Goal: Task Accomplishment & Management: Manage account settings

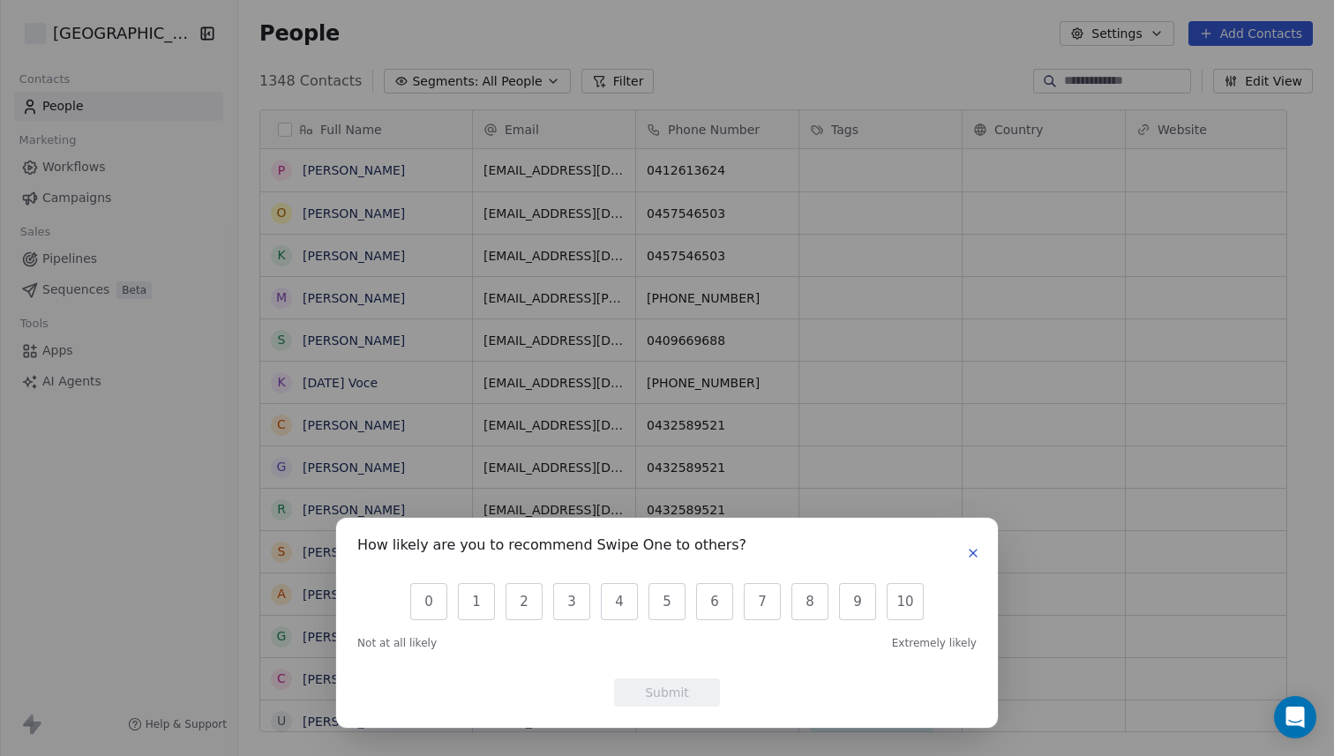
scroll to position [665, 1070]
click at [973, 555] on icon "button" at bounding box center [973, 553] width 14 height 14
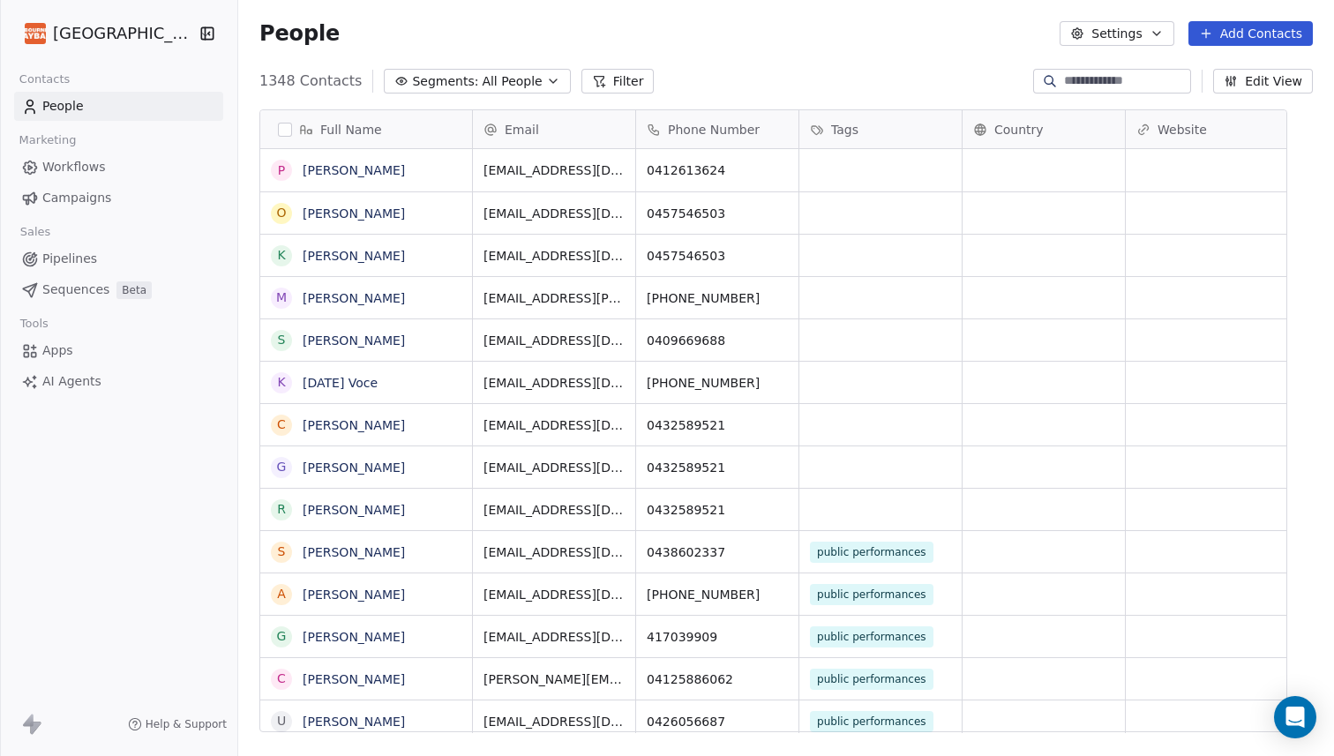
click at [66, 163] on span "Workflows" at bounding box center [74, 167] width 64 height 19
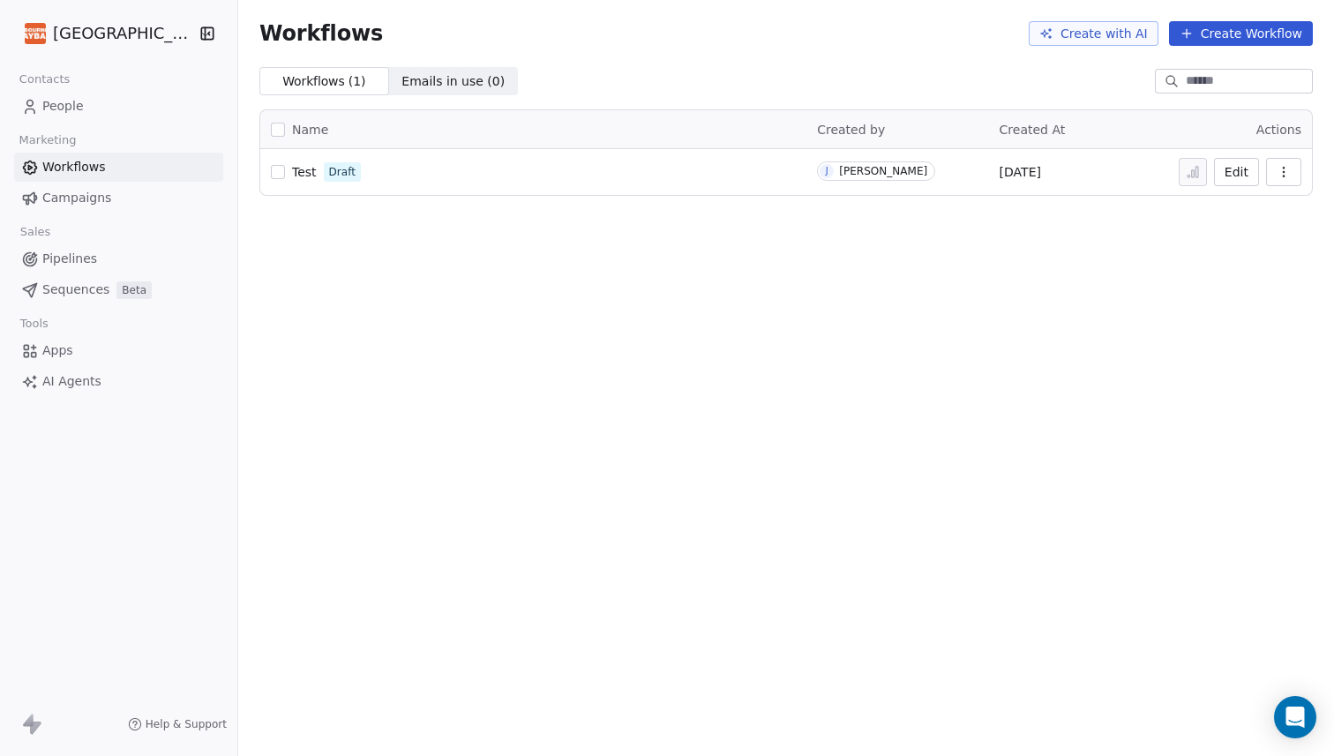
click at [63, 191] on span "Campaigns" at bounding box center [76, 198] width 69 height 19
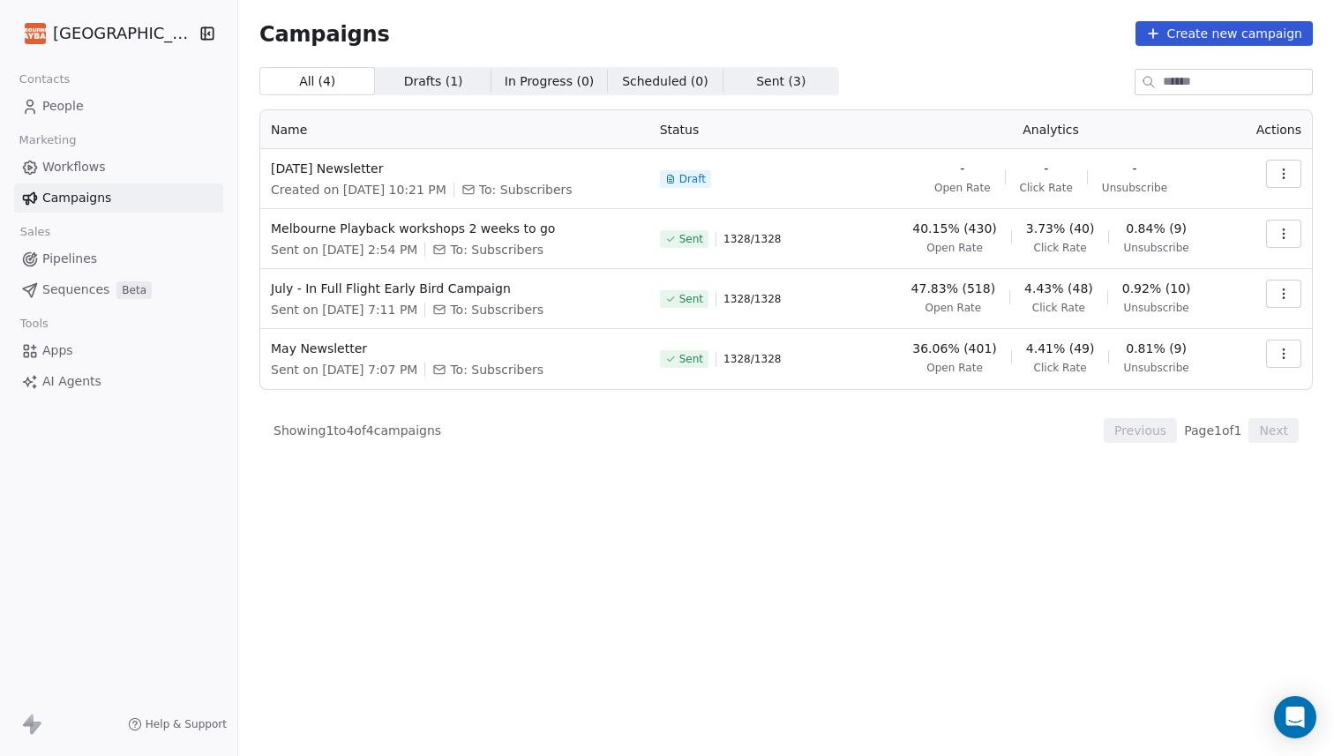
click at [57, 260] on span "Pipelines" at bounding box center [69, 259] width 55 height 19
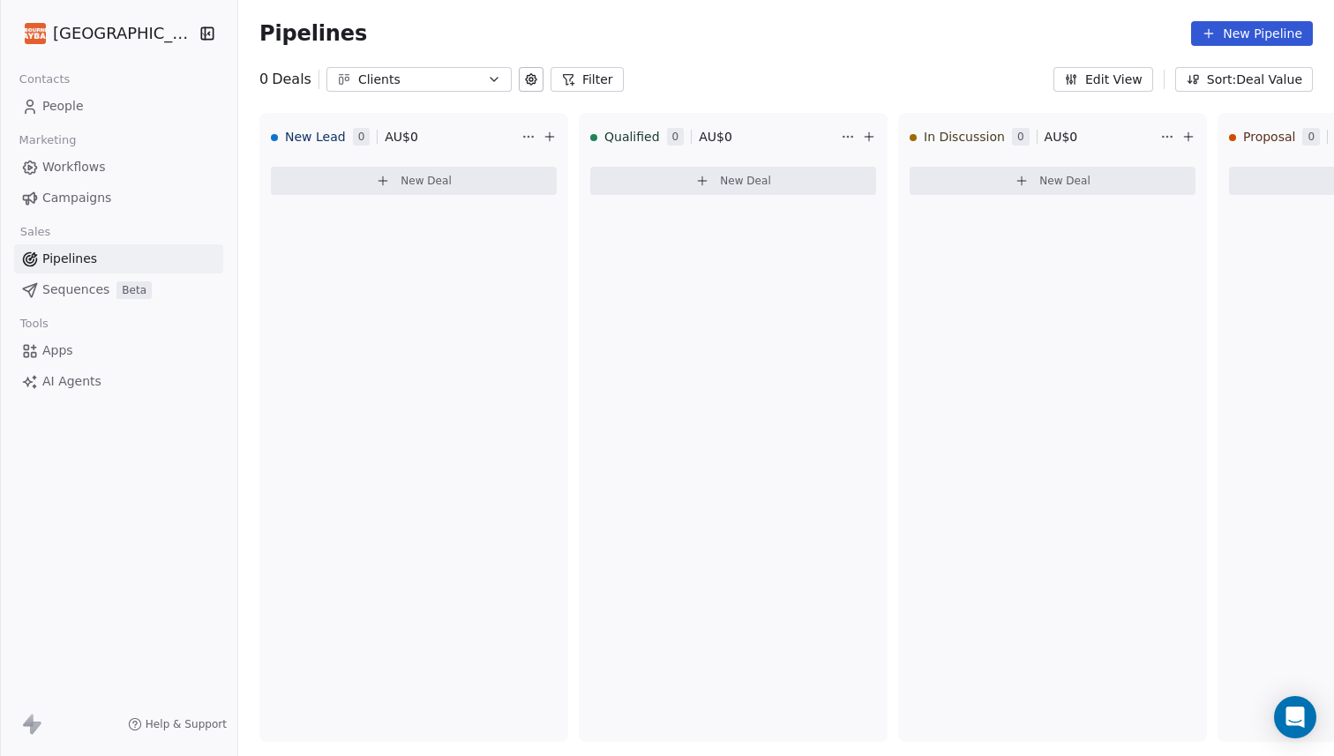
click at [49, 296] on span "Sequences" at bounding box center [75, 290] width 67 height 19
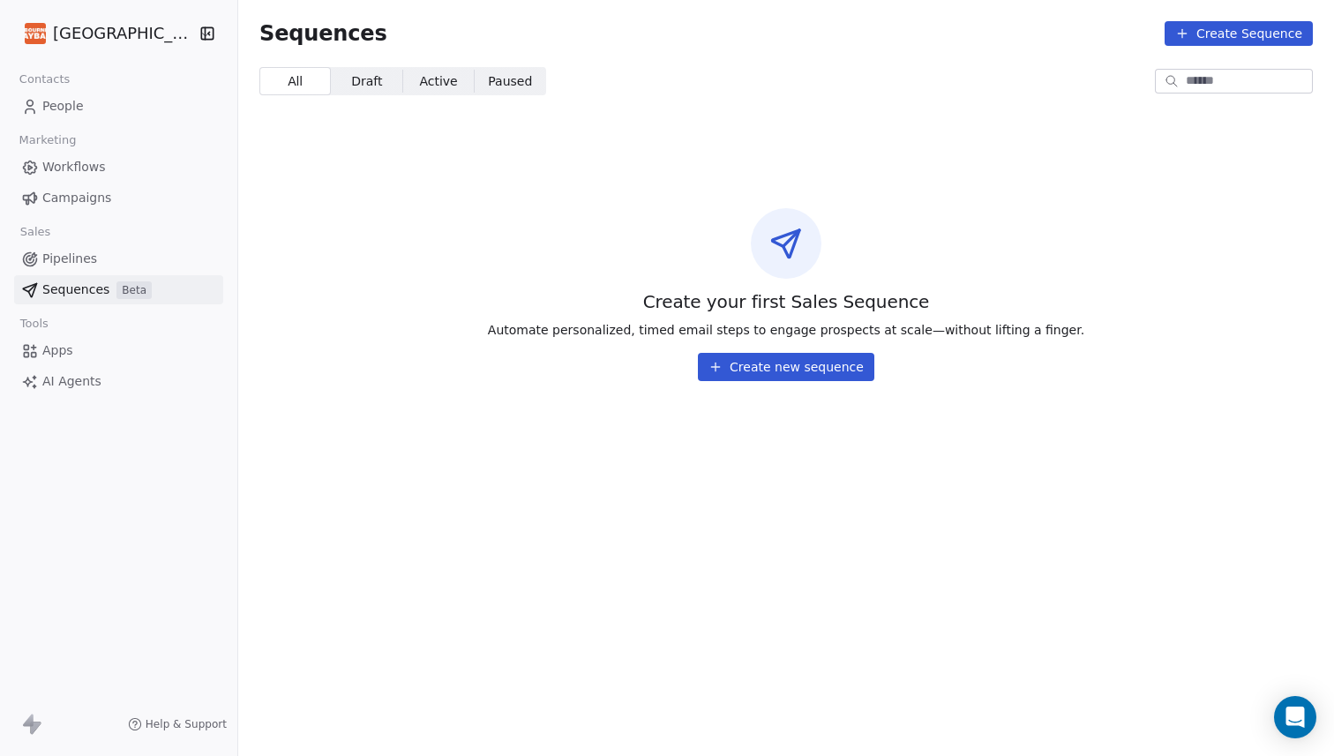
click at [46, 349] on span "Apps" at bounding box center [57, 350] width 31 height 19
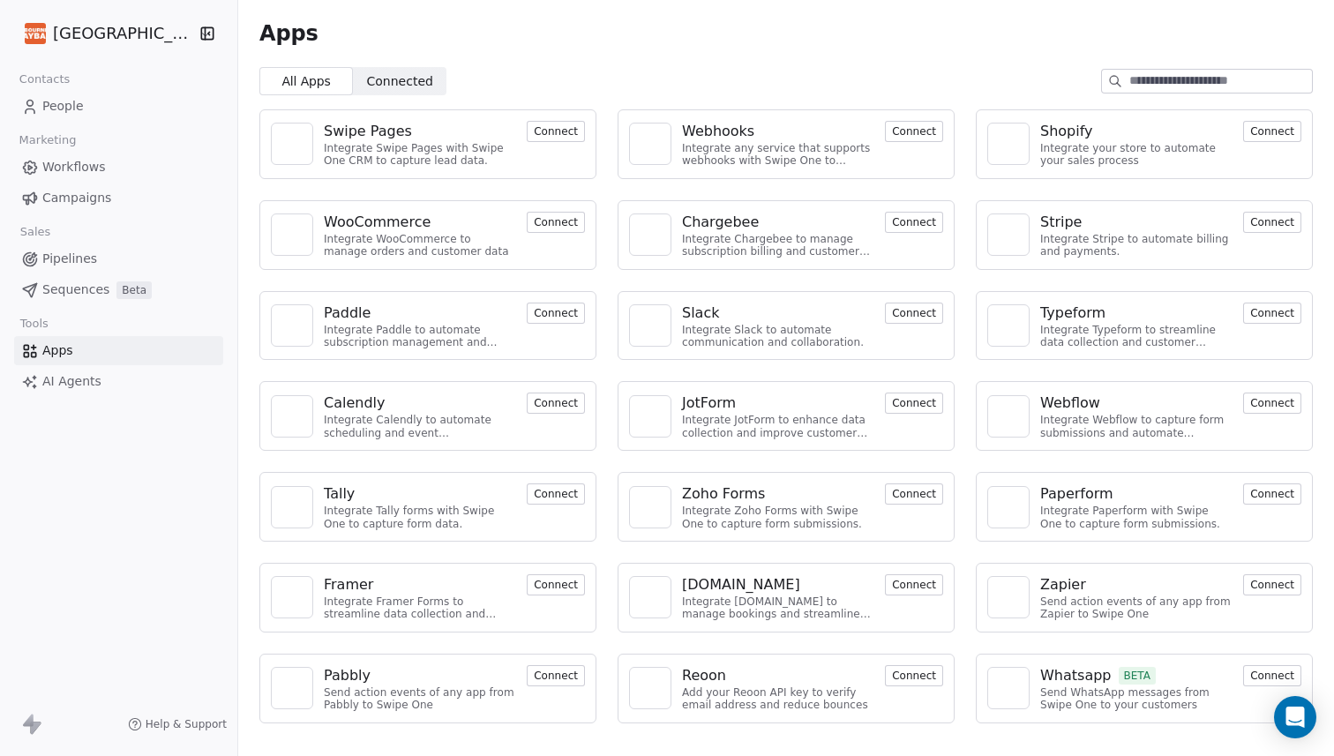
click at [67, 107] on span "People" at bounding box center [62, 106] width 41 height 19
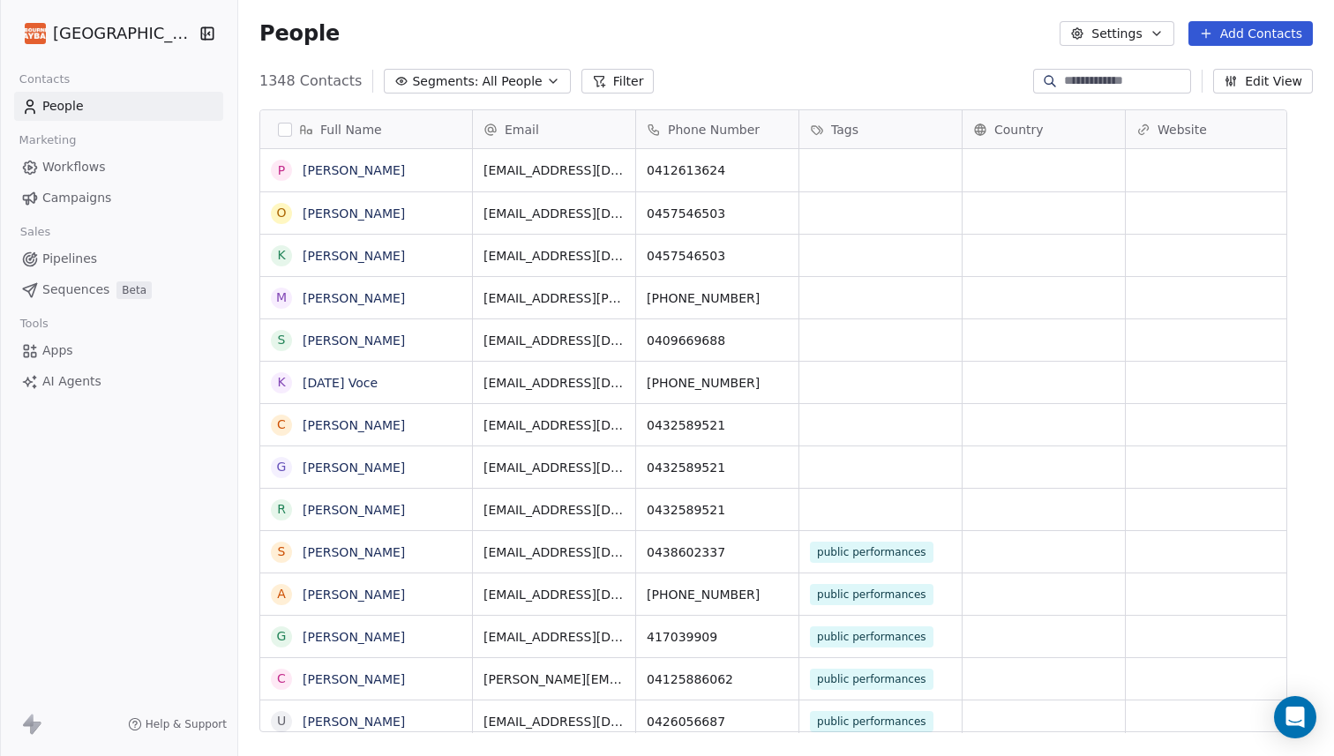
scroll to position [665, 1070]
click at [1157, 31] on icon "button" at bounding box center [1156, 33] width 14 height 14
click at [1157, 31] on html "Melbourne Playback Theatre Contacts People Marketing Workflows Campaigns Sales …" at bounding box center [667, 378] width 1334 height 756
click at [77, 380] on span "AI Agents" at bounding box center [71, 381] width 59 height 19
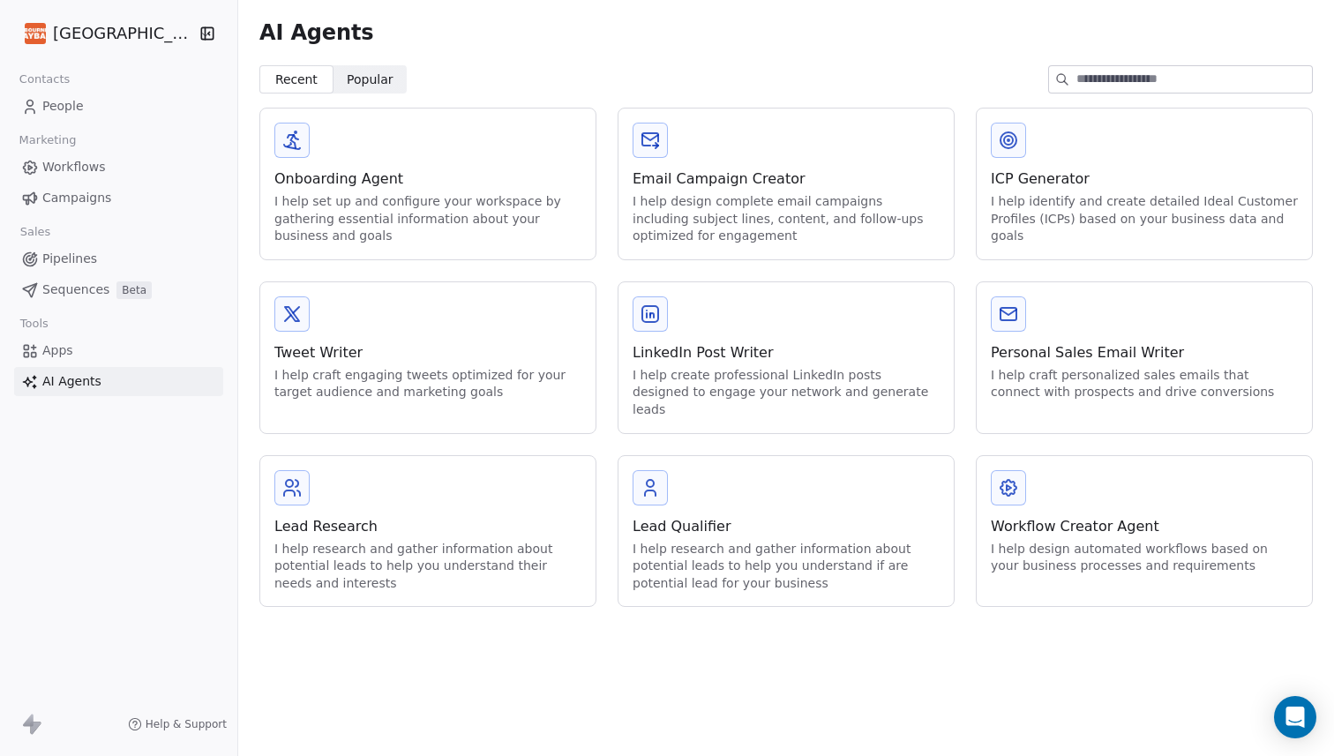
click at [1126, 71] on input at bounding box center [1194, 79] width 236 height 26
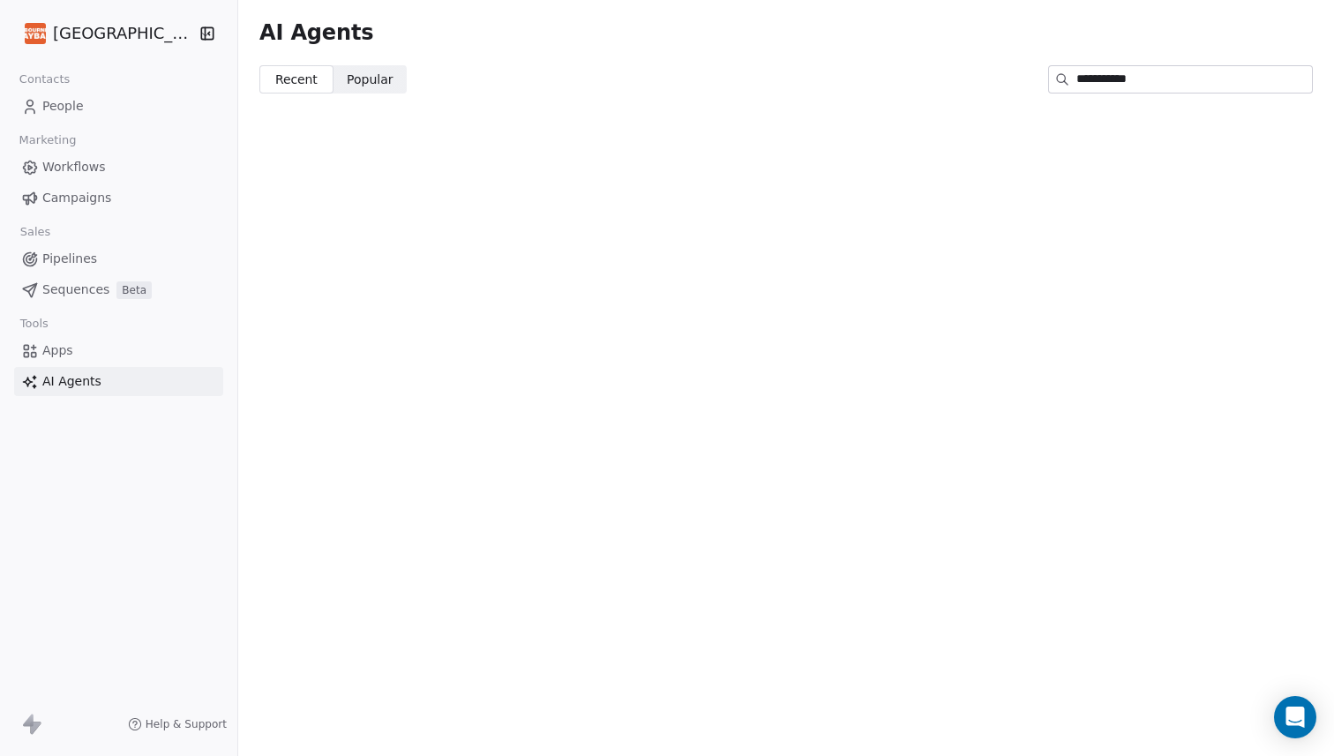
type input "**********"
click at [56, 108] on span "People" at bounding box center [62, 106] width 41 height 19
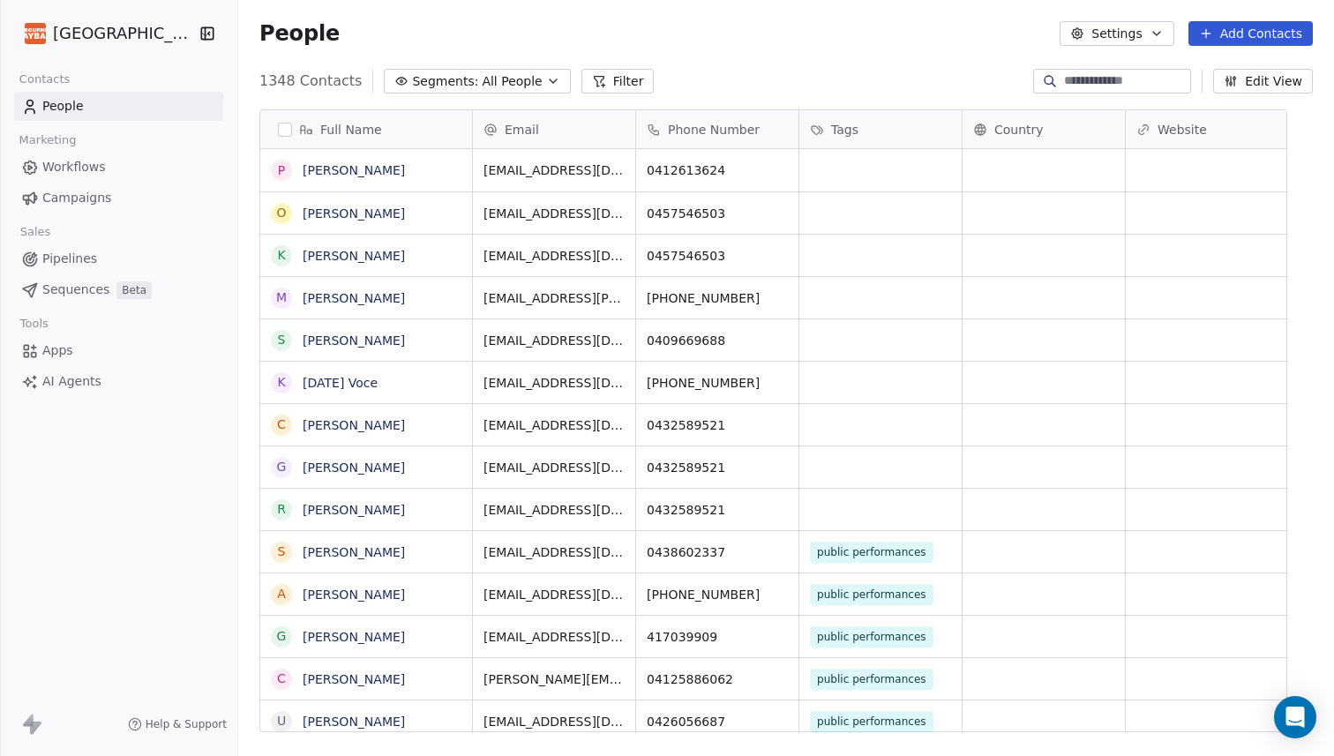
scroll to position [665, 1070]
click at [69, 173] on span "Workflows" at bounding box center [74, 167] width 64 height 19
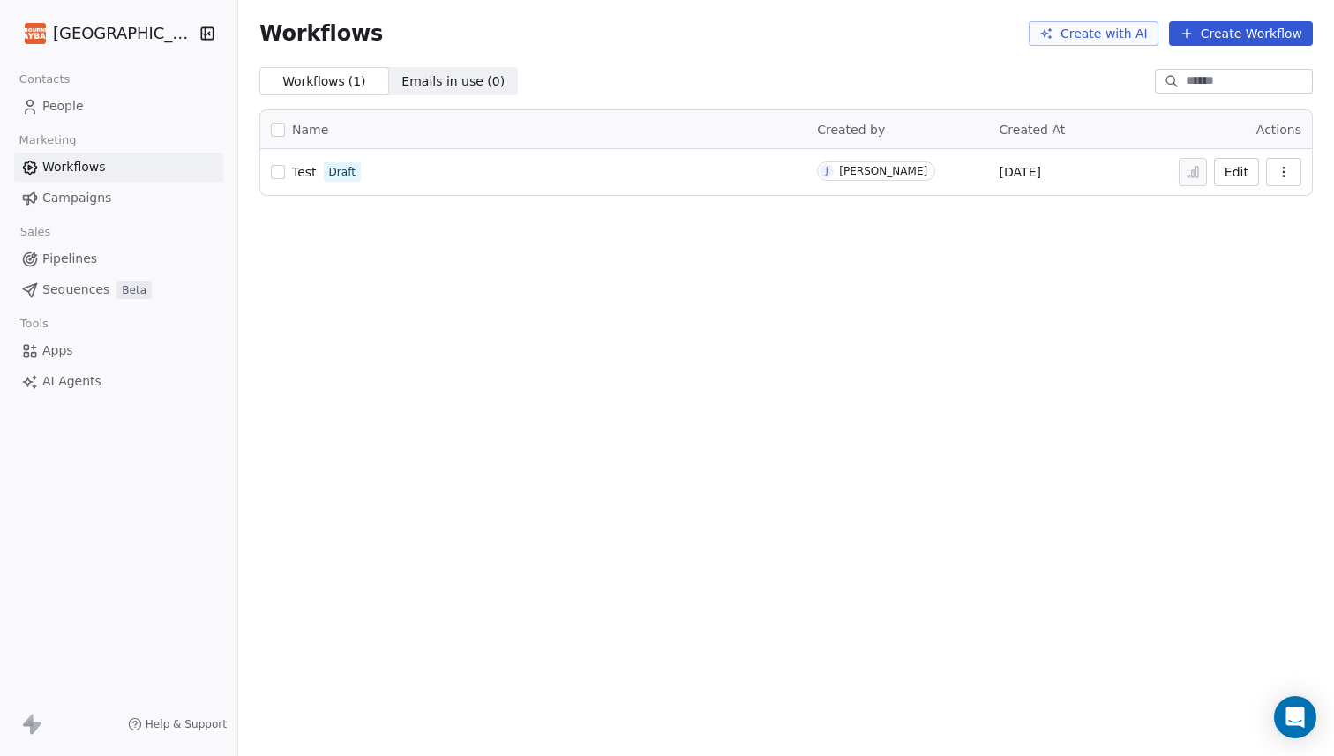
click at [63, 207] on link "Campaigns" at bounding box center [118, 197] width 209 height 29
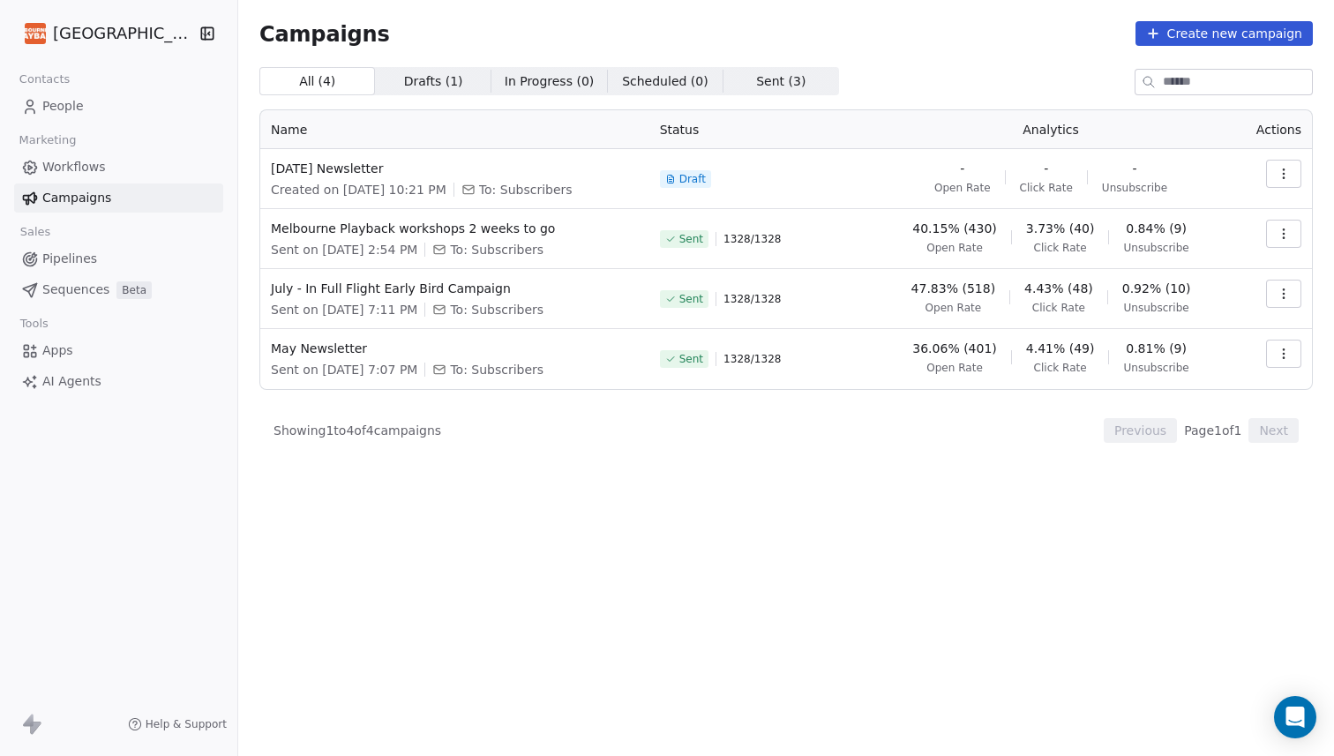
click at [74, 201] on span "Campaigns" at bounding box center [76, 198] width 69 height 19
click at [372, 228] on span "Melbourne Playback workshops 2 weeks to go" at bounding box center [455, 229] width 368 height 18
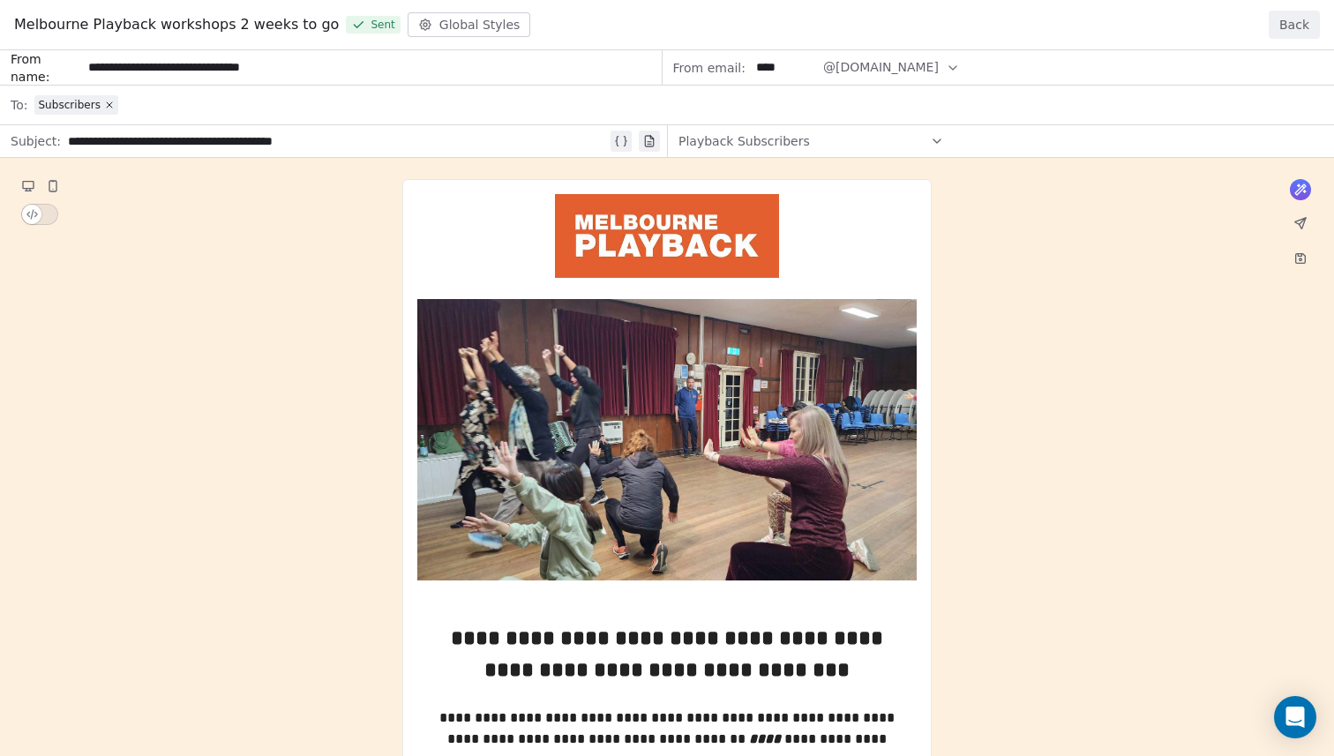
click at [450, 14] on div "Melbourne Playback workshops 2 weeks to go Sent Global Styles" at bounding box center [272, 24] width 516 height 25
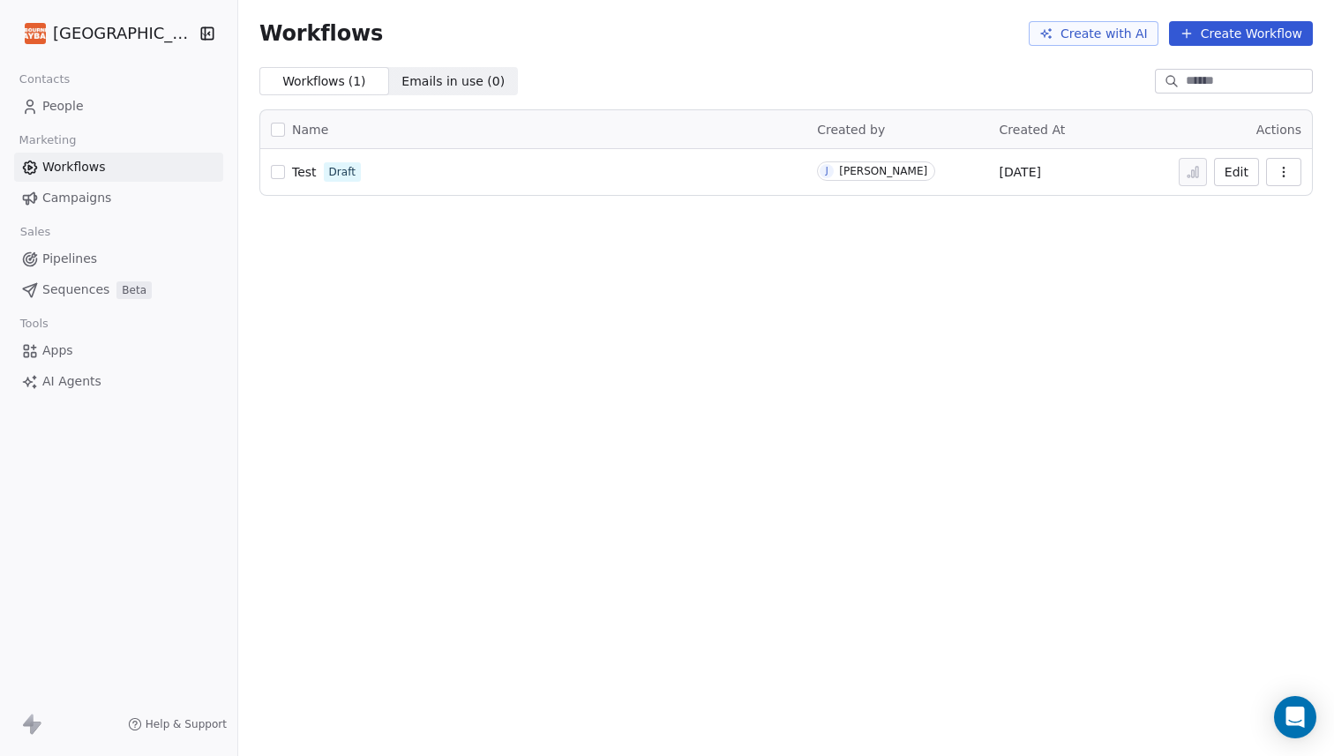
click at [216, 28] on icon "button" at bounding box center [207, 34] width 18 height 18
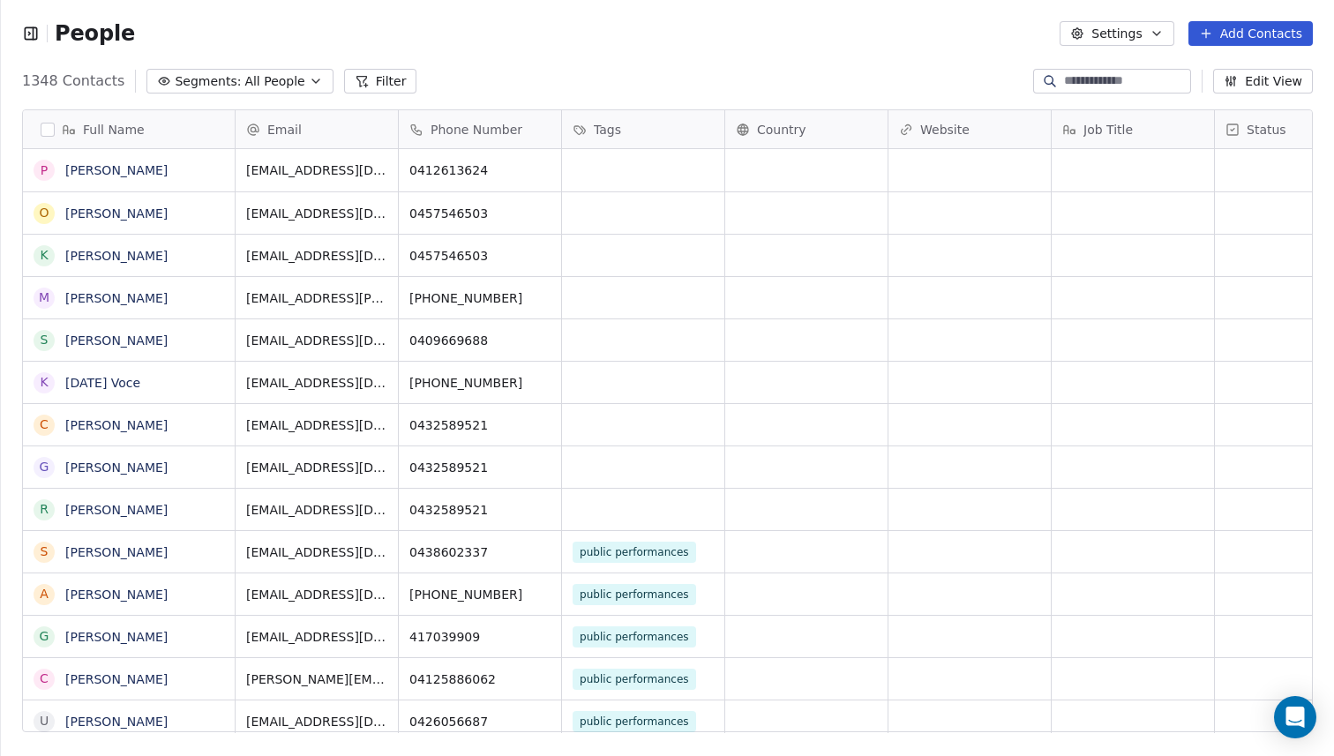
scroll to position [665, 1333]
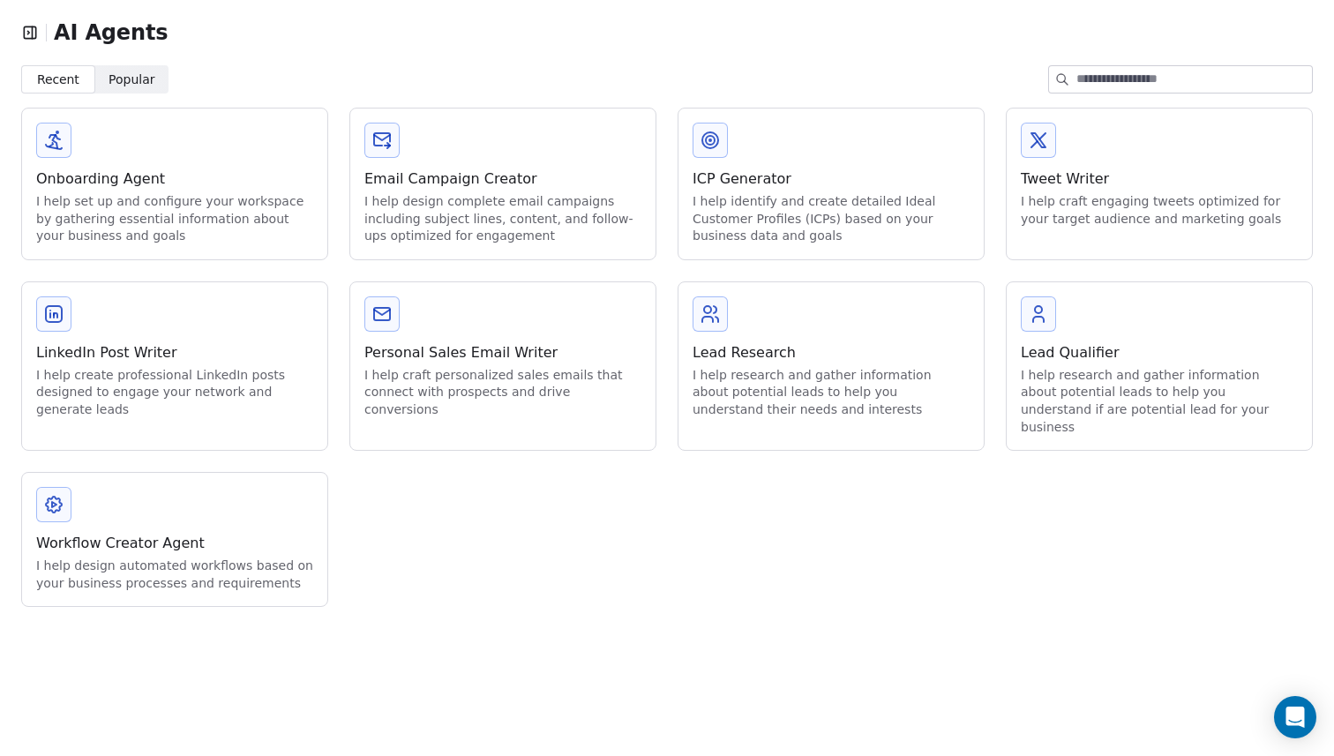
click at [29, 27] on icon "button" at bounding box center [30, 33] width 18 height 18
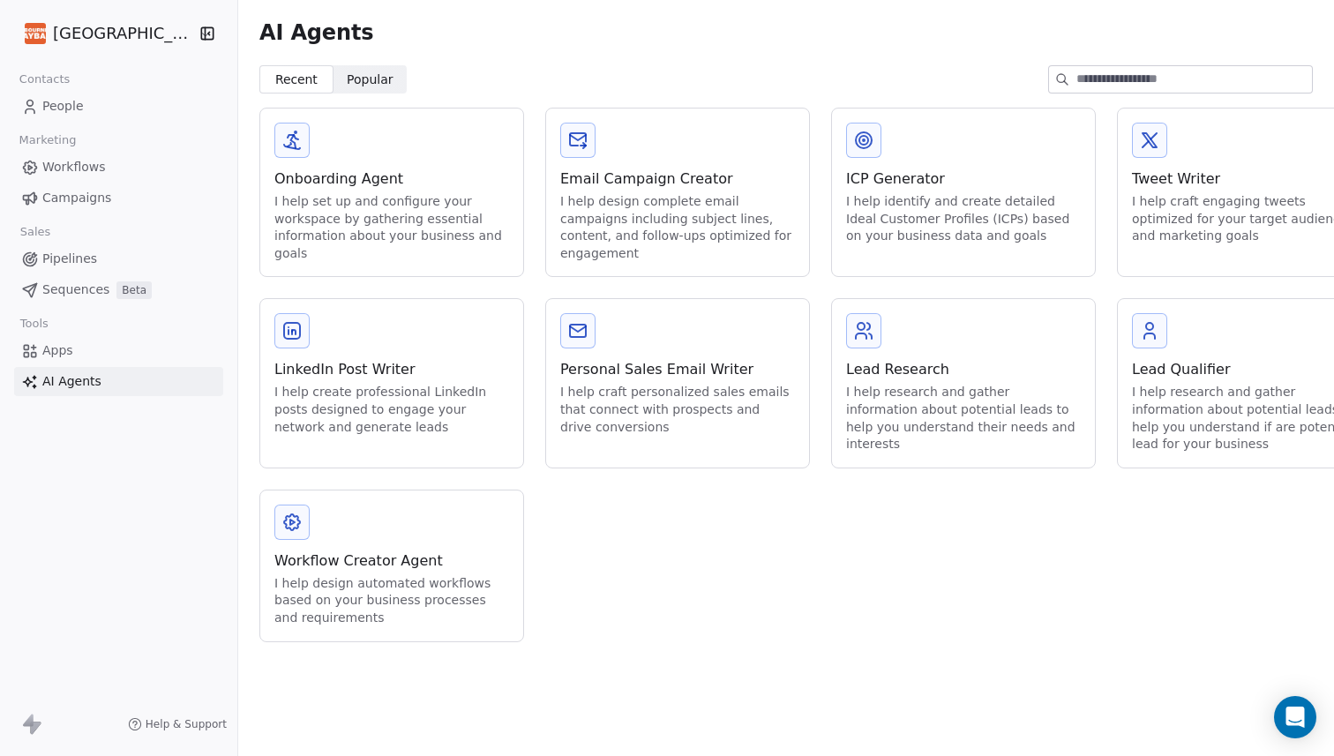
click at [64, 173] on span "Workflows" at bounding box center [74, 167] width 64 height 19
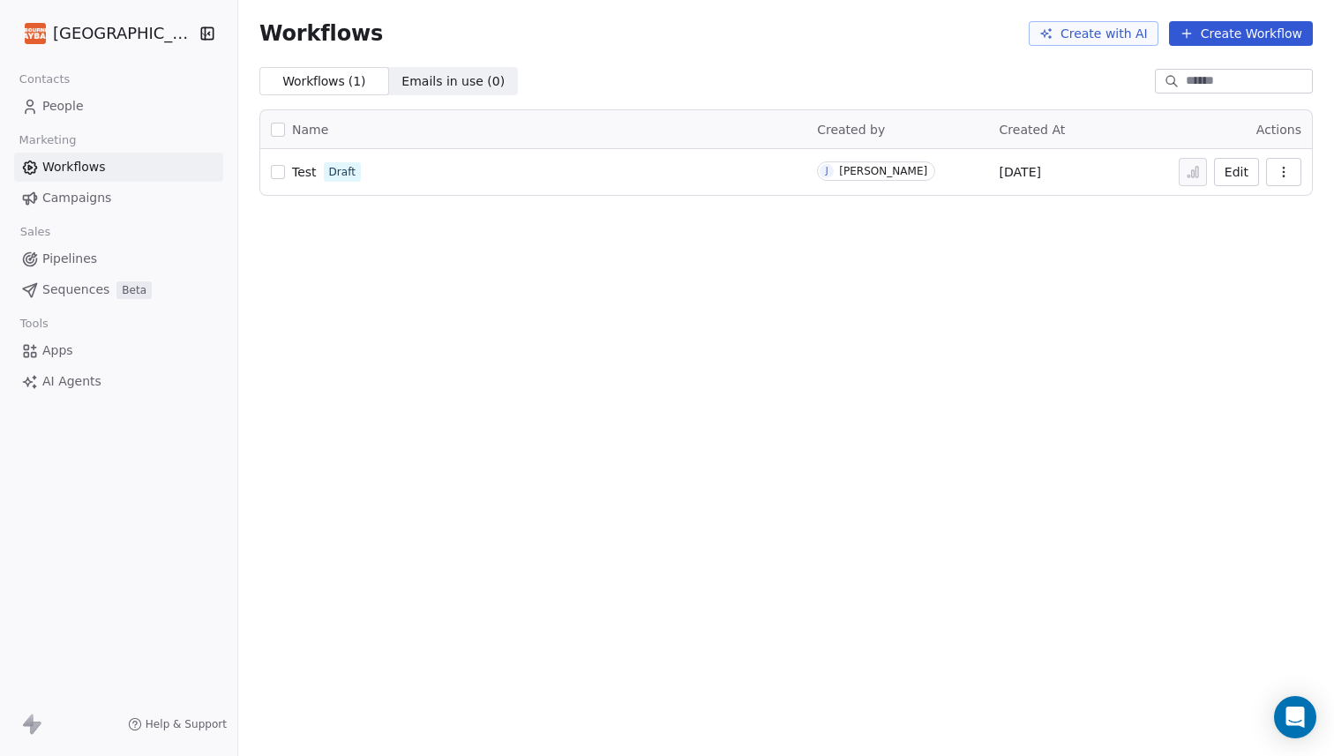
click at [129, 203] on link "Campaigns" at bounding box center [118, 197] width 209 height 29
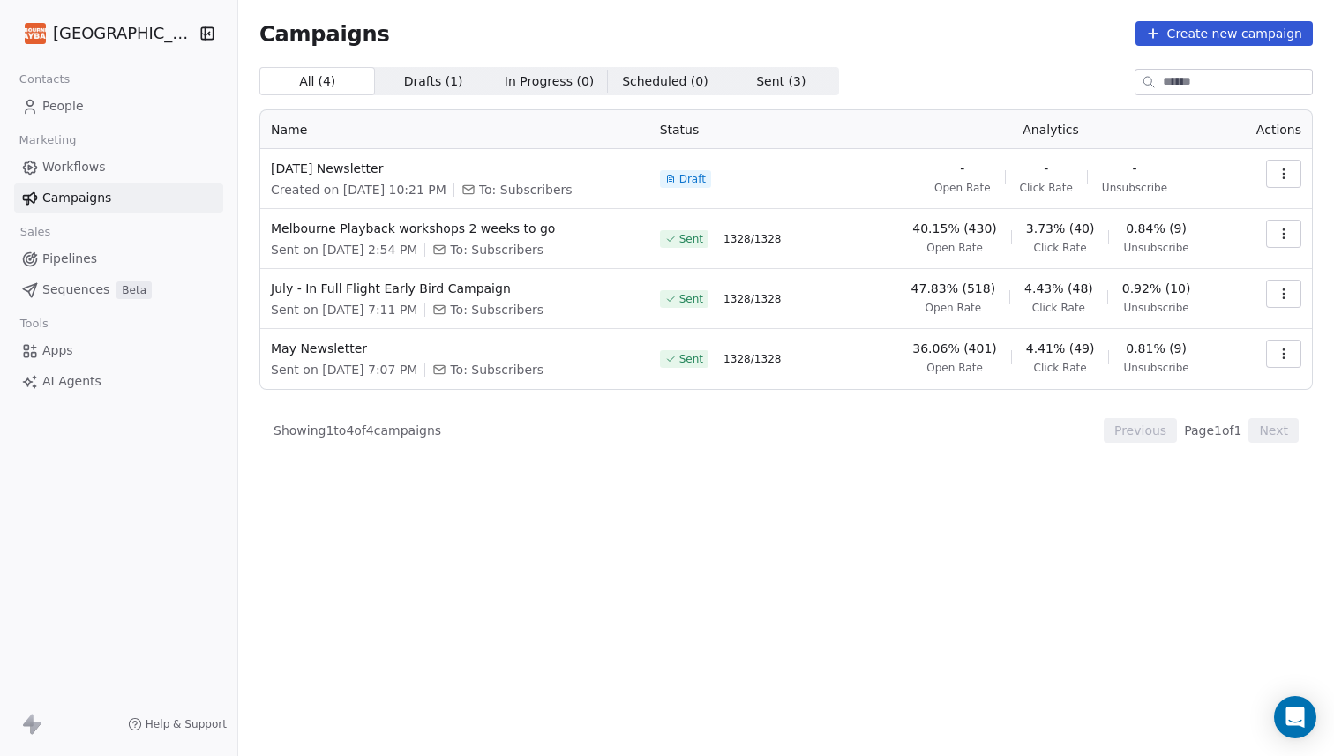
click at [1195, 36] on button "Create new campaign" at bounding box center [1223, 33] width 177 height 25
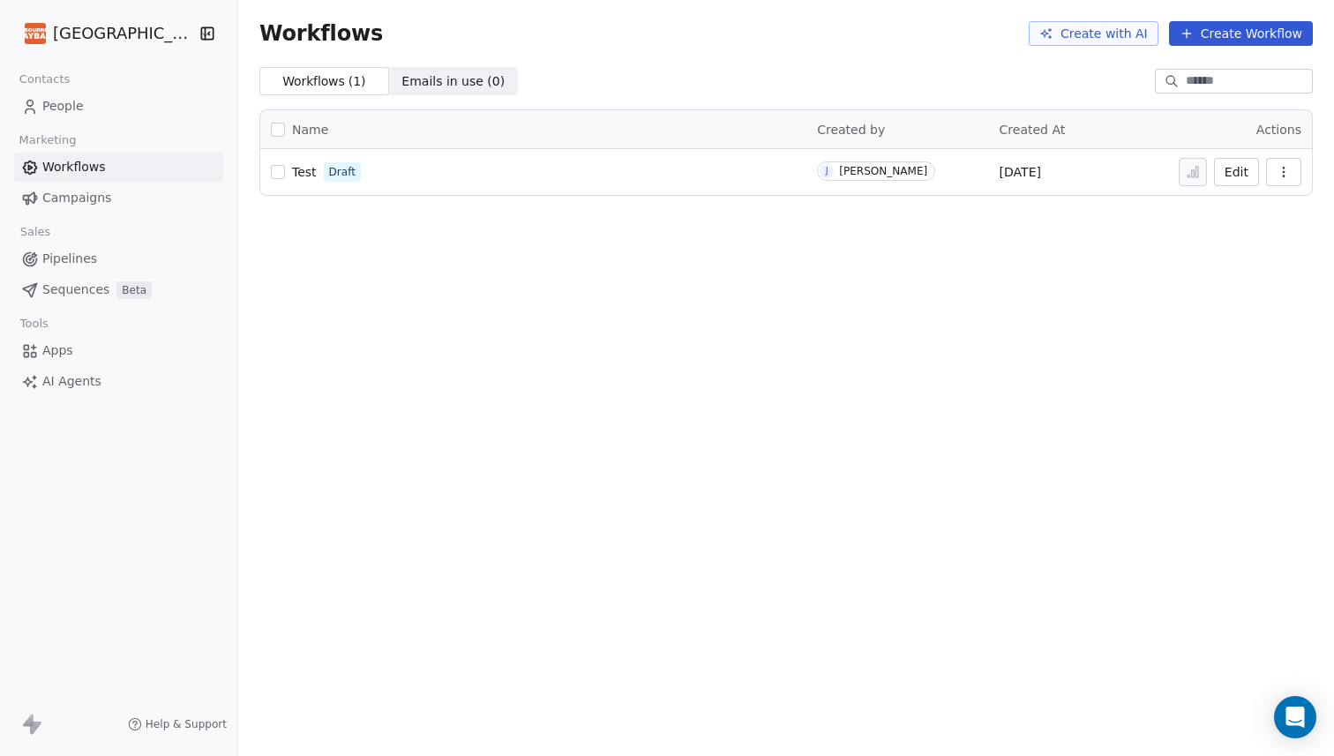
click at [50, 349] on span "Apps" at bounding box center [57, 350] width 31 height 19
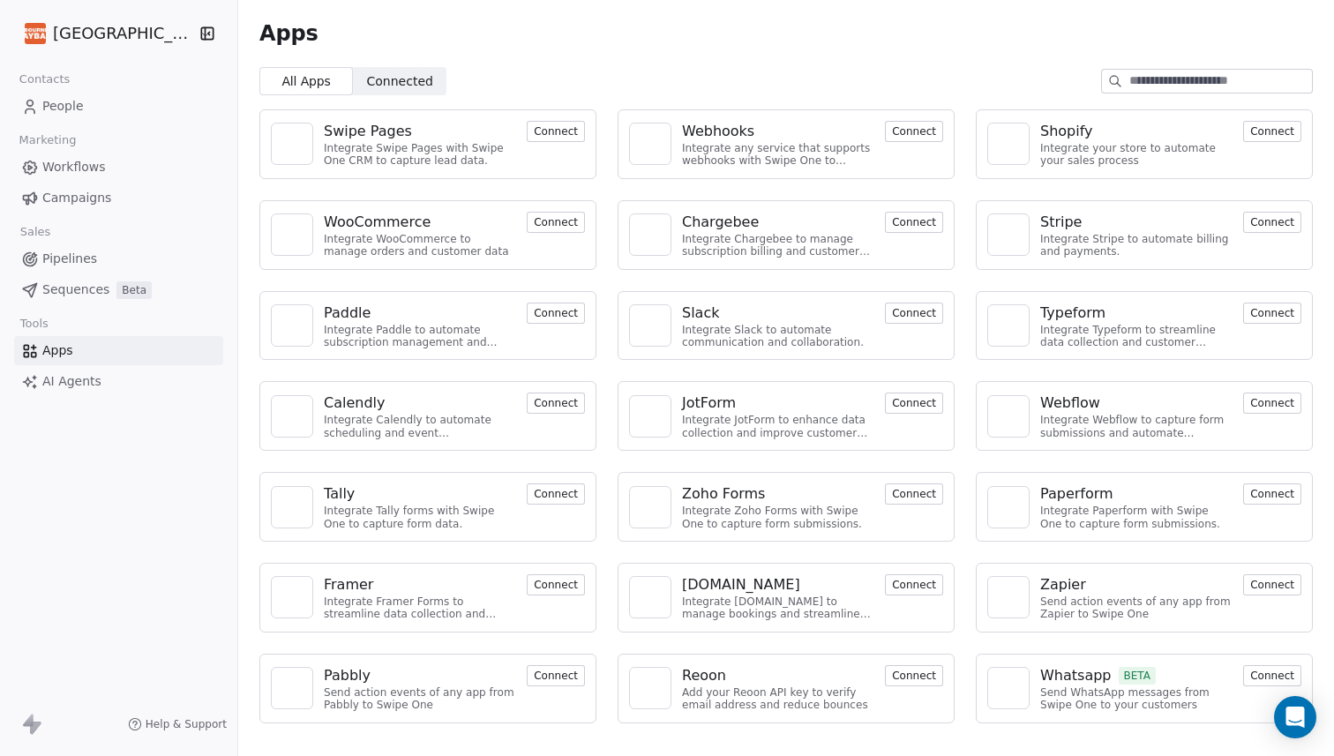
click at [754, 125] on div "Webhooks" at bounding box center [718, 131] width 72 height 21
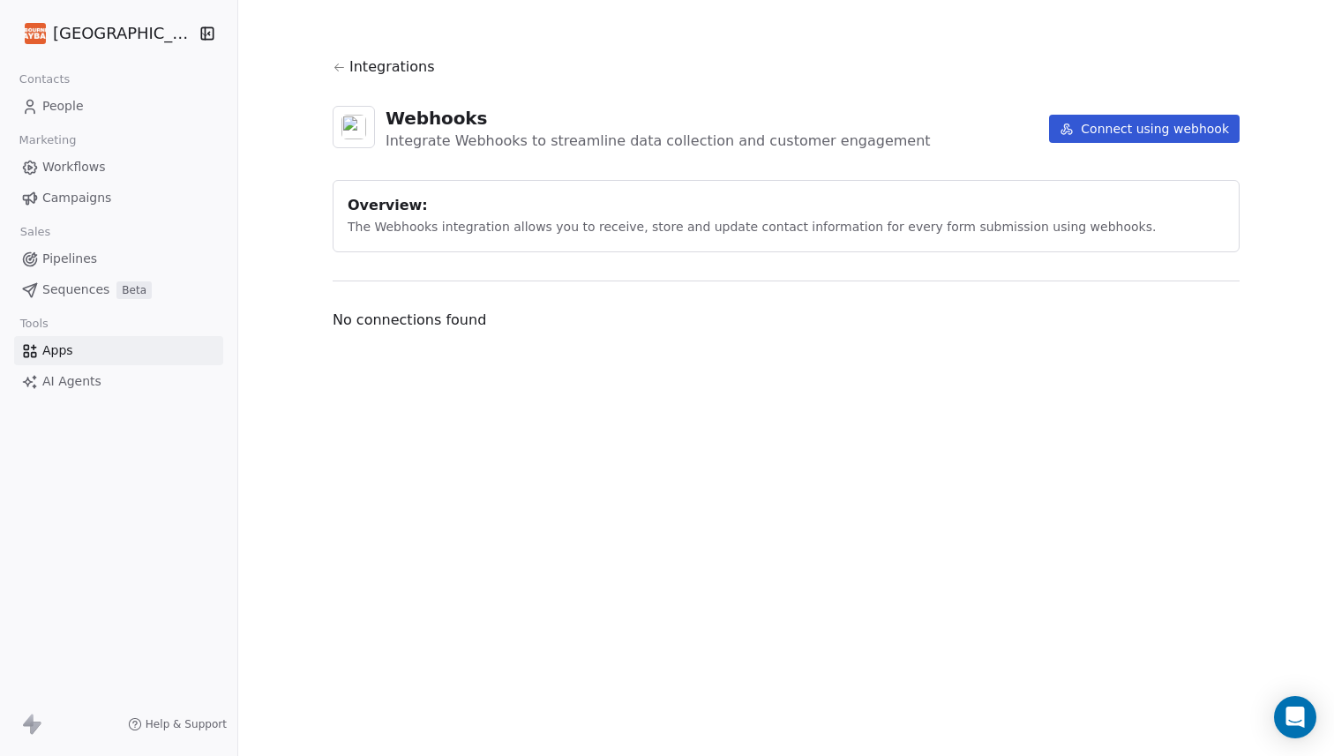
click at [1105, 122] on button "Connect using webhook" at bounding box center [1144, 129] width 191 height 28
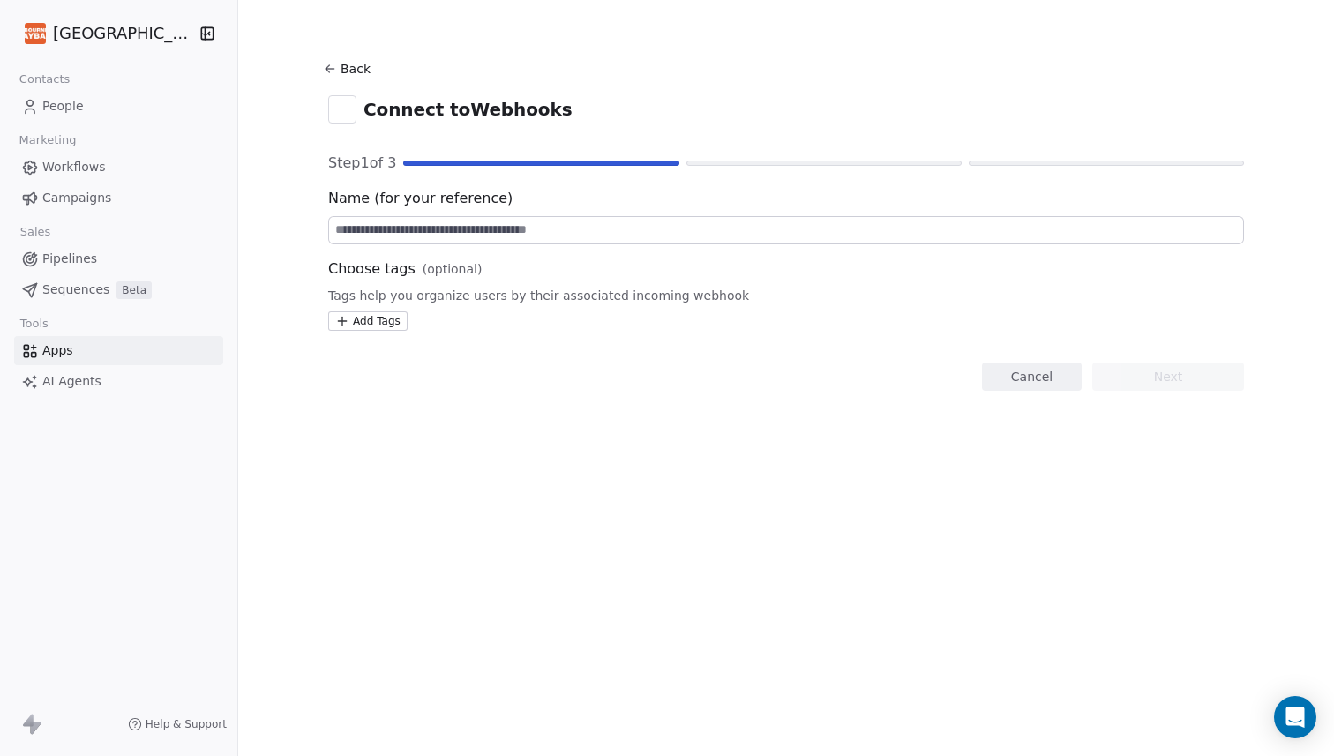
click at [518, 229] on input at bounding box center [786, 230] width 914 height 26
type input "**********"
click at [1155, 378] on button "Next" at bounding box center [1168, 377] width 152 height 28
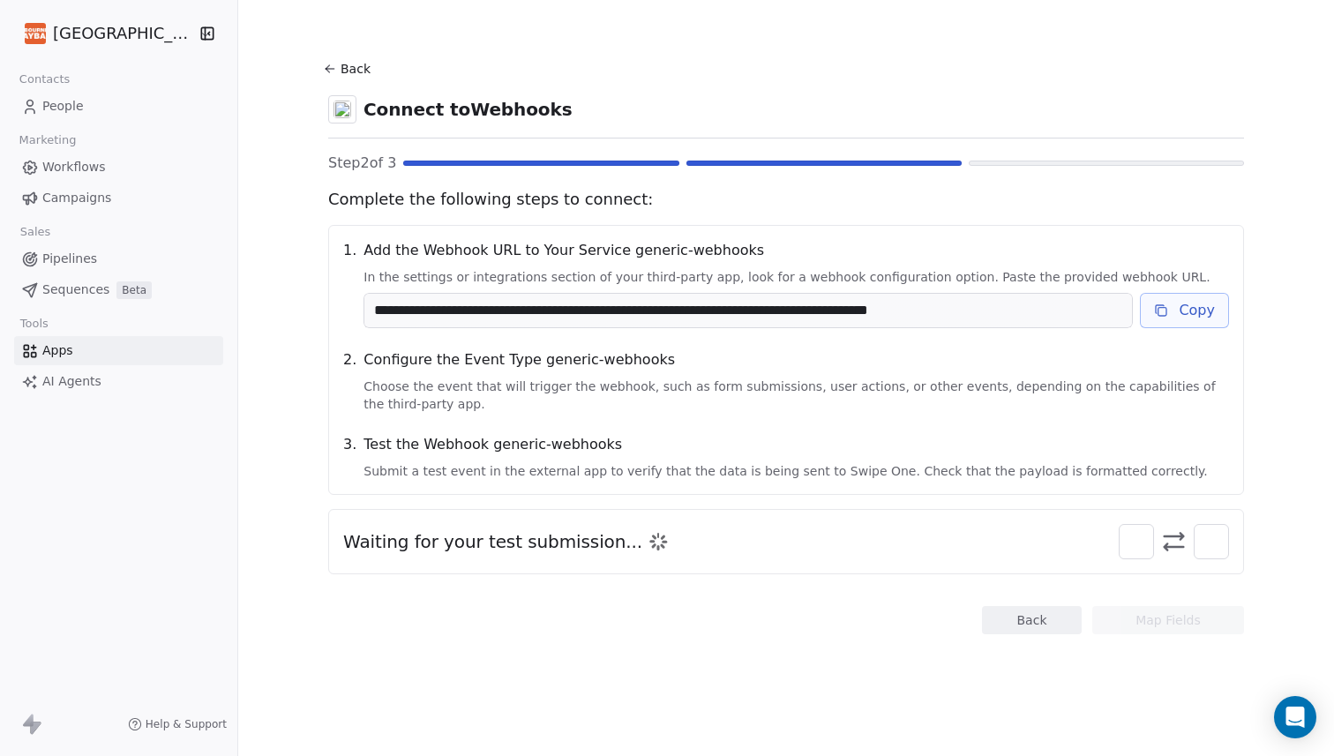
click at [1187, 303] on button "Copy" at bounding box center [1184, 310] width 89 height 35
click at [59, 106] on span "People" at bounding box center [62, 106] width 41 height 19
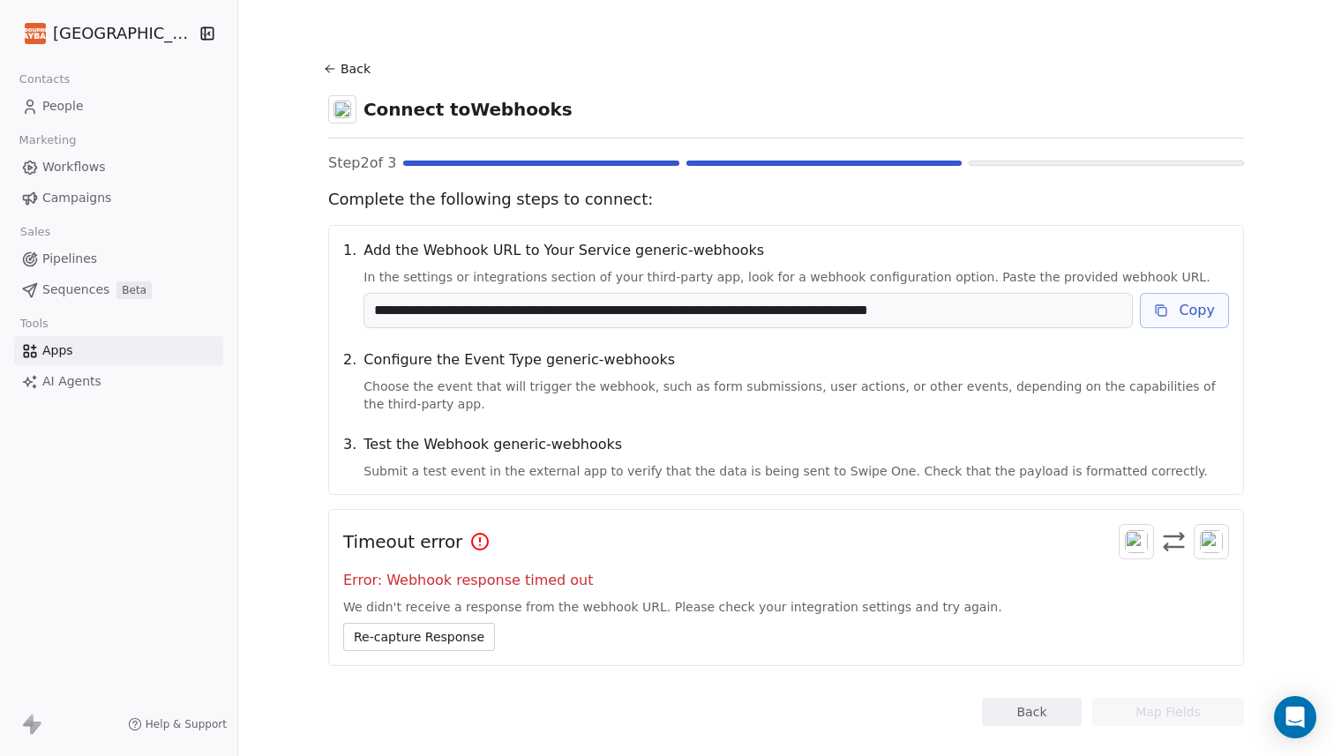
click at [439, 636] on button "Re-capture Response" at bounding box center [419, 637] width 152 height 28
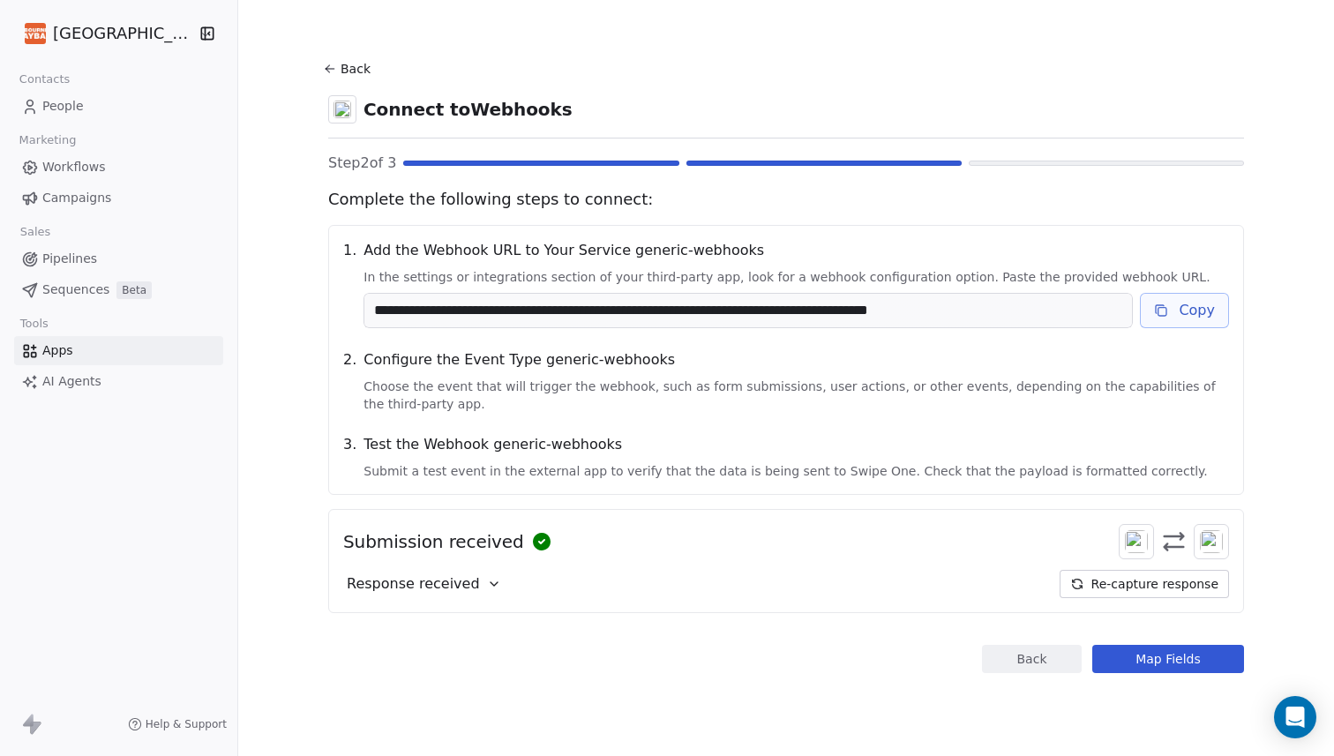
click at [498, 583] on icon at bounding box center [494, 584] width 14 height 14
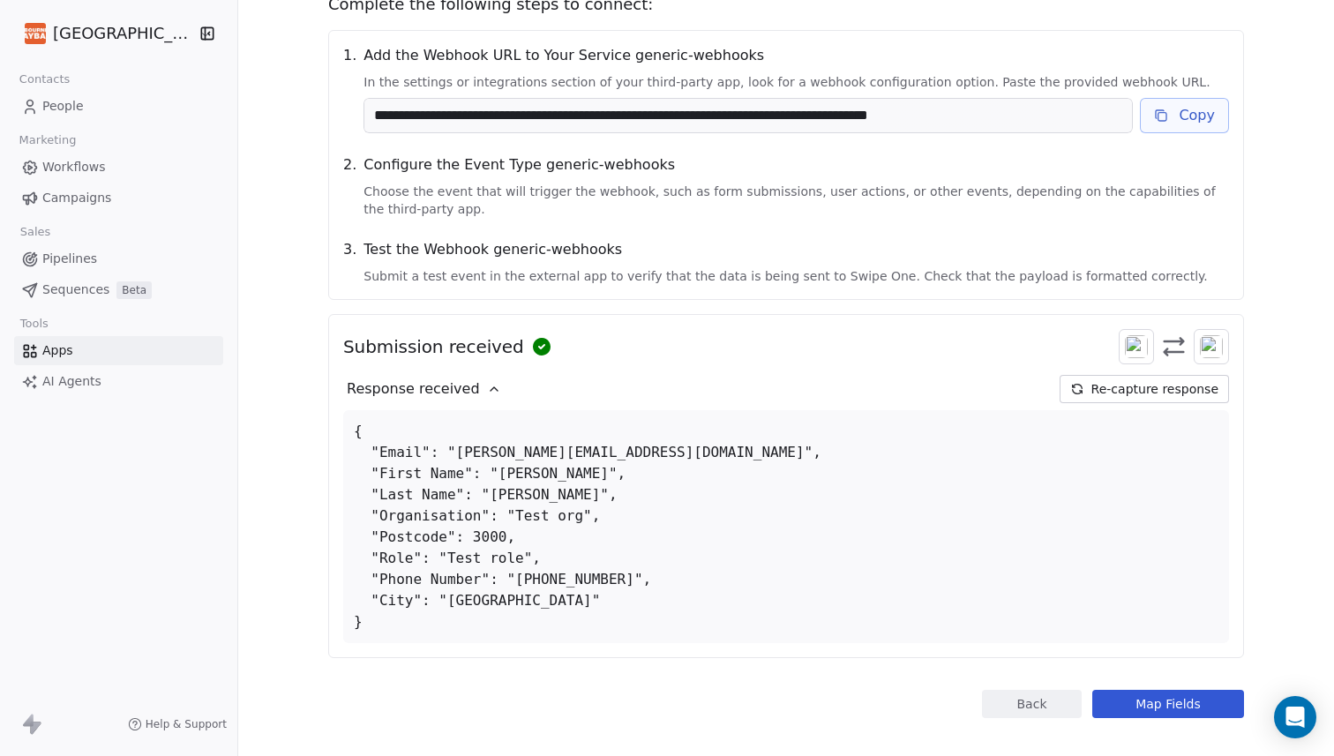
scroll to position [213, 0]
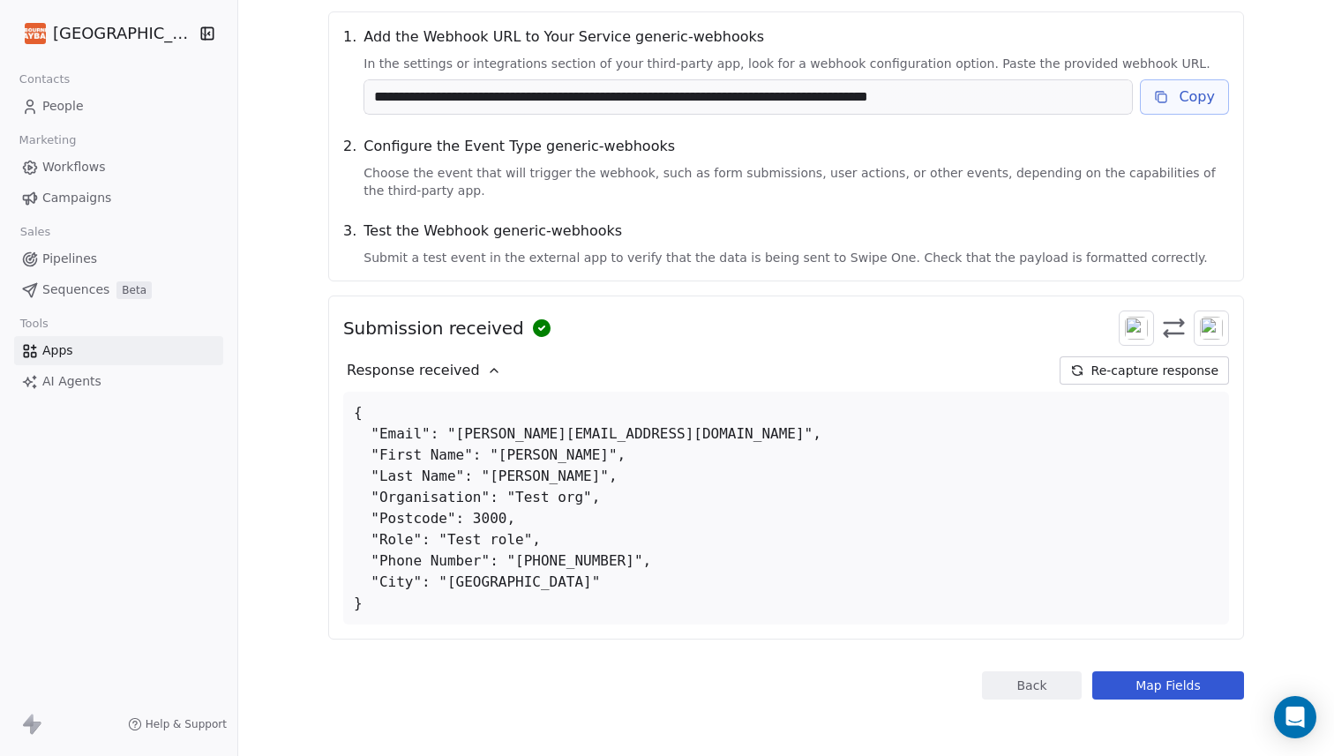
click at [1162, 685] on button "Map Fields" at bounding box center [1168, 685] width 152 height 28
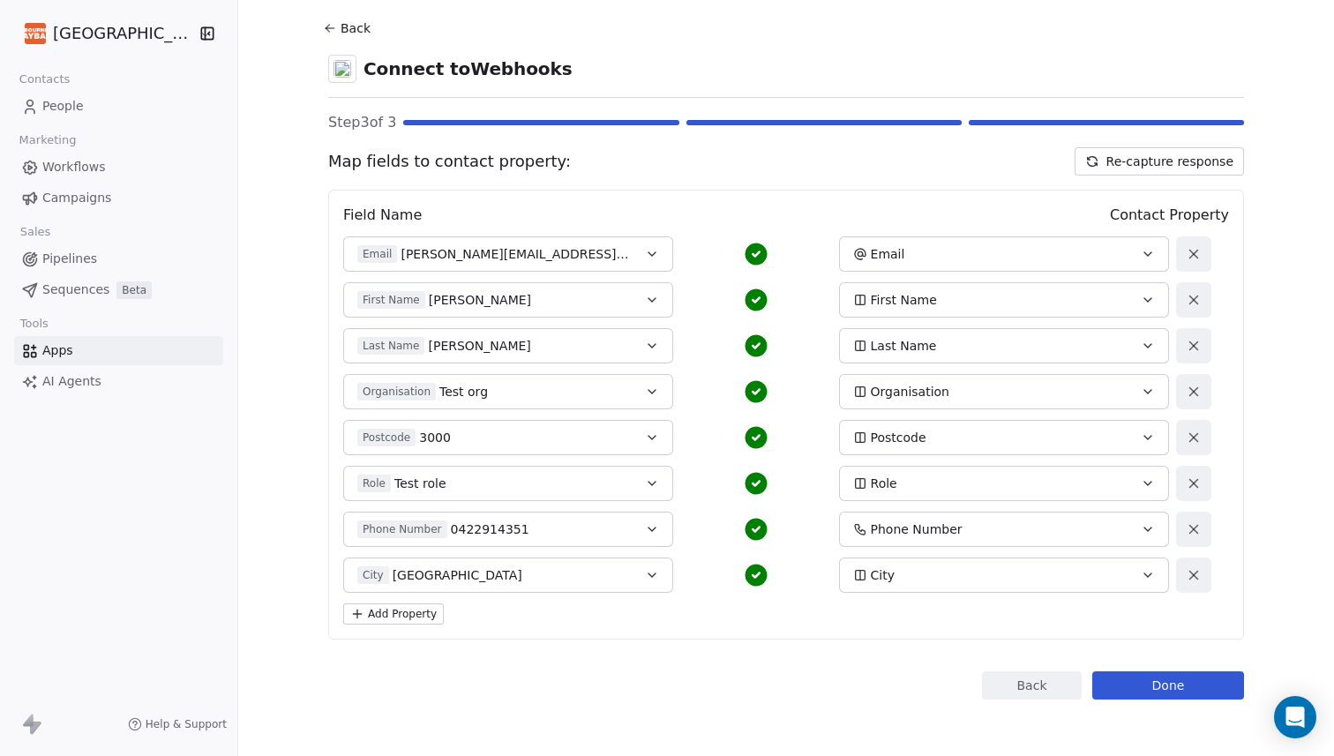
scroll to position [41, 0]
click at [427, 613] on button "Add Property" at bounding box center [393, 613] width 101 height 21
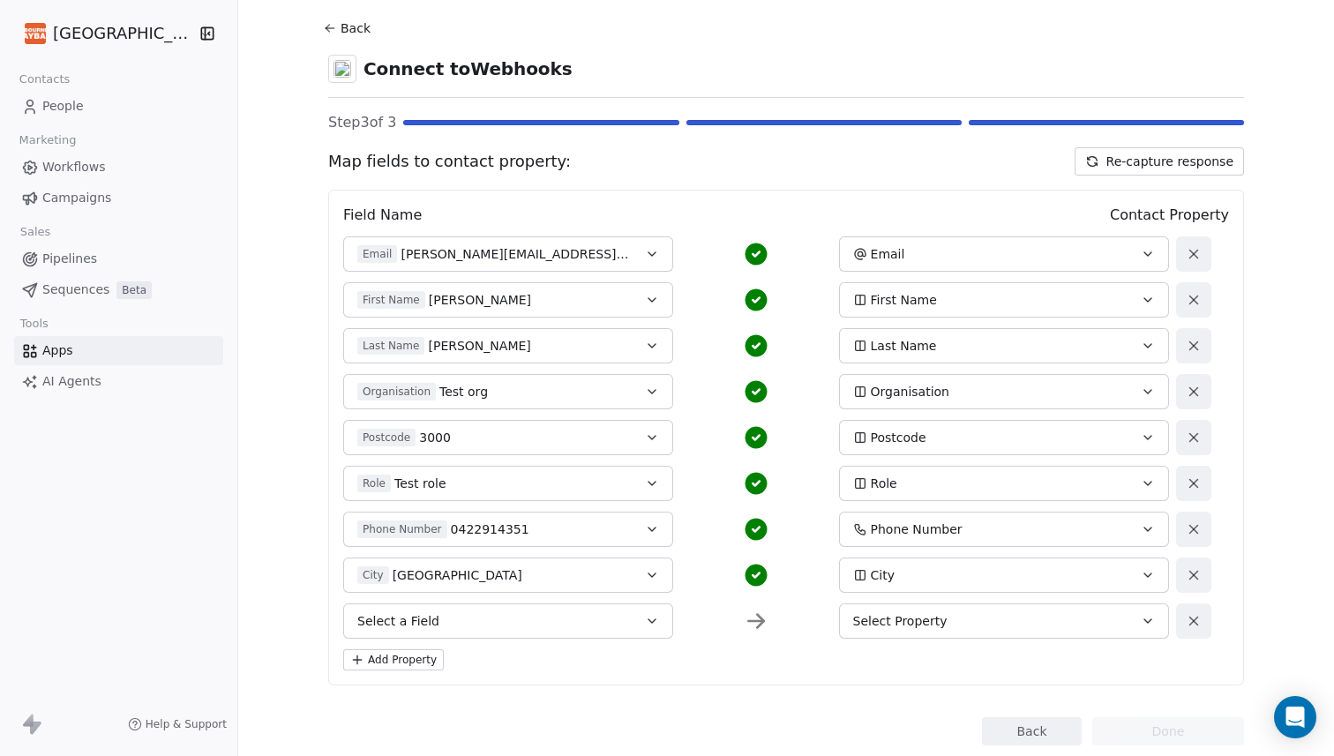
click at [921, 612] on span "Select Property" at bounding box center [900, 621] width 94 height 18
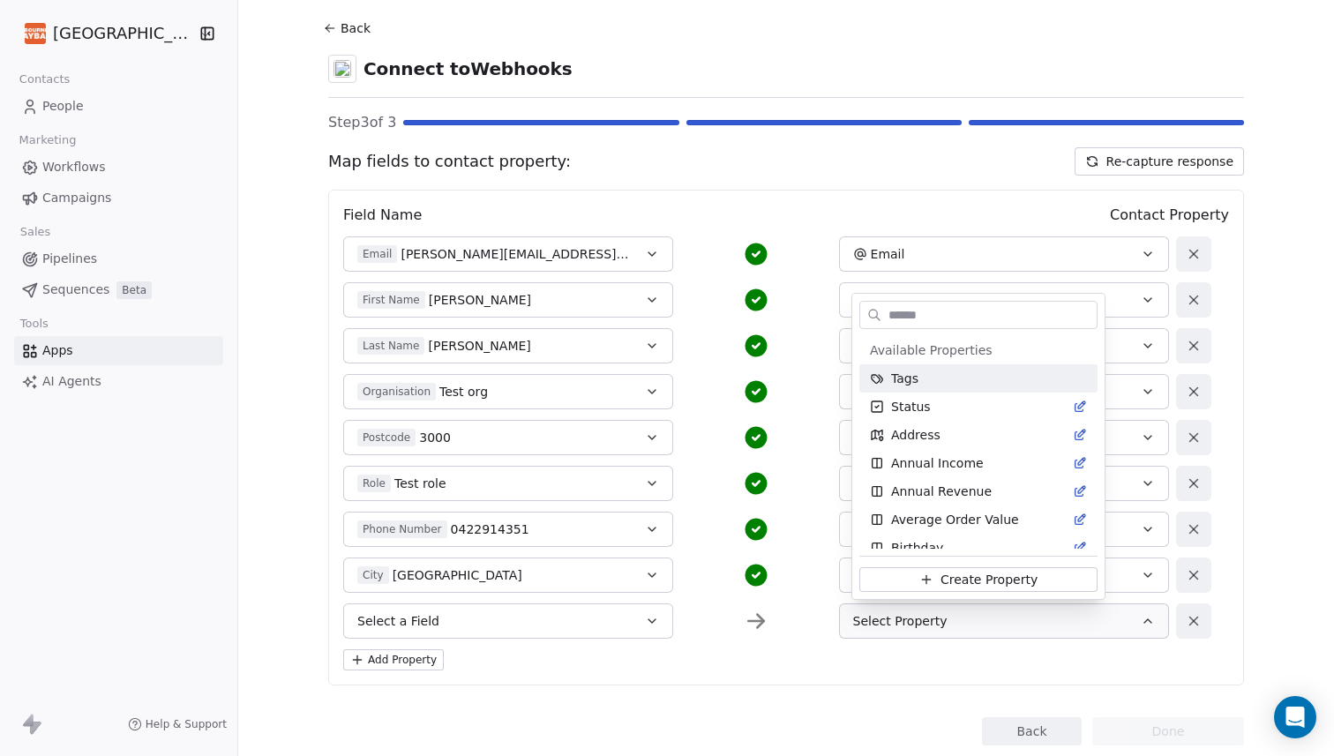
click at [905, 375] on span "Tags" at bounding box center [904, 379] width 27 height 18
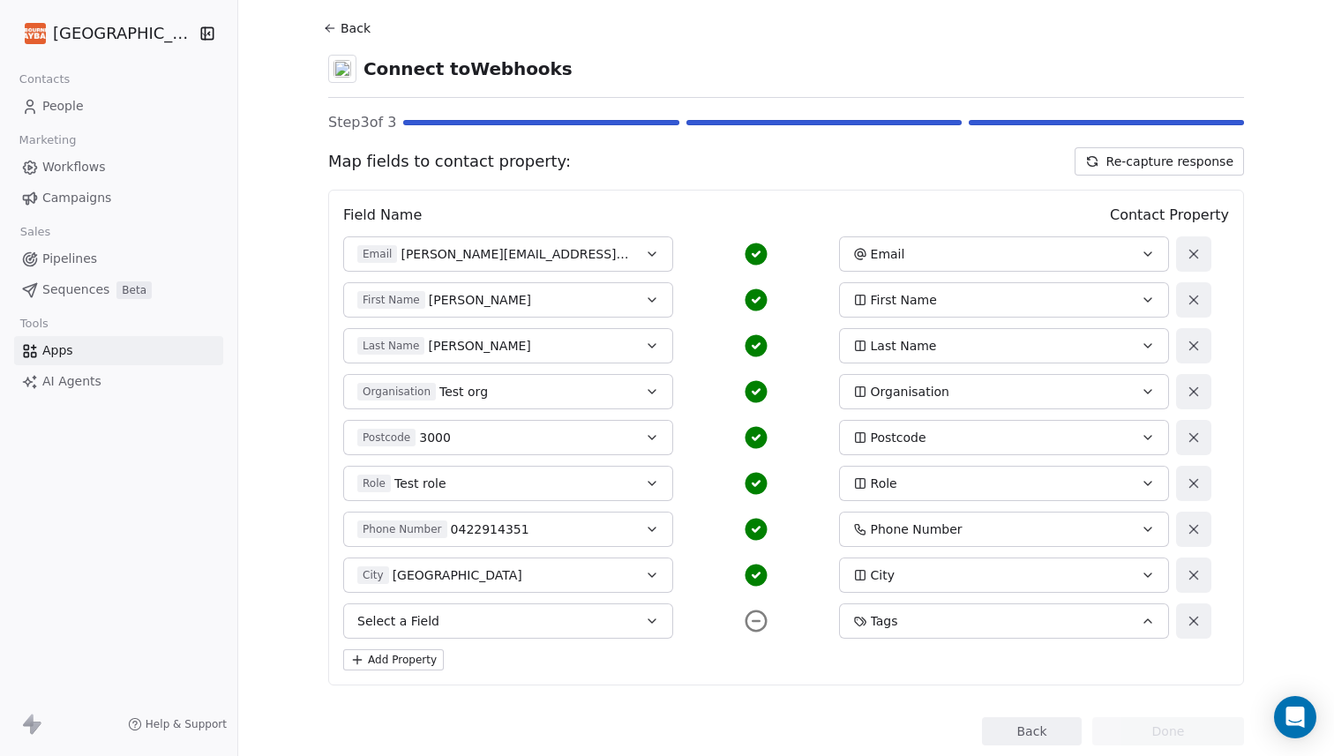
click at [1155, 619] on icon "button" at bounding box center [1148, 621] width 14 height 14
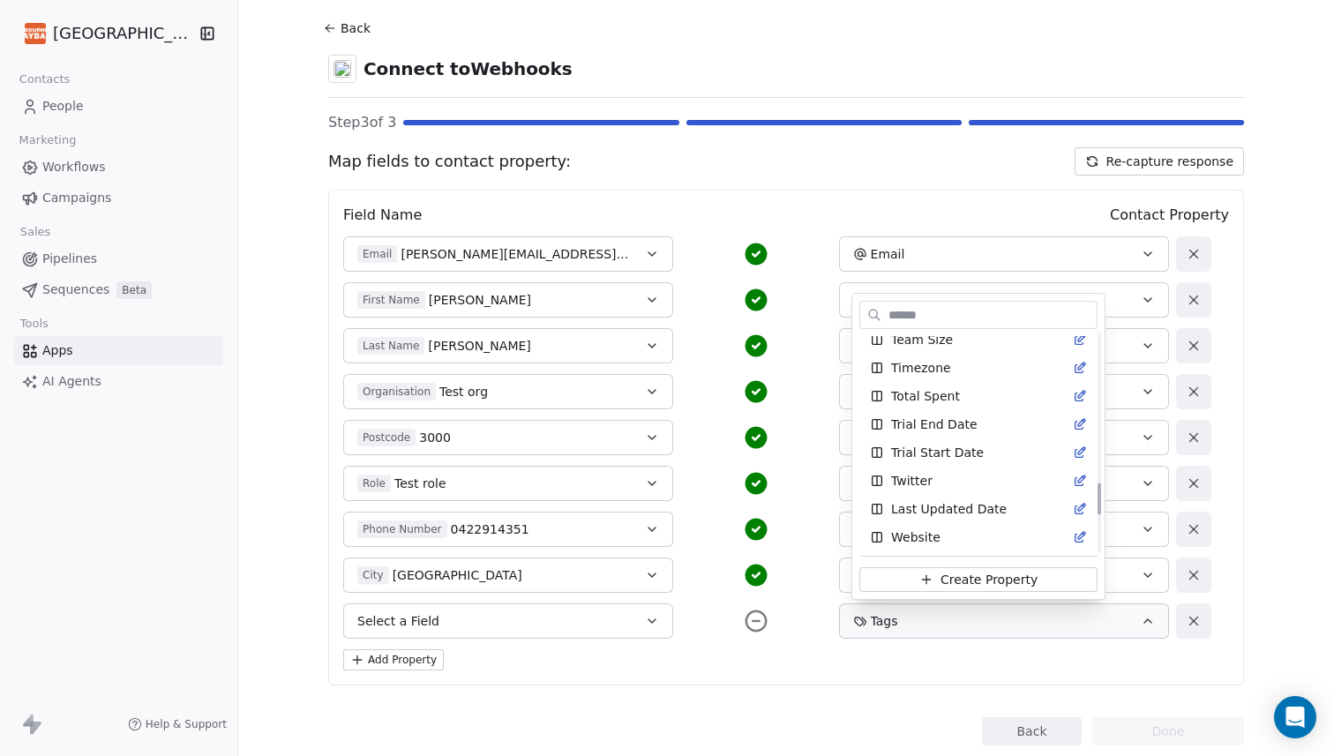
scroll to position [1255, 0]
click at [774, 678] on html "Melbourne Playback Theatre Contacts People Marketing Workflows Campaigns Sales …" at bounding box center [667, 378] width 1334 height 756
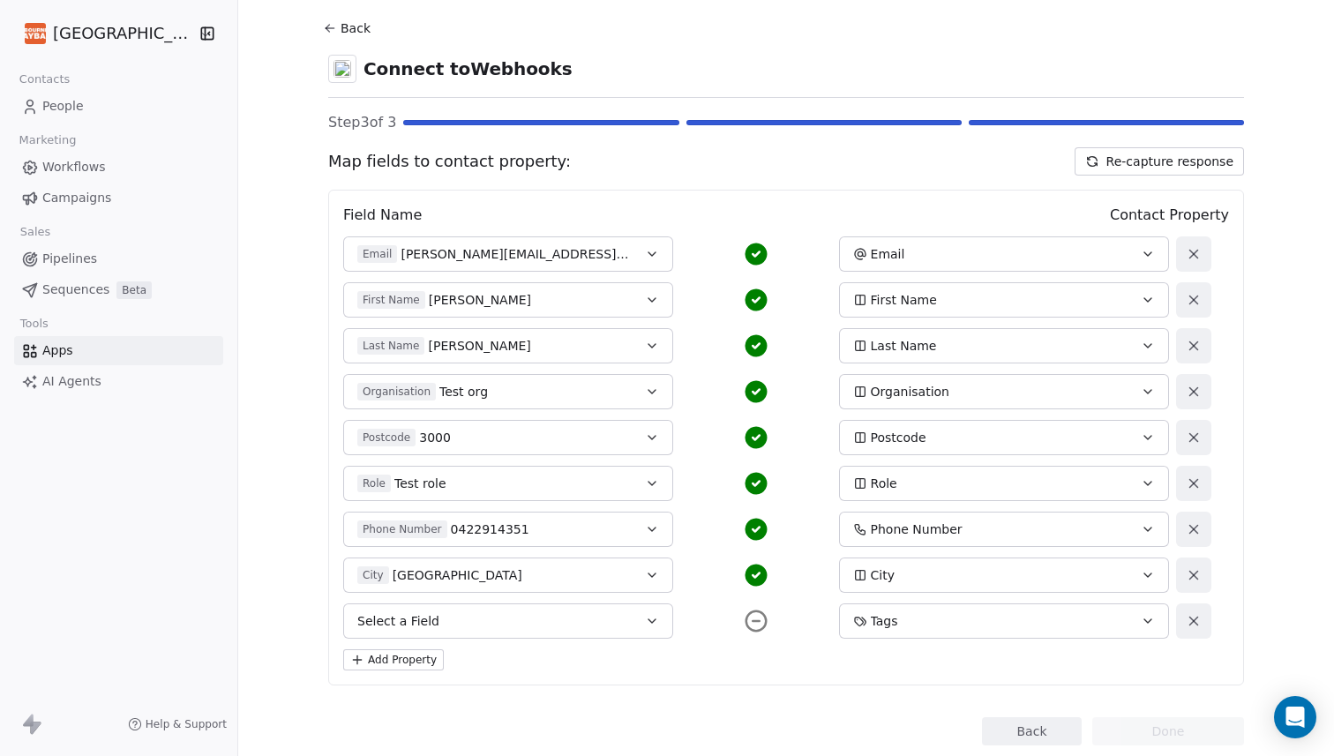
click at [1192, 162] on button "Re-capture response" at bounding box center [1158, 161] width 169 height 28
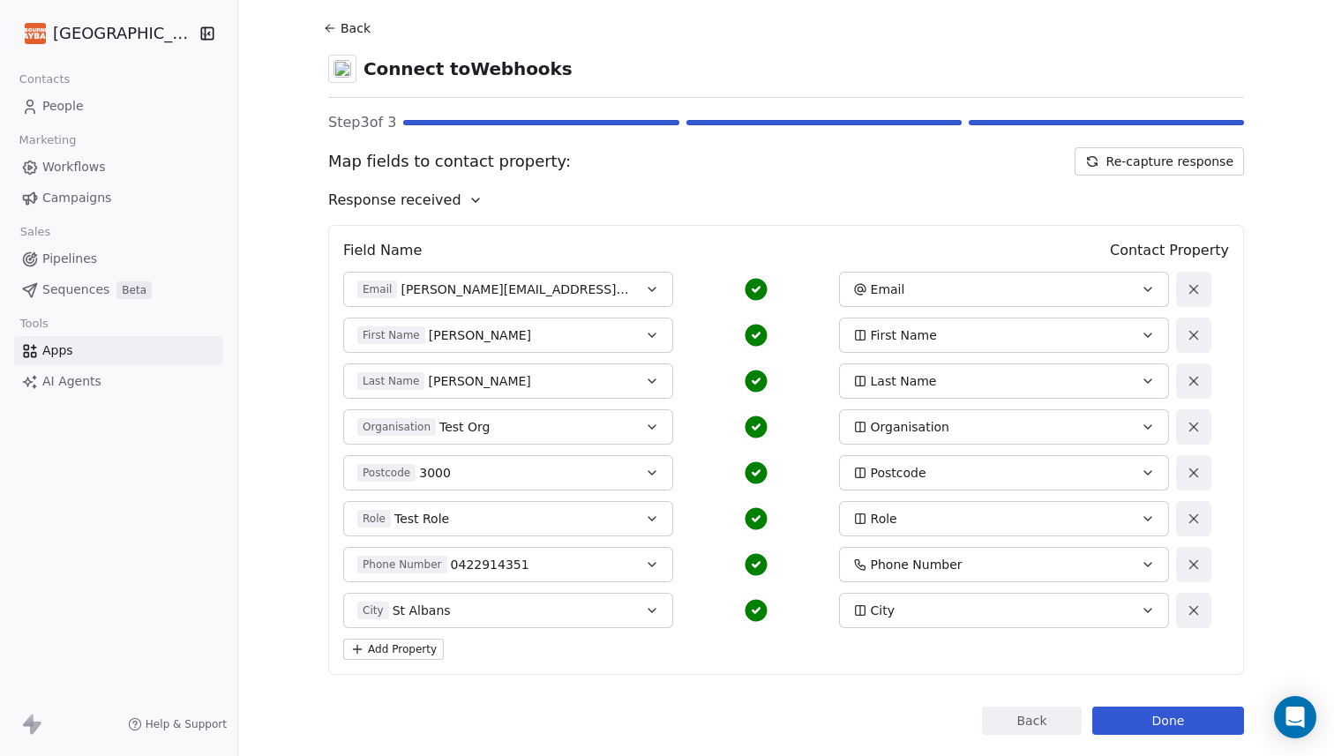
scroll to position [76, 0]
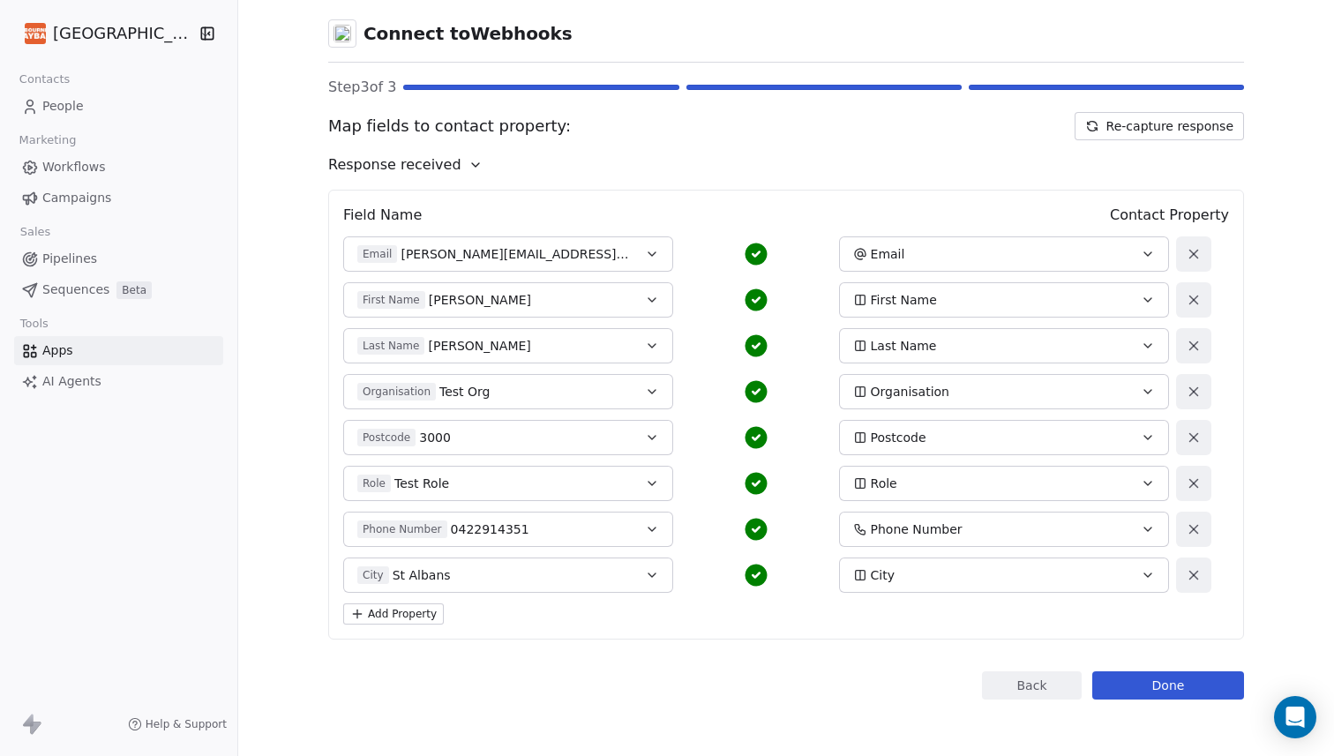
click at [417, 614] on button "Add Property" at bounding box center [393, 613] width 101 height 21
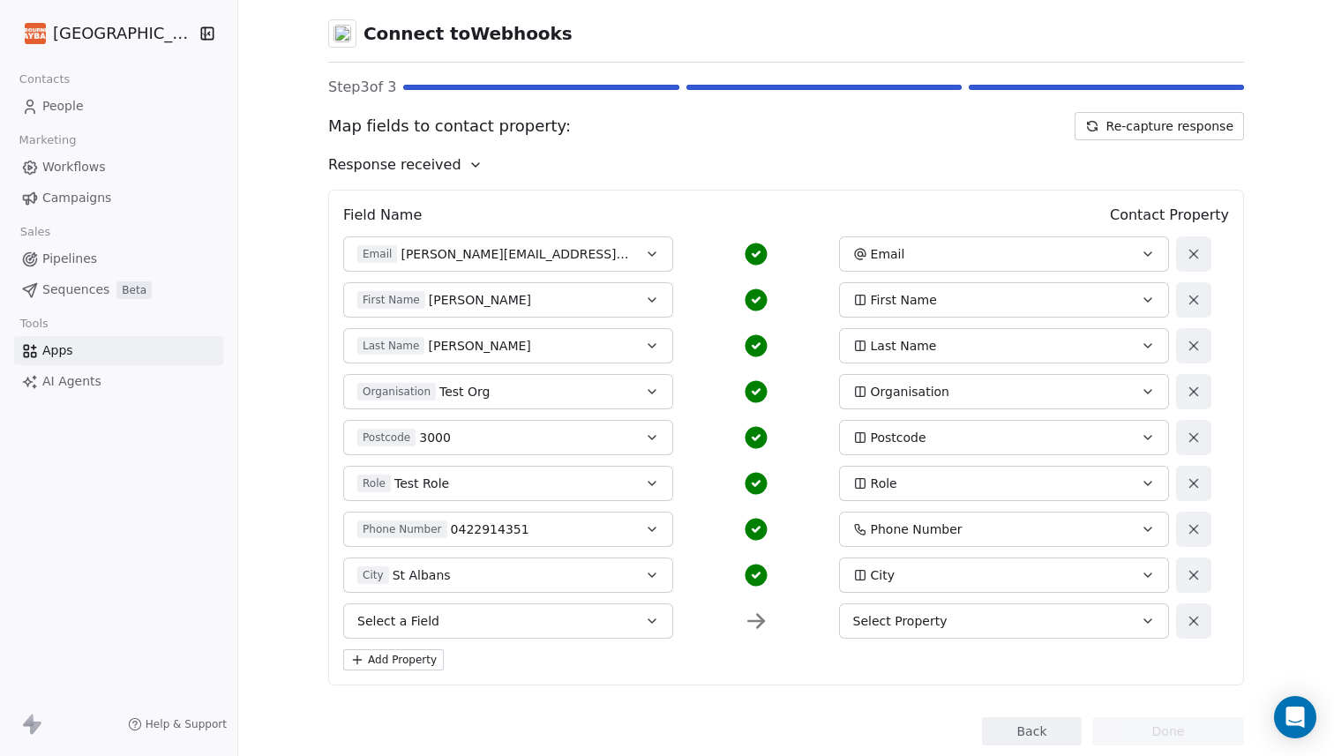
click at [461, 617] on button "Select a Field" at bounding box center [508, 620] width 330 height 35
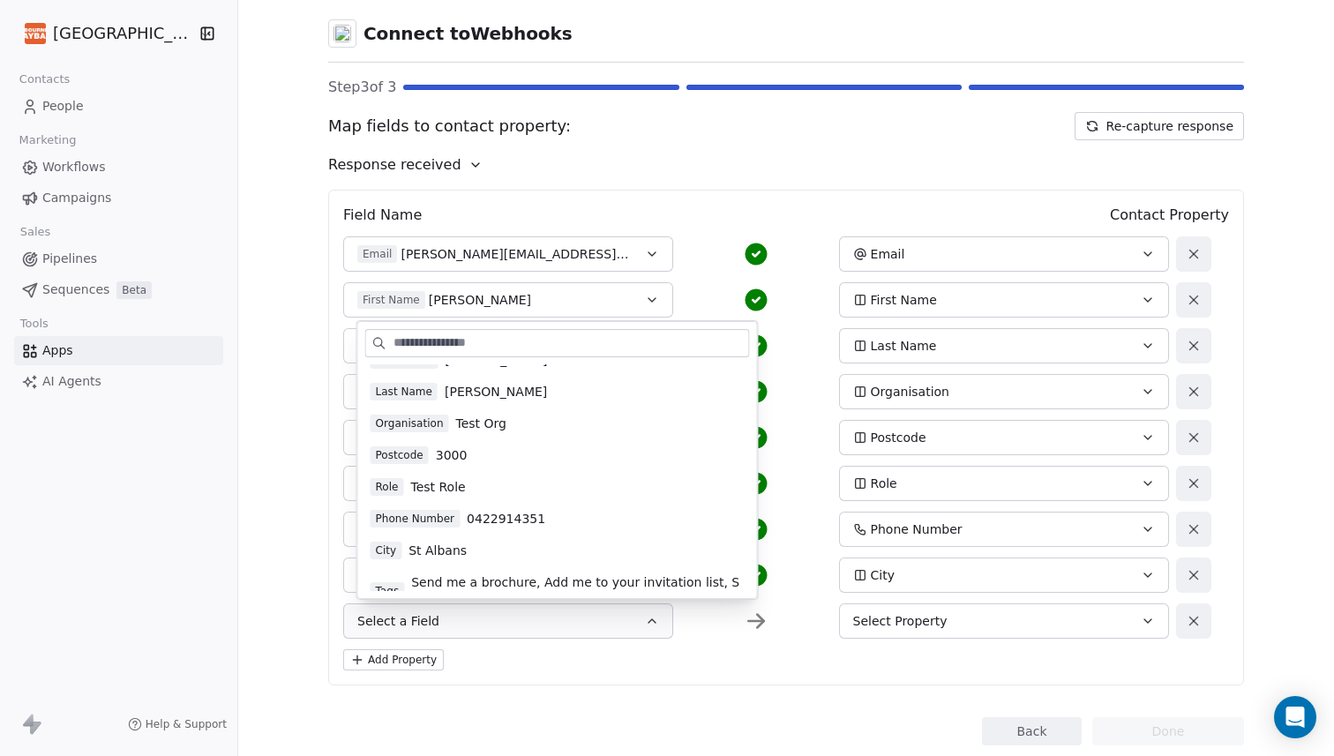
scroll to position [73, 0]
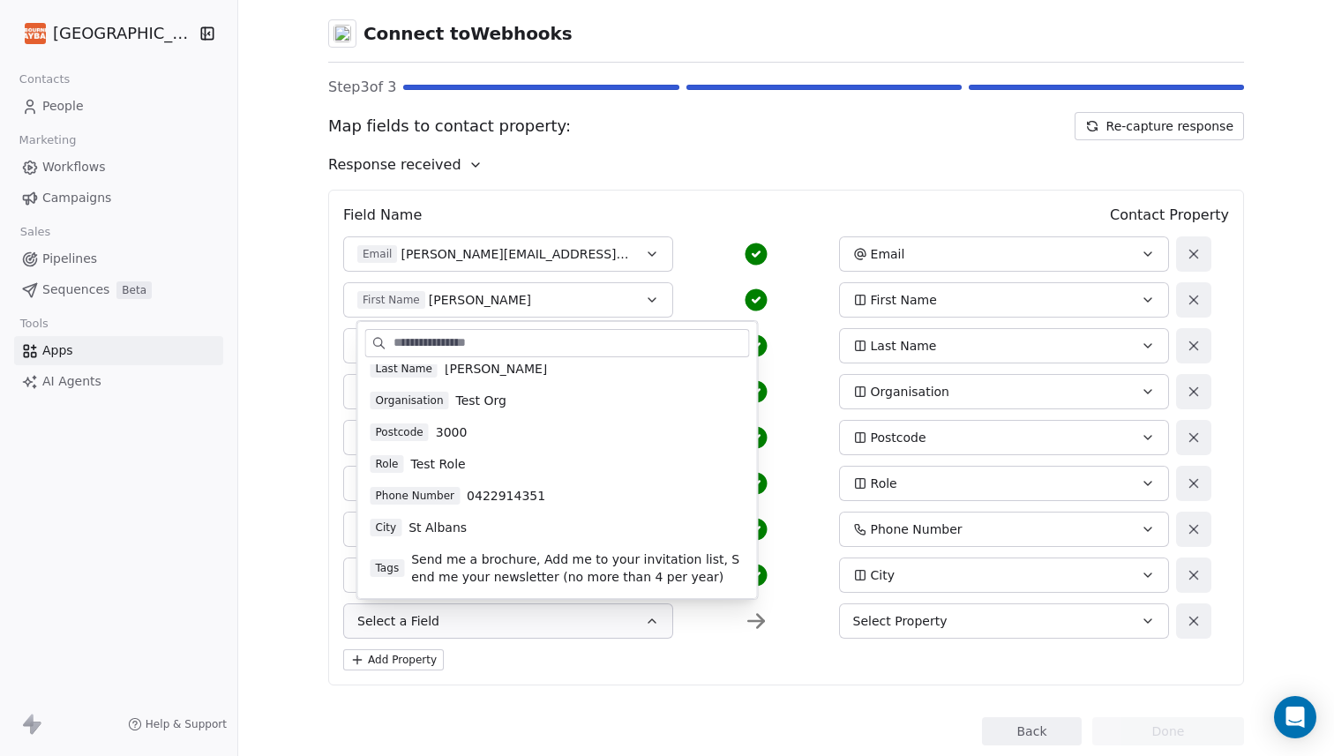
click at [449, 563] on span "Send me a brochure, Add me to your invitation list, Send me your newsletter (no…" at bounding box center [577, 567] width 333 height 35
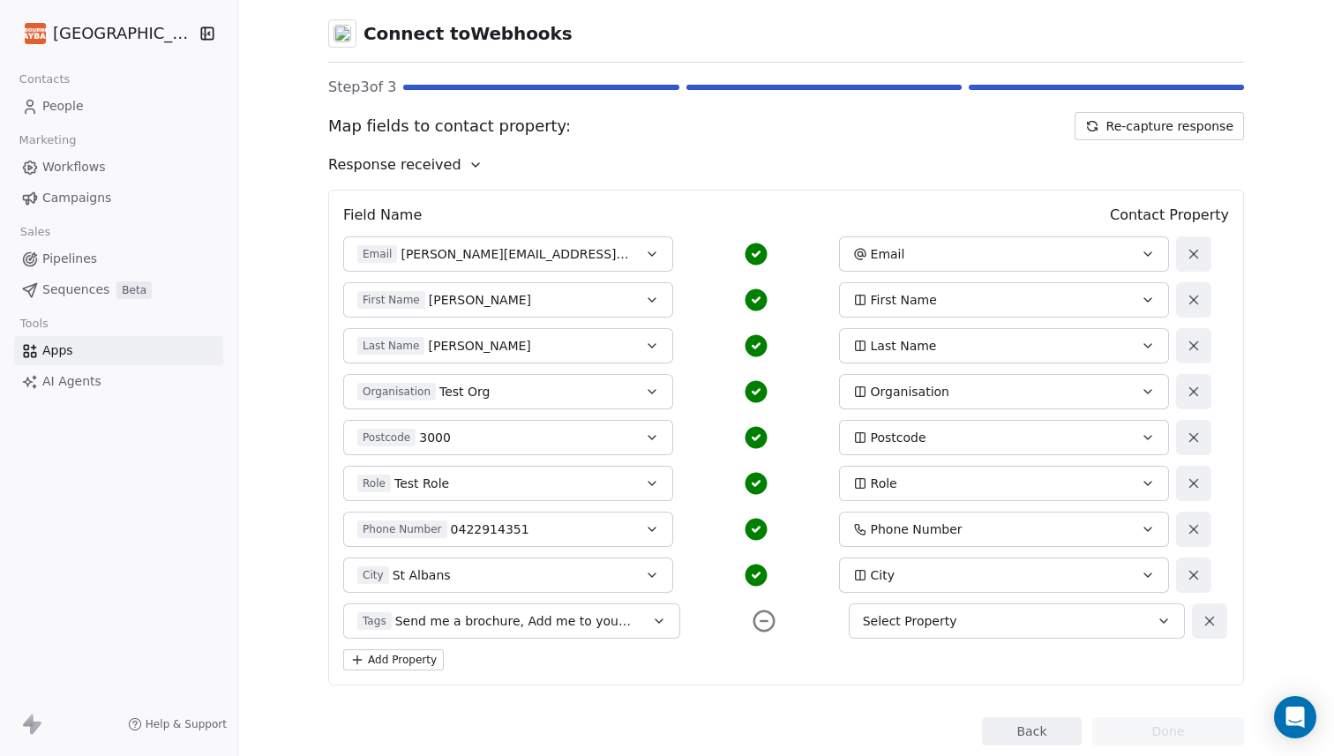
click at [908, 617] on span "Select Property" at bounding box center [910, 621] width 94 height 18
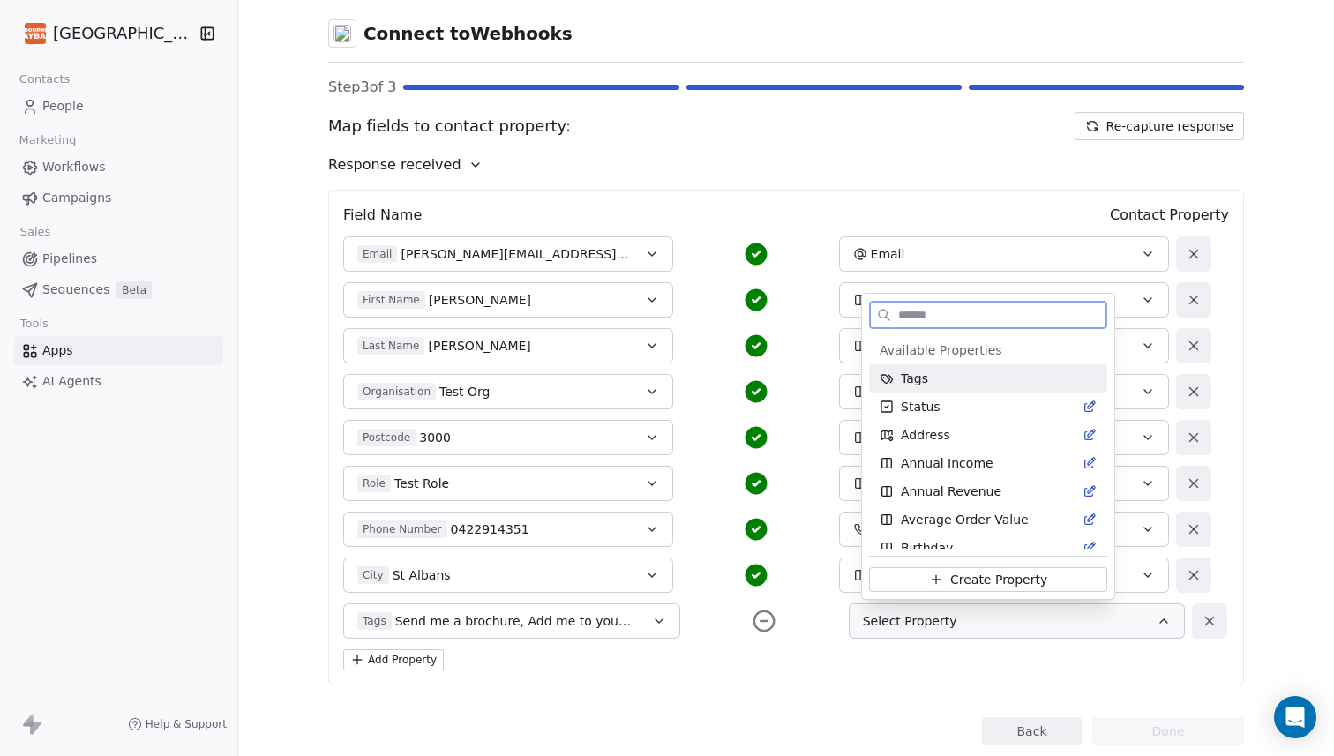
click at [924, 369] on div "Tags" at bounding box center [988, 378] width 238 height 28
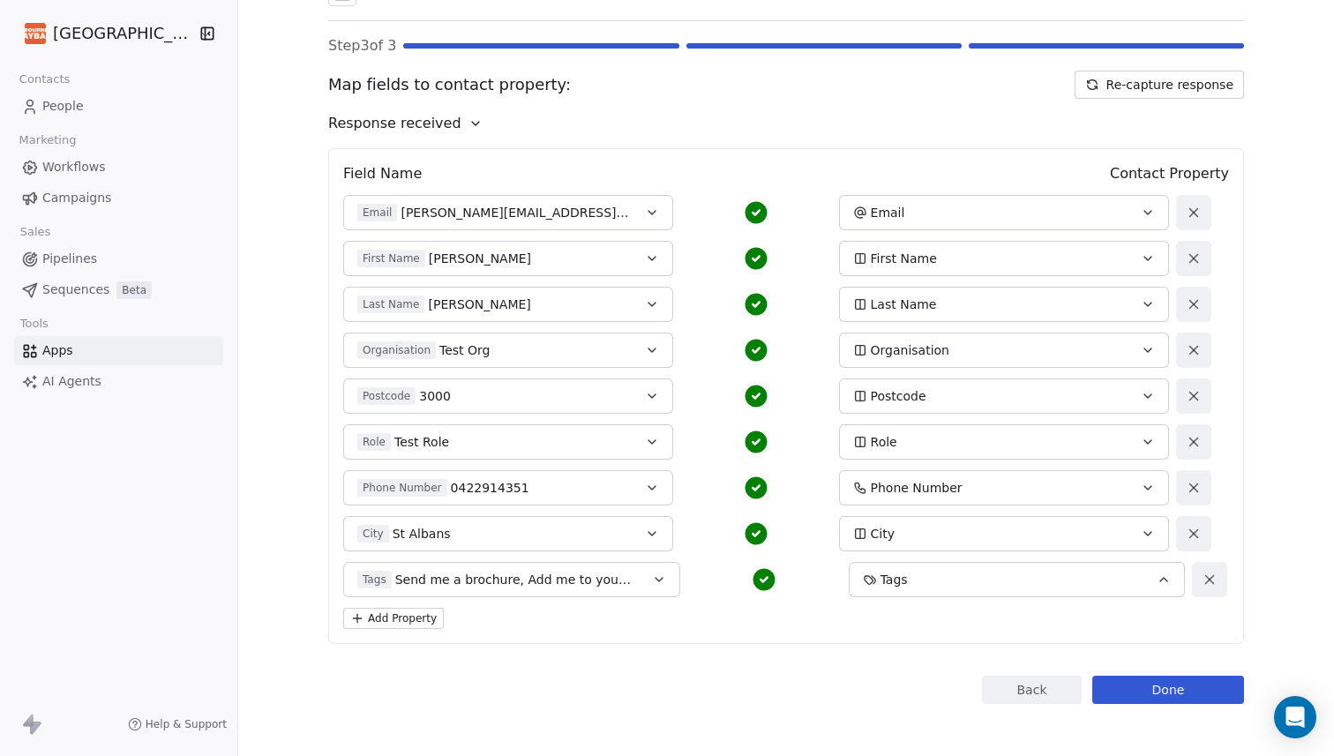
scroll to position [122, 0]
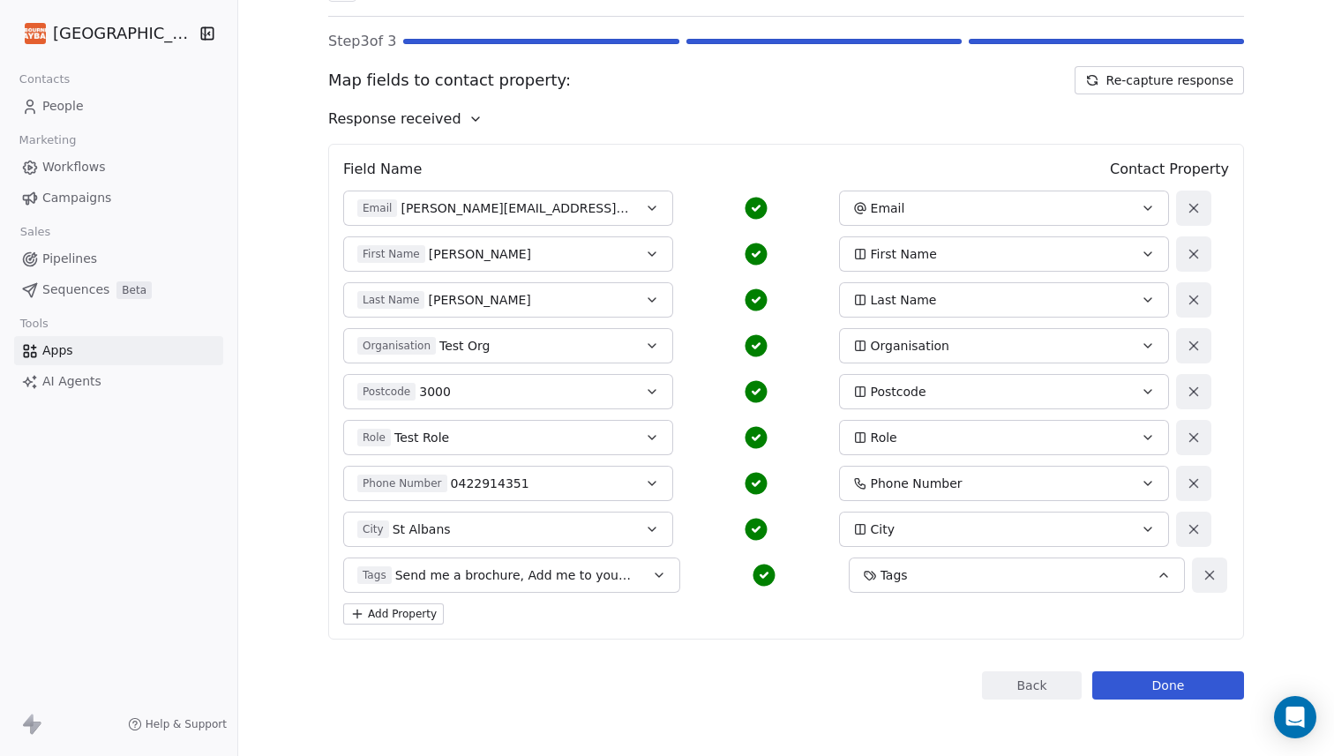
click at [993, 582] on div "Tags" at bounding box center [1002, 575] width 278 height 18
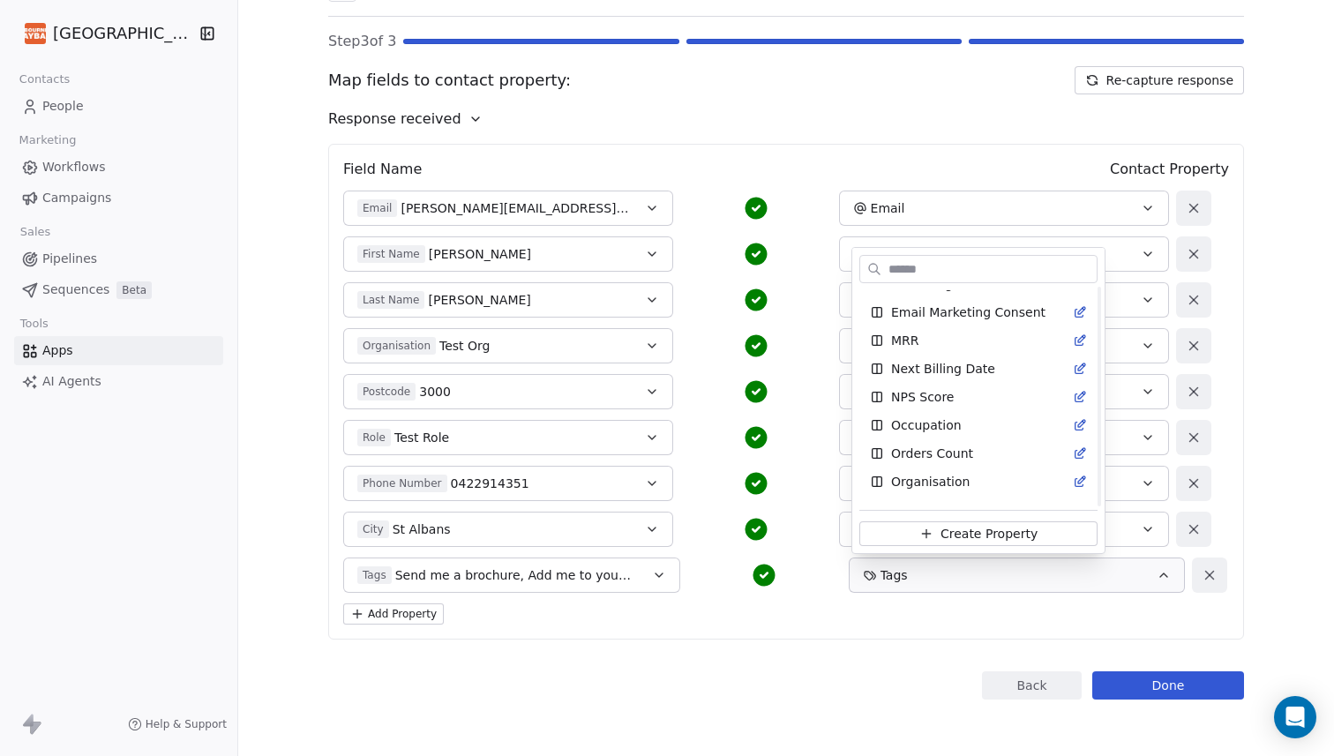
scroll to position [0, 0]
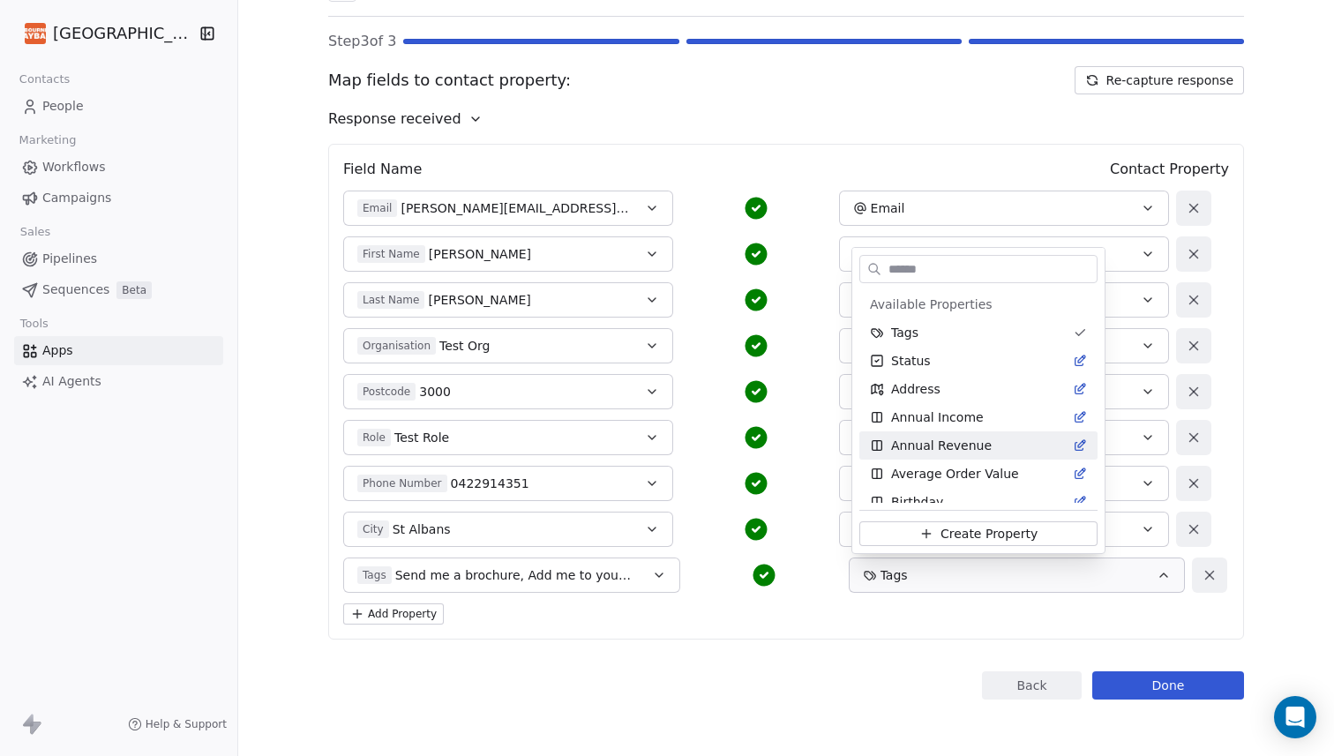
click at [683, 643] on html "Melbourne Playback Theatre Contacts People Marketing Workflows Campaigns Sales …" at bounding box center [667, 378] width 1334 height 756
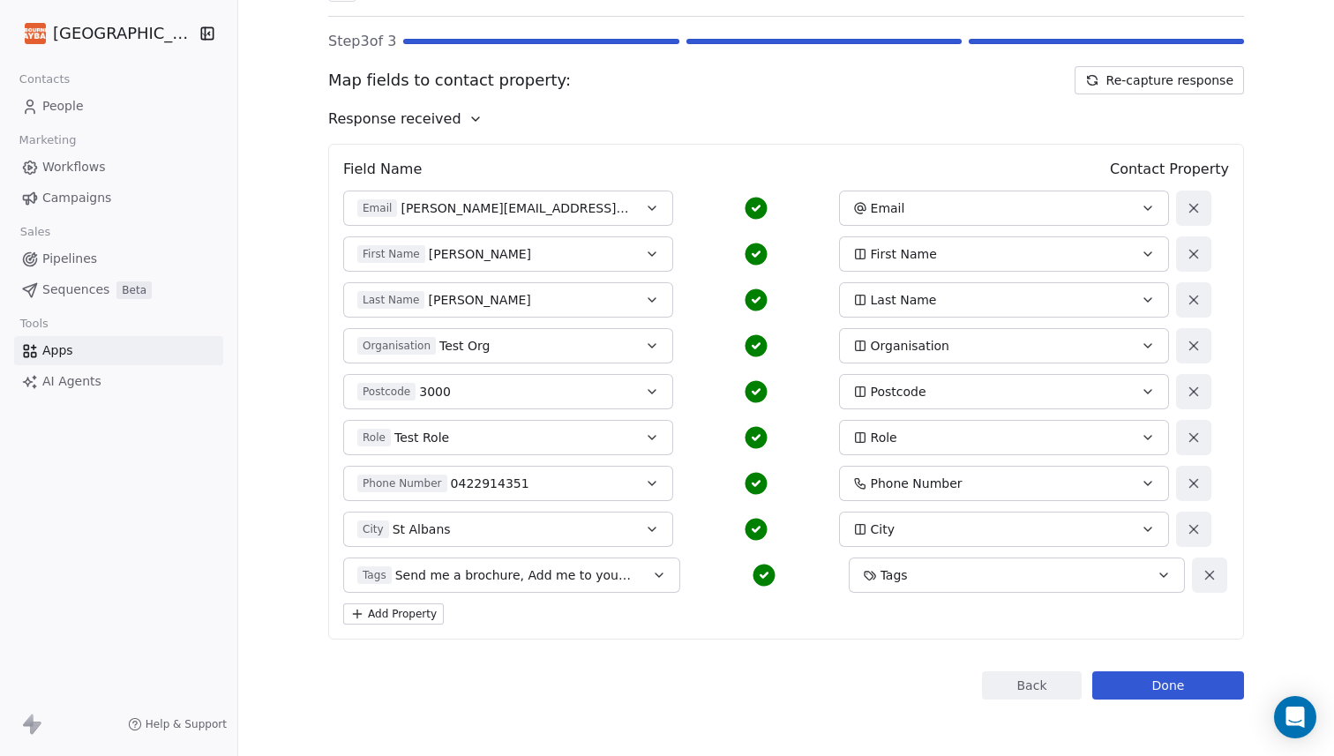
click at [666, 571] on icon "button" at bounding box center [659, 575] width 14 height 14
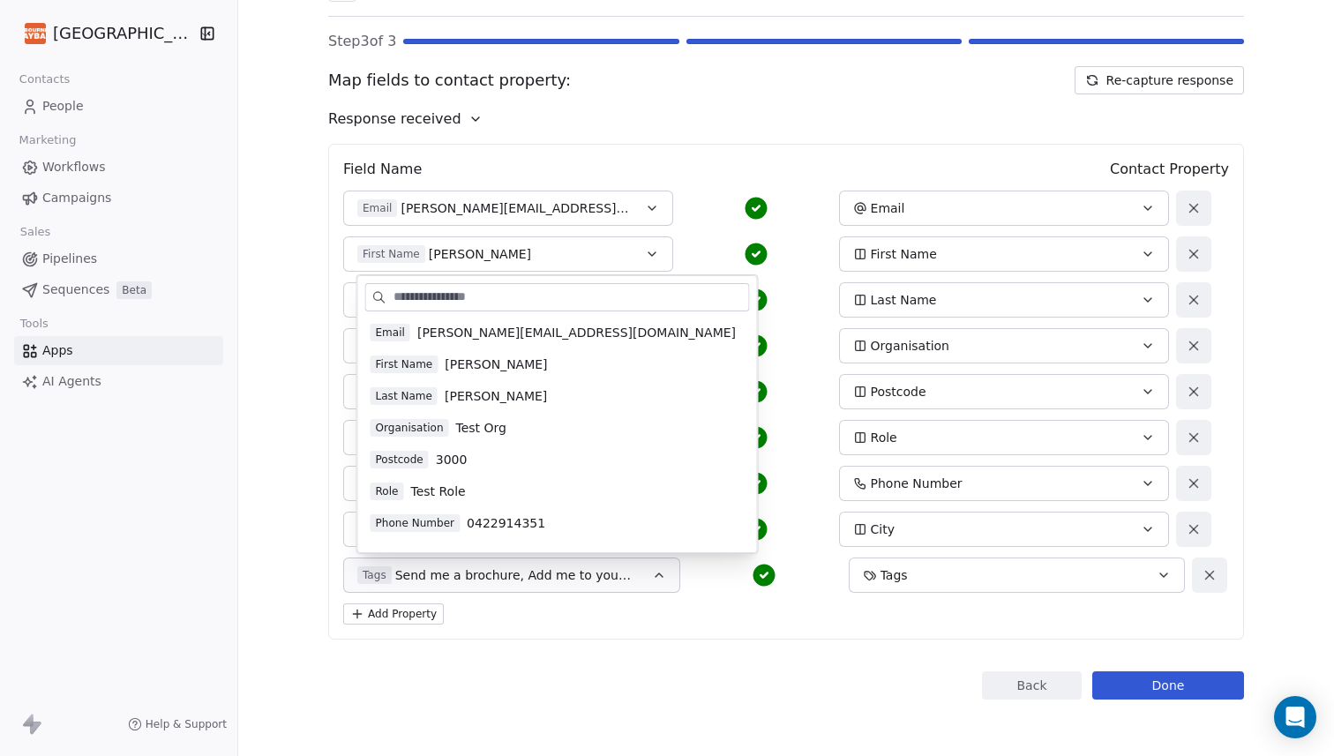
scroll to position [73, 0]
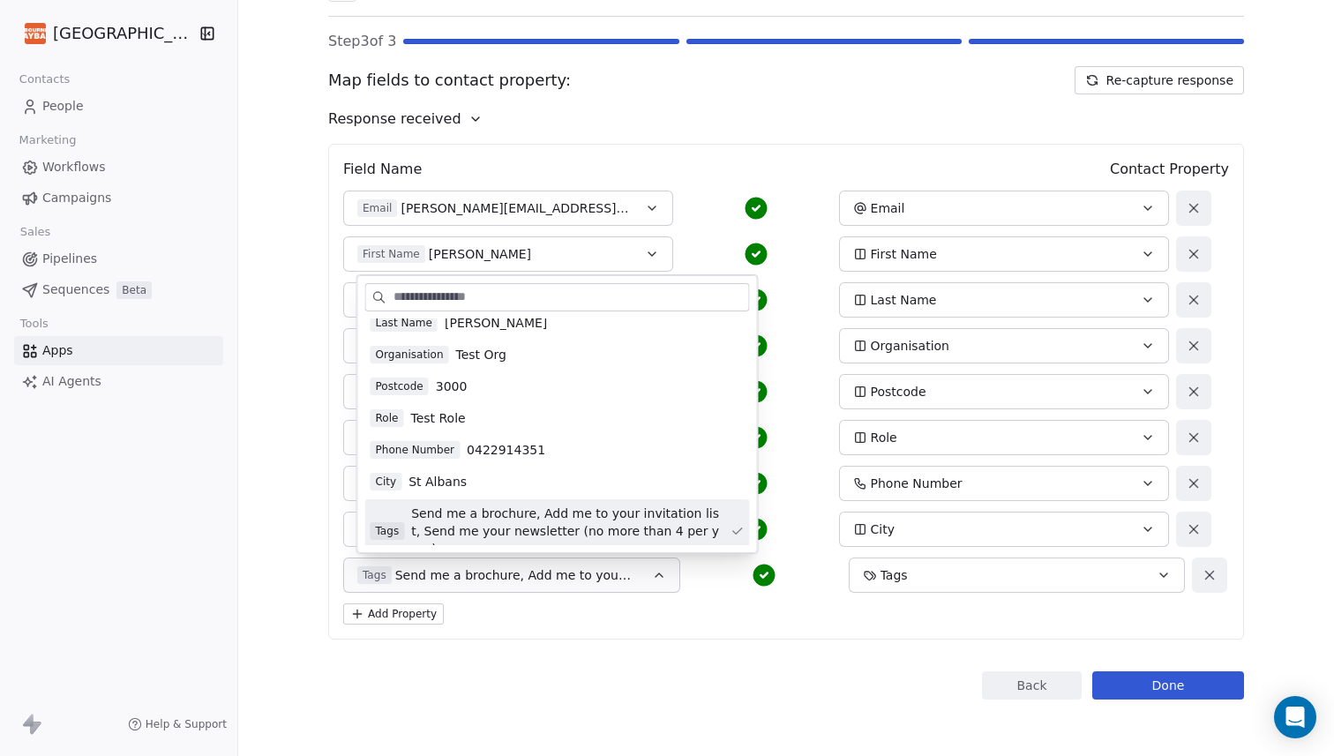
click at [645, 661] on div "Back Connect to Webhooks Step 3 of 3 Map fields to contact property: Re-capture…" at bounding box center [786, 317] width 916 height 765
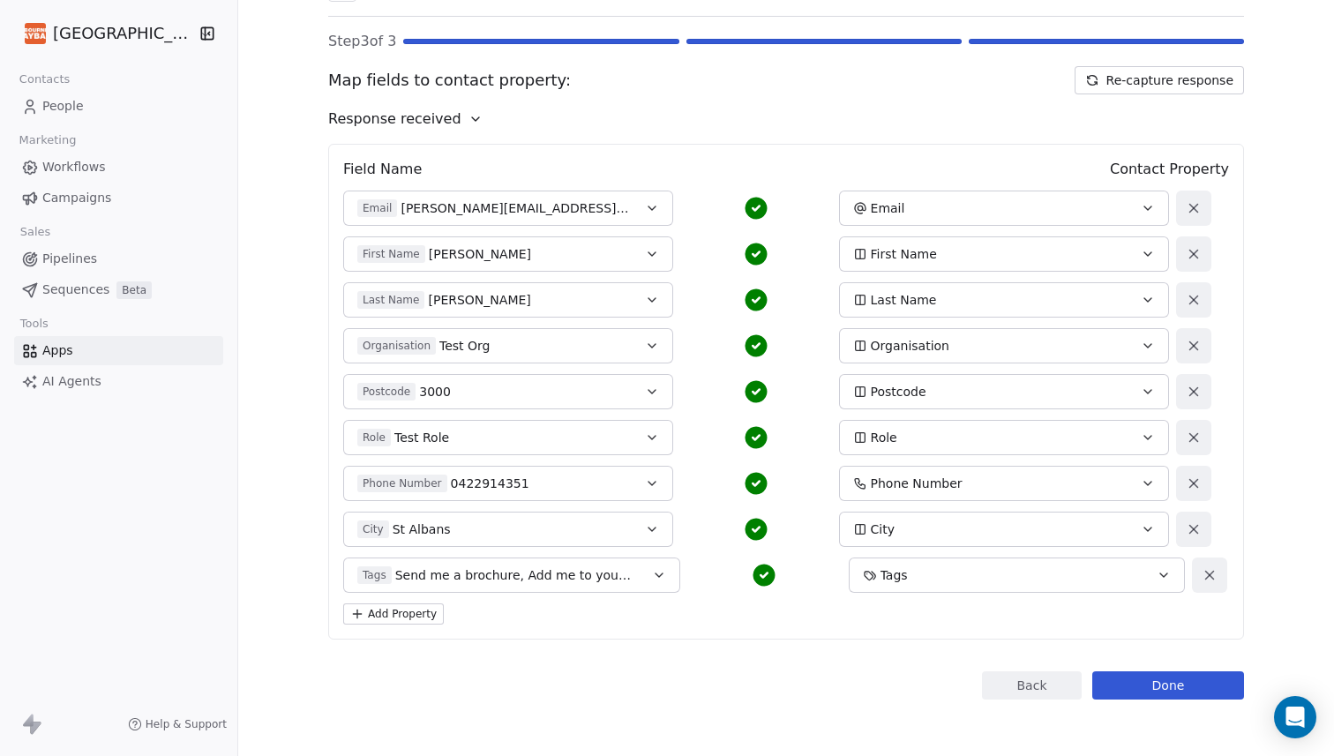
click at [1161, 682] on button "Done" at bounding box center [1168, 685] width 152 height 28
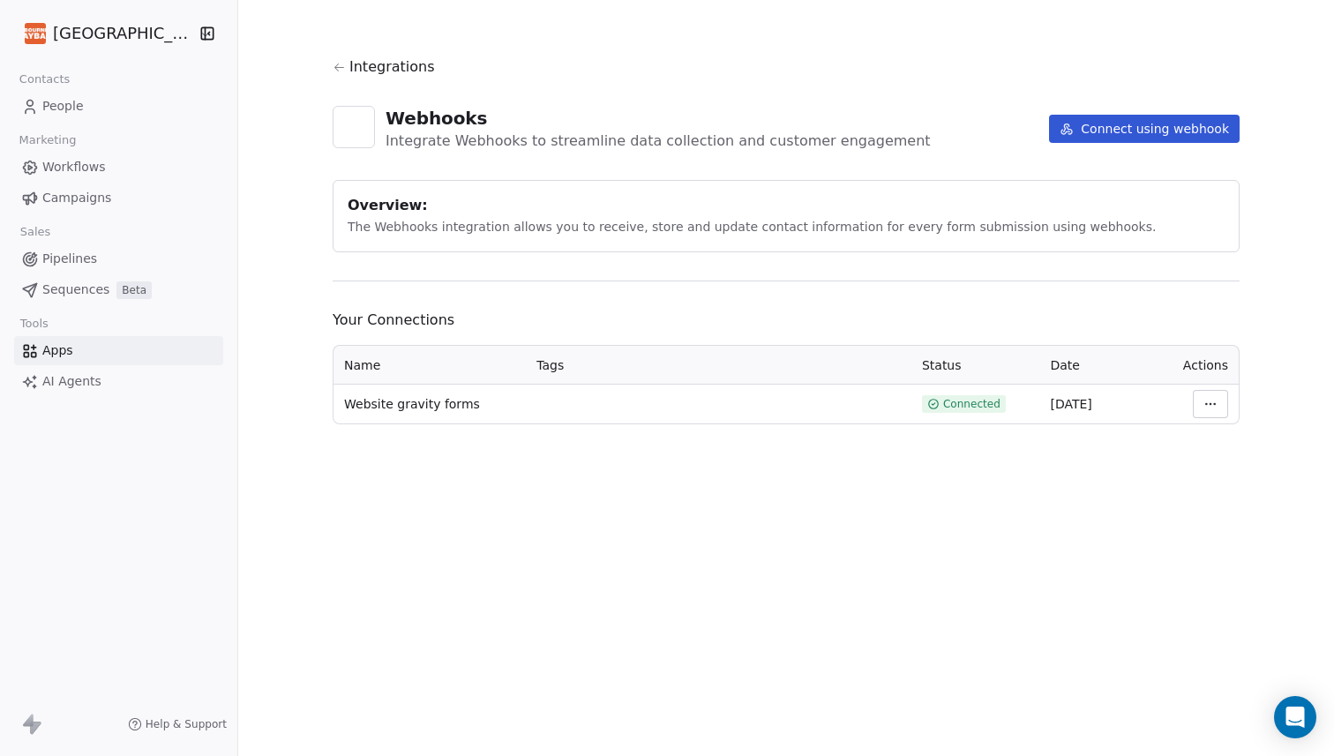
click at [1224, 407] on html "Melbourne Playback Theatre Contacts People Marketing Workflows Campaigns Sales …" at bounding box center [667, 378] width 1334 height 756
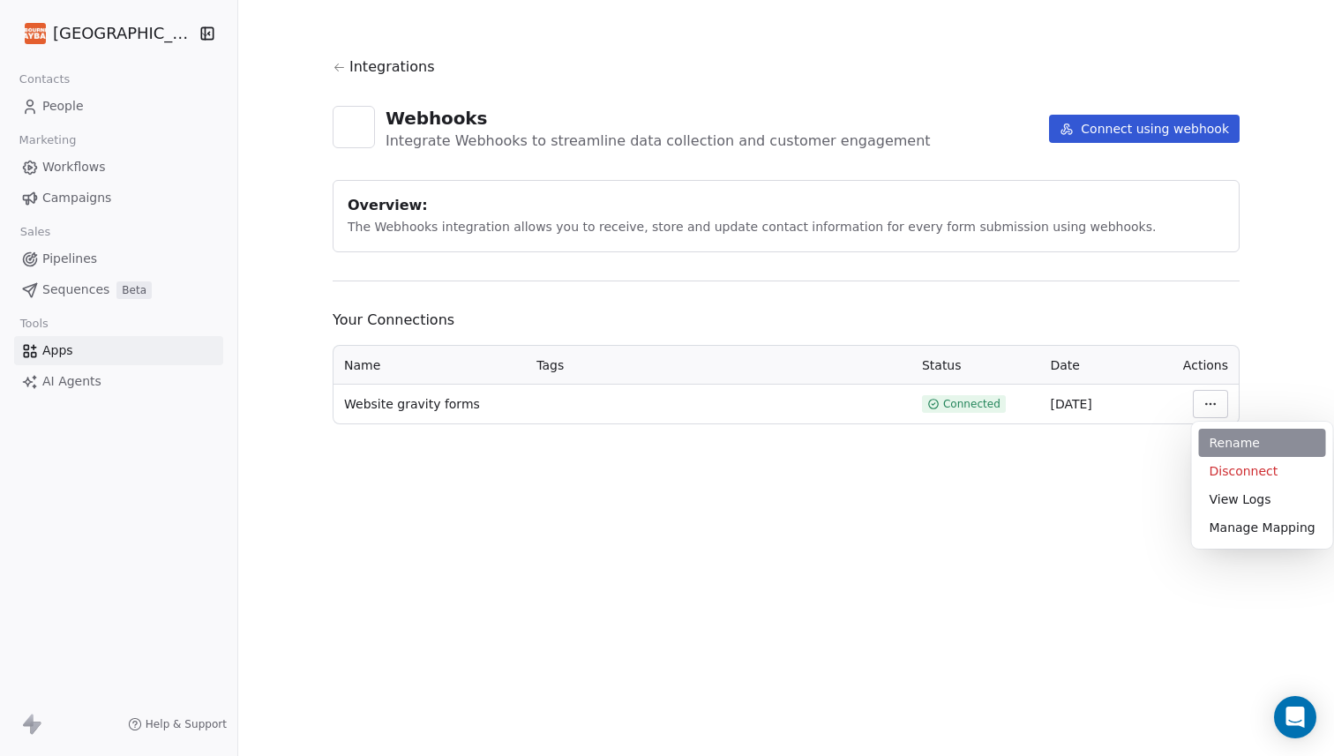
click at [1236, 436] on div "Rename" at bounding box center [1262, 443] width 127 height 28
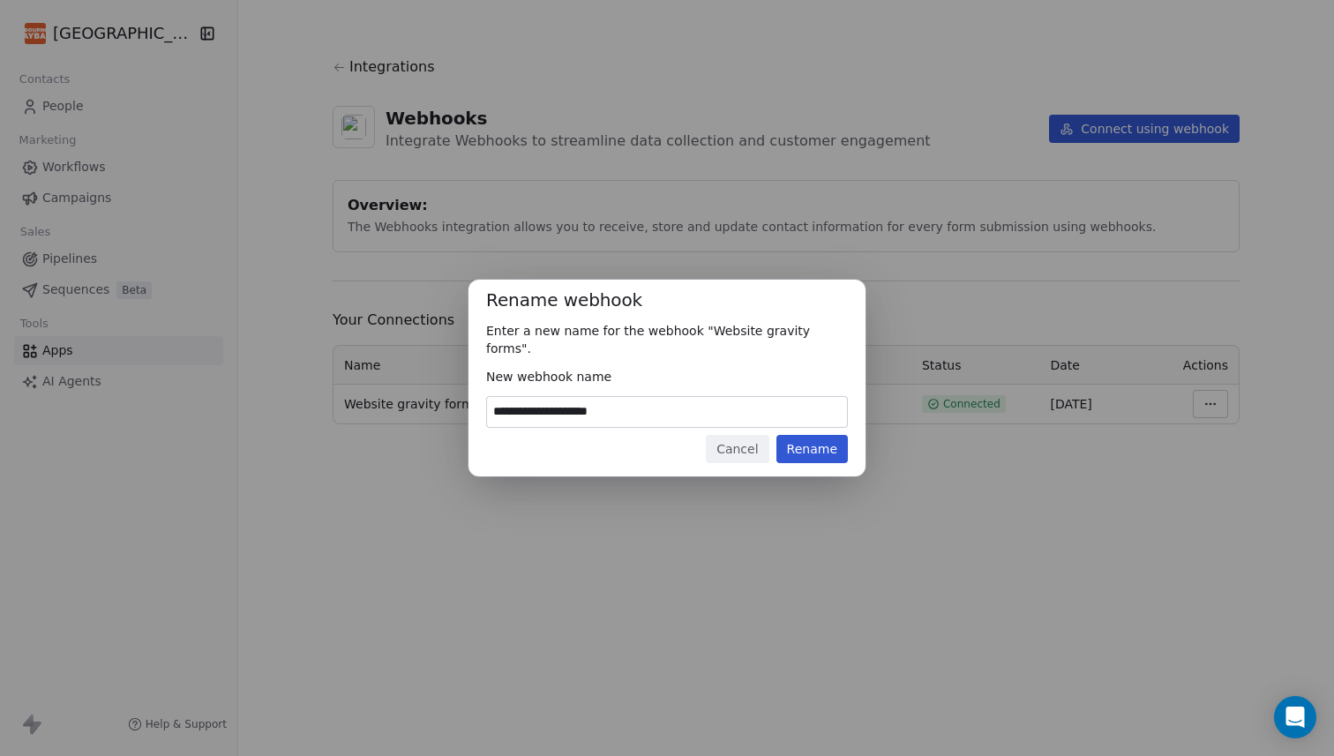
click at [632, 406] on input "**********" at bounding box center [667, 412] width 360 height 30
type input "**********"
click at [806, 441] on button "Rename" at bounding box center [811, 449] width 71 height 28
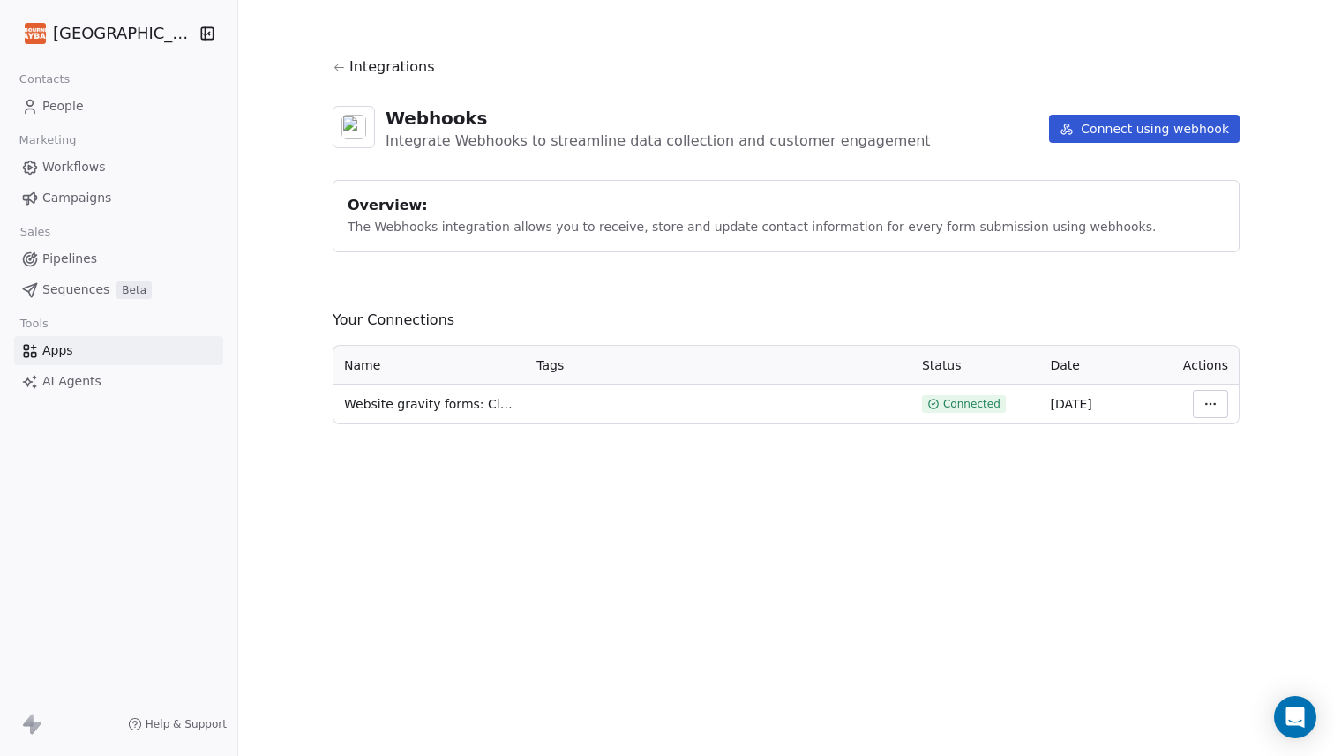
click at [1227, 400] on html "Melbourne Playback Theatre Contacts People Marketing Workflows Campaigns Sales …" at bounding box center [667, 378] width 1334 height 756
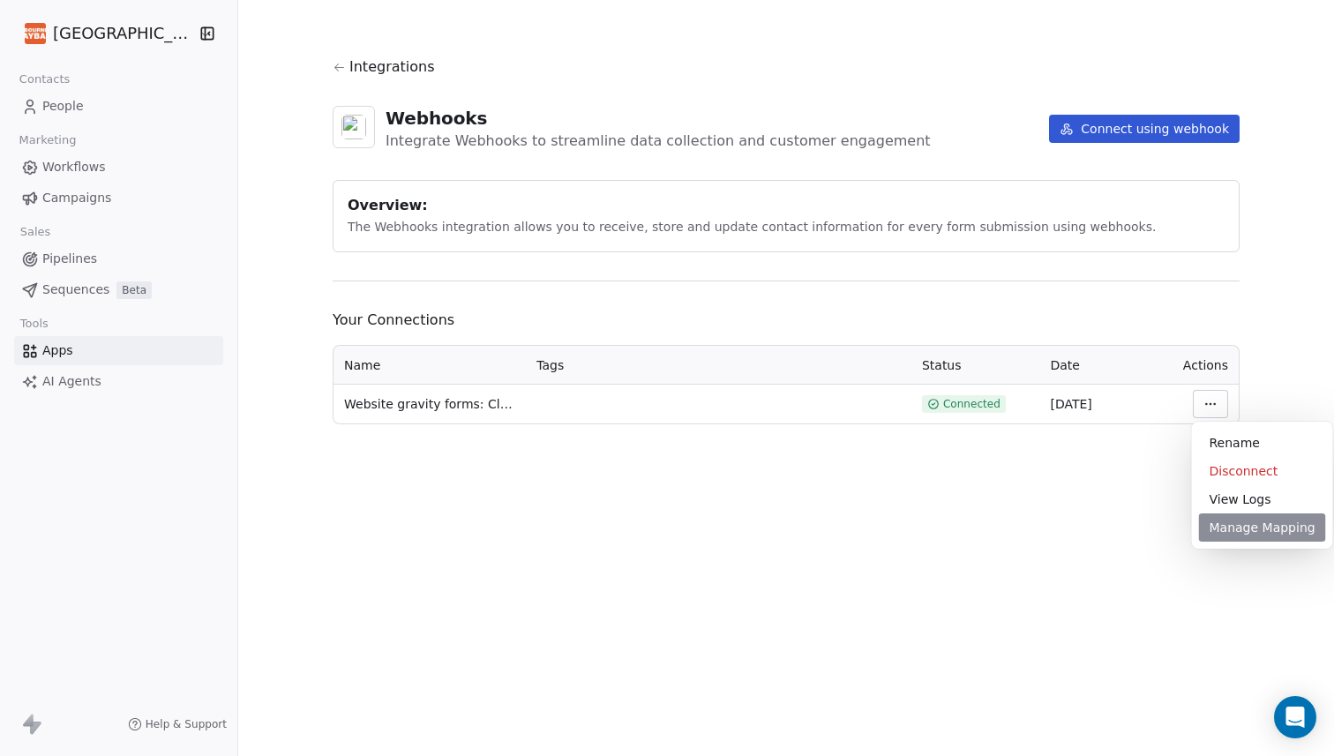
click at [1231, 530] on div "Manage Mapping" at bounding box center [1262, 527] width 127 height 28
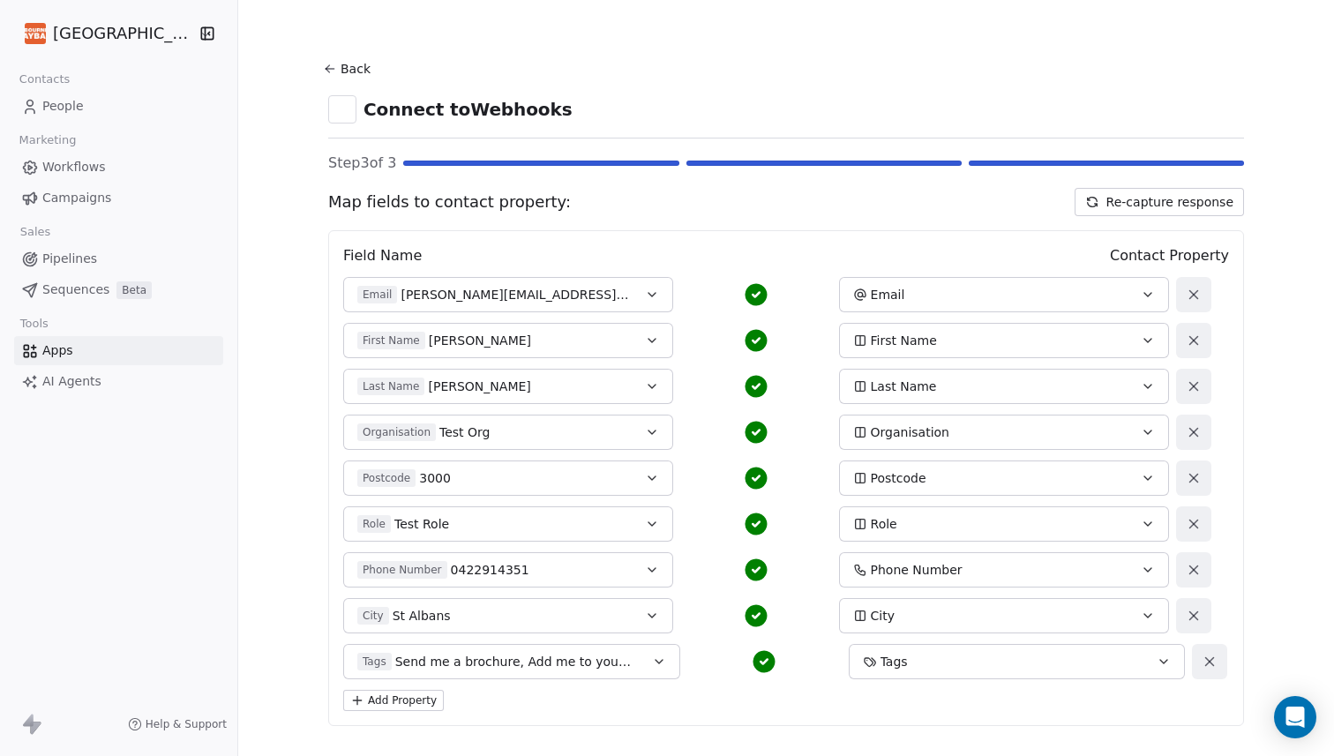
scroll to position [86, 0]
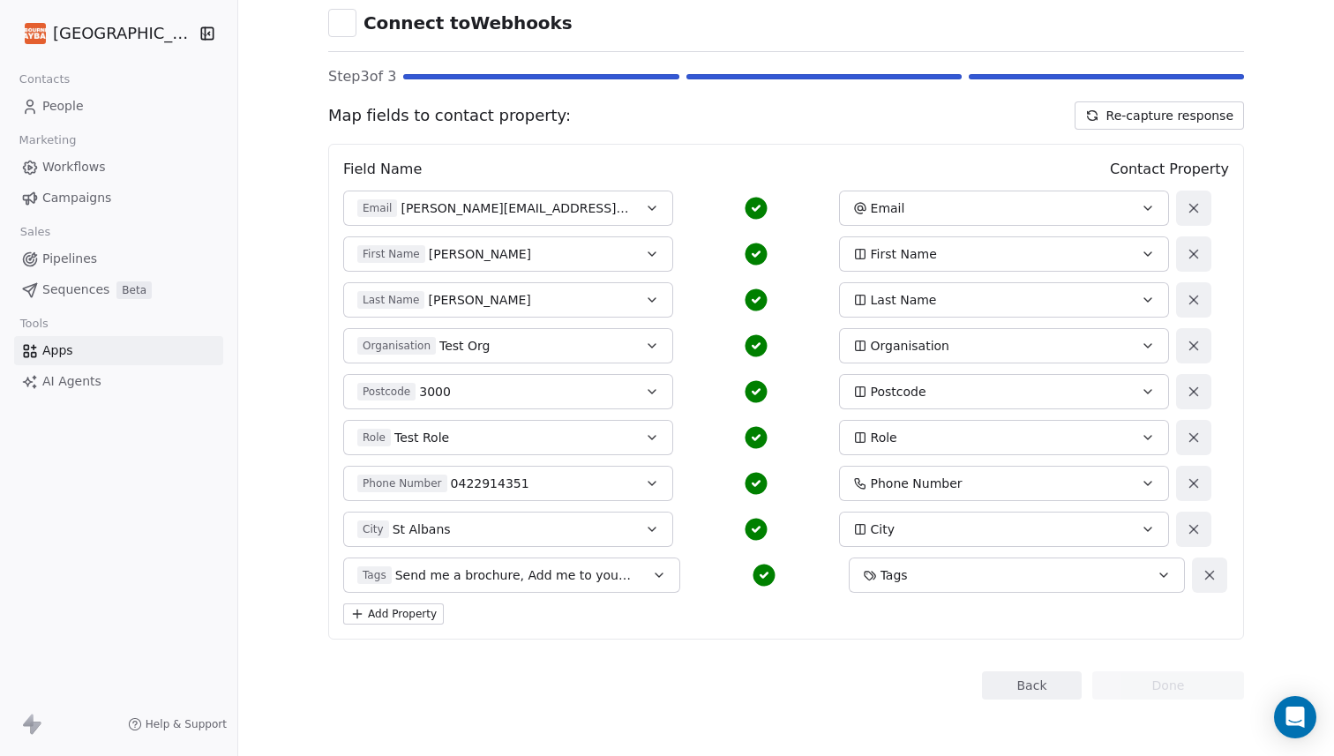
click at [969, 570] on div "Tags" at bounding box center [1002, 575] width 278 height 18
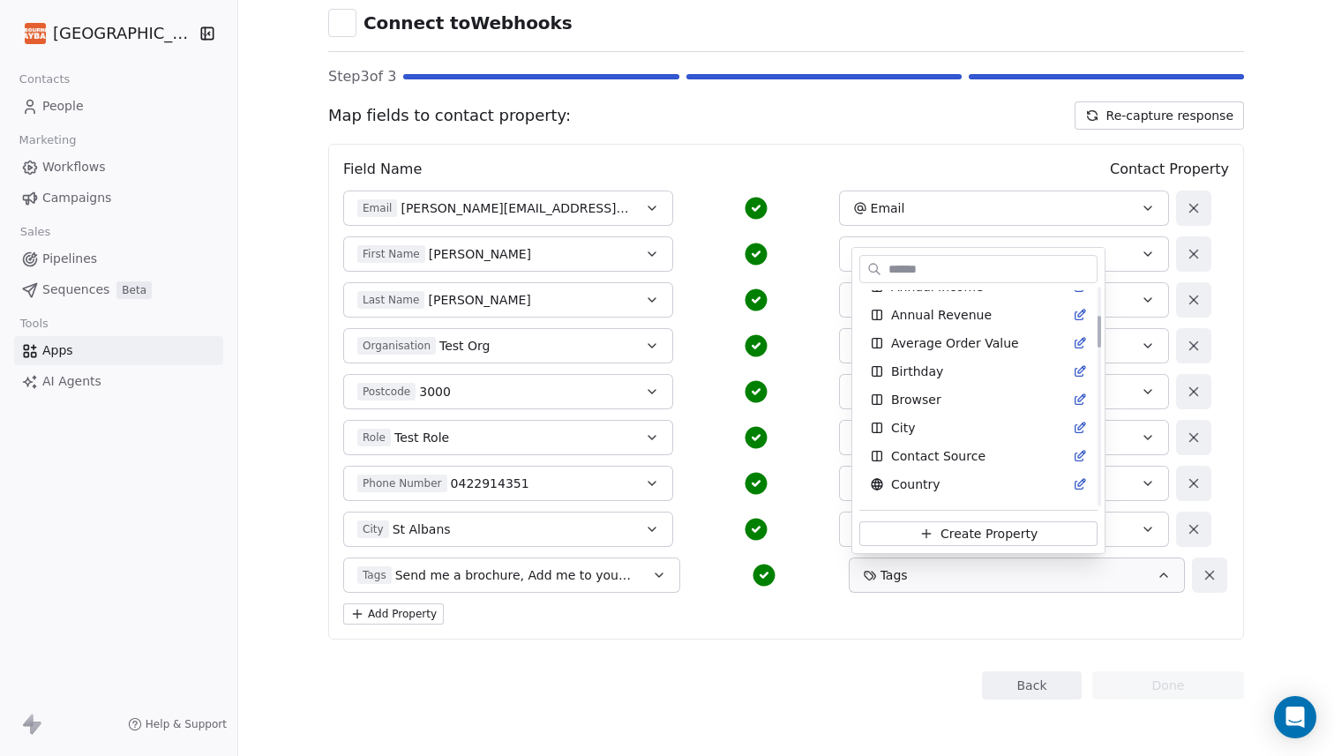
scroll to position [0, 0]
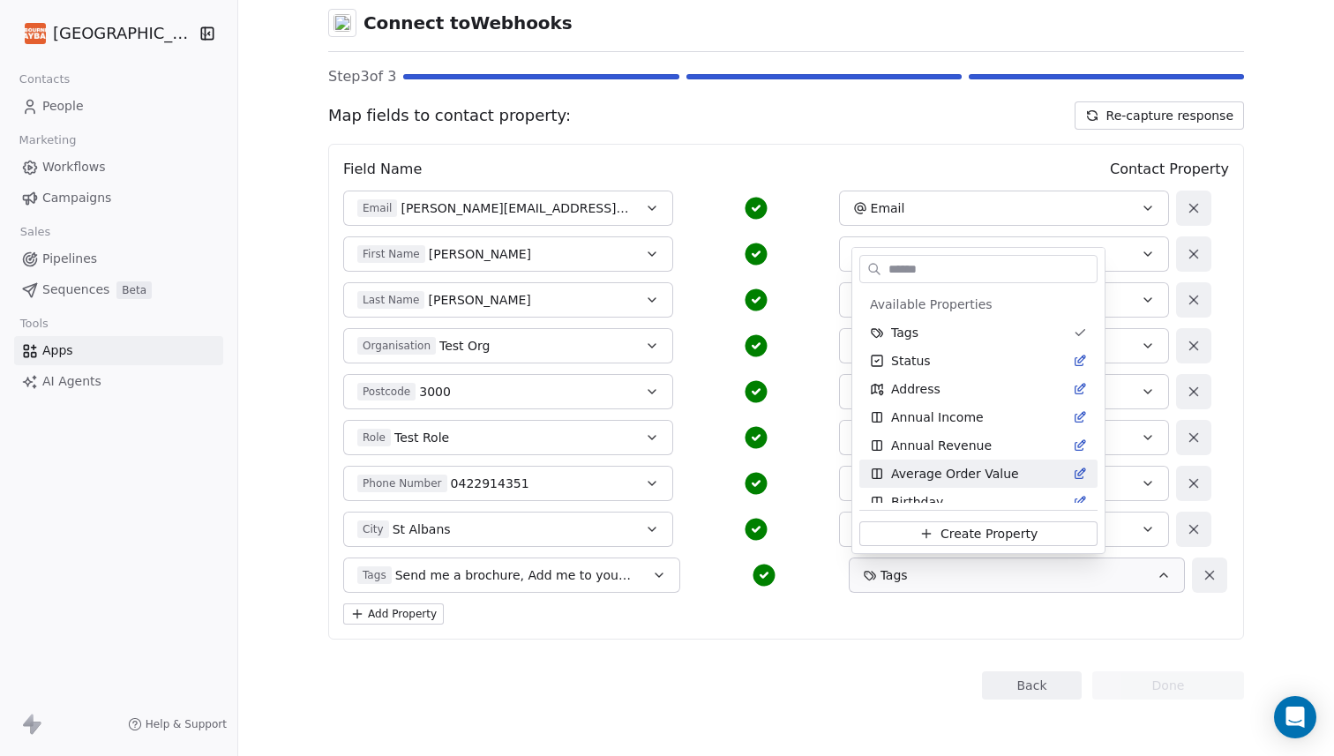
click at [884, 691] on html "Melbourne Playback Theatre Contacts People Marketing Workflows Campaigns Sales …" at bounding box center [667, 378] width 1334 height 756
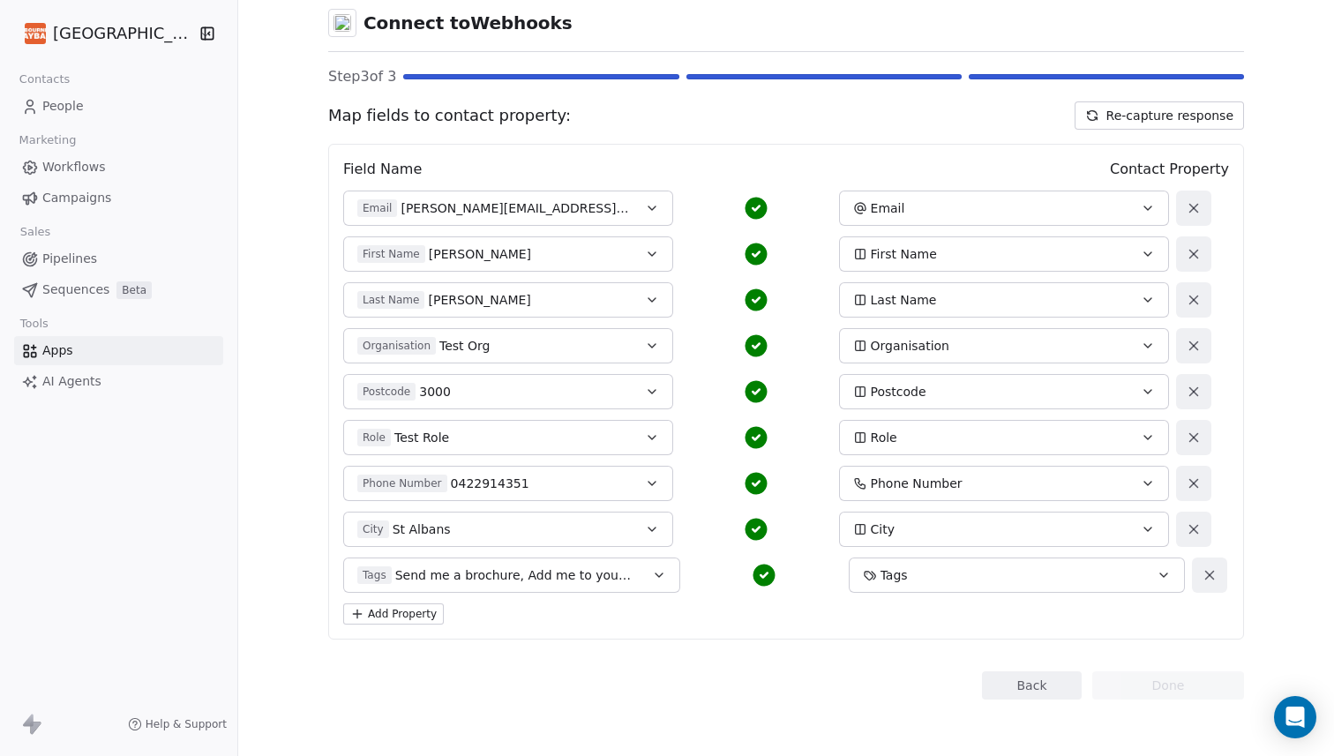
click at [1030, 682] on button "Back" at bounding box center [1032, 685] width 100 height 28
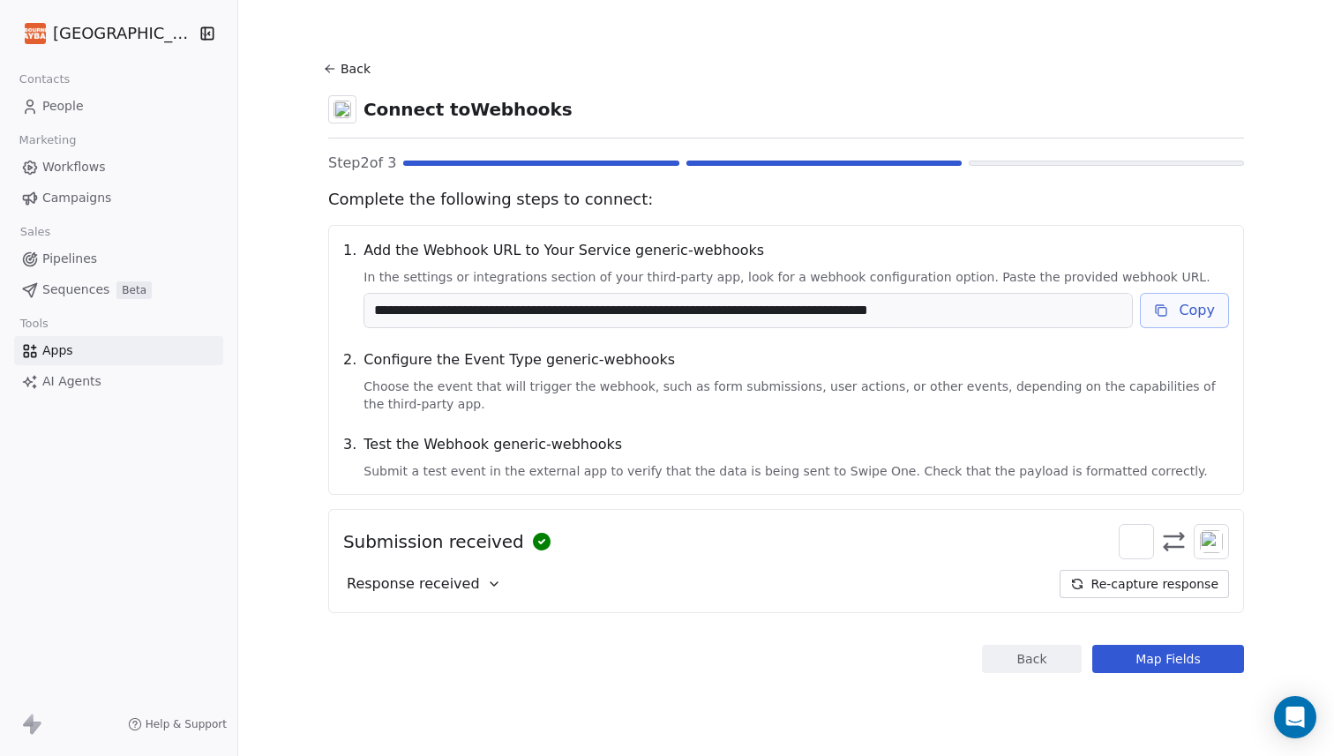
click at [67, 109] on span "People" at bounding box center [62, 106] width 41 height 19
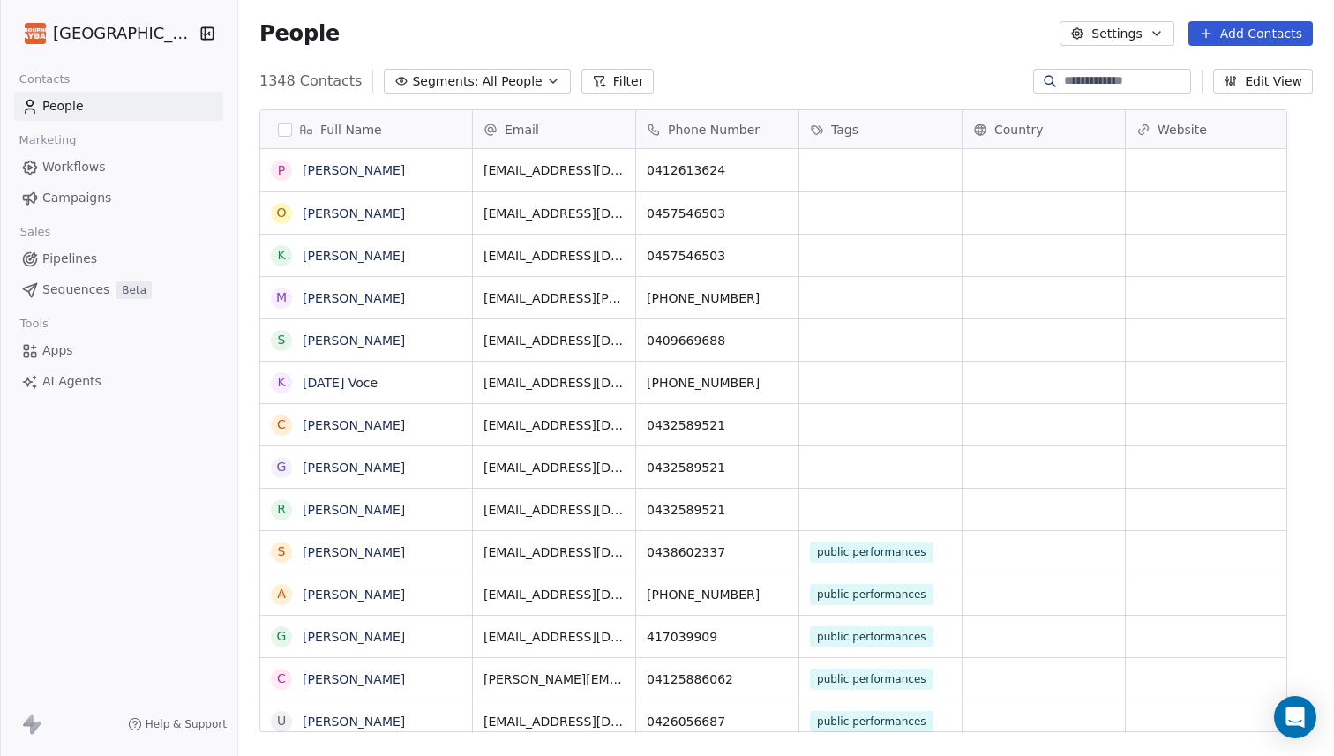
scroll to position [665, 1070]
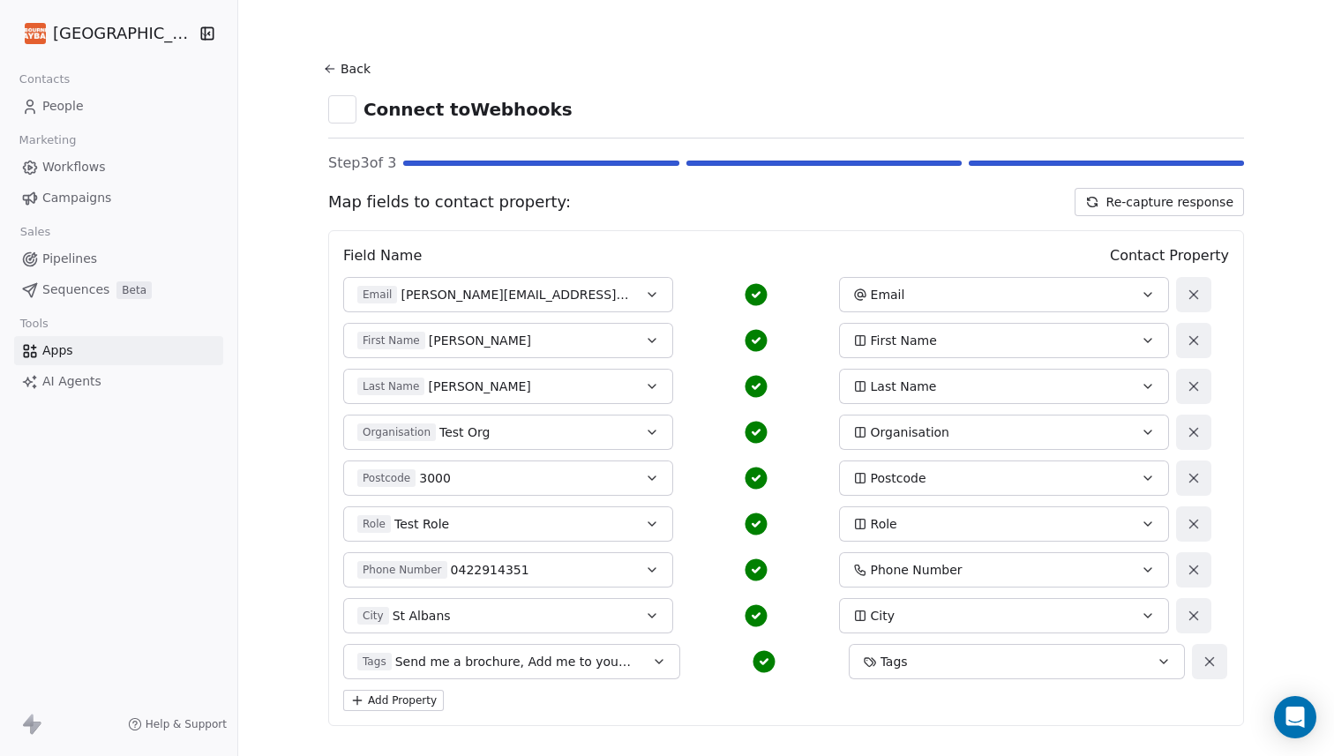
click at [364, 64] on button "Back" at bounding box center [349, 69] width 56 height 32
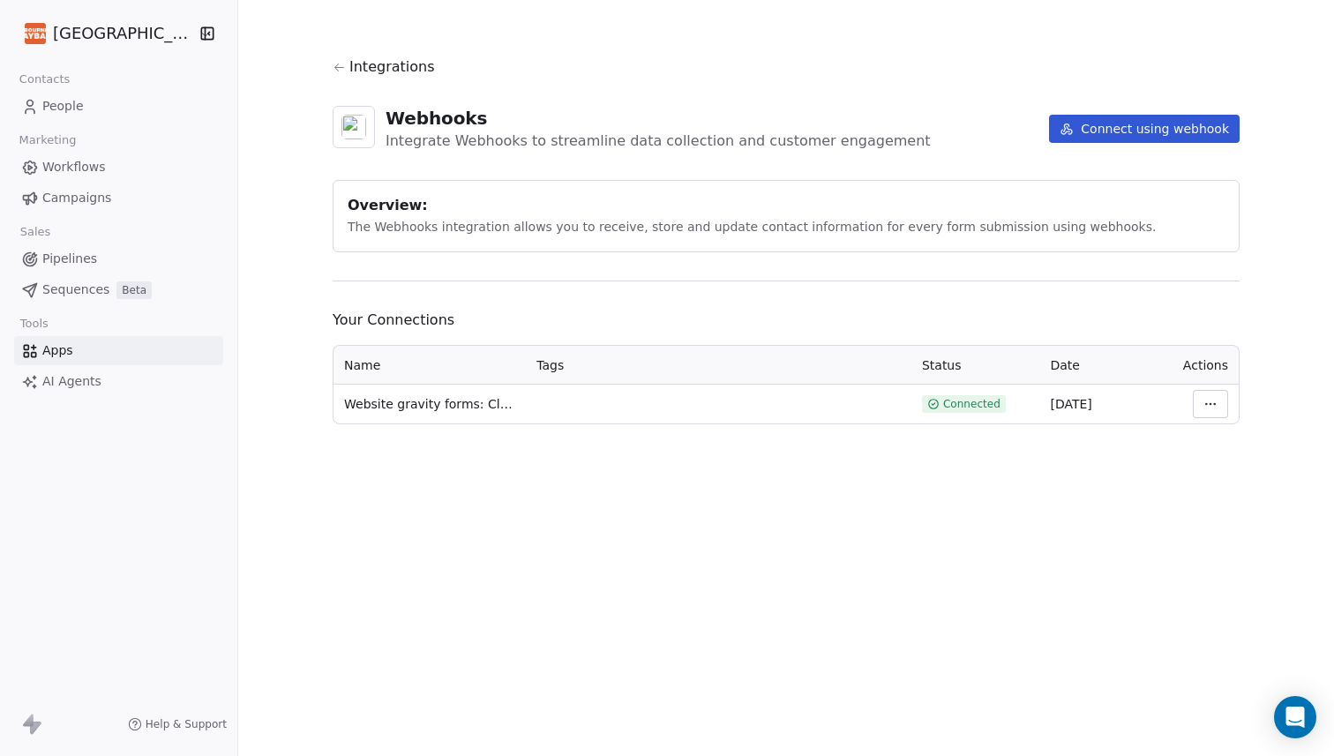
click at [1097, 127] on button "Connect using webhook" at bounding box center [1144, 129] width 191 height 28
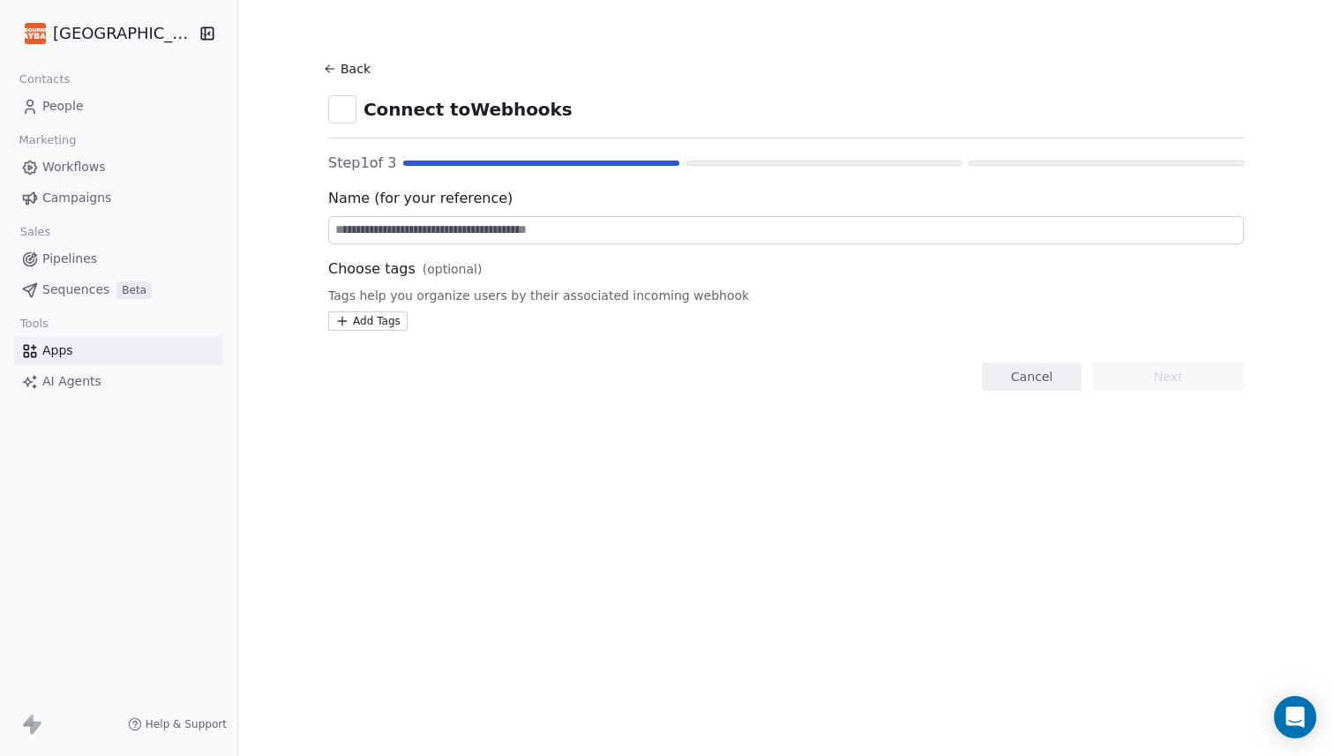
click at [549, 230] on input at bounding box center [786, 230] width 914 height 26
type input "**********"
click at [359, 320] on html "**********" at bounding box center [667, 378] width 1334 height 756
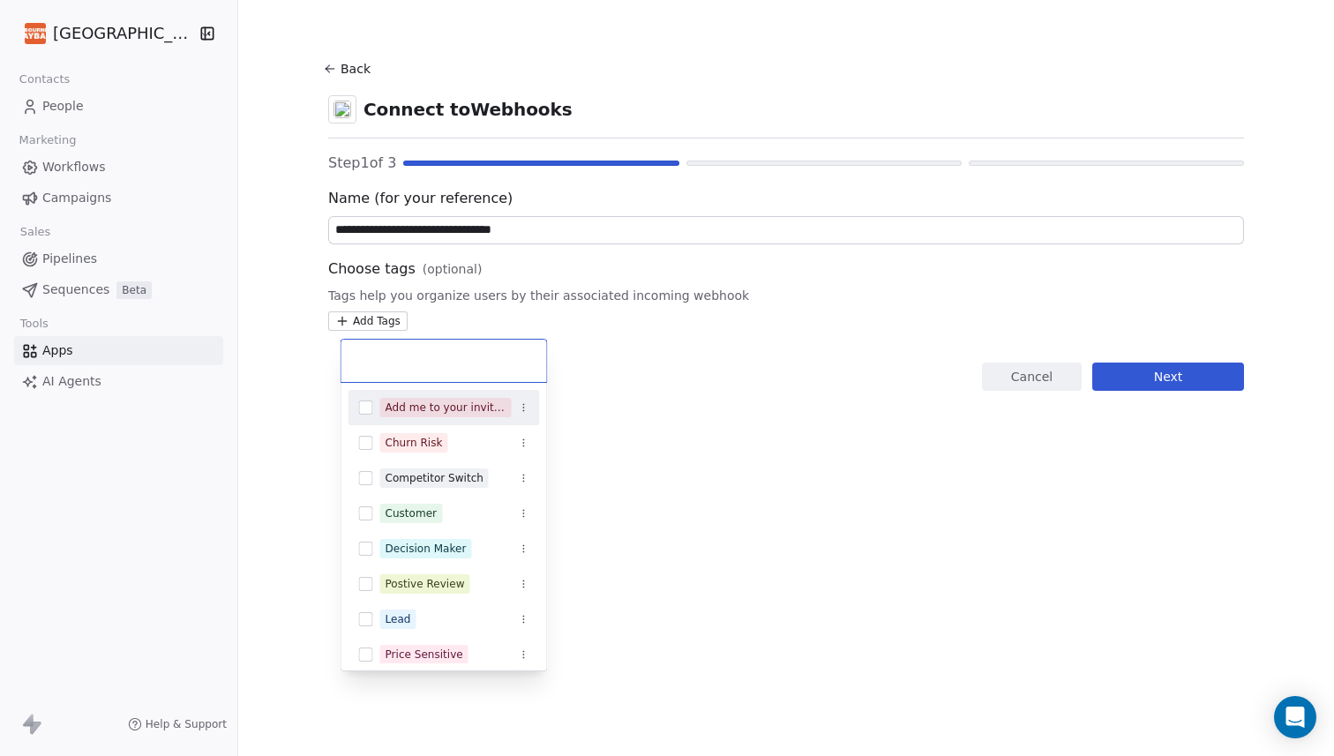
click at [395, 362] on input "text" at bounding box center [444, 360] width 184 height 19
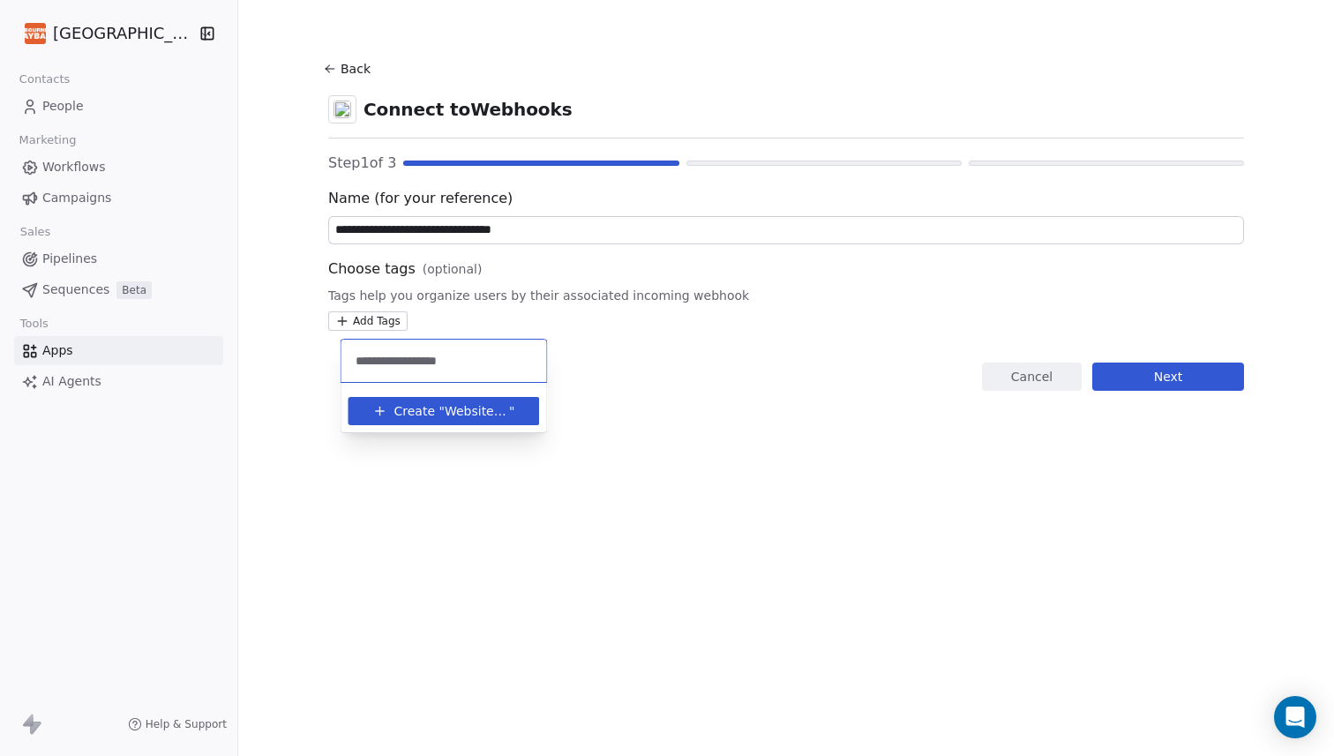
drag, startPoint x: 406, startPoint y: 358, endPoint x: 479, endPoint y: 359, distance: 73.2
click at [479, 359] on input "**********" at bounding box center [444, 360] width 184 height 19
type input "**********"
click at [509, 410] on span """ at bounding box center [511, 411] width 5 height 19
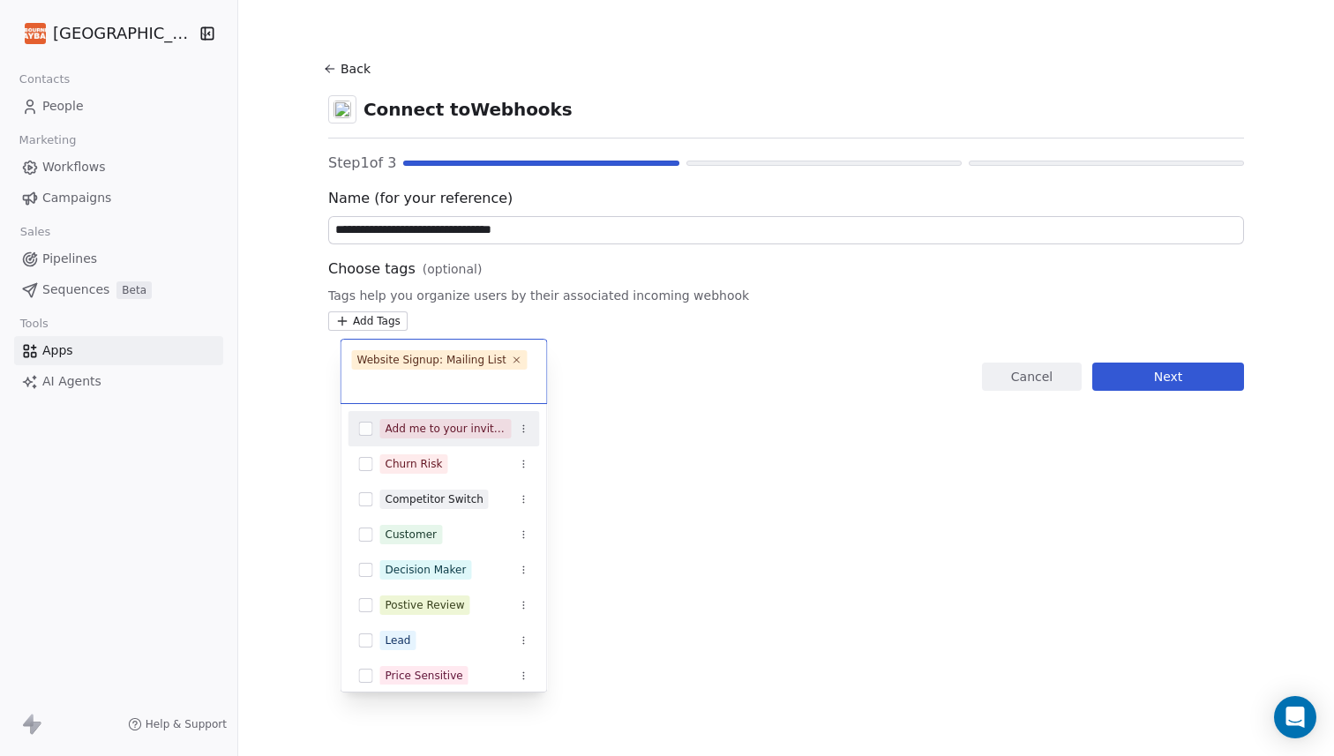
click at [732, 378] on html "**********" at bounding box center [667, 378] width 1334 height 756
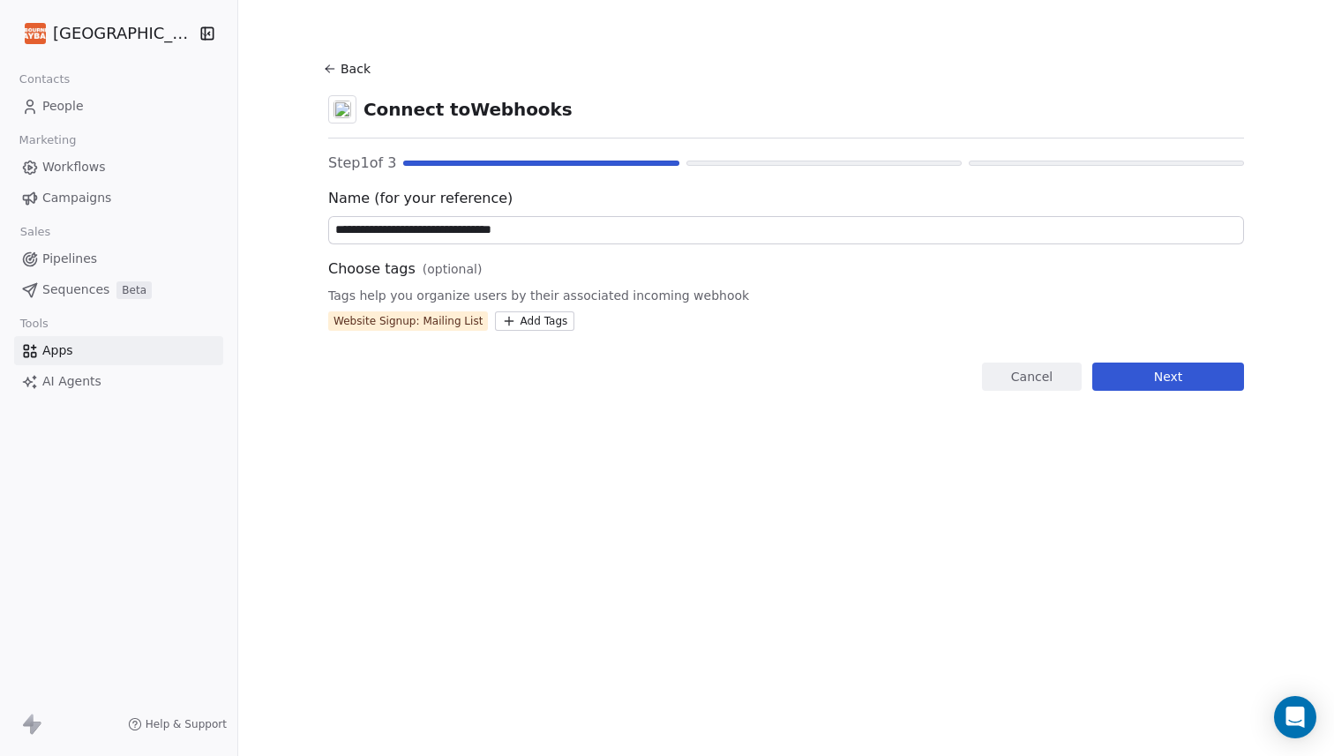
click at [1191, 376] on button "Next" at bounding box center [1168, 377] width 152 height 28
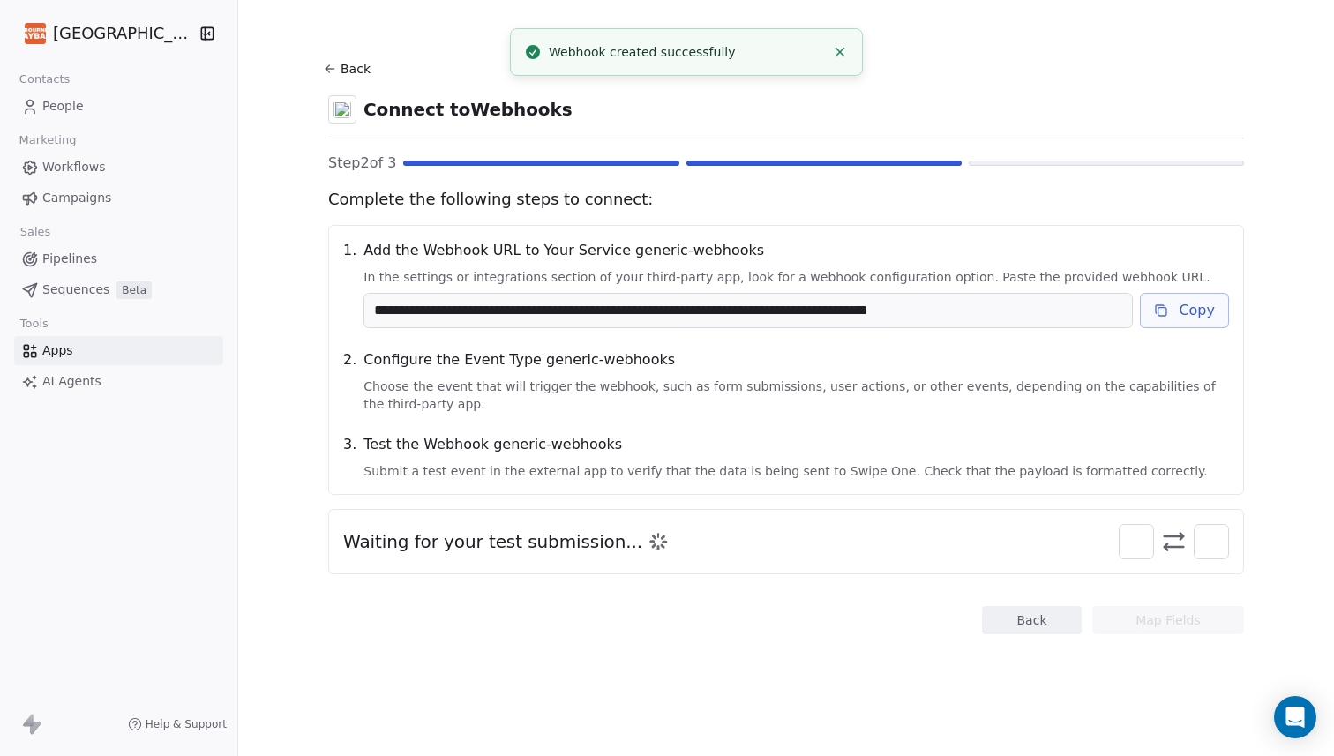
click at [1168, 313] on icon at bounding box center [1161, 310] width 14 height 14
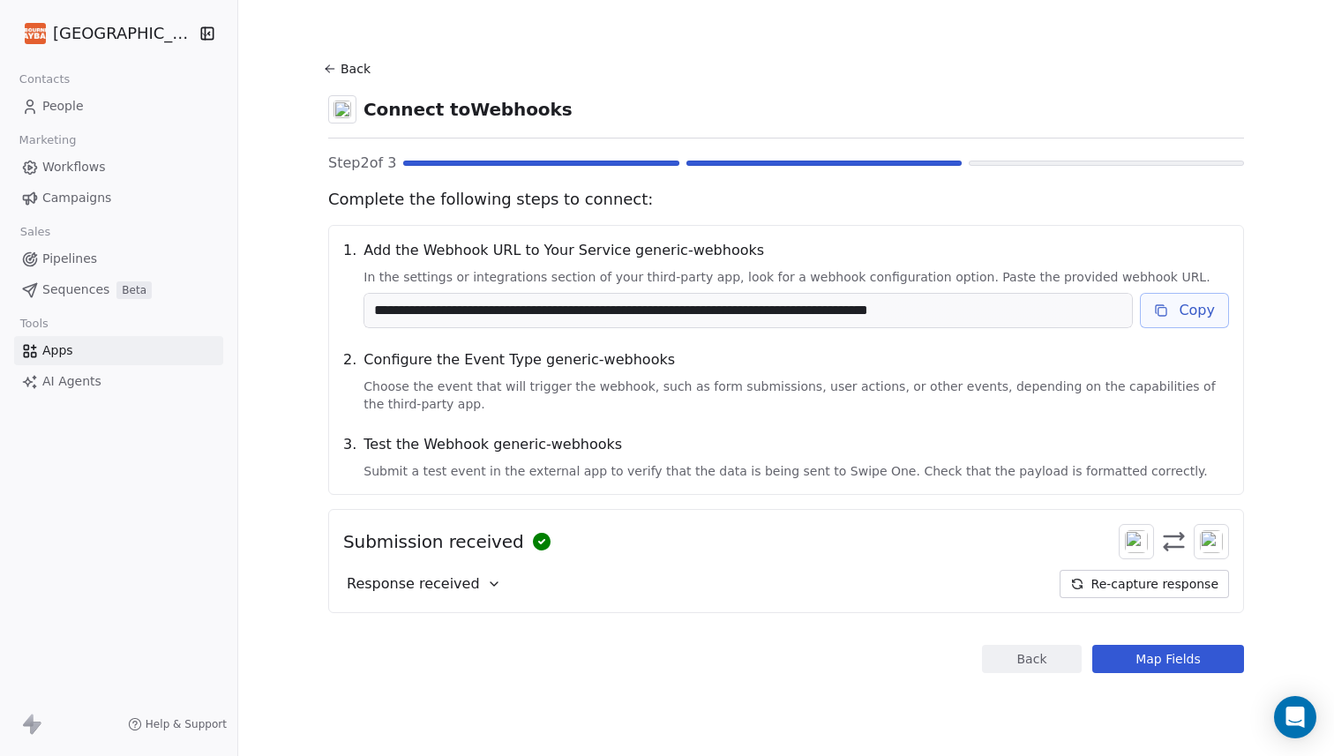
click at [498, 582] on icon at bounding box center [493, 584] width 7 height 4
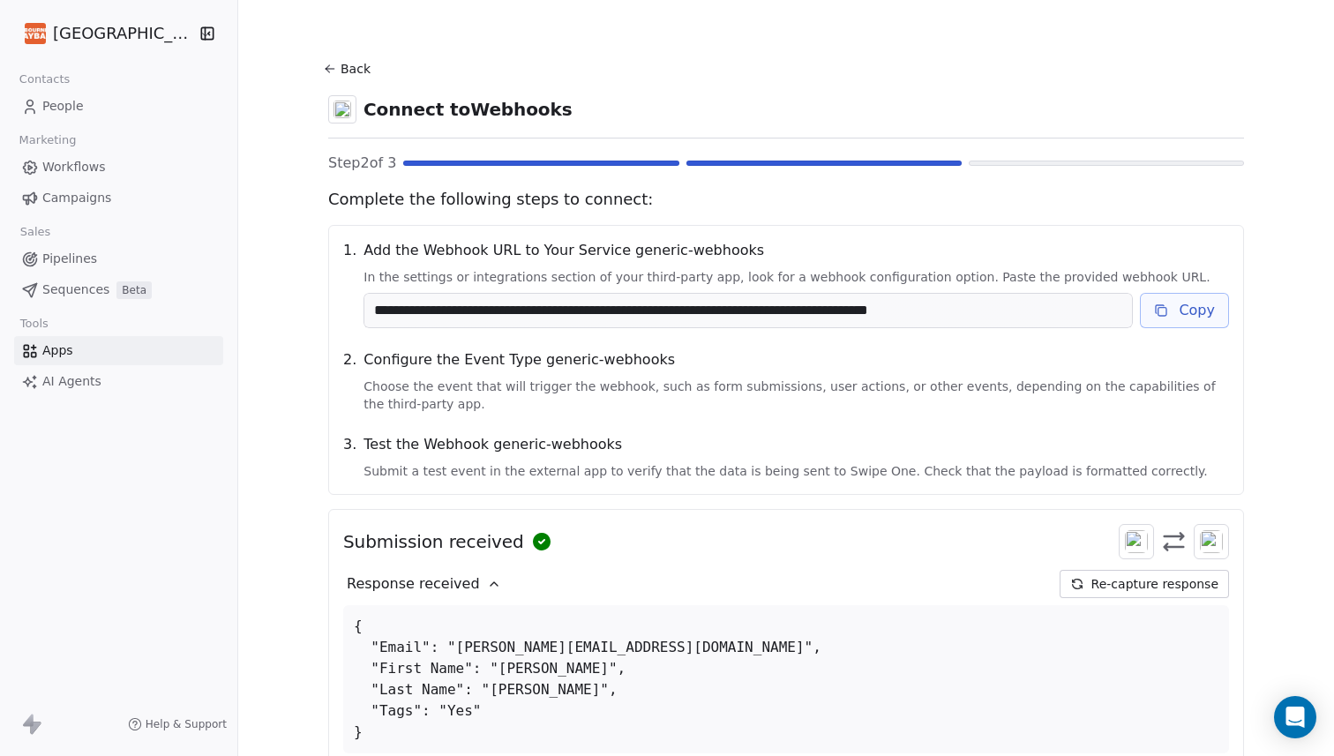
scroll to position [129, 0]
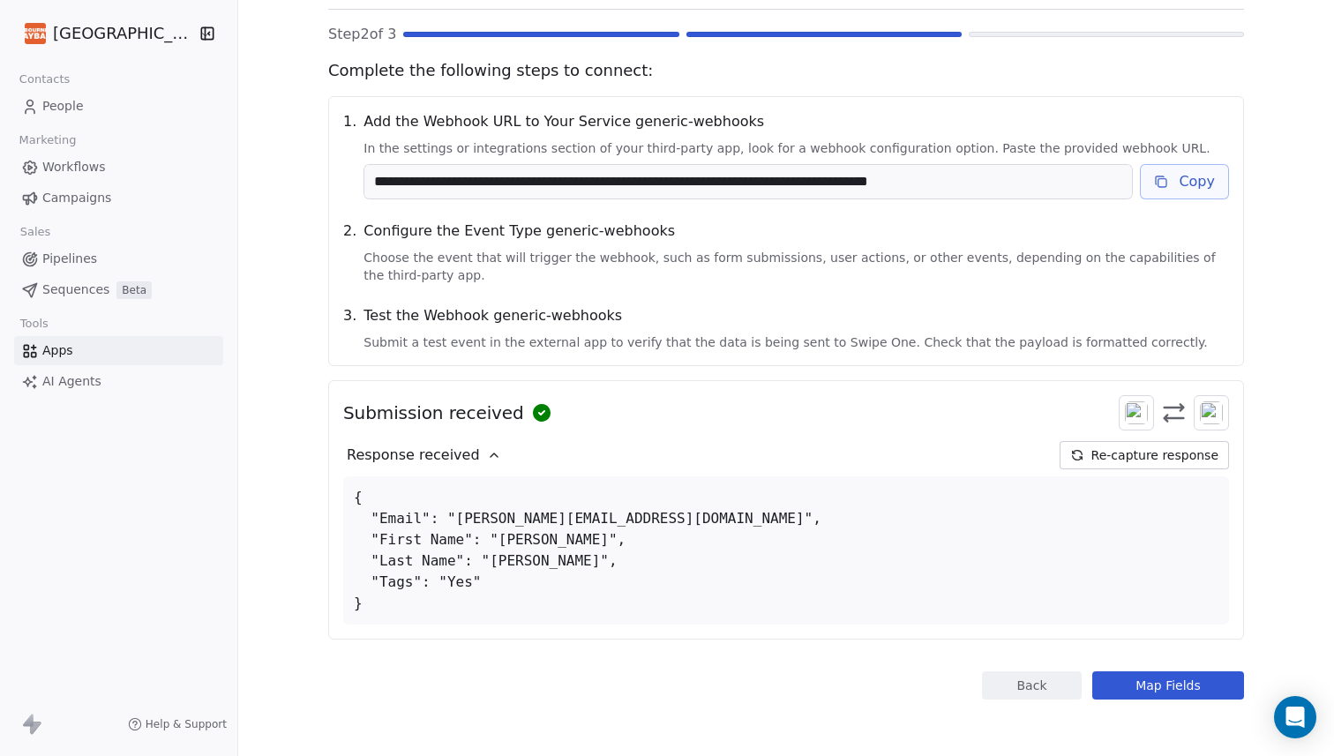
click at [1152, 457] on button "Re-capture response" at bounding box center [1143, 455] width 169 height 28
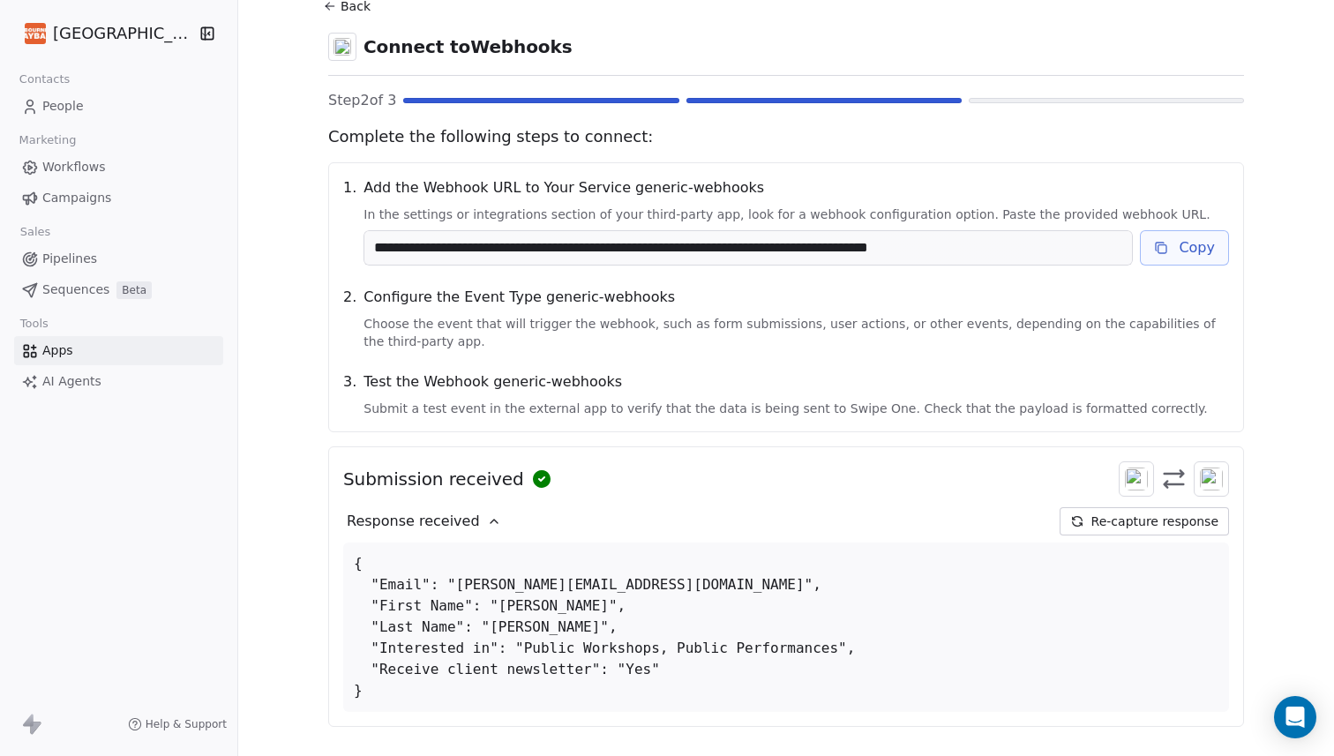
scroll to position [150, 0]
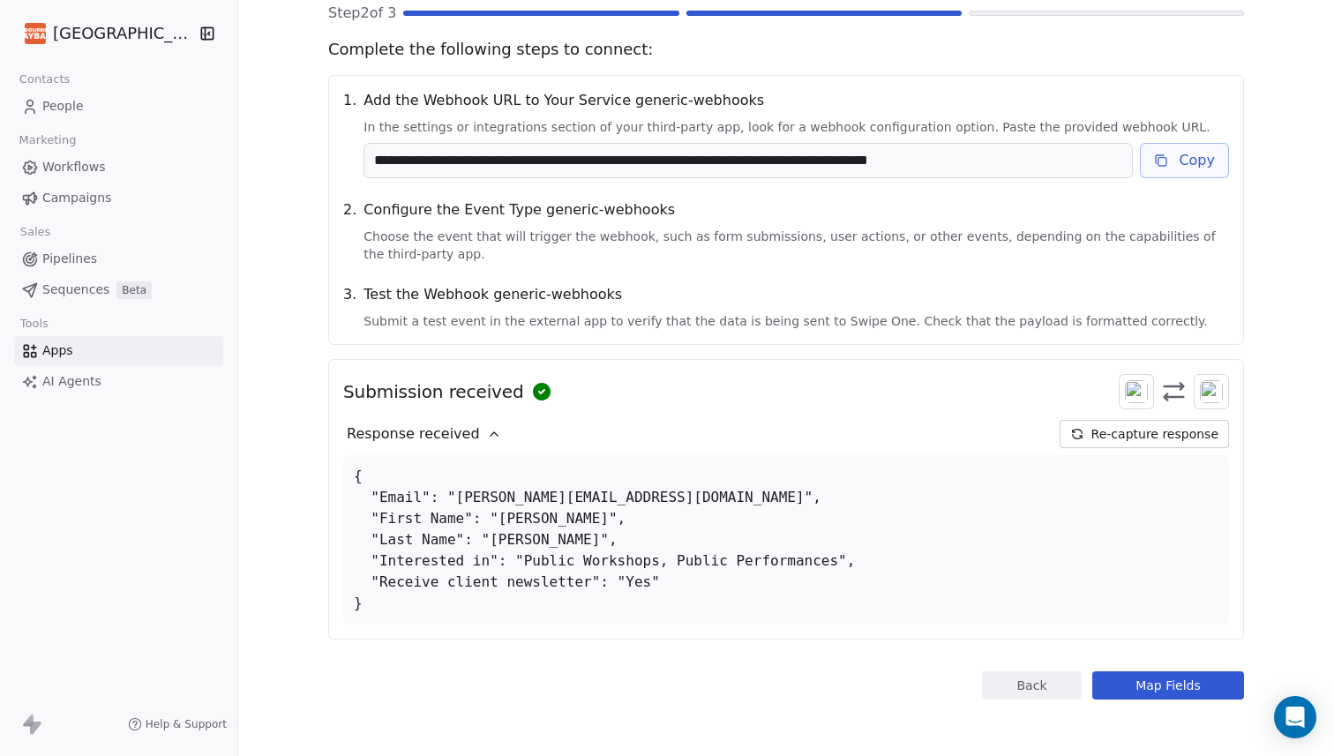
click at [1160, 683] on button "Map Fields" at bounding box center [1168, 685] width 152 height 28
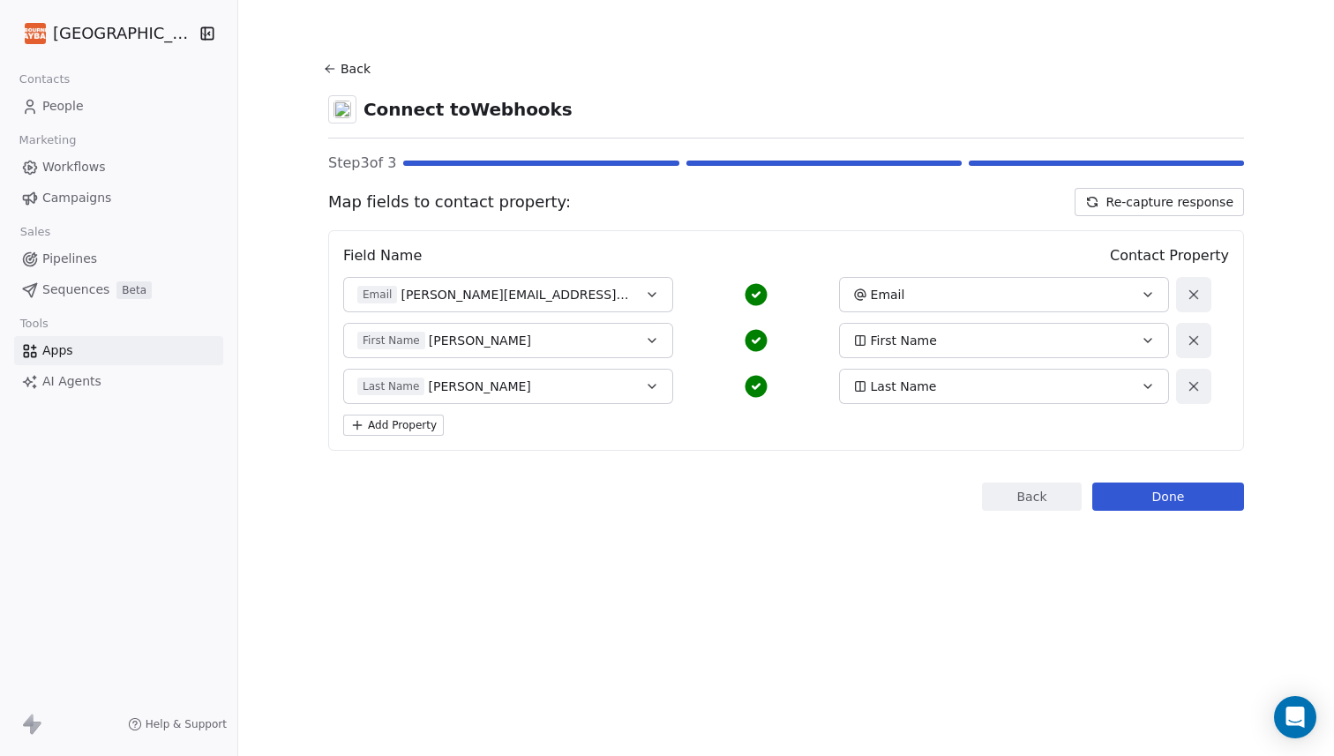
click at [404, 424] on button "Add Property" at bounding box center [393, 425] width 101 height 21
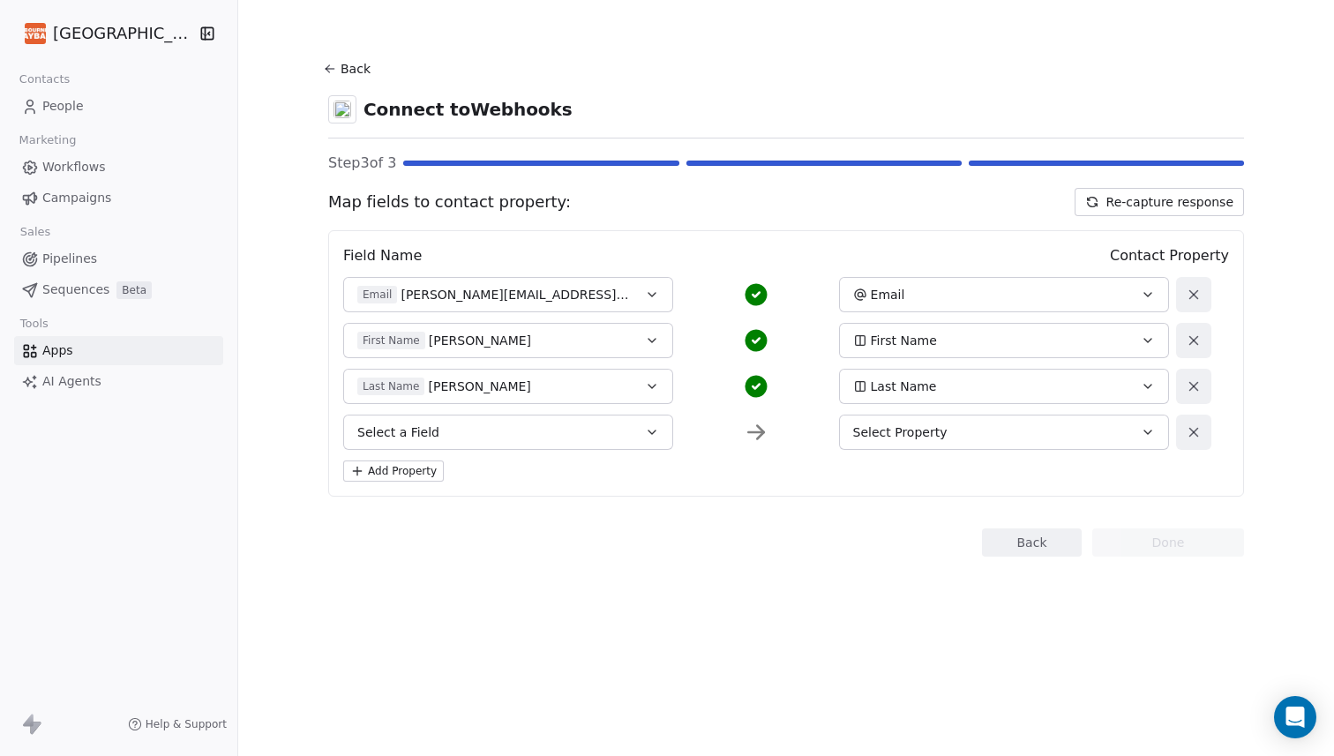
click at [475, 434] on button "Select a Field" at bounding box center [508, 432] width 330 height 35
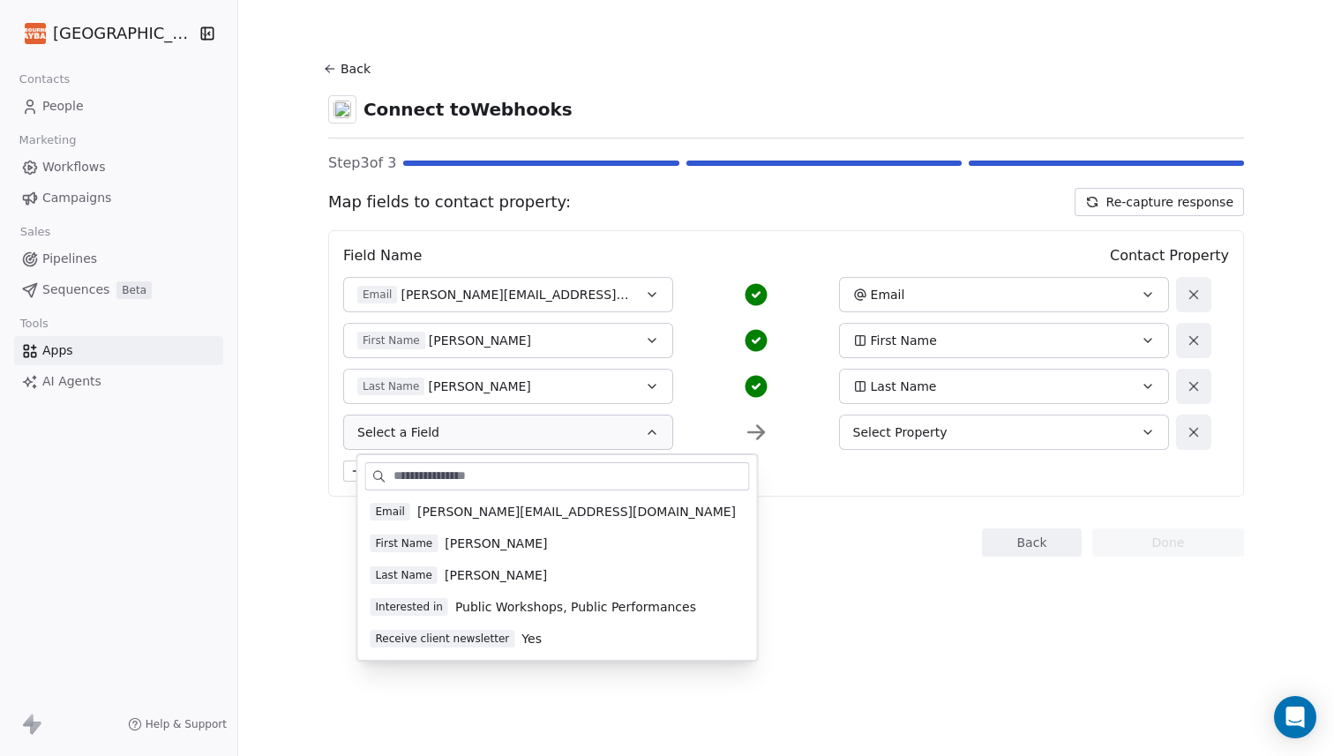
click at [455, 612] on span "Public Workshops, Public Performances" at bounding box center [575, 607] width 241 height 18
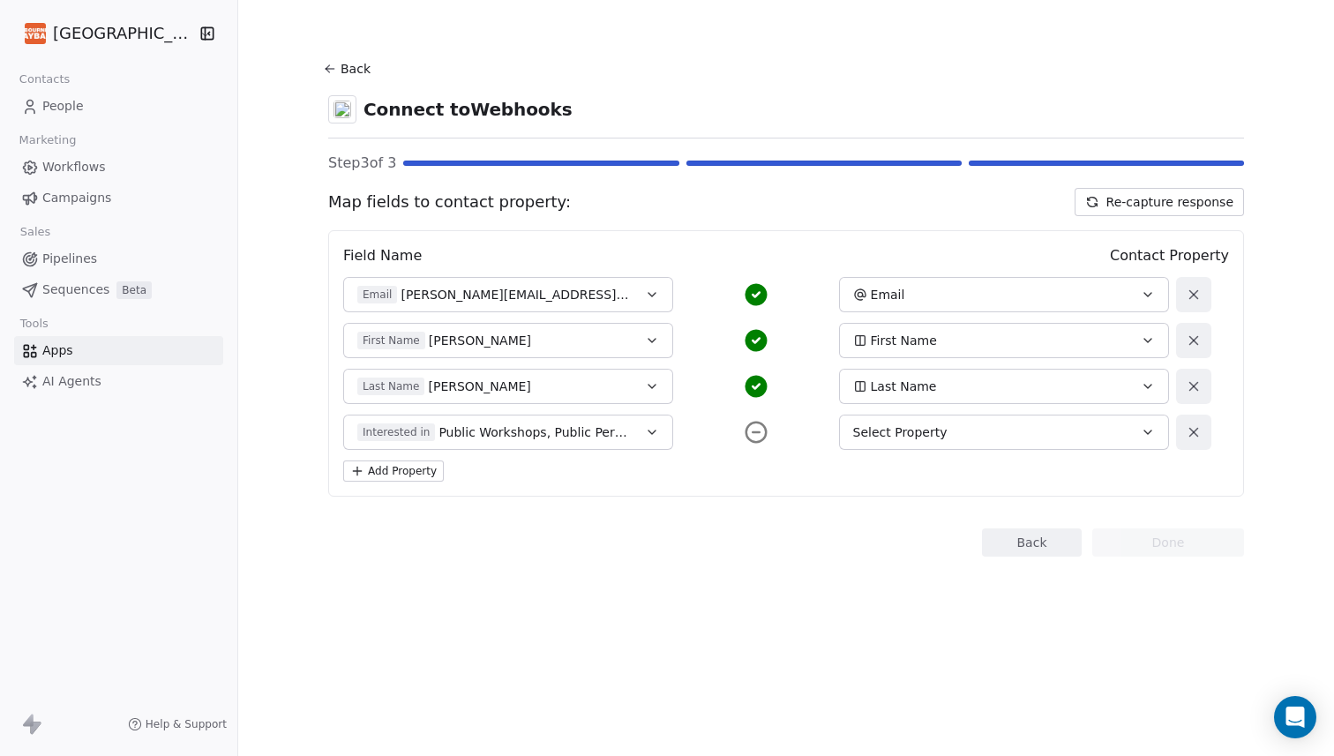
click at [997, 440] on div "Select Property" at bounding box center [989, 432] width 272 height 18
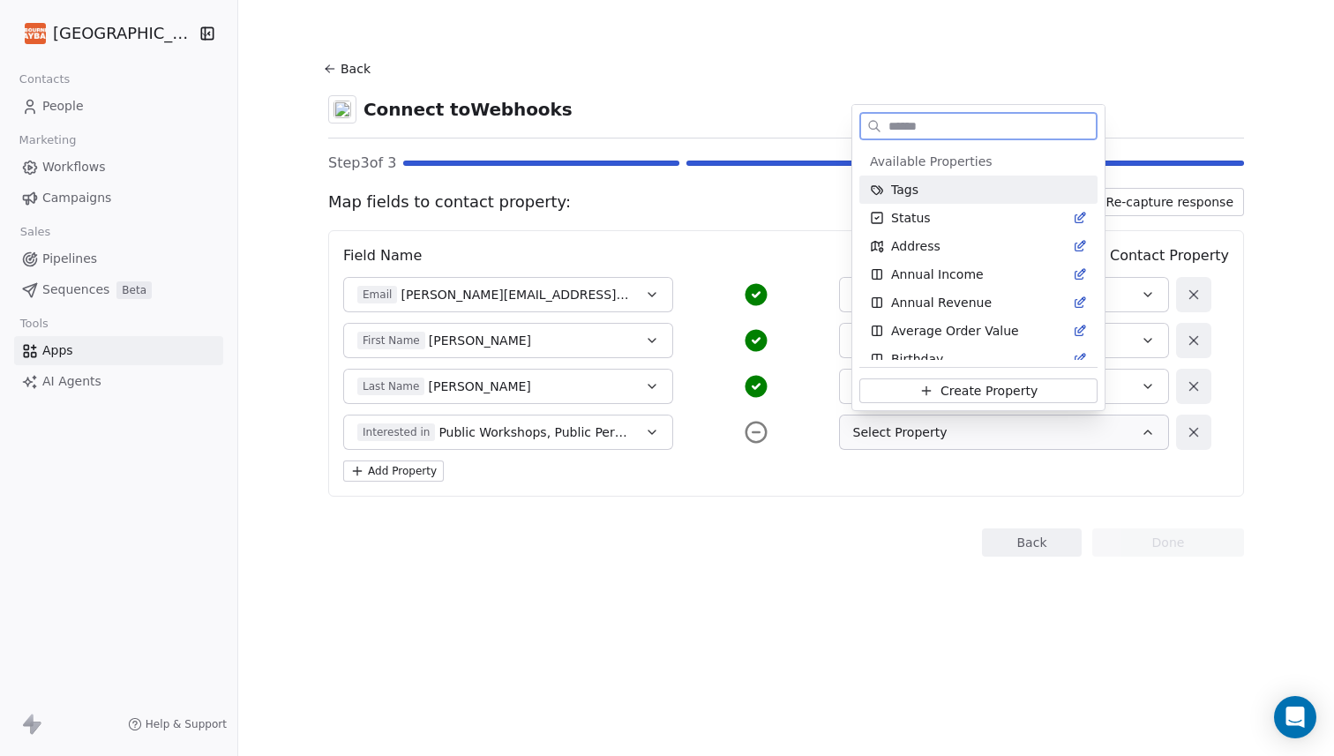
click at [924, 190] on div "Tags" at bounding box center [978, 190] width 217 height 18
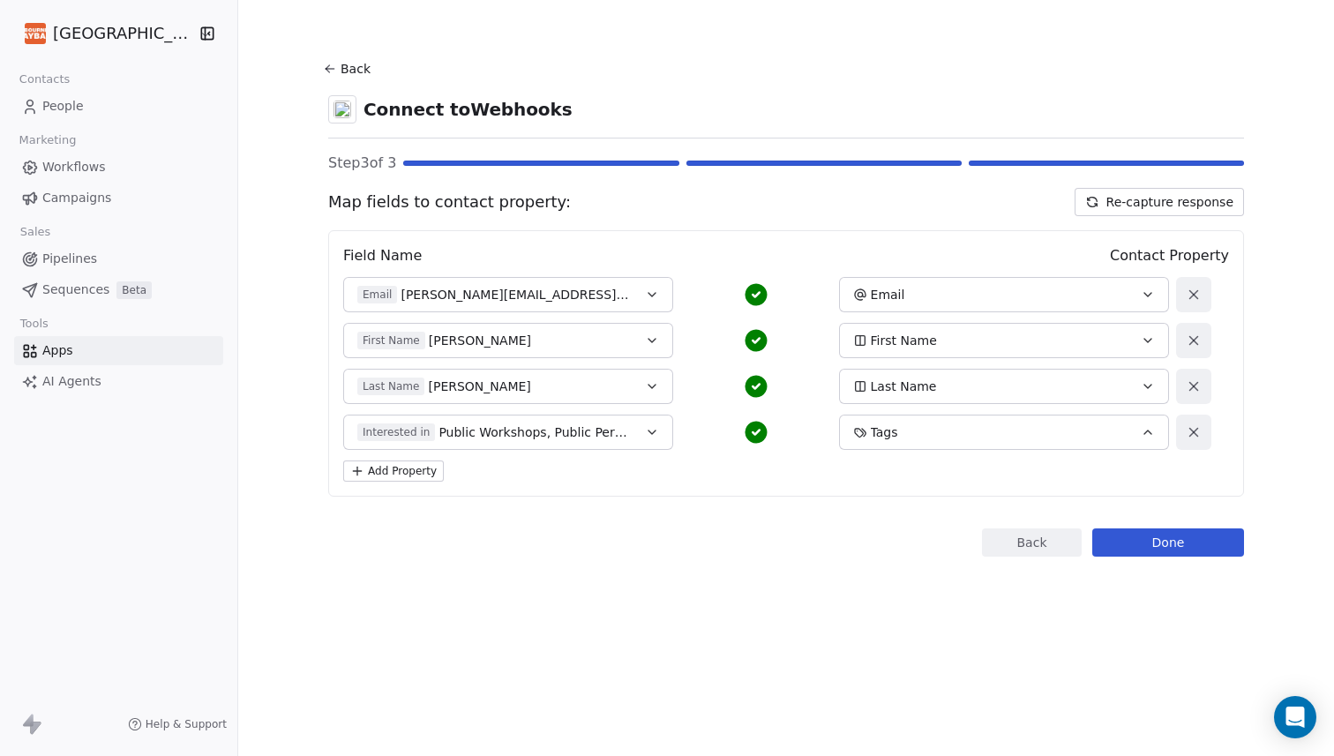
click at [441, 468] on button "Add Property" at bounding box center [393, 470] width 101 height 21
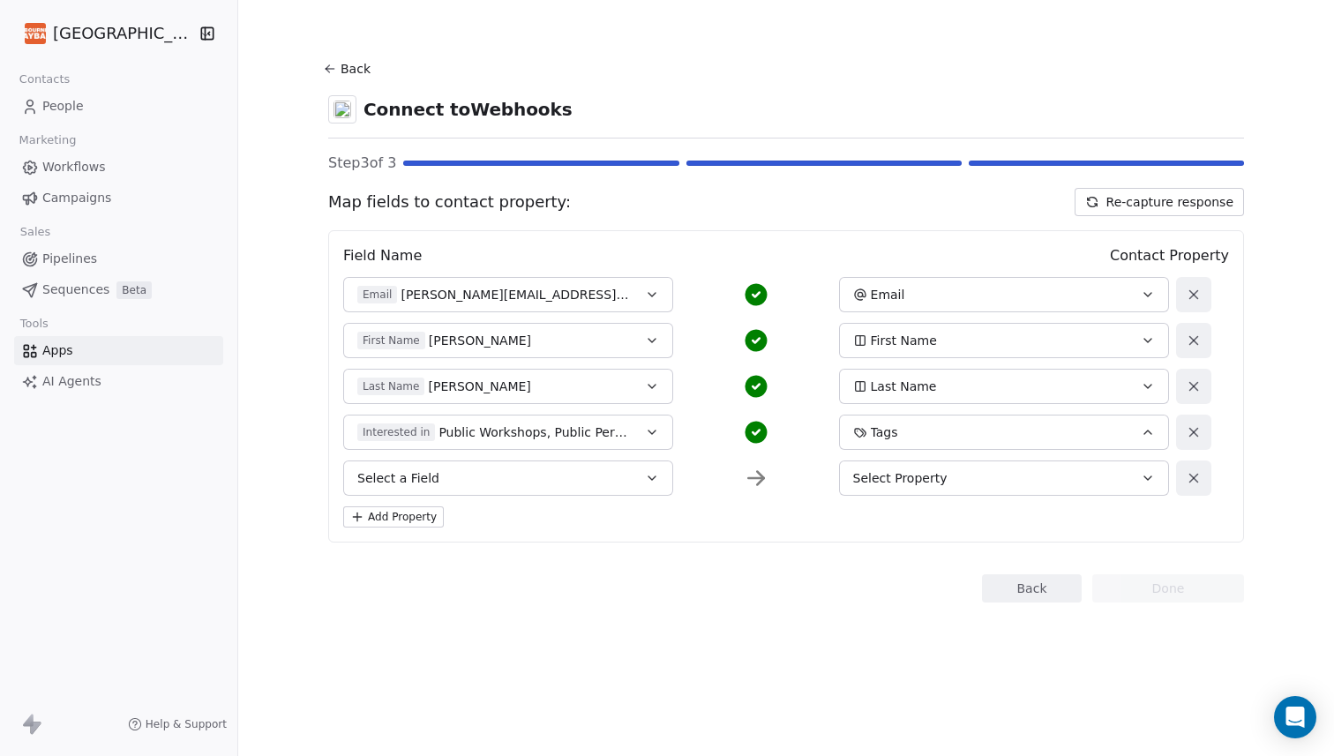
click at [437, 485] on span "Select a Field" at bounding box center [398, 478] width 82 height 18
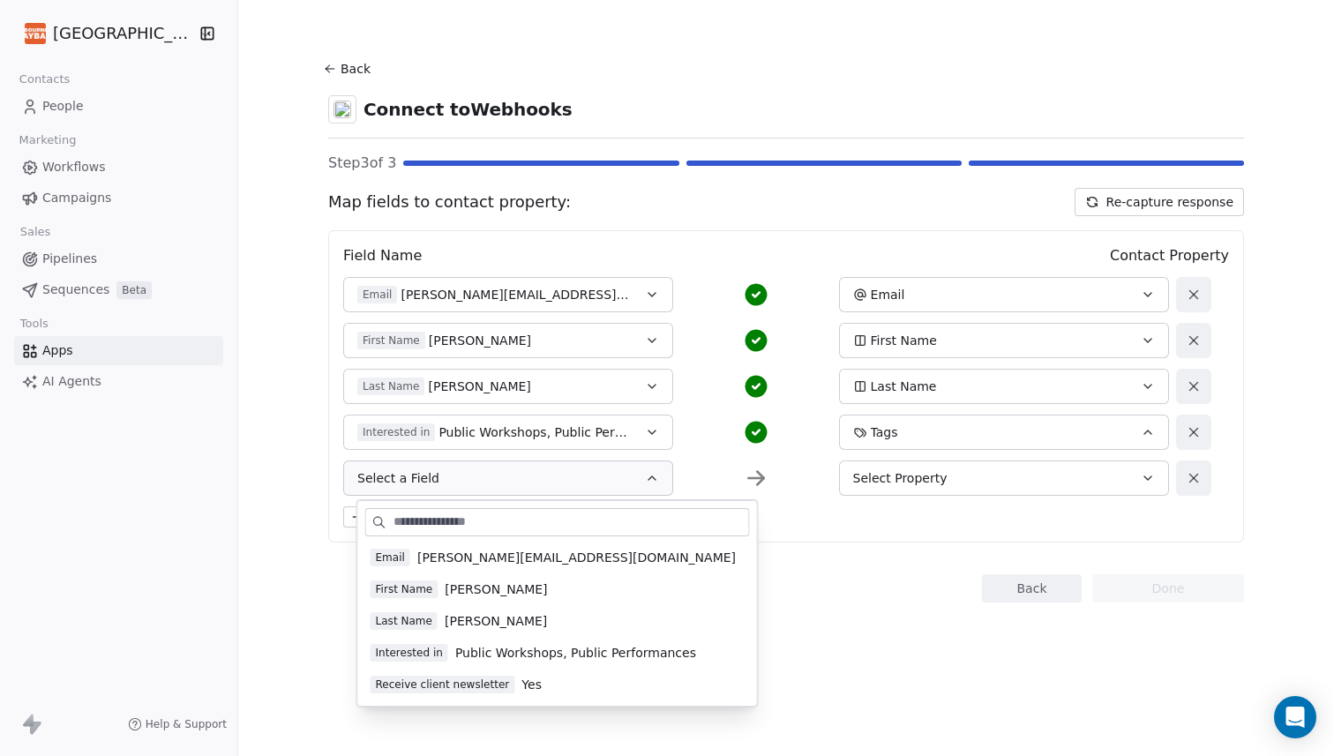
click at [418, 680] on span "Receive client newsletter" at bounding box center [442, 685] width 145 height 18
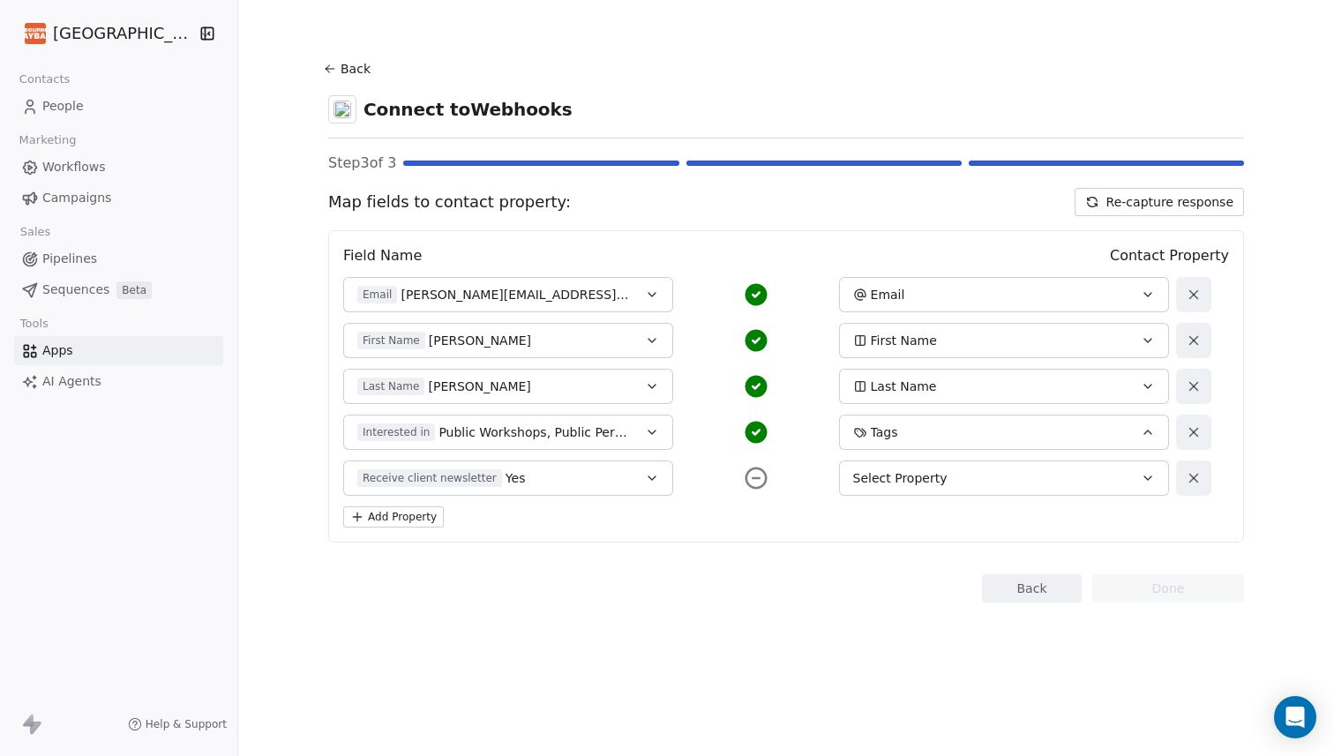
click at [910, 475] on span "Select Property" at bounding box center [900, 478] width 94 height 18
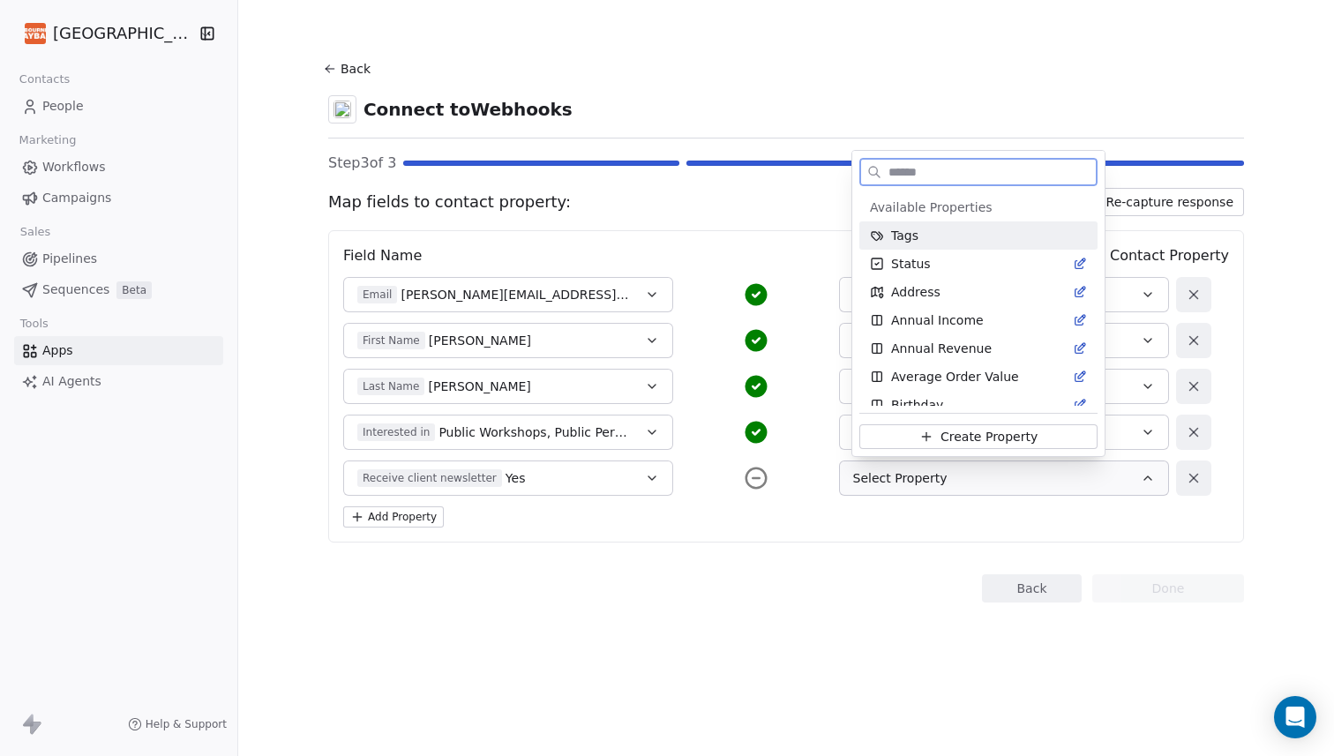
click at [943, 234] on div "Tags" at bounding box center [978, 236] width 217 height 18
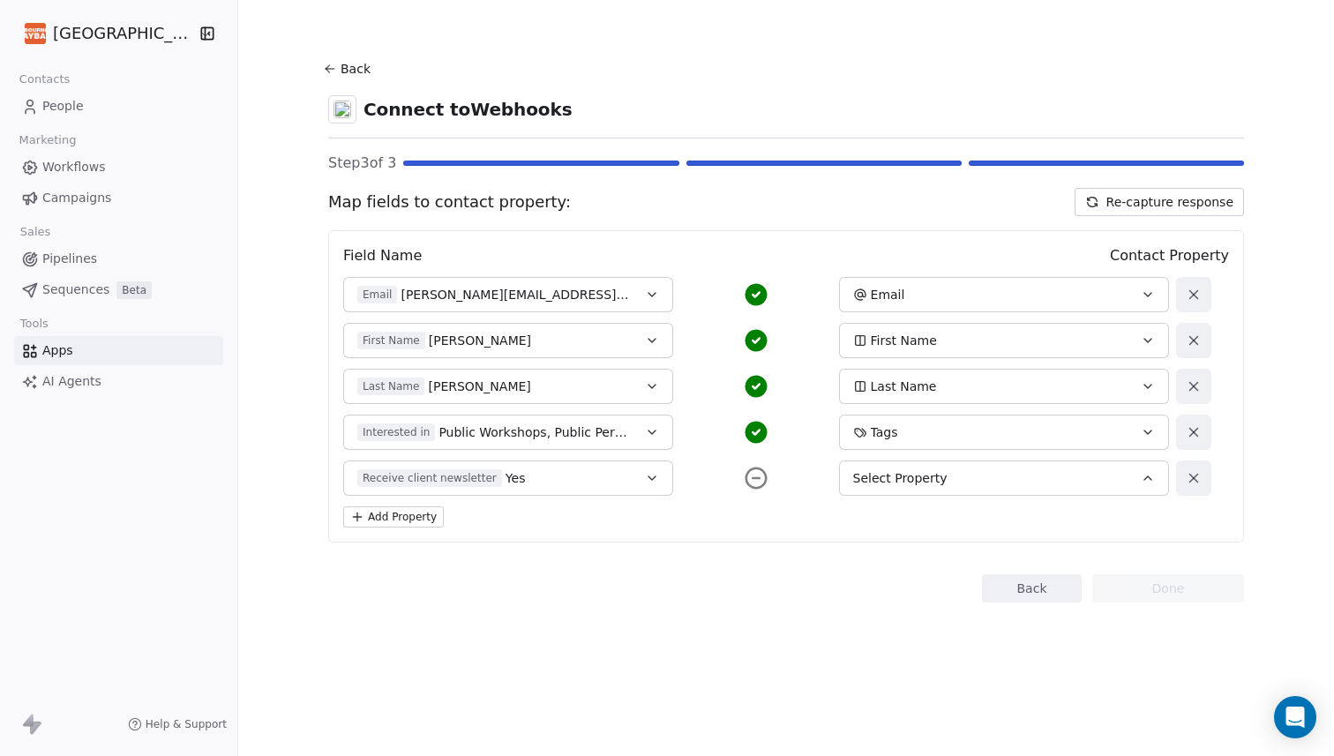
click at [861, 490] on button "Select Property" at bounding box center [1004, 477] width 330 height 35
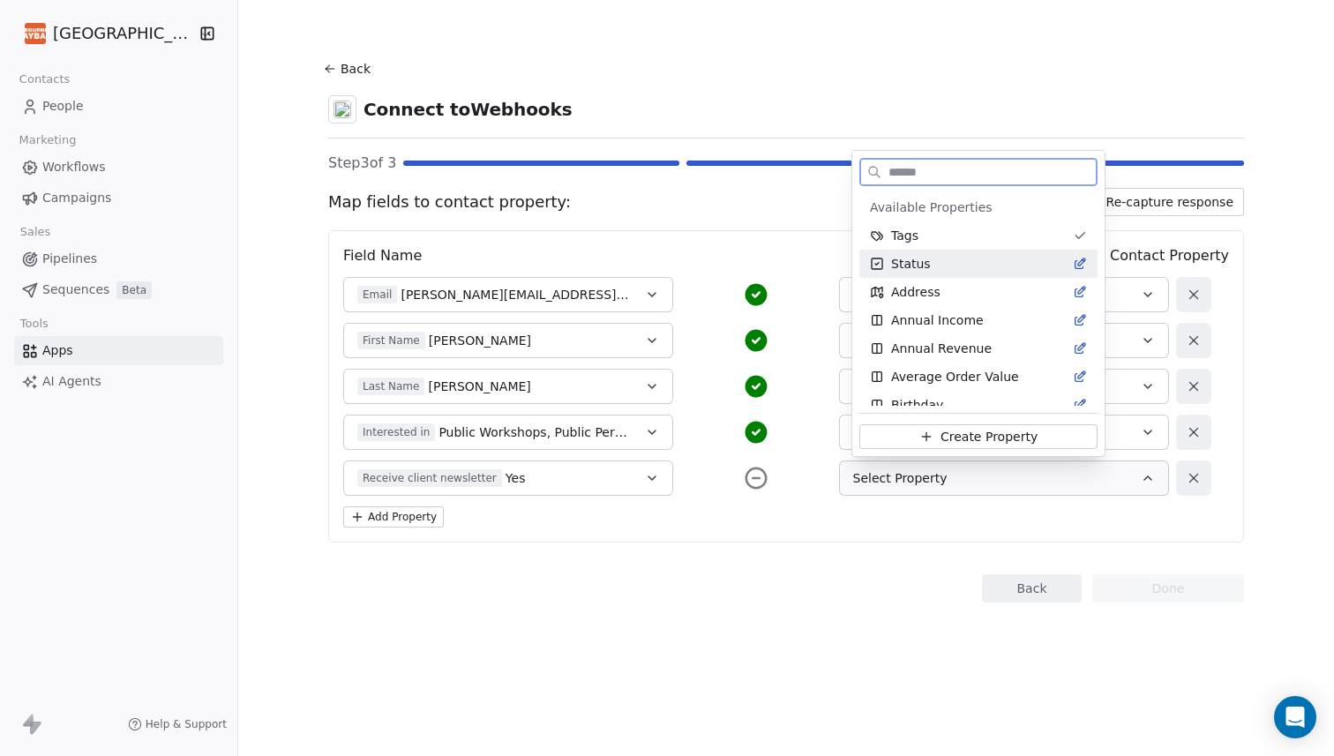
click at [940, 257] on div "Status" at bounding box center [978, 264] width 217 height 18
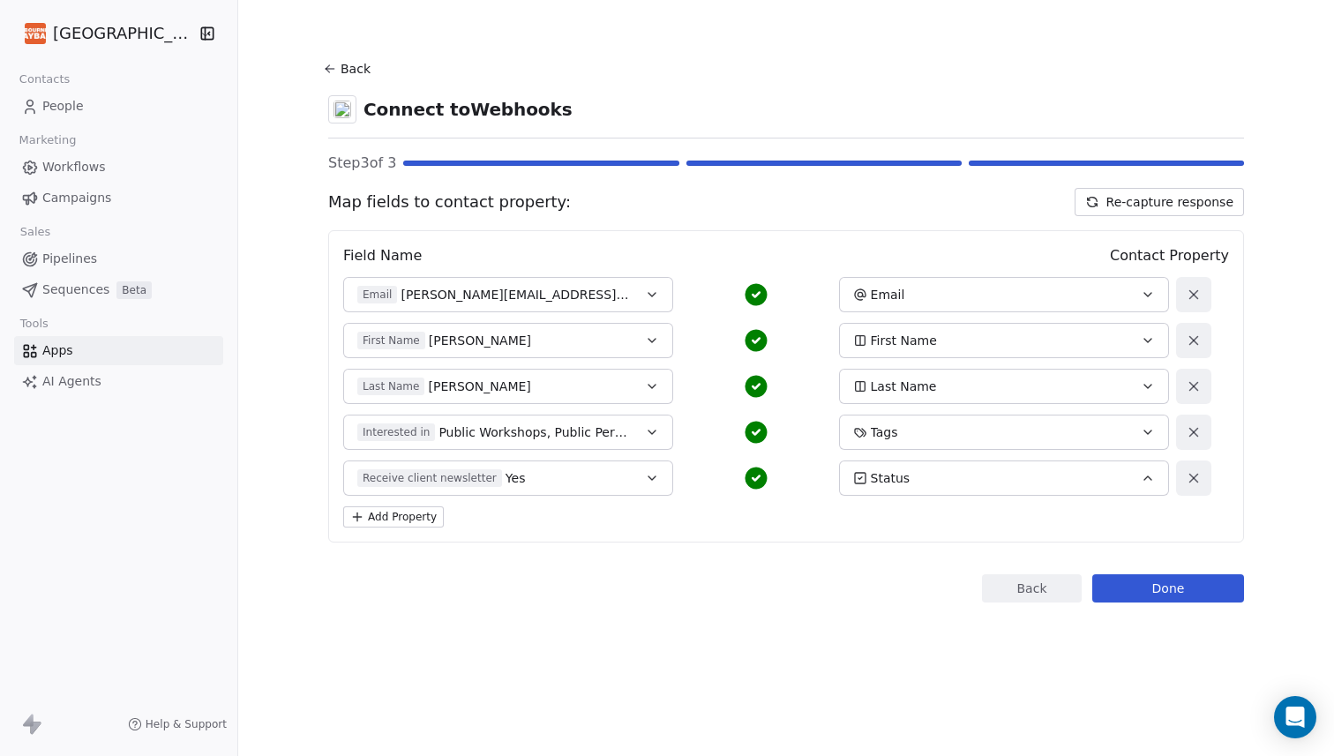
click at [984, 480] on div "Status" at bounding box center [989, 478] width 272 height 18
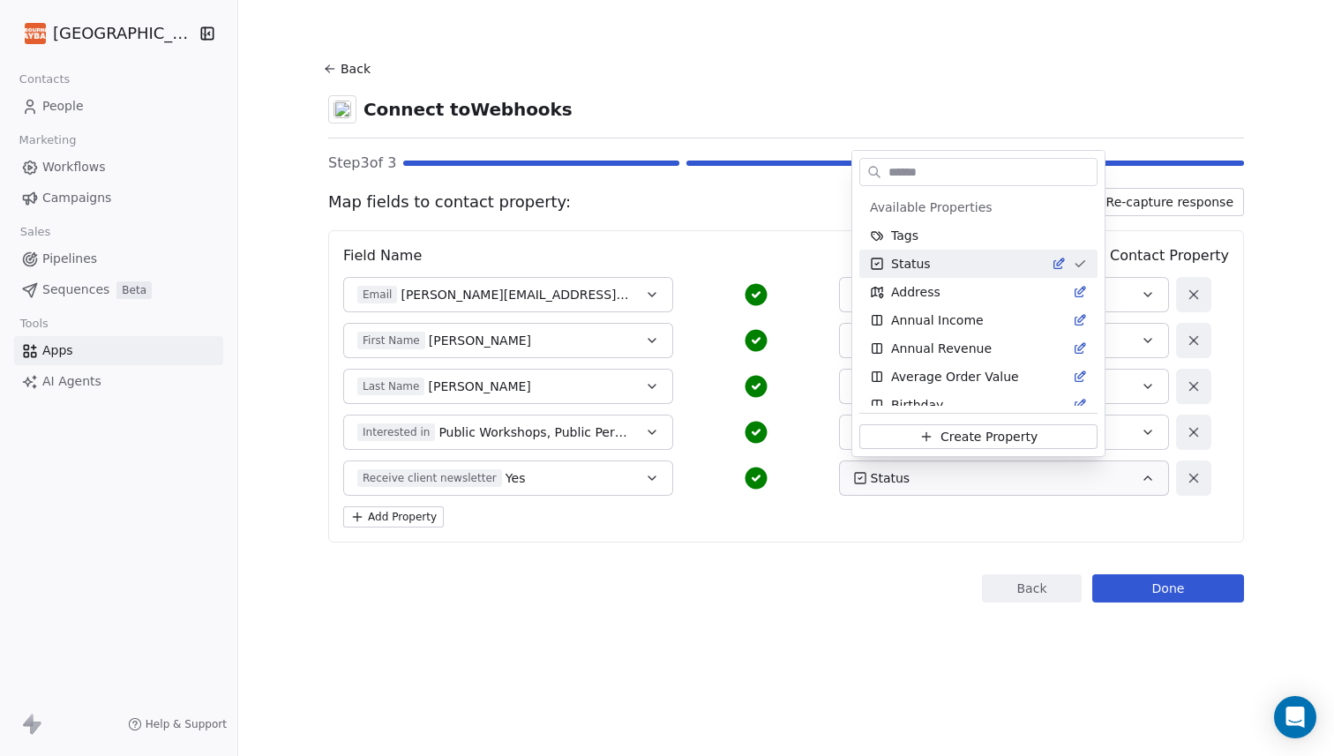
click at [984, 480] on html "Melbourne Playback Theatre Contacts People Marketing Workflows Campaigns Sales …" at bounding box center [667, 378] width 1334 height 756
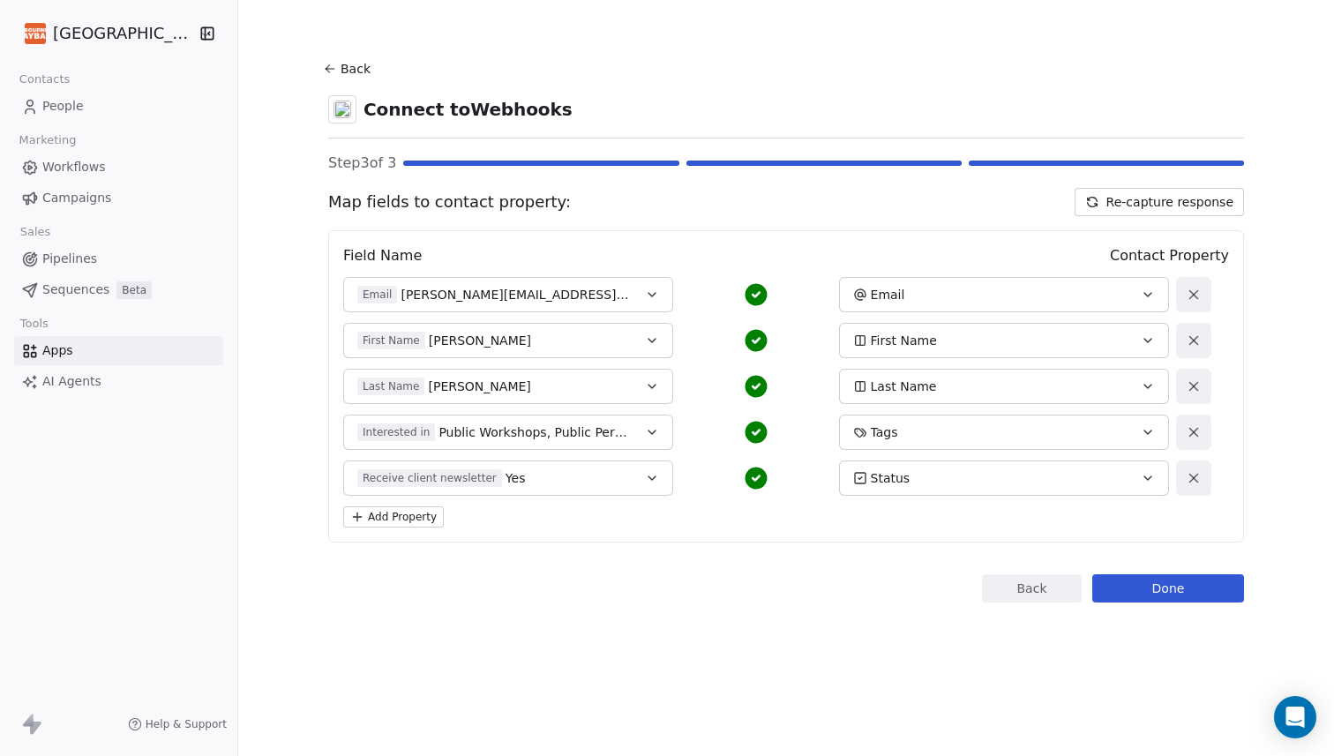
click at [1201, 478] on icon at bounding box center [1194, 478] width 16 height 16
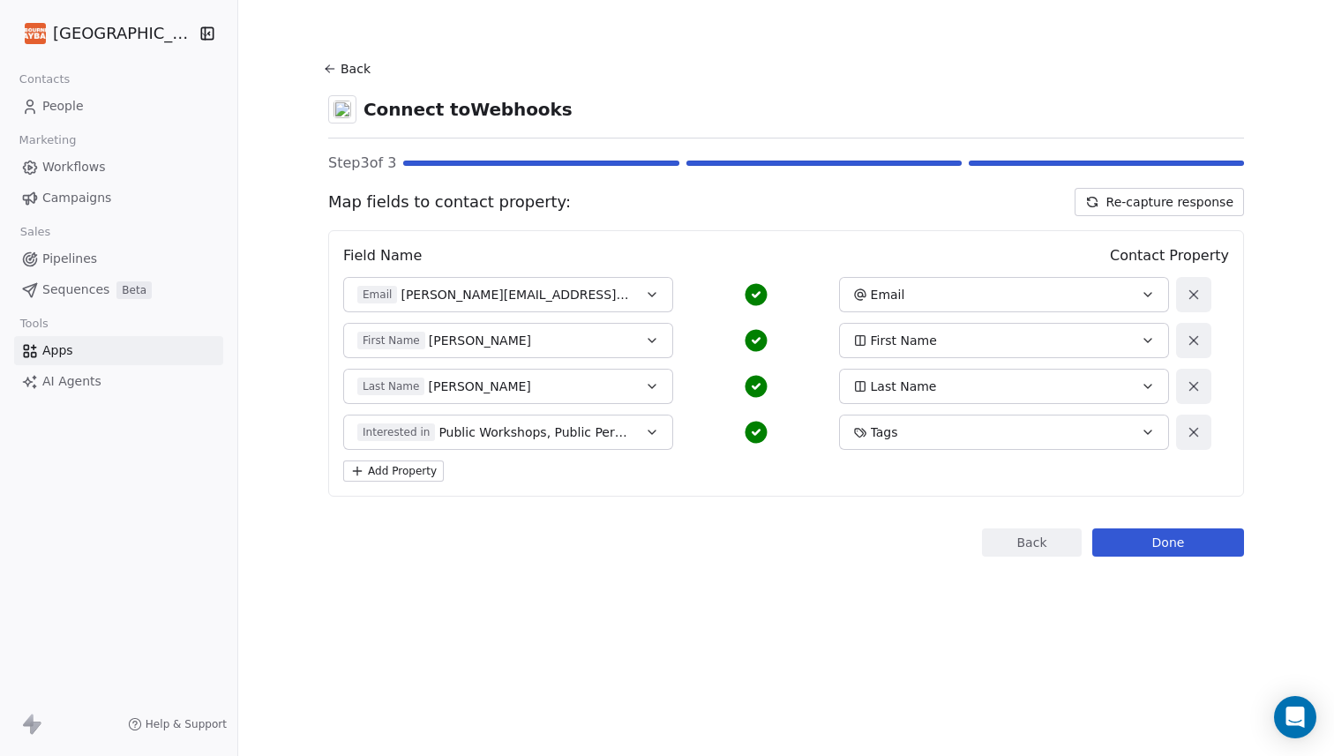
click at [1146, 436] on button "Tags" at bounding box center [1004, 432] width 330 height 35
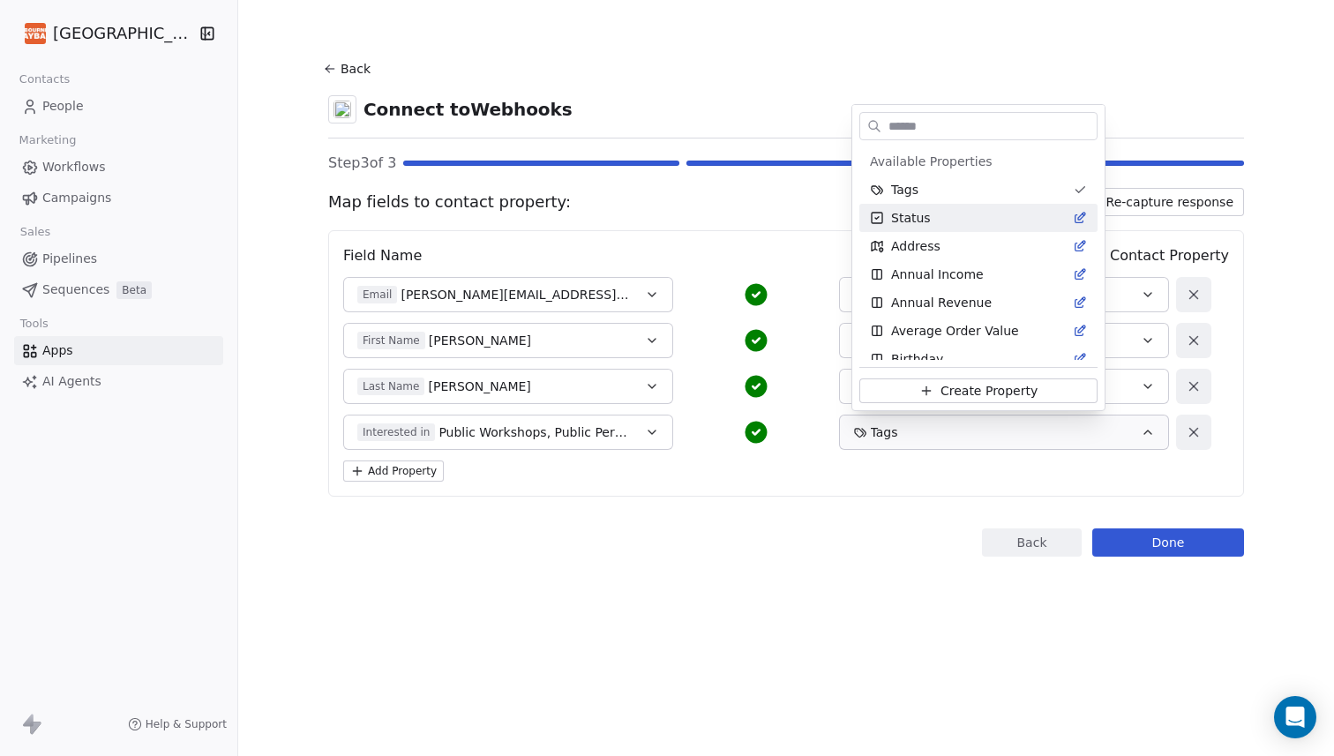
click at [1238, 99] on html "Melbourne Playback Theatre Contacts People Marketing Workflows Campaigns Sales …" at bounding box center [667, 378] width 1334 height 756
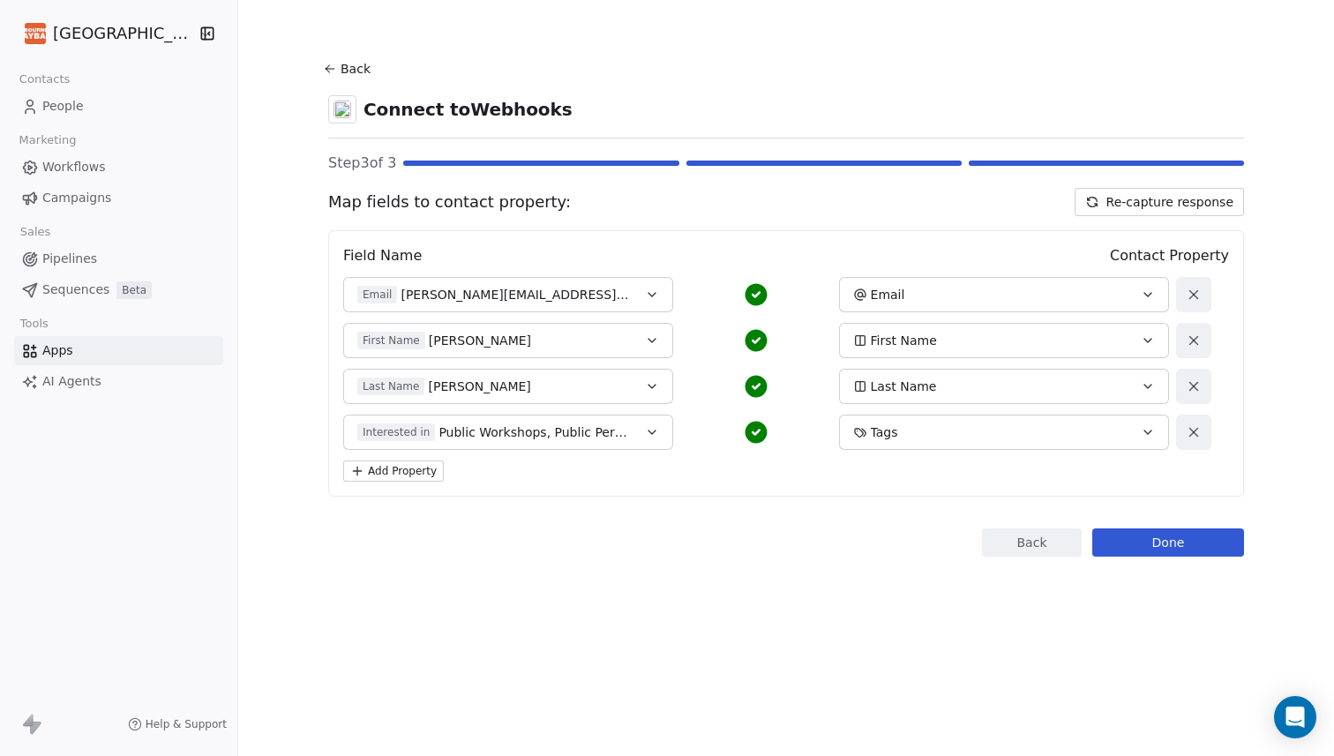
click at [429, 469] on button "Add Property" at bounding box center [393, 470] width 101 height 21
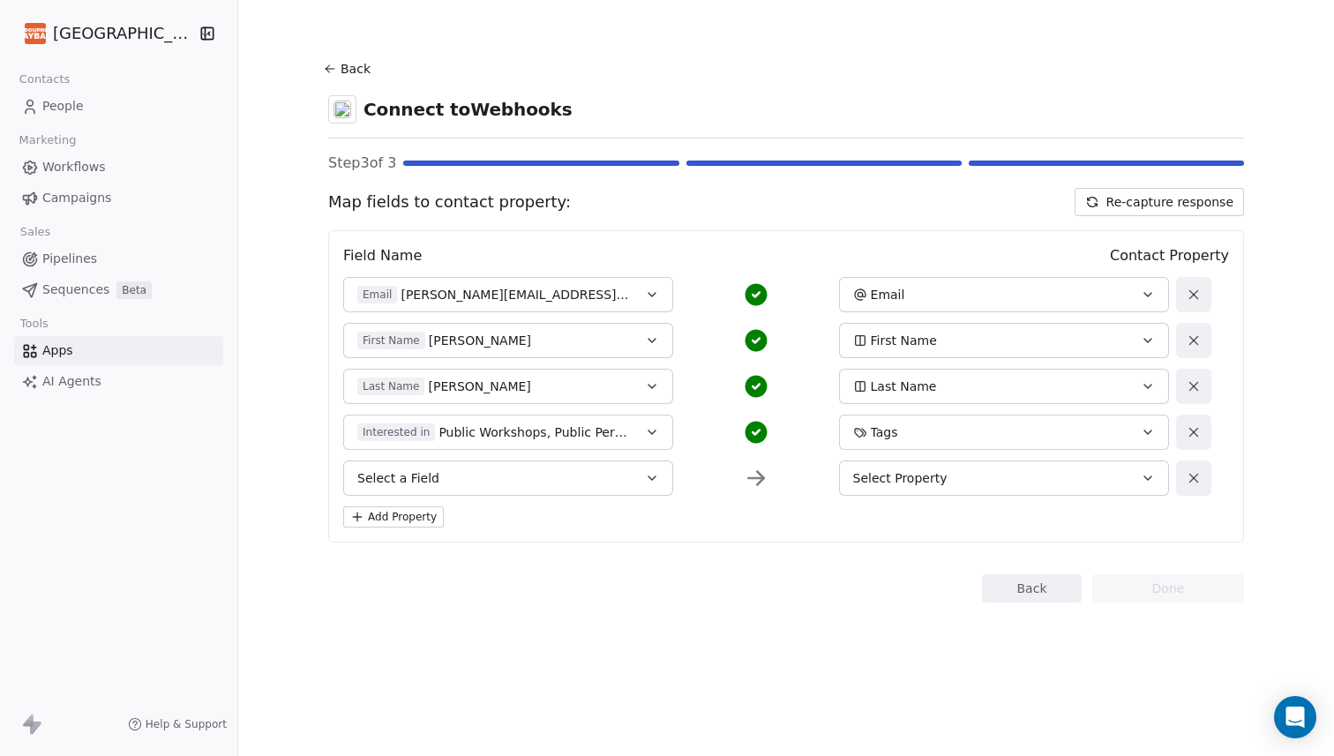
click at [513, 477] on button "Select a Field" at bounding box center [508, 477] width 330 height 35
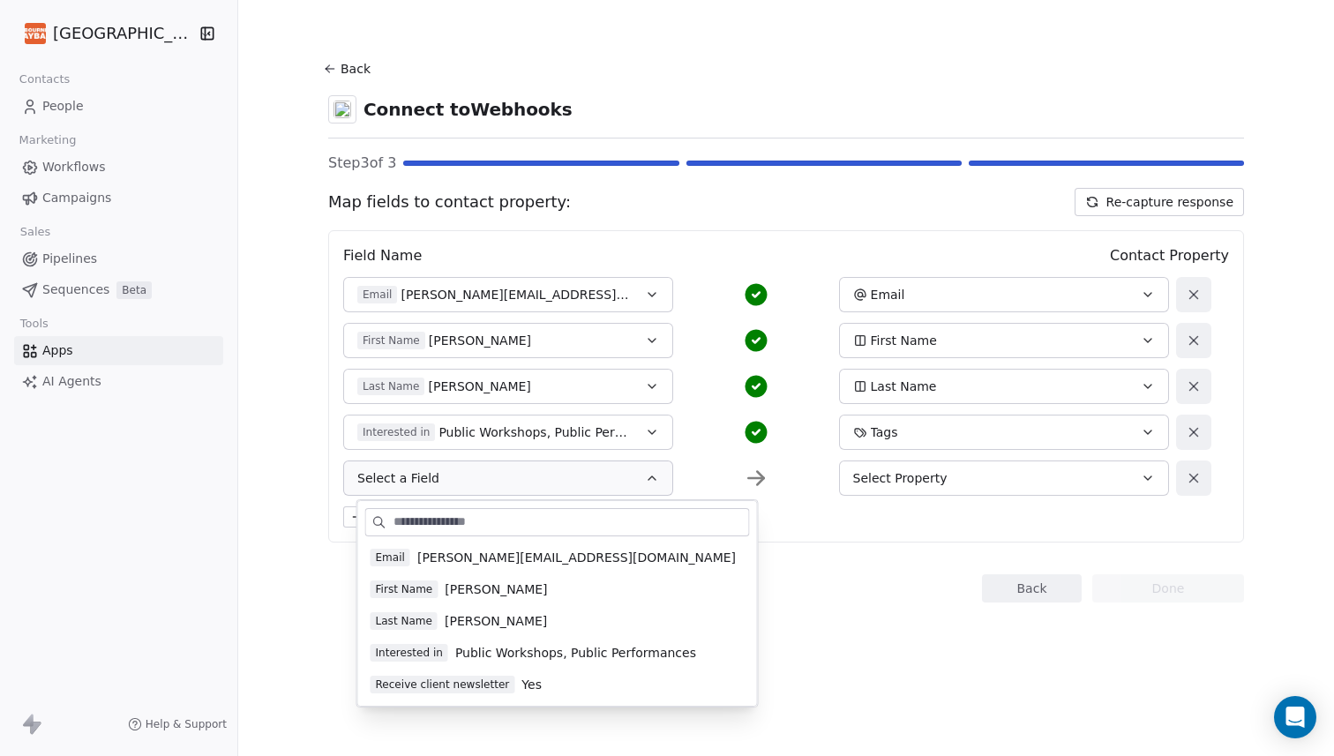
click at [496, 682] on span "Receive client newsletter" at bounding box center [442, 685] width 145 height 18
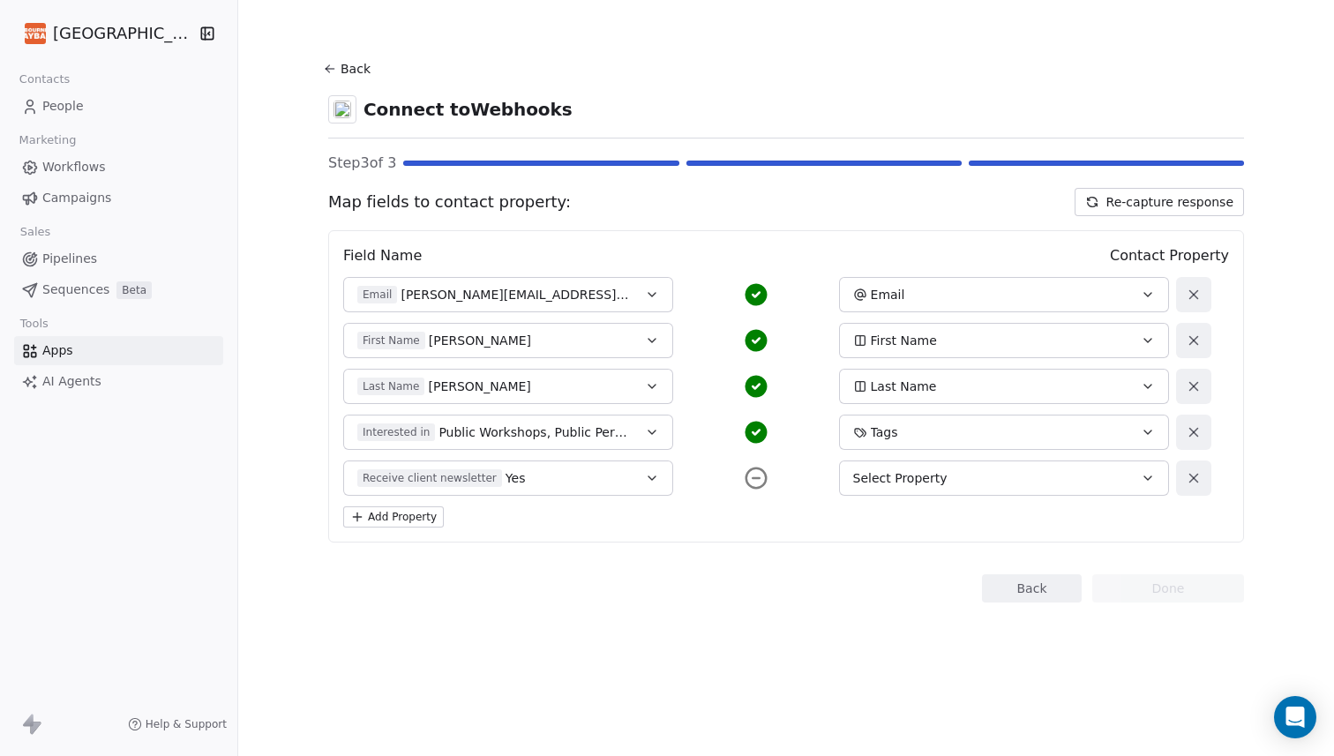
click at [1019, 470] on div "Select Property" at bounding box center [989, 478] width 272 height 18
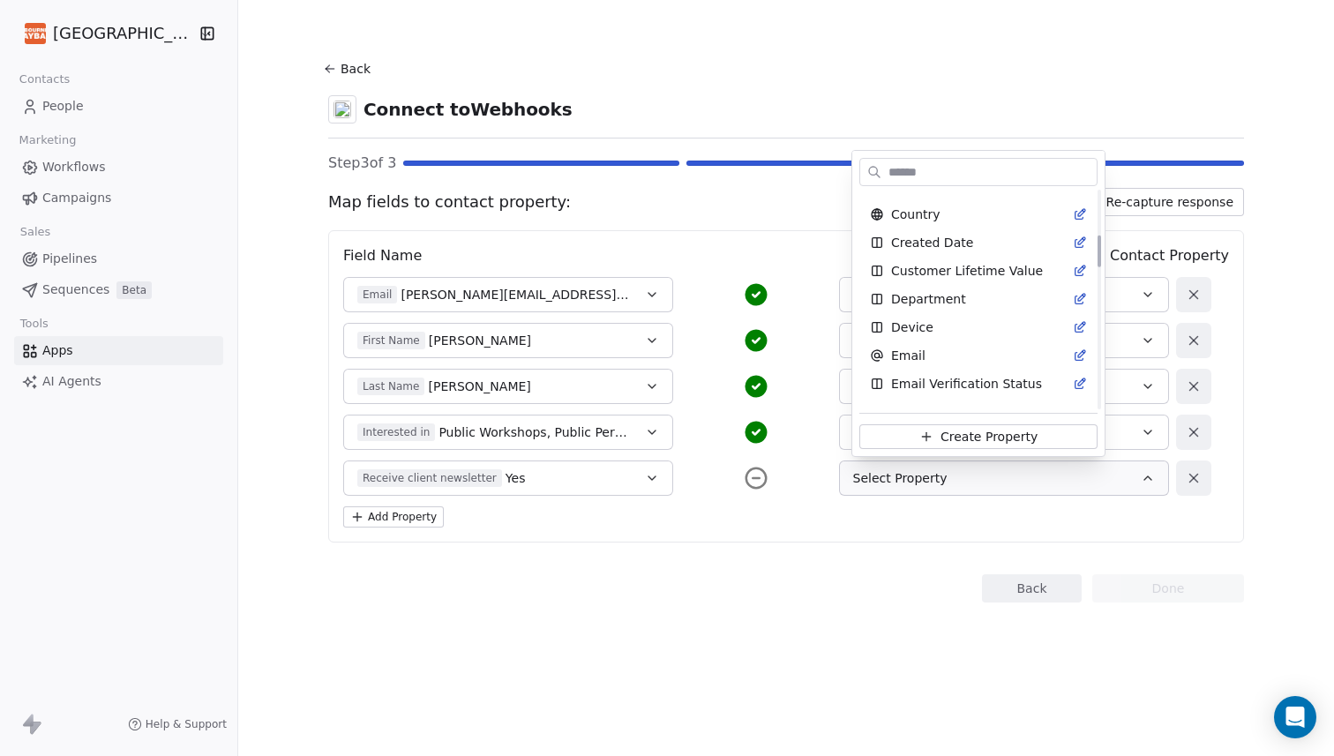
scroll to position [304, 0]
click at [933, 534] on html "Melbourne Playback Theatre Contacts People Marketing Workflows Campaigns Sales …" at bounding box center [667, 378] width 1334 height 756
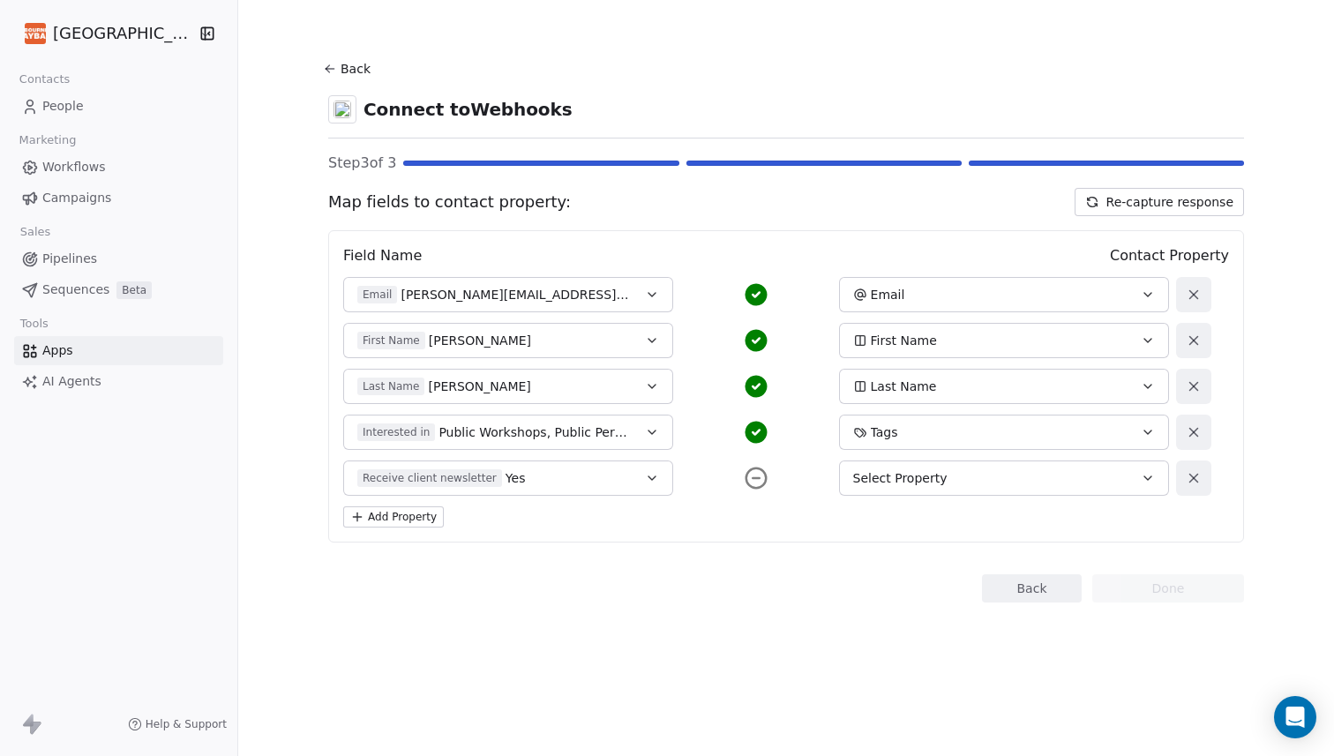
click at [947, 472] on span "Select Property" at bounding box center [900, 478] width 94 height 18
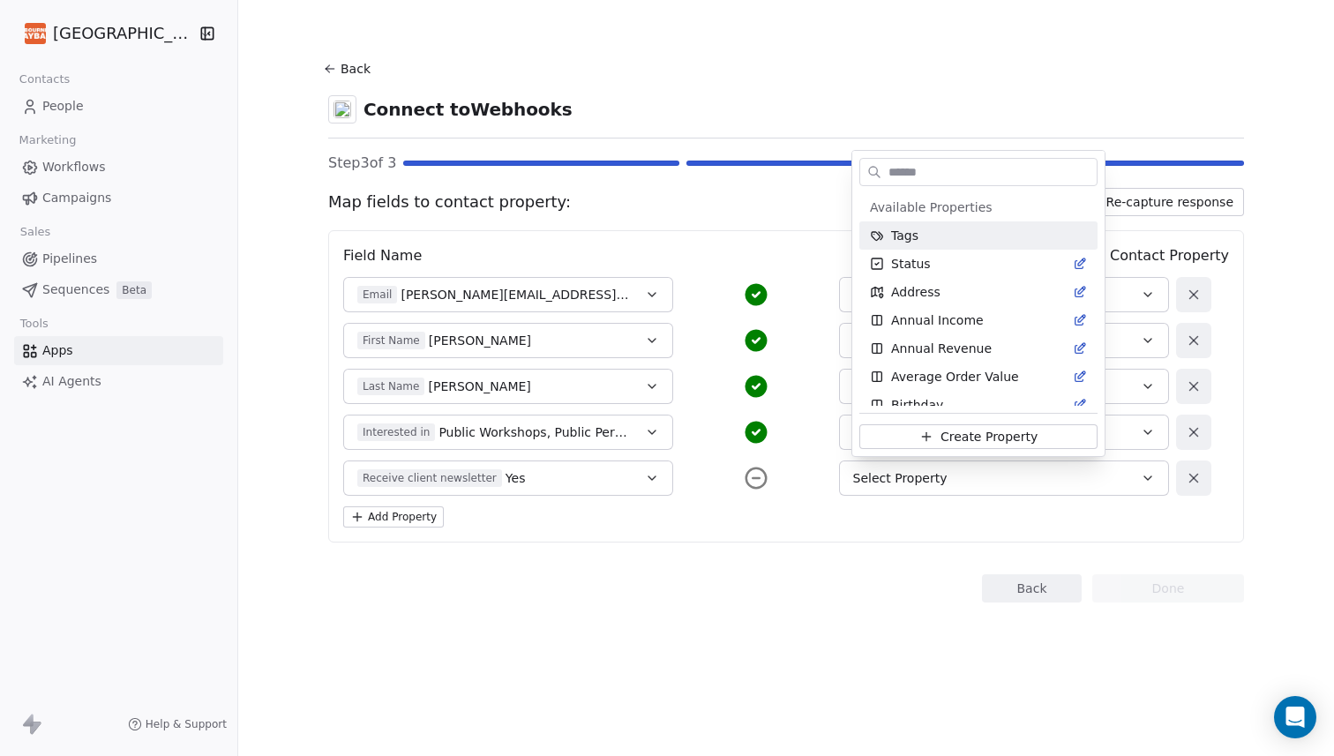
click at [921, 522] on html "Melbourne Playback Theatre Contacts People Marketing Workflows Campaigns Sales …" at bounding box center [667, 378] width 1334 height 756
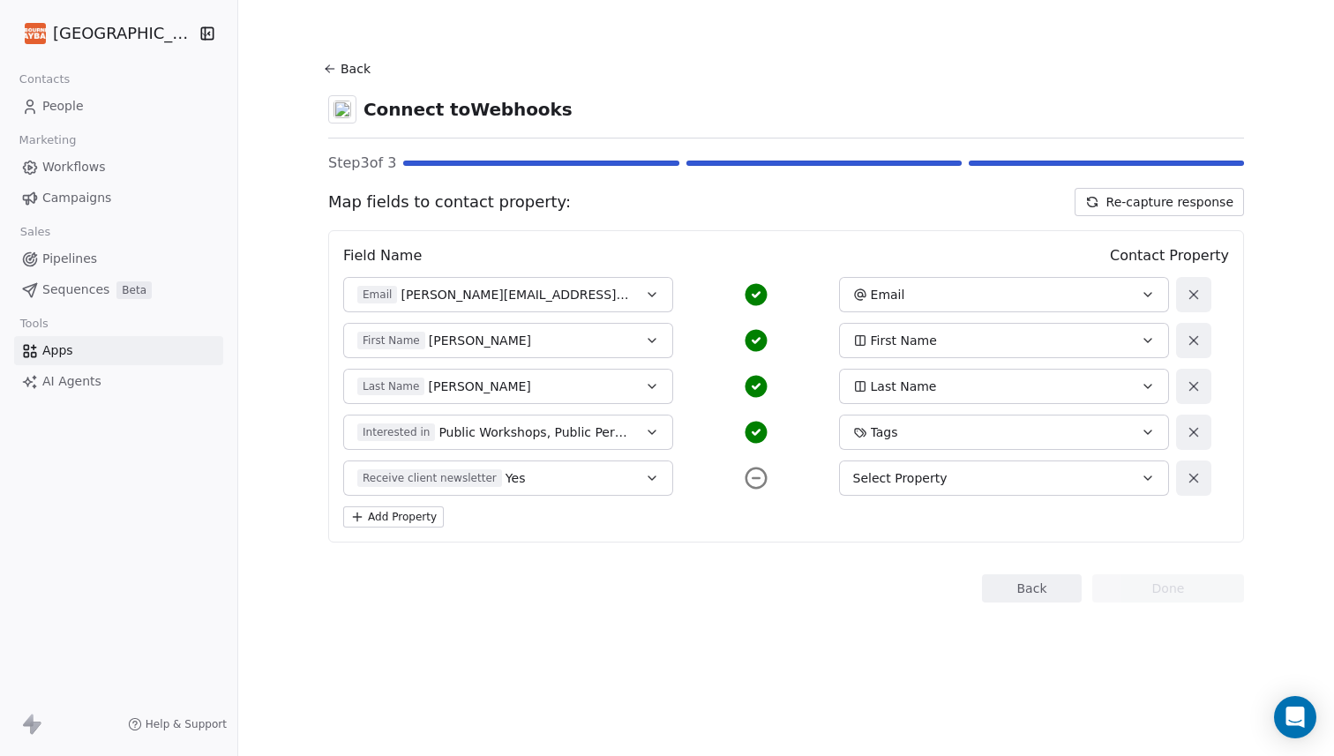
click at [1117, 200] on button "Re-capture response" at bounding box center [1158, 202] width 169 height 28
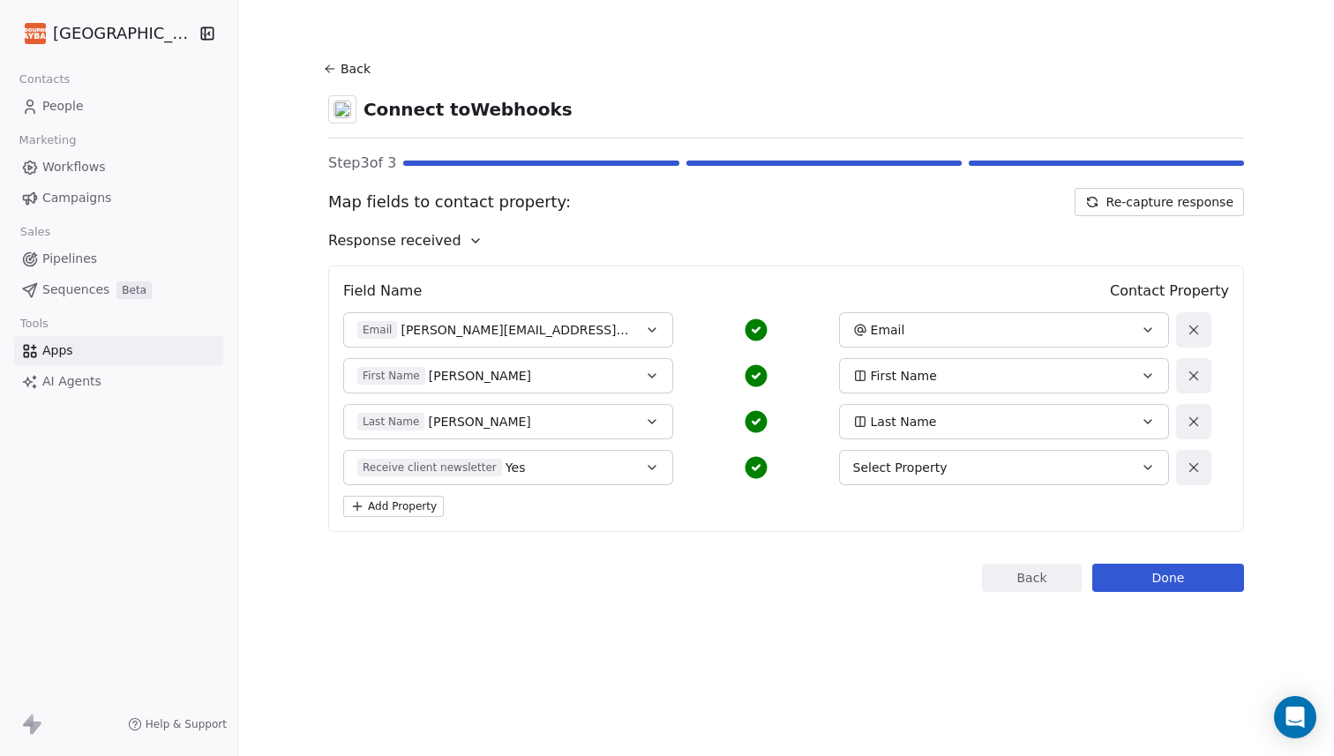
click at [409, 507] on button "Add Property" at bounding box center [393, 506] width 101 height 21
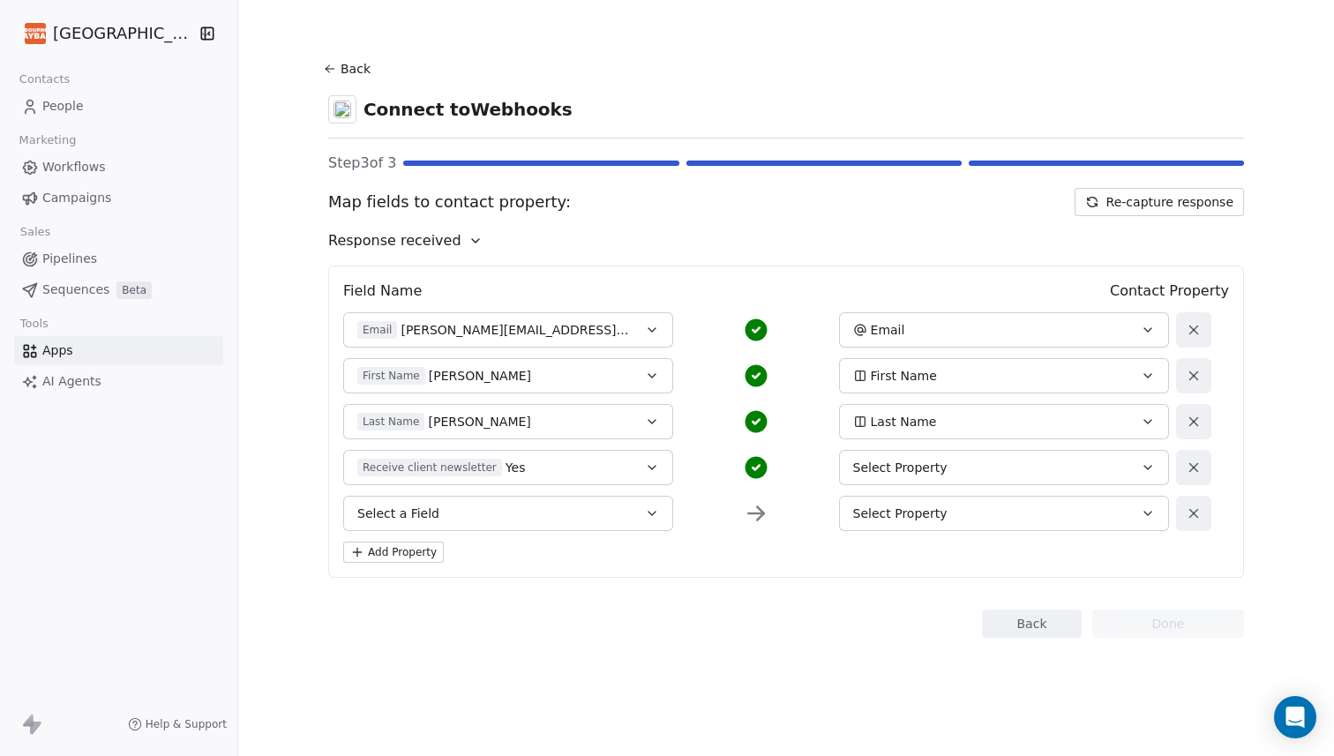
click at [451, 511] on button "Select a Field" at bounding box center [508, 513] width 330 height 35
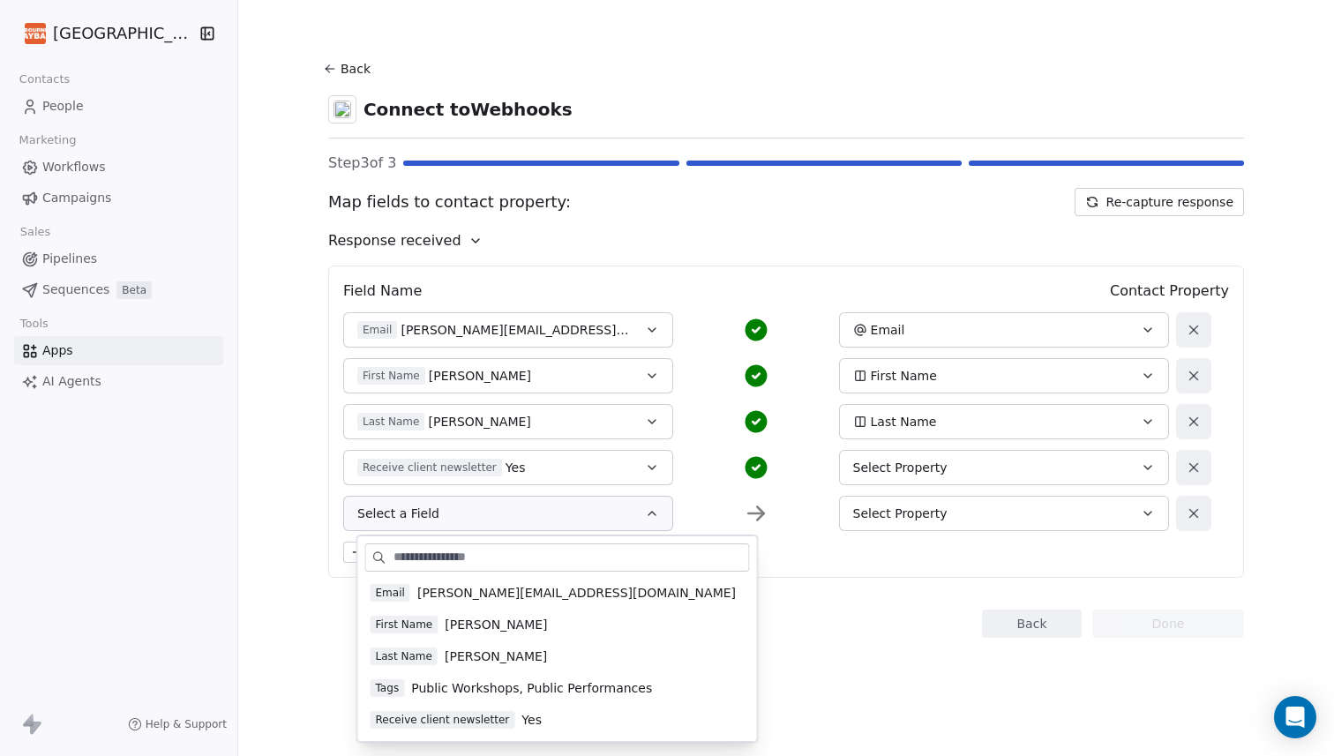
click at [442, 684] on span "Public Workshops, Public Performances" at bounding box center [531, 688] width 241 height 18
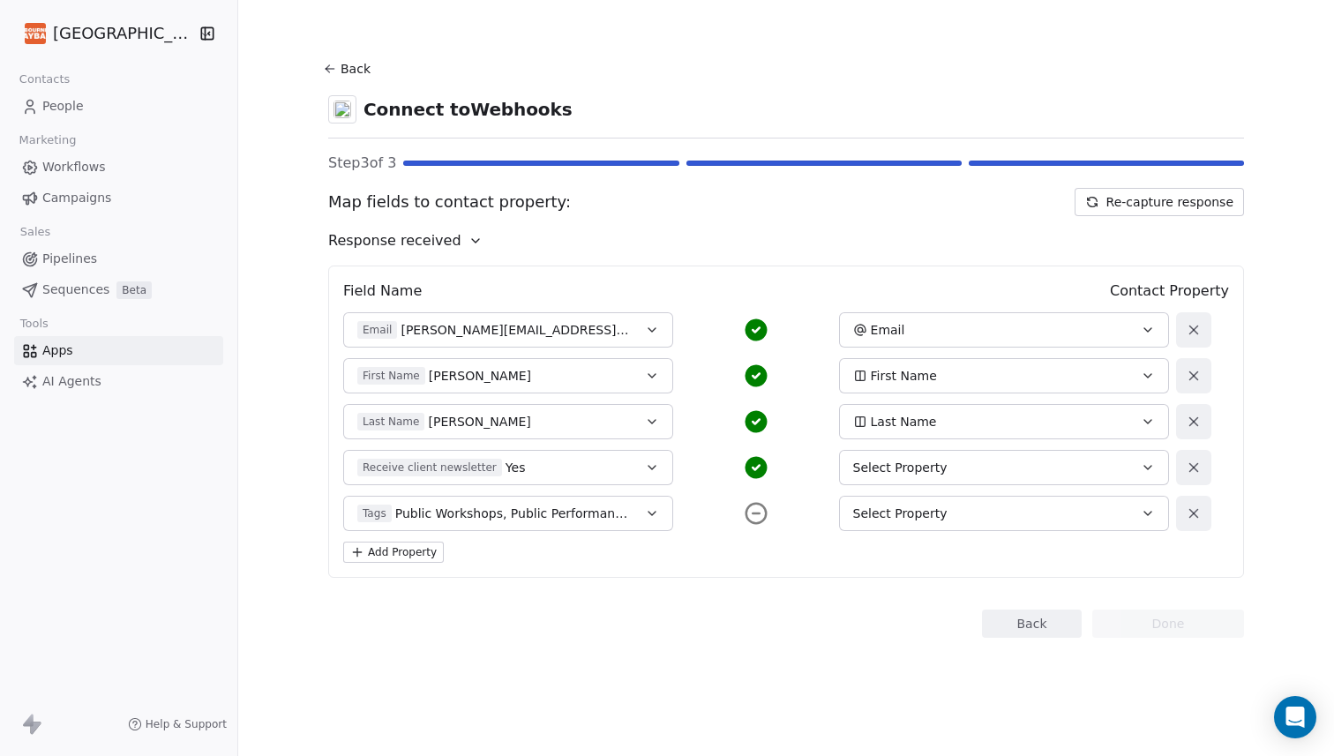
click at [1155, 509] on icon "button" at bounding box center [1148, 513] width 14 height 14
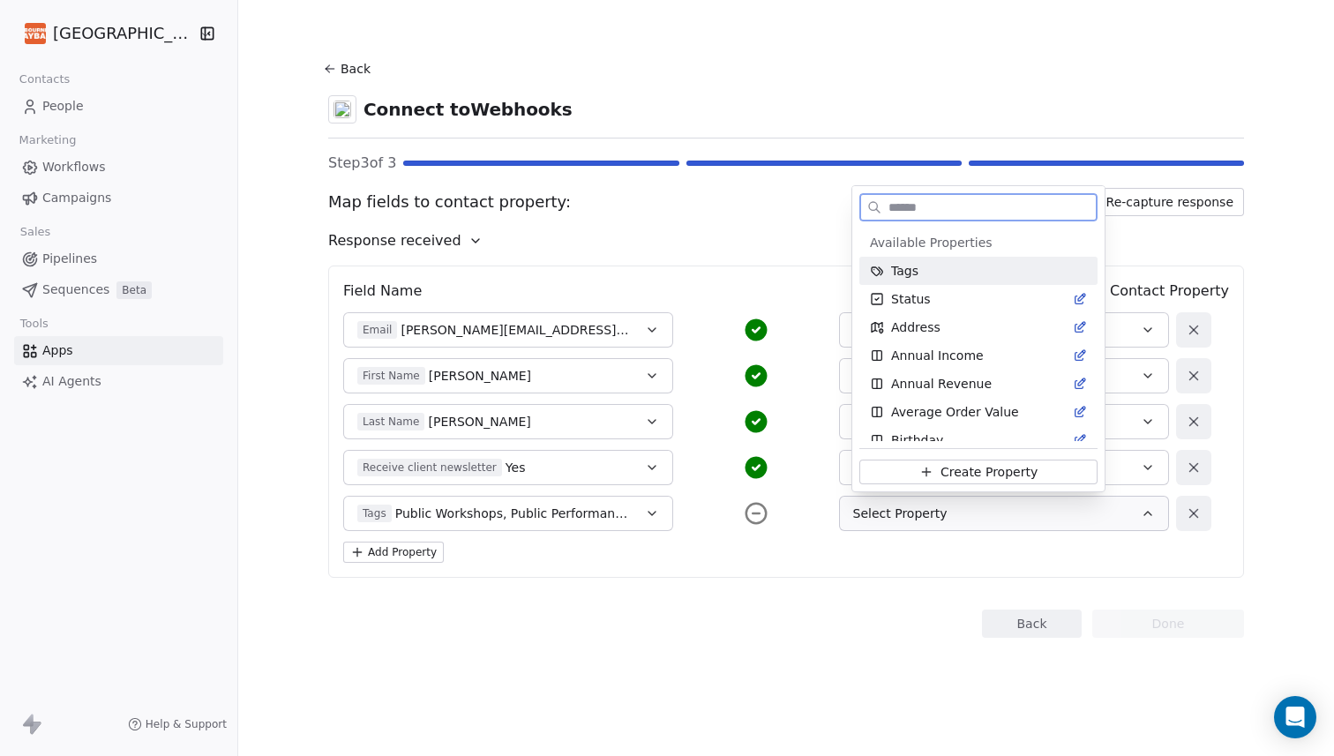
click at [921, 265] on div "Tags" at bounding box center [978, 271] width 217 height 18
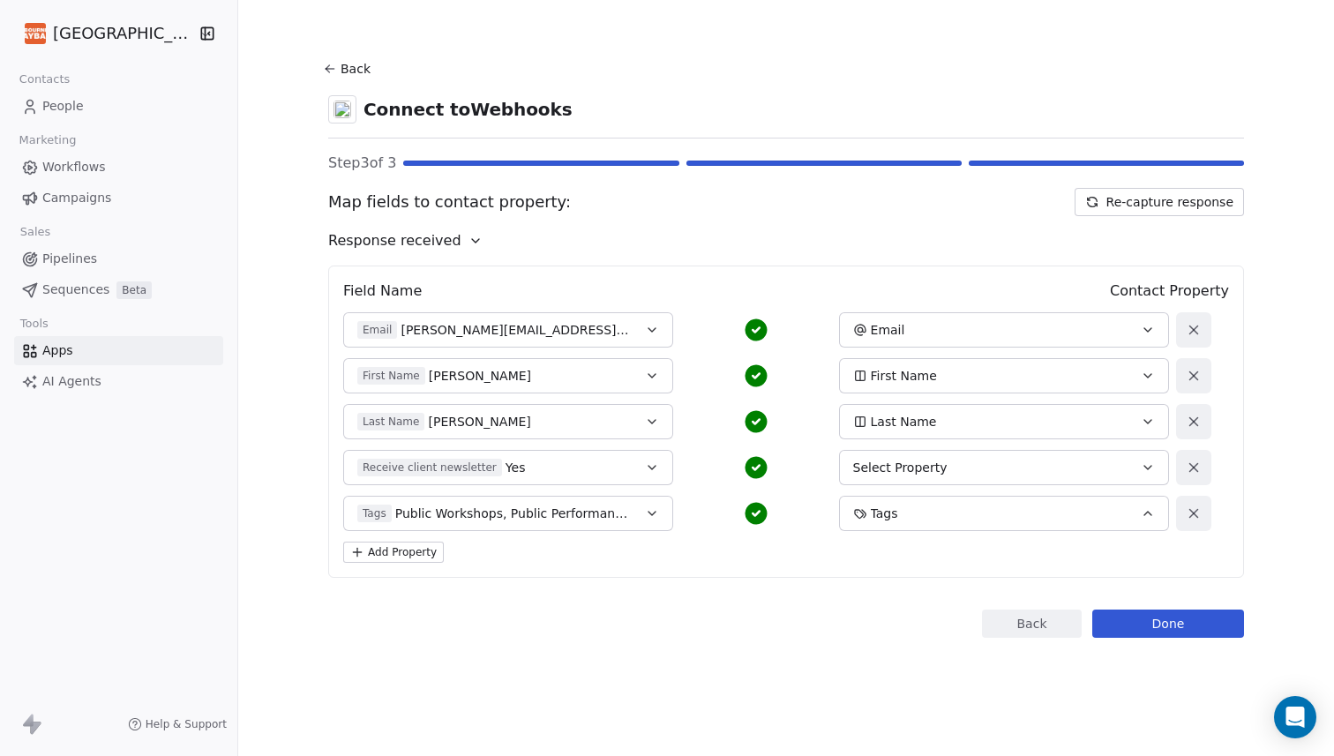
click at [958, 462] on div "Select Property" at bounding box center [989, 468] width 272 height 18
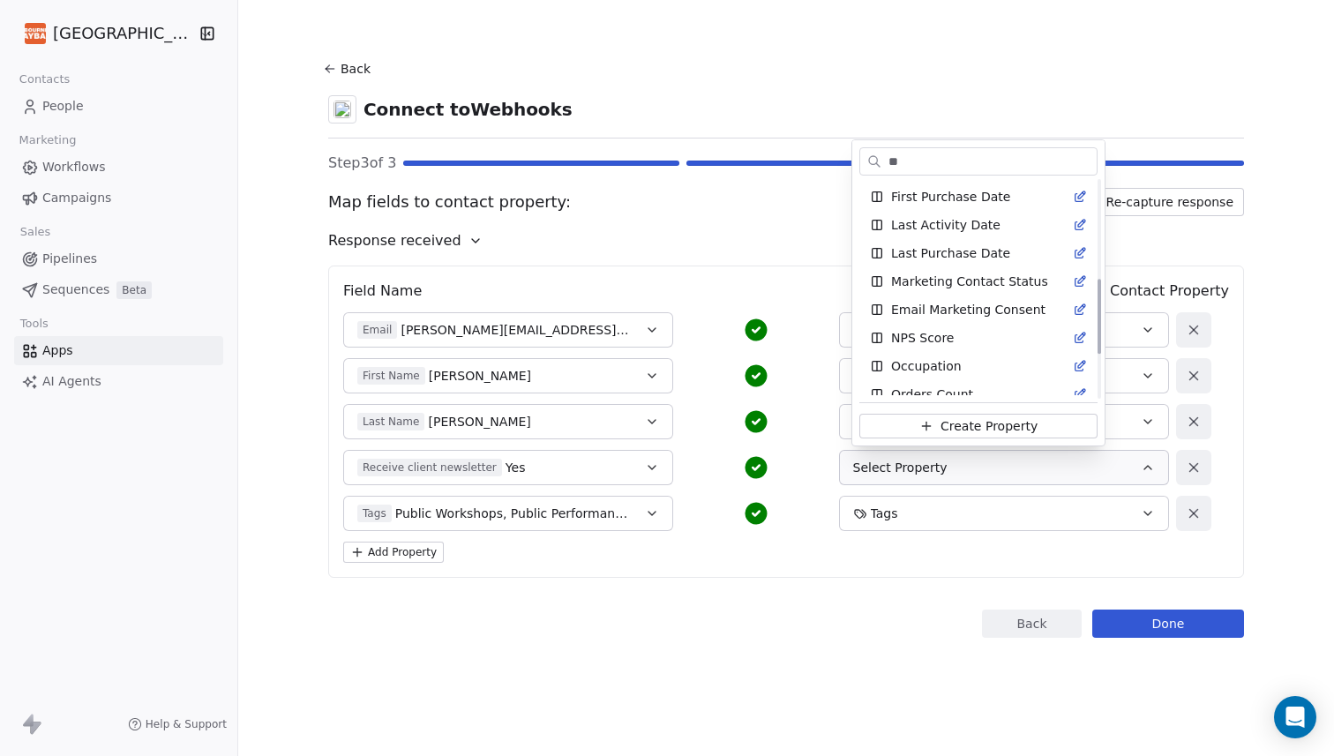
scroll to position [0, 0]
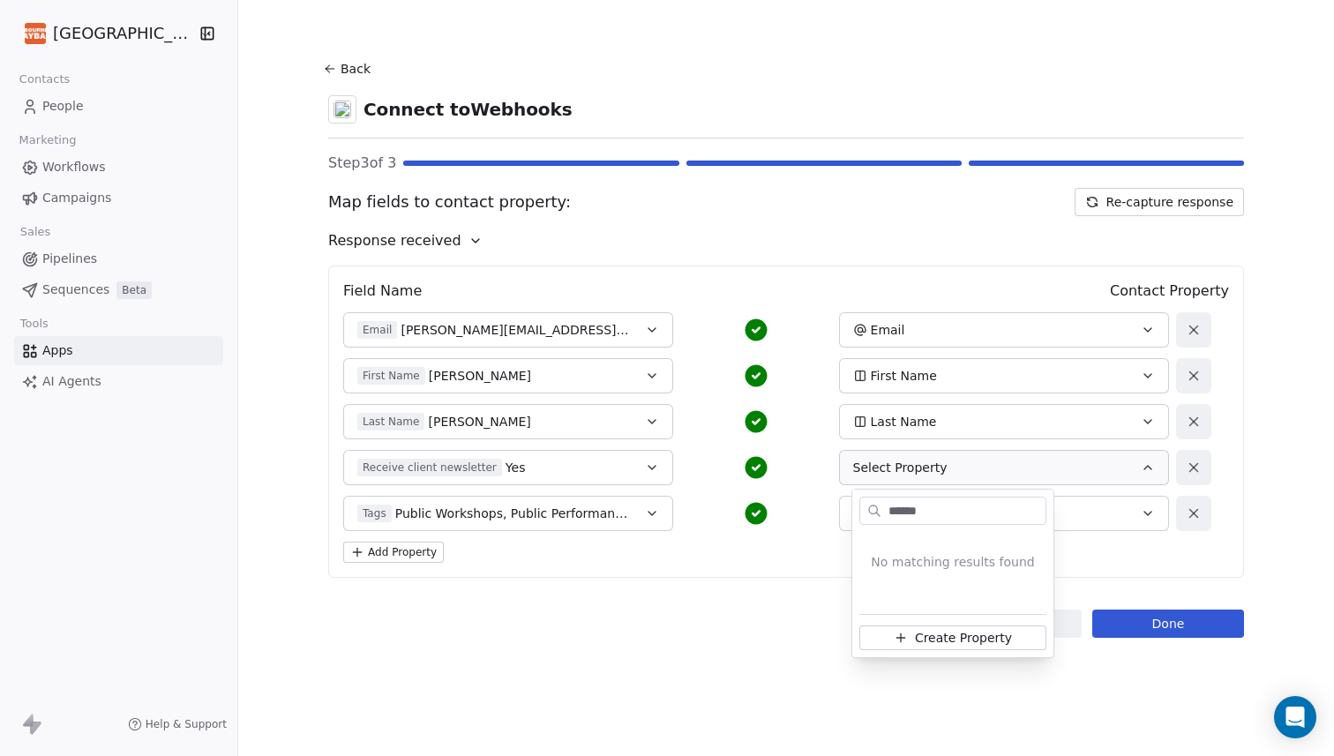
type input "******"
click at [917, 636] on span "Create Property" at bounding box center [963, 638] width 97 height 18
click at [927, 600] on button "Text" at bounding box center [983, 597] width 235 height 25
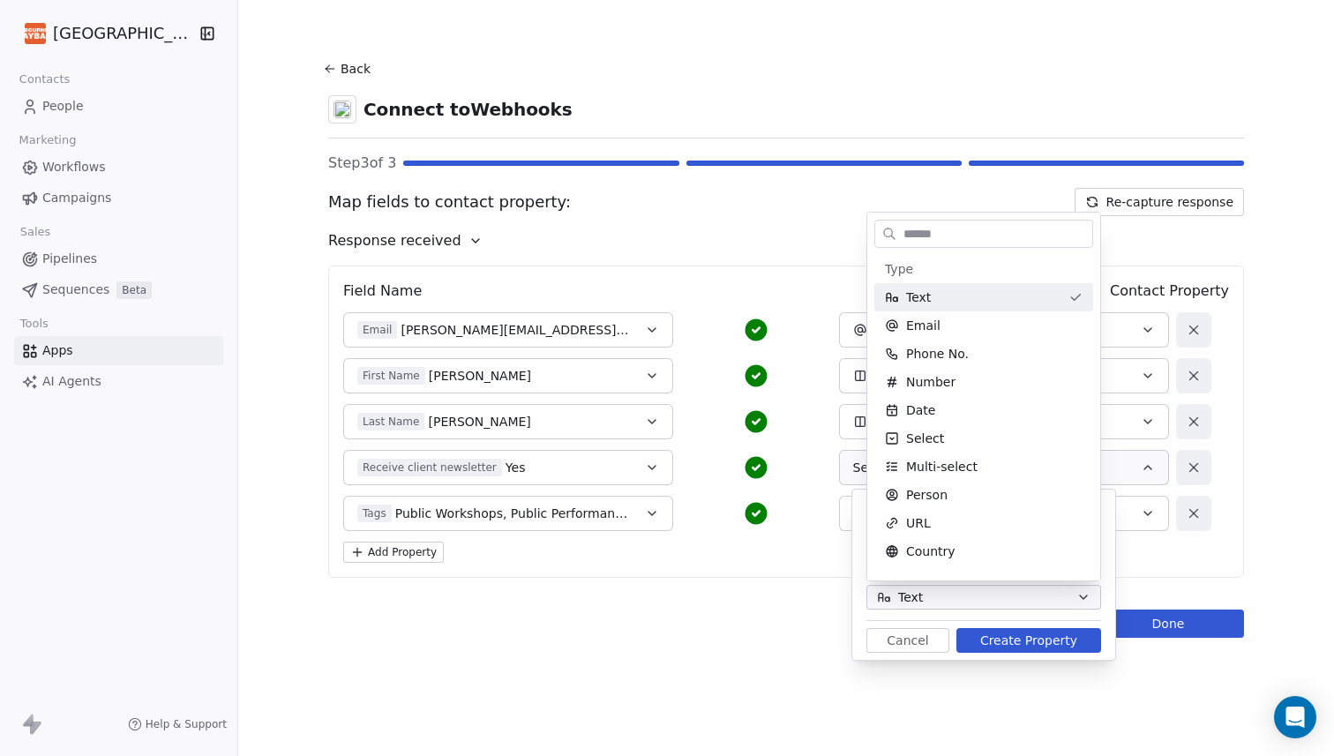
click at [928, 229] on input "text" at bounding box center [996, 234] width 192 height 26
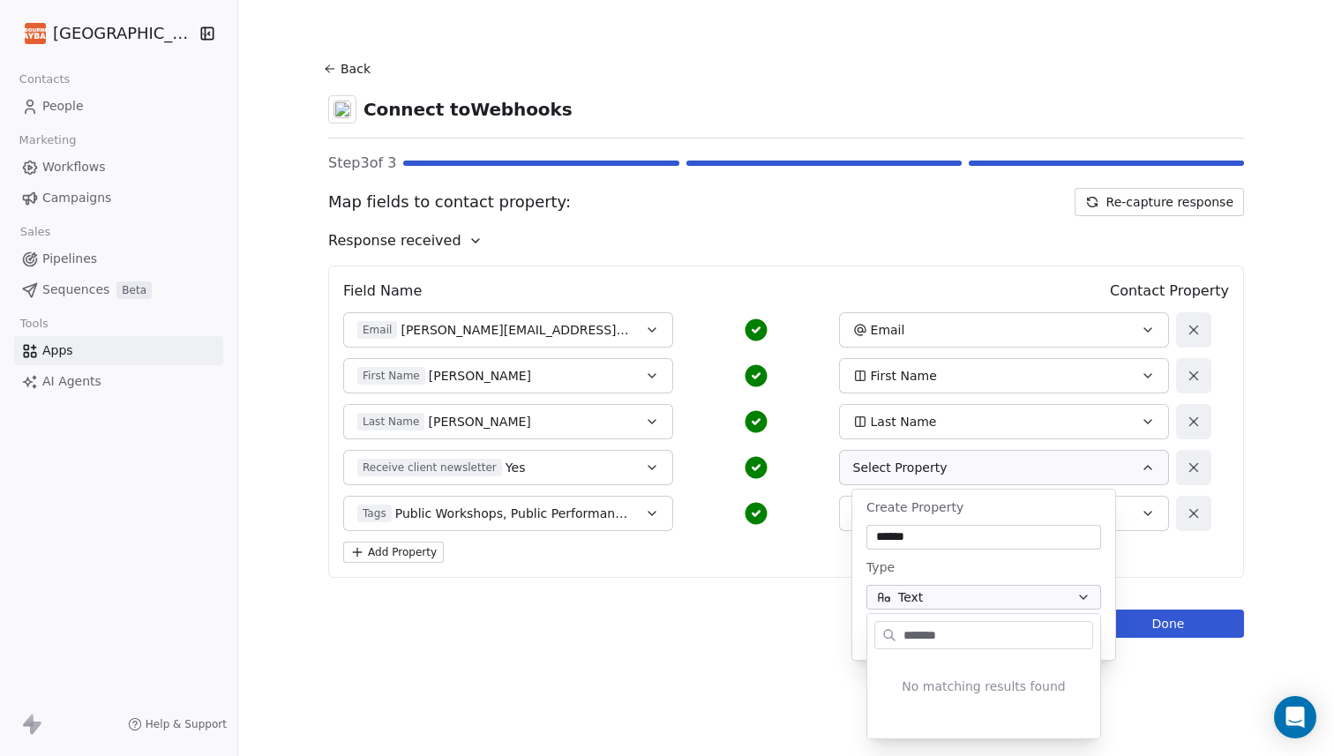
type input "*******"
click at [855, 278] on html "Melbourne Playback Theatre Contacts People Marketing Workflows Campaigns Sales …" at bounding box center [667, 378] width 1334 height 756
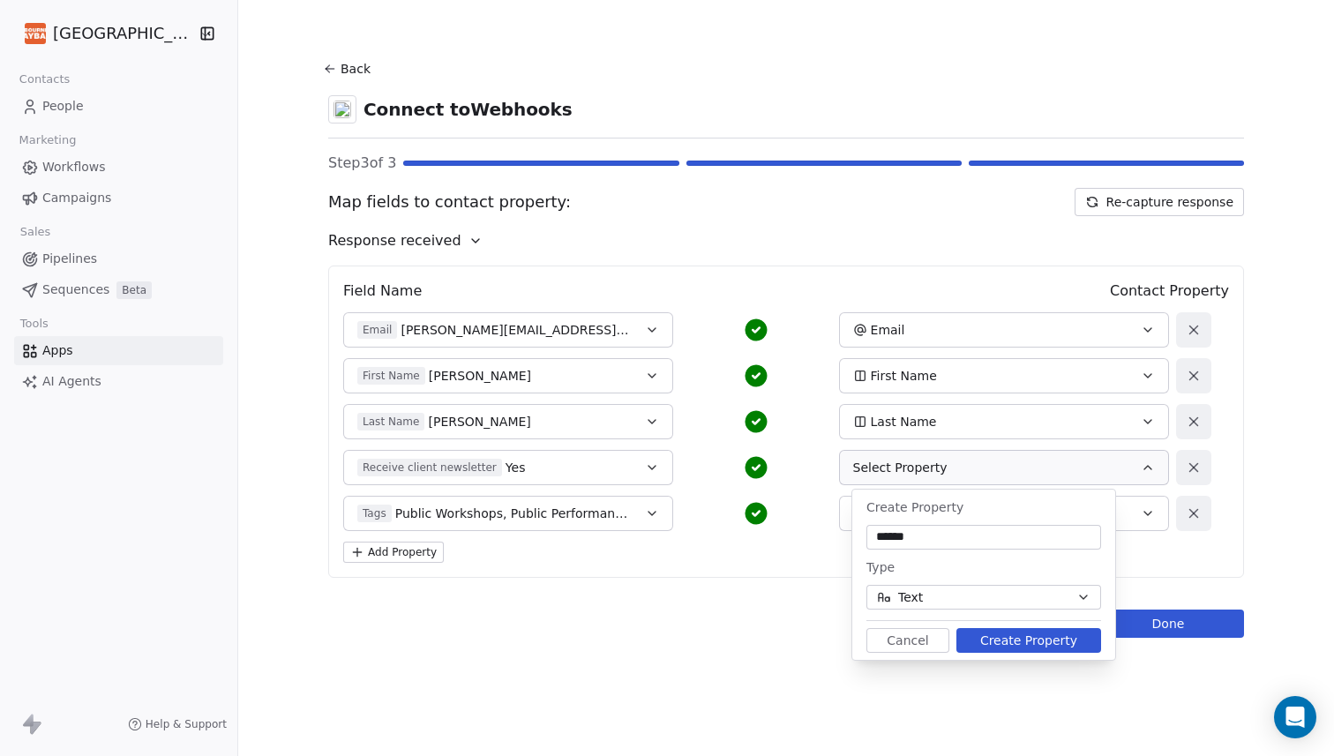
drag, startPoint x: 915, startPoint y: 537, endPoint x: 852, endPoint y: 537, distance: 62.6
click at [852, 537] on div "Create Property ****** Type Text Cancel Create Property" at bounding box center [983, 575] width 263 height 170
click at [981, 531] on input "**********" at bounding box center [984, 537] width 228 height 18
type input "**********"
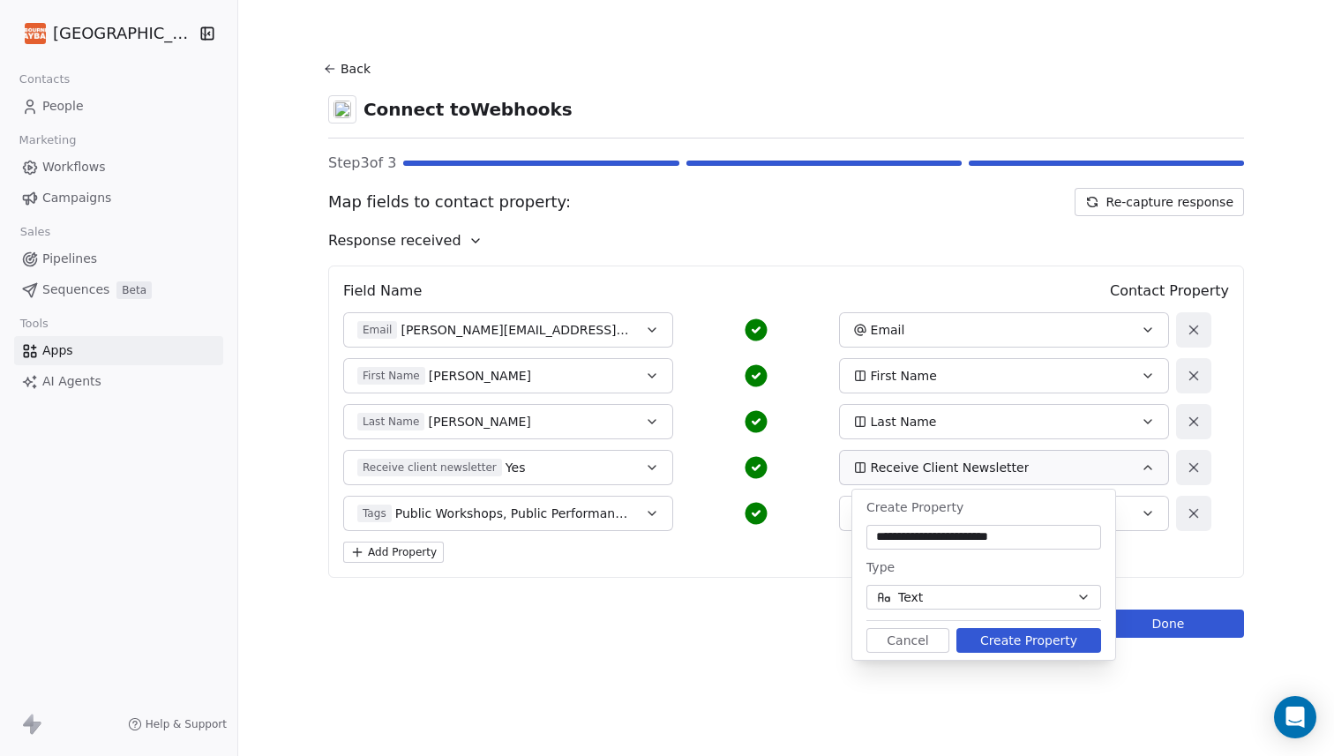
click at [1033, 638] on button "Create Property" at bounding box center [1028, 640] width 145 height 25
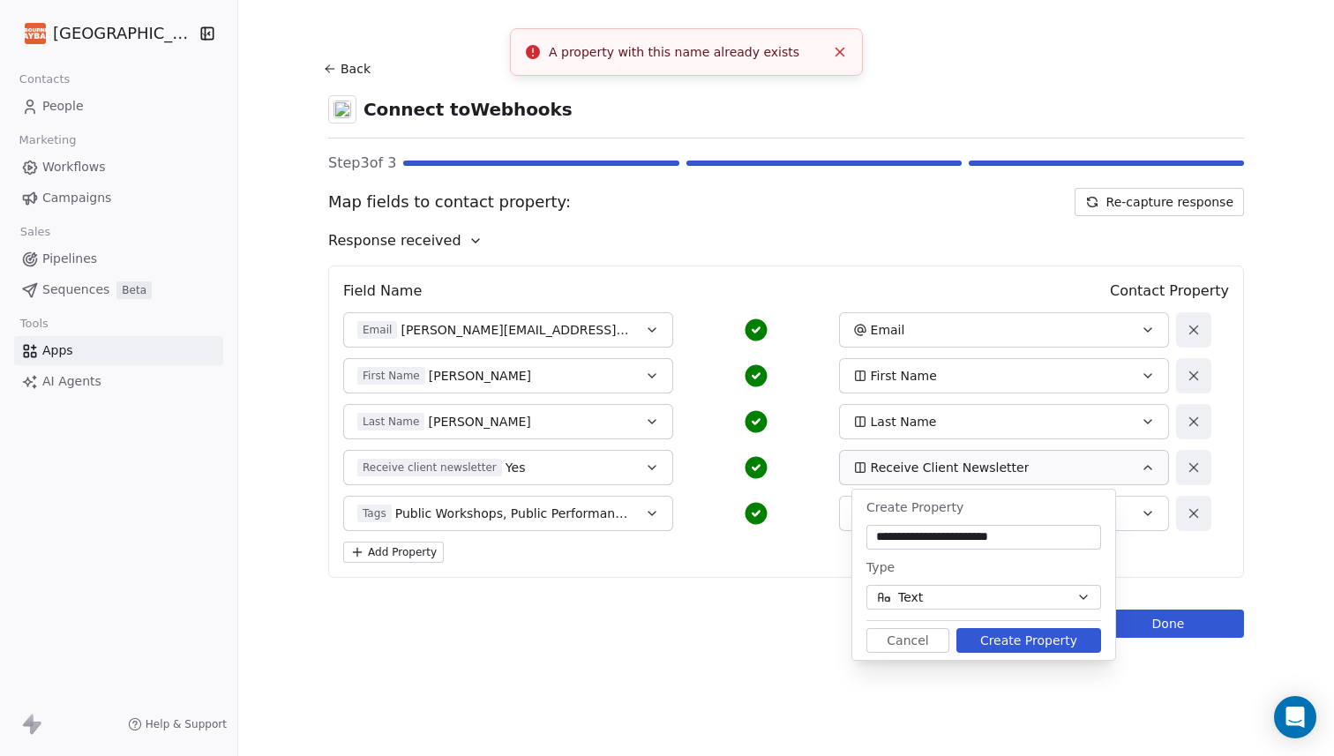
click at [839, 52] on line "Close toast" at bounding box center [840, 53] width 8 height 8
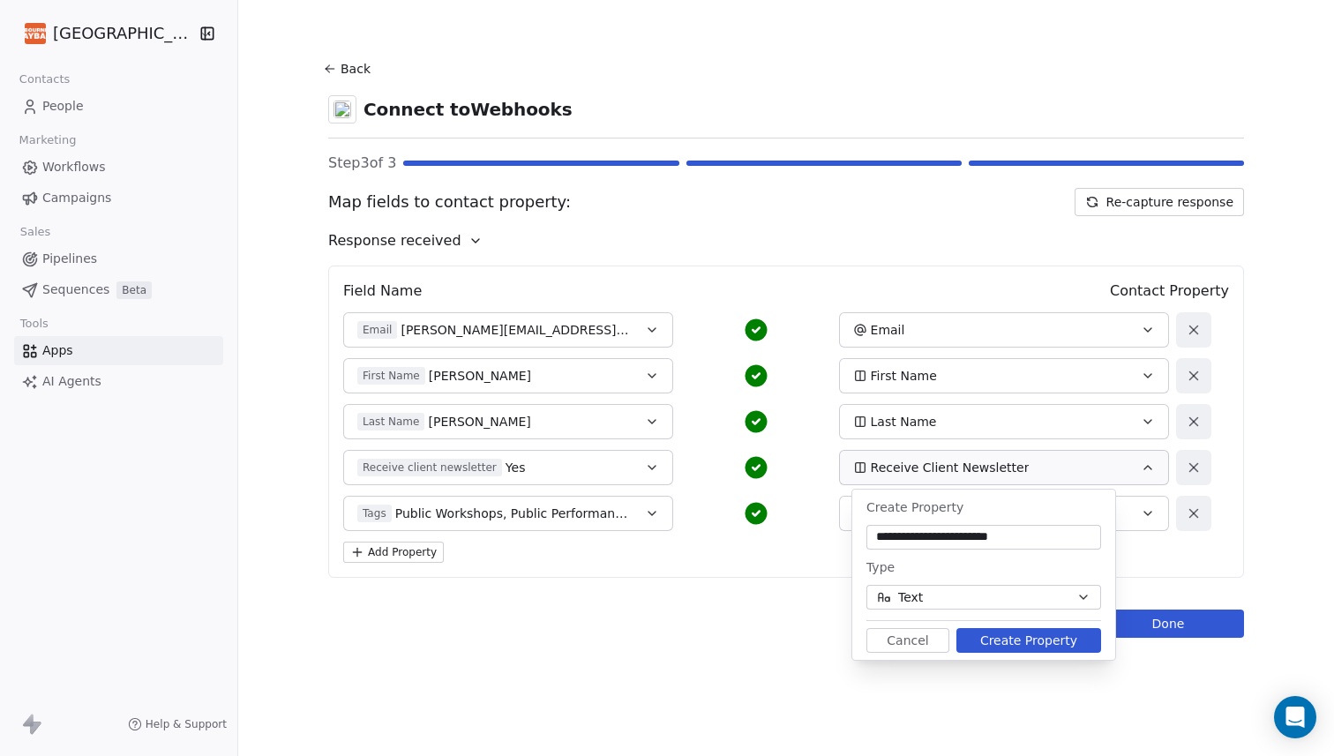
click at [1187, 550] on div "Add Property" at bounding box center [786, 552] width 886 height 21
click at [1151, 529] on button "Tags" at bounding box center [1004, 513] width 330 height 35
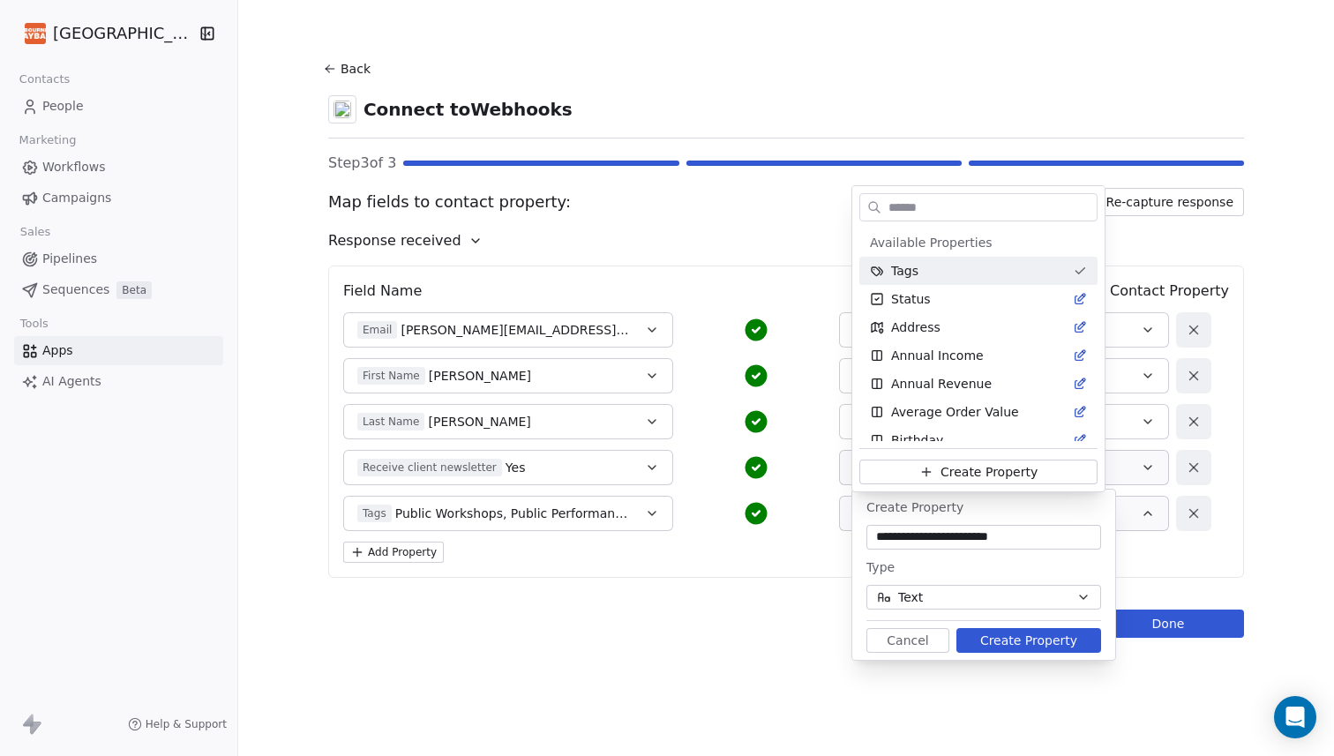
click at [943, 636] on html "**********" at bounding box center [667, 378] width 1334 height 756
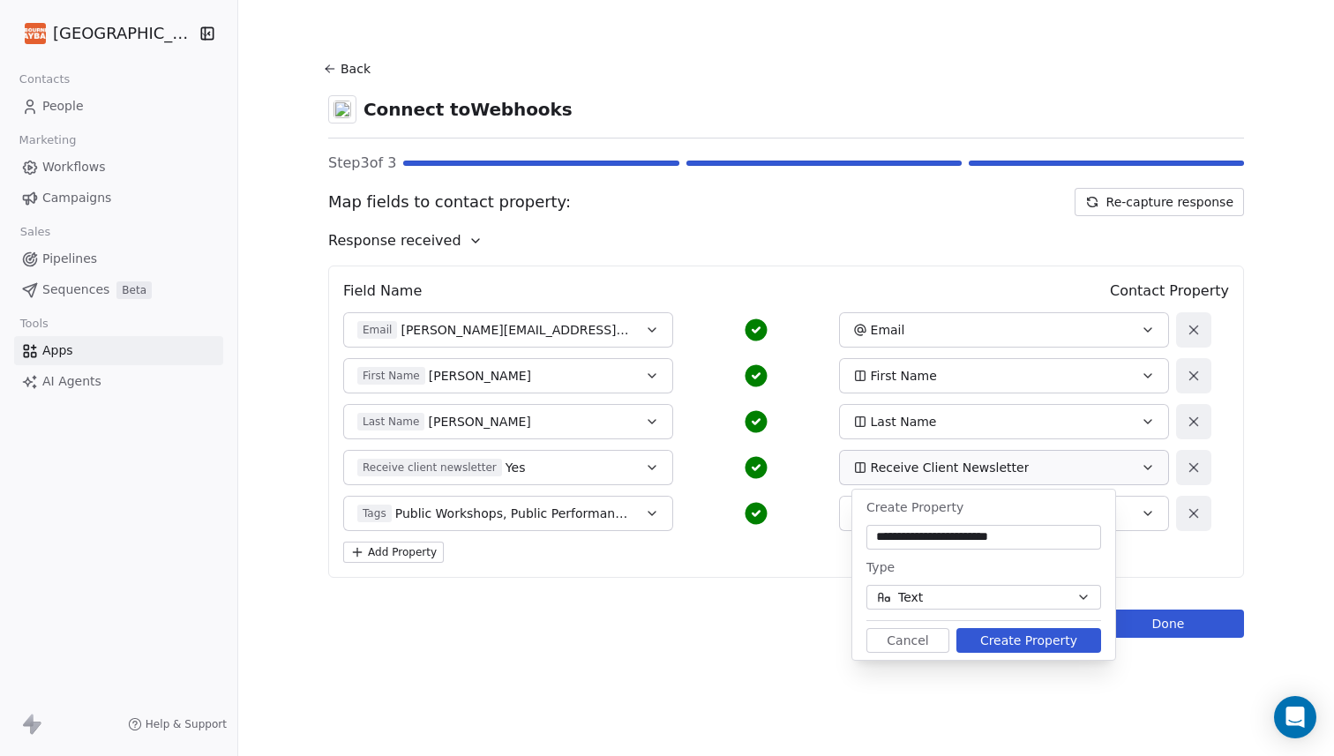
click at [912, 644] on button "Cancel" at bounding box center [907, 640] width 83 height 25
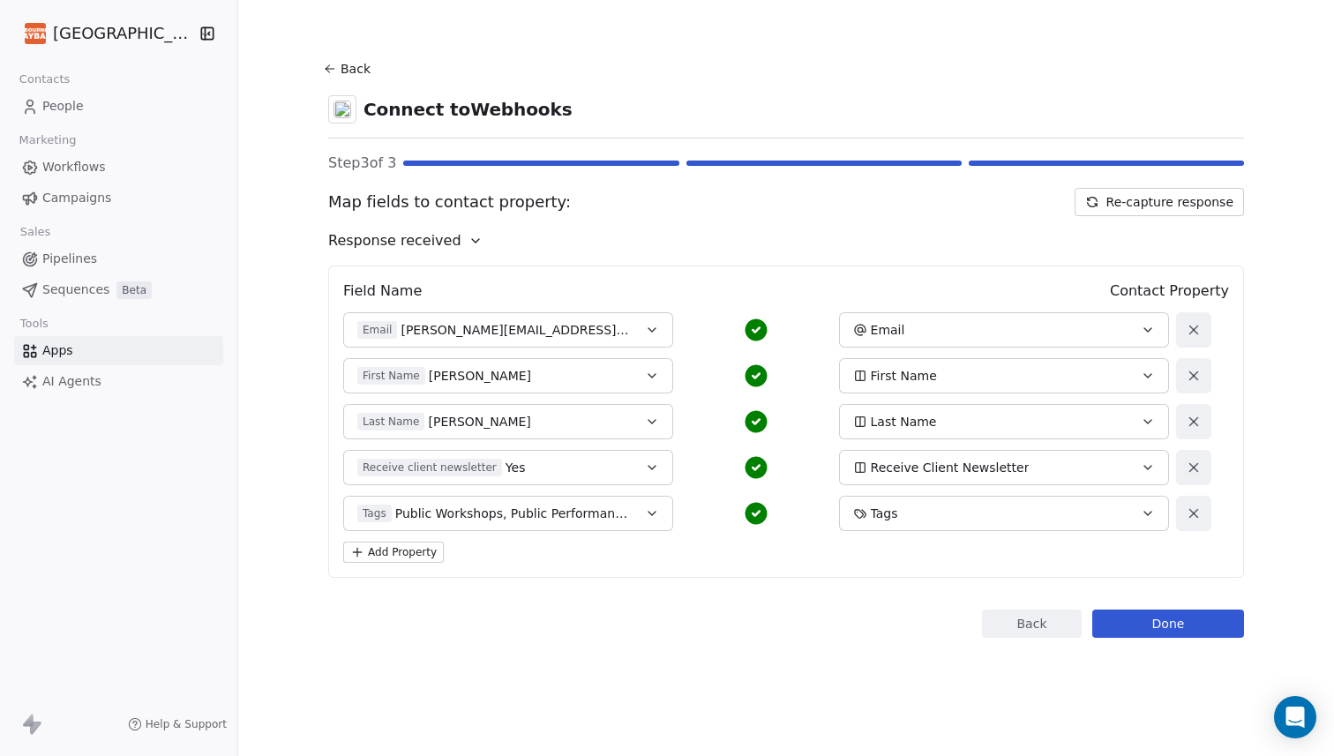
click at [1166, 625] on button "Done" at bounding box center [1168, 624] width 152 height 28
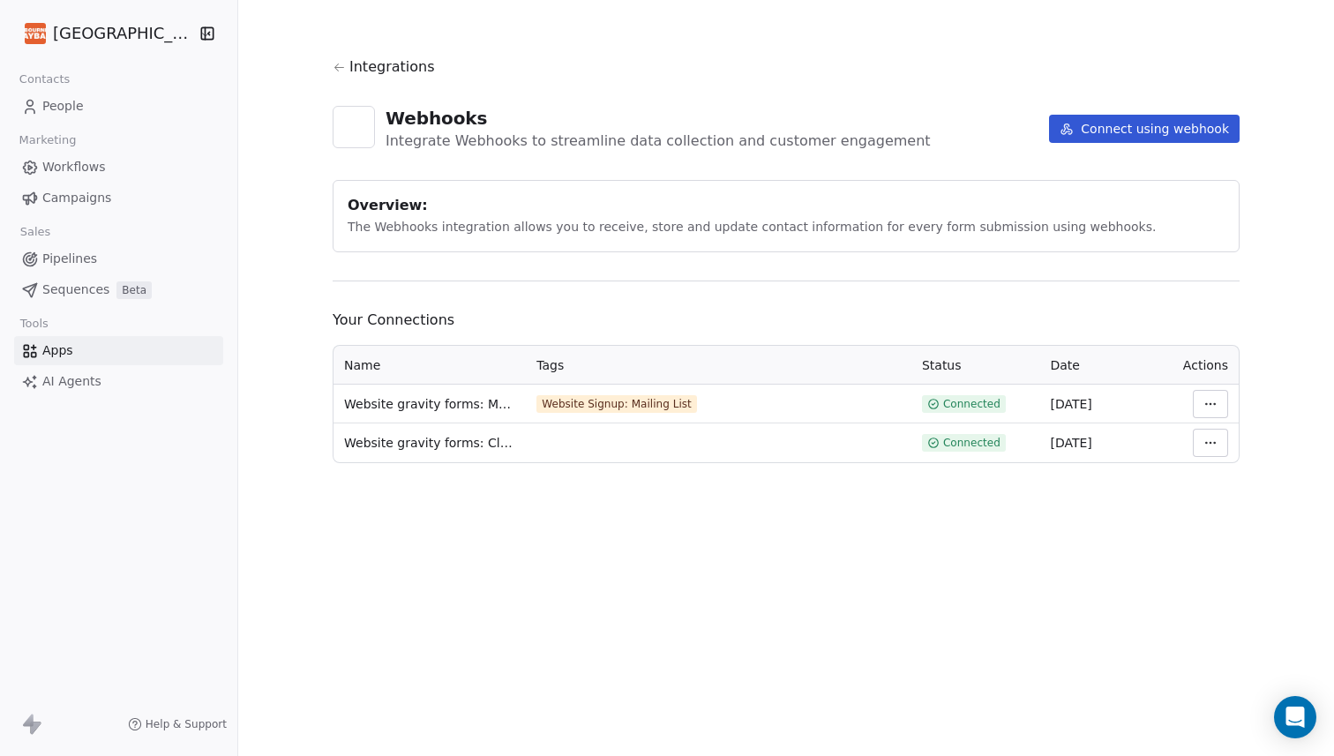
click at [1223, 445] on html "Melbourne Playback Theatre Contacts People Marketing Workflows Campaigns Sales …" at bounding box center [667, 378] width 1334 height 756
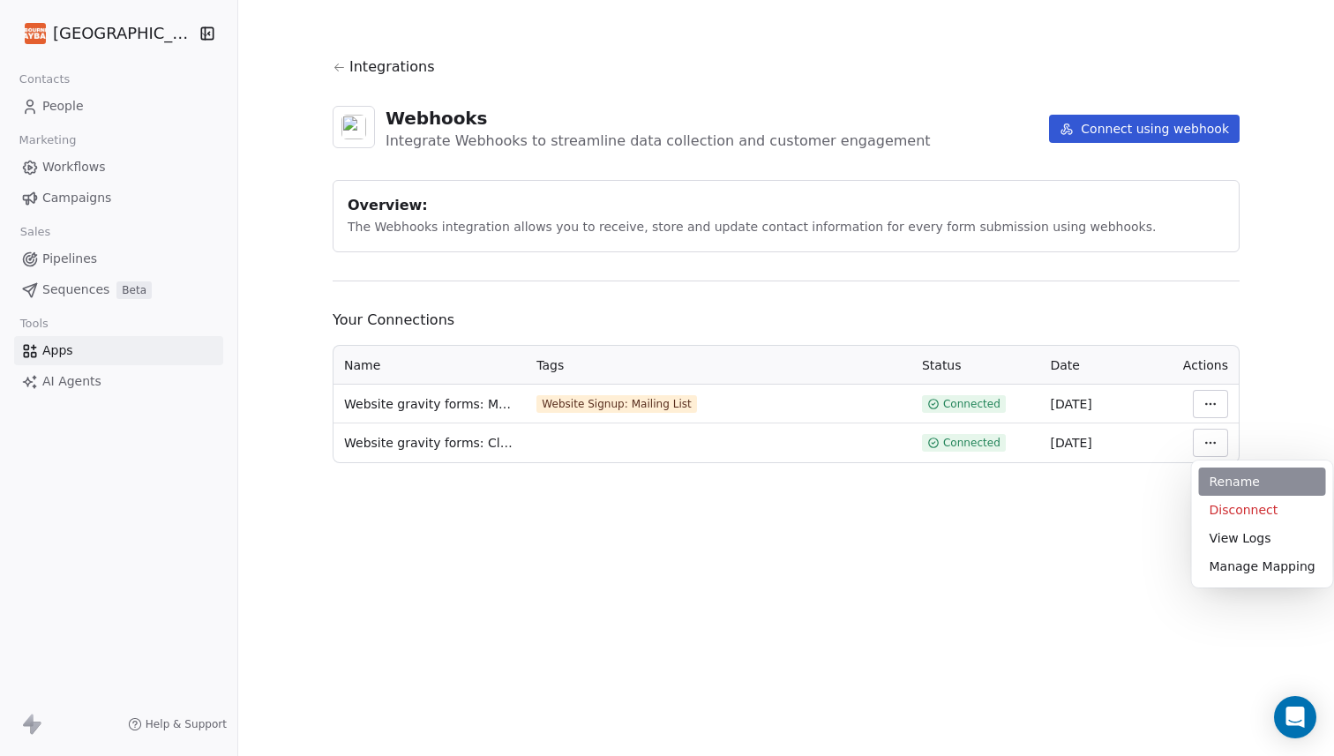
click at [1230, 485] on div "Rename" at bounding box center [1262, 482] width 127 height 28
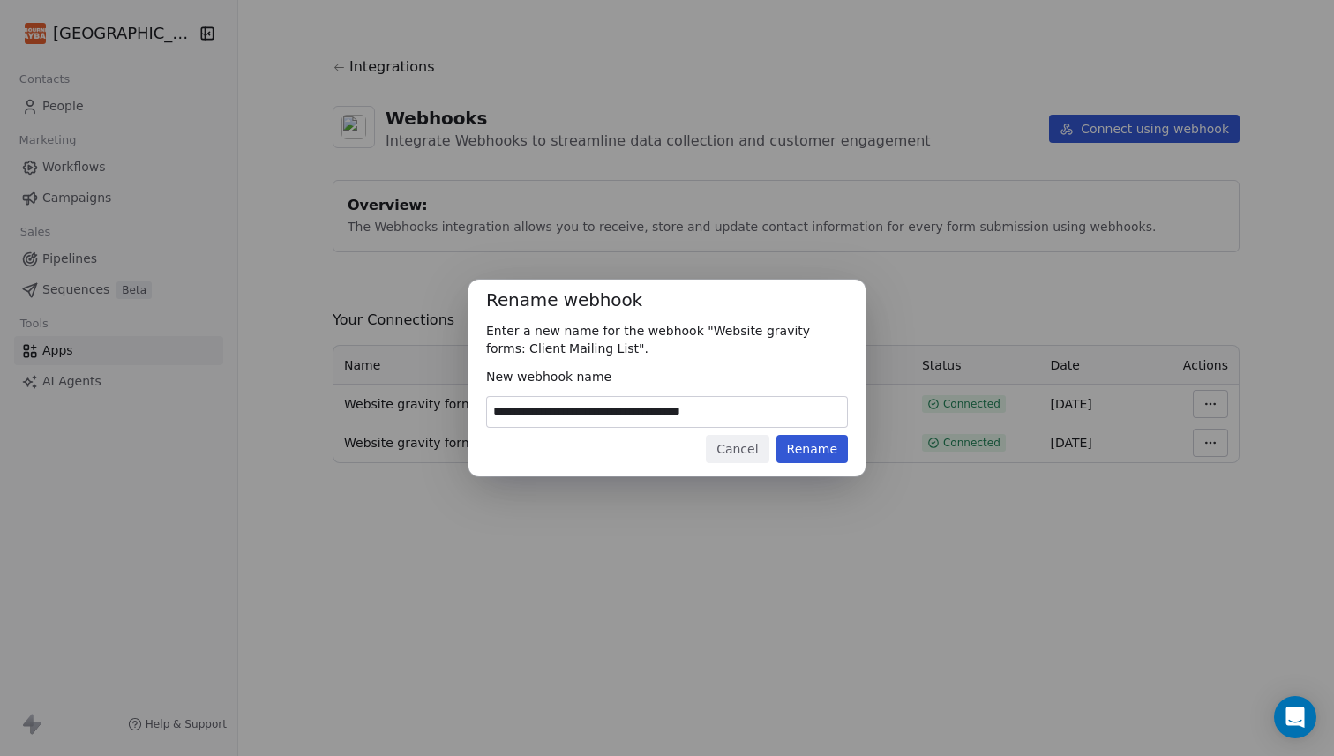
click at [750, 438] on button "Cancel" at bounding box center [737, 449] width 63 height 28
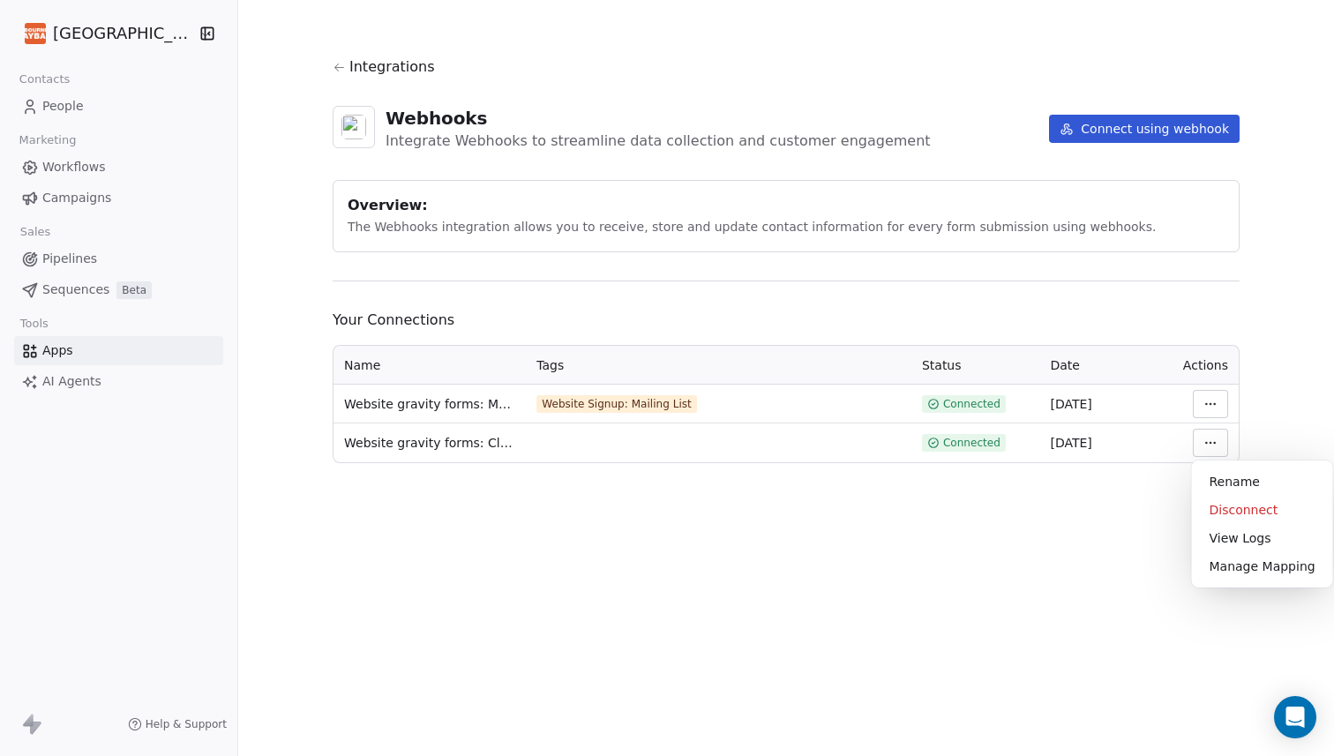
click at [1207, 434] on html "Melbourne Playback Theatre Contacts People Marketing Workflows Campaigns Sales …" at bounding box center [667, 378] width 1334 height 756
click at [1244, 572] on div "Manage Mapping" at bounding box center [1262, 566] width 127 height 28
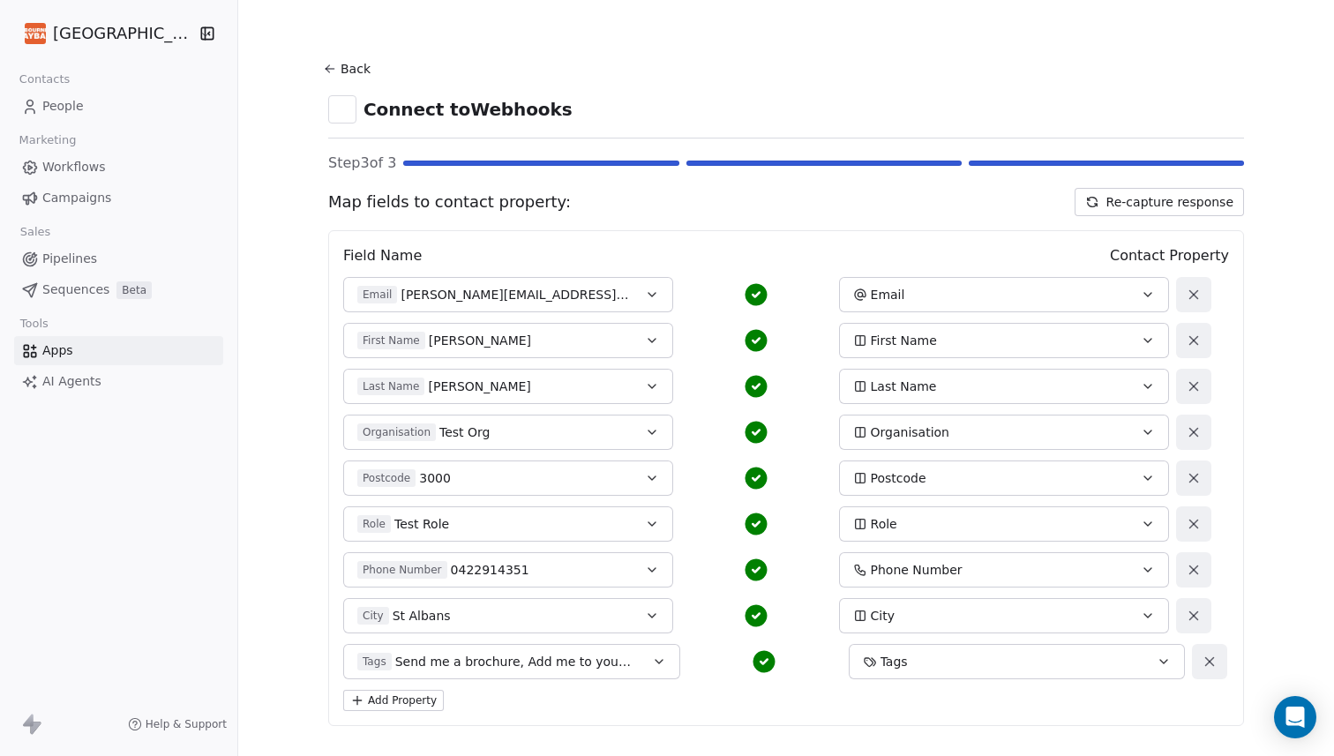
click at [337, 64] on icon at bounding box center [330, 69] width 14 height 14
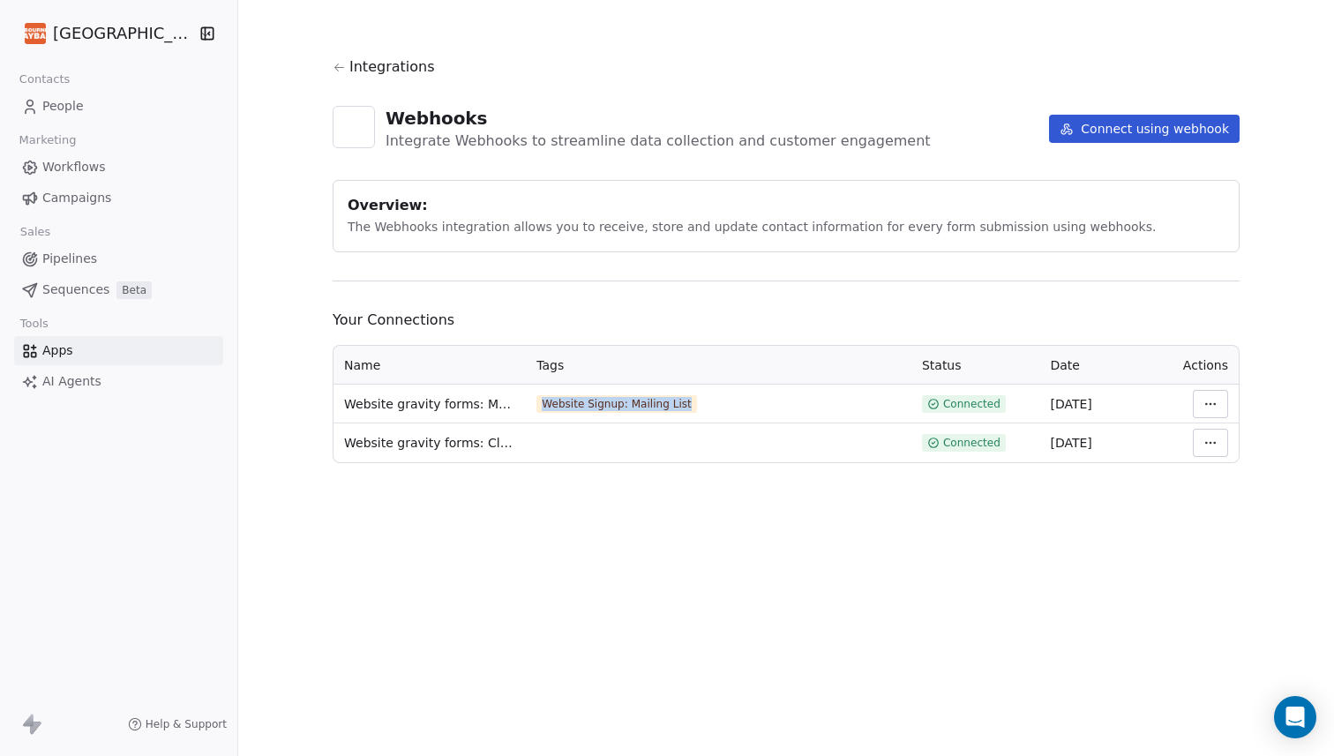
drag, startPoint x: 702, startPoint y: 402, endPoint x: 554, endPoint y: 400, distance: 148.2
click at [554, 400] on span "Website Signup: Mailing List" at bounding box center [616, 404] width 160 height 18
click at [1226, 443] on html "Melbourne Playback Theatre Contacts People Marketing Workflows Campaigns Sales …" at bounding box center [667, 378] width 1334 height 756
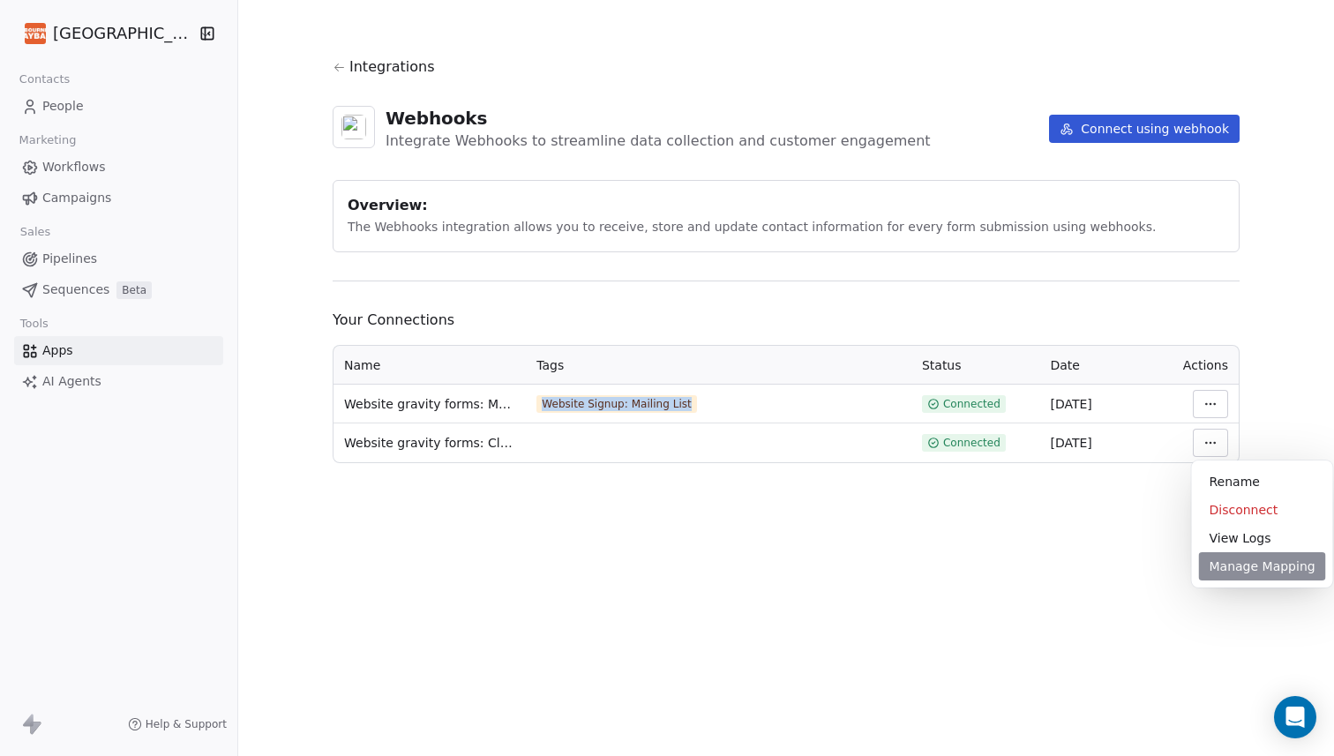
click at [1227, 563] on div "Manage Mapping" at bounding box center [1262, 566] width 127 height 28
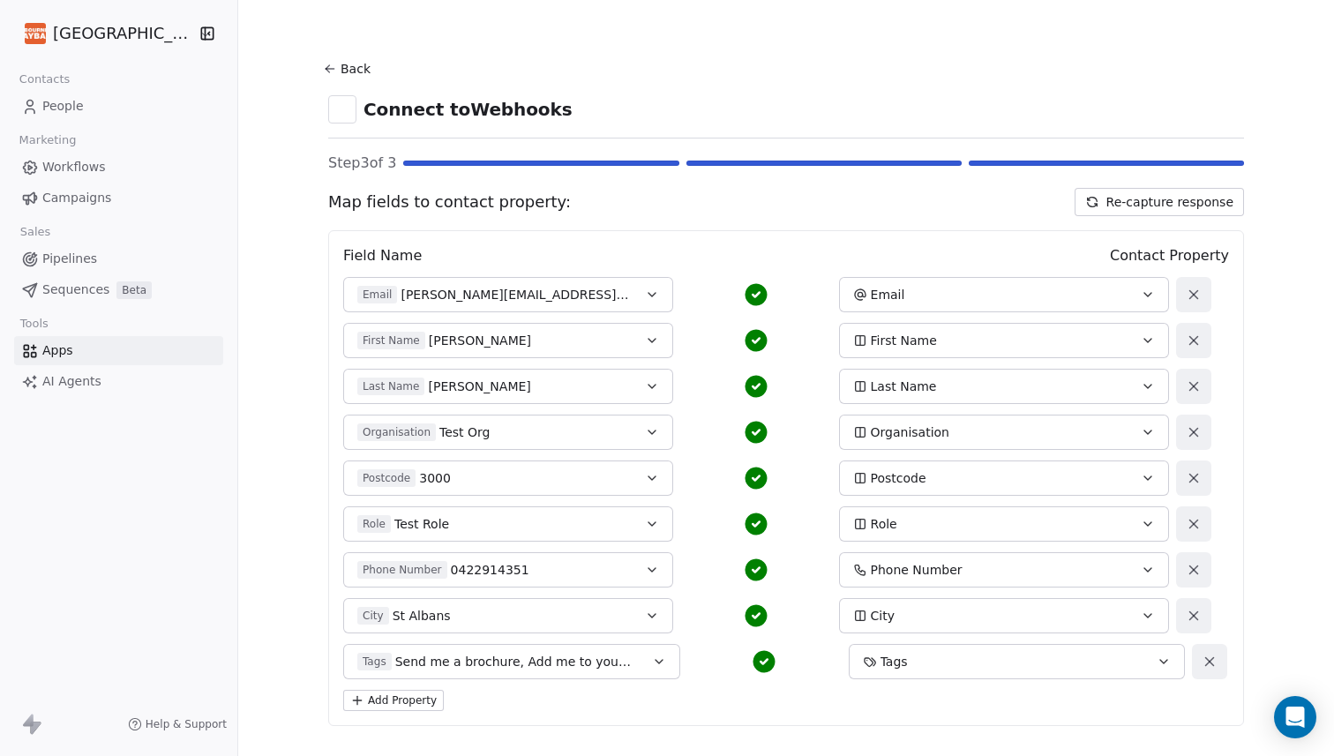
scroll to position [86, 0]
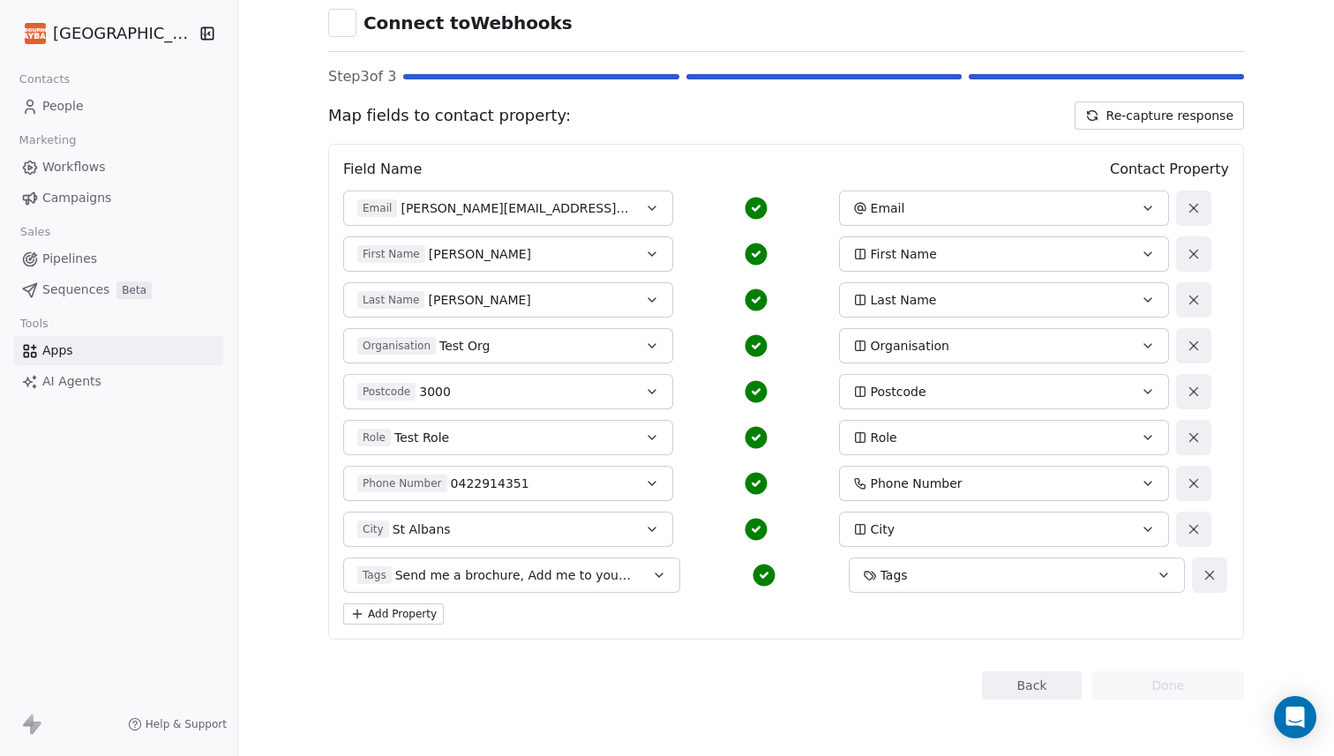
click at [1053, 685] on button "Back" at bounding box center [1032, 685] width 100 height 28
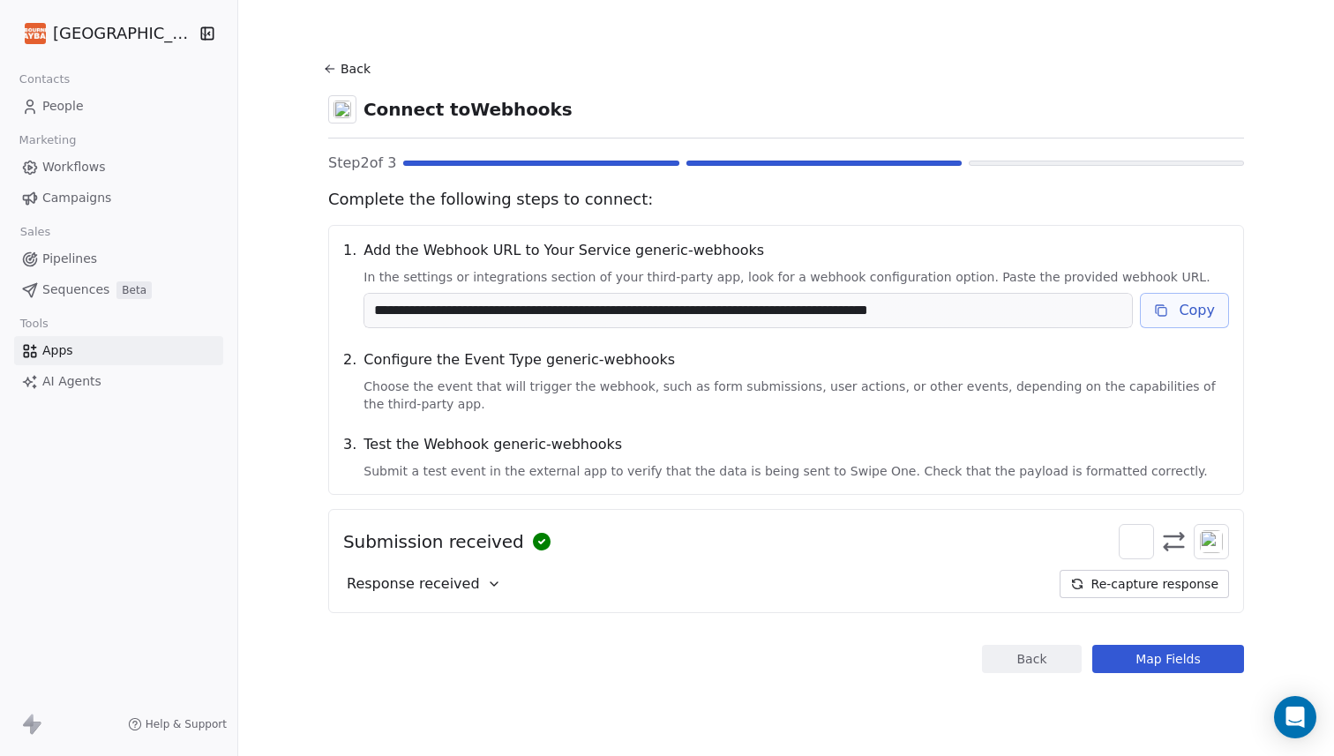
click at [365, 66] on button "Back" at bounding box center [349, 69] width 56 height 32
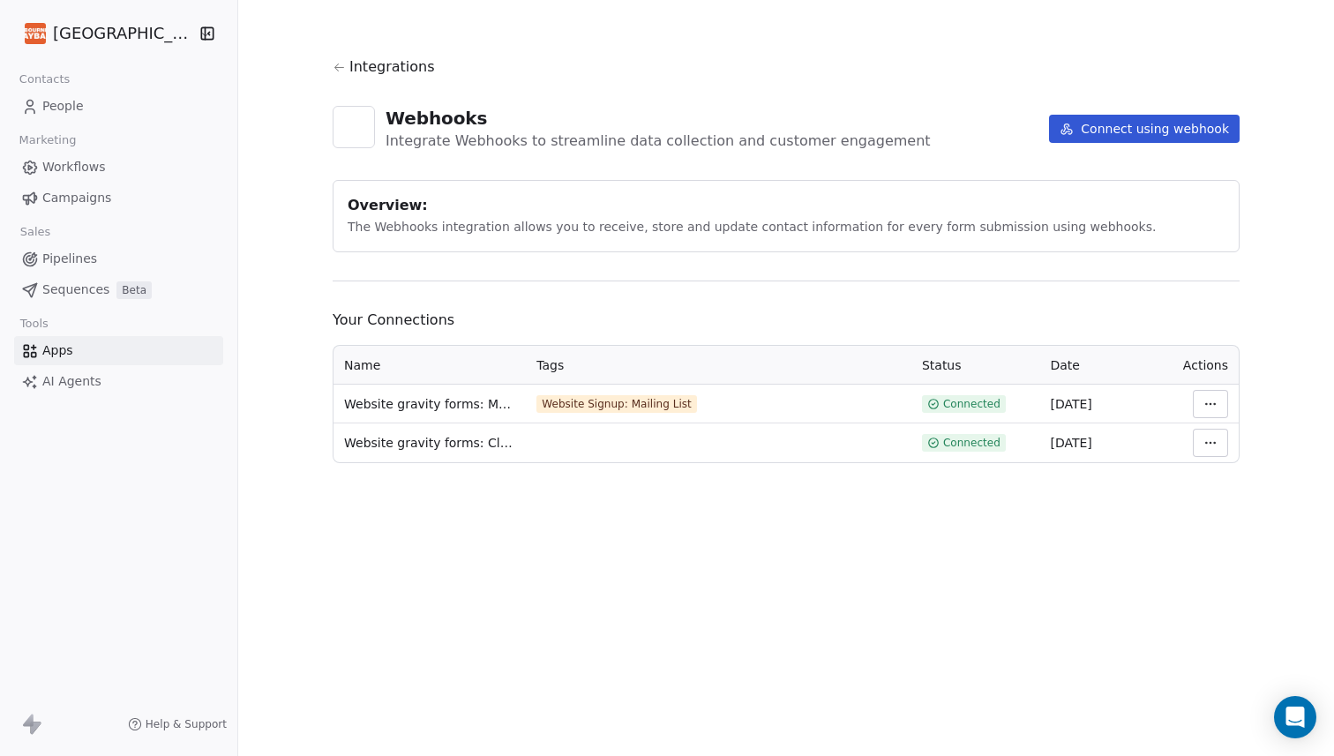
click at [1231, 404] on html "Melbourne Playback Theatre Contacts People Marketing Workflows Campaigns Sales …" at bounding box center [667, 378] width 1334 height 756
click at [1119, 513] on html "Melbourne Playback Theatre Contacts People Marketing Workflows Campaigns Sales …" at bounding box center [667, 378] width 1334 height 756
click at [1227, 440] on html "Melbourne Playback Theatre Contacts People Marketing Workflows Campaigns Sales …" at bounding box center [667, 378] width 1334 height 756
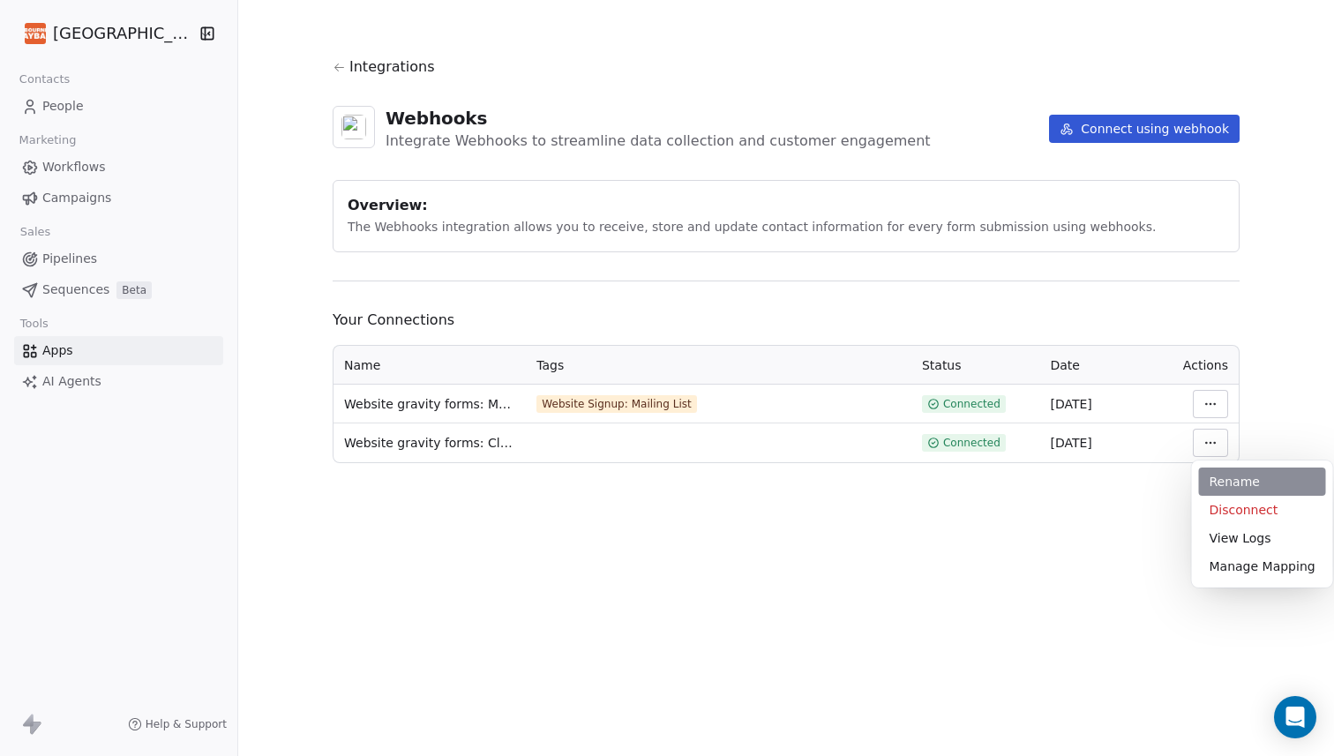
click at [1234, 484] on div "Rename" at bounding box center [1262, 482] width 127 height 28
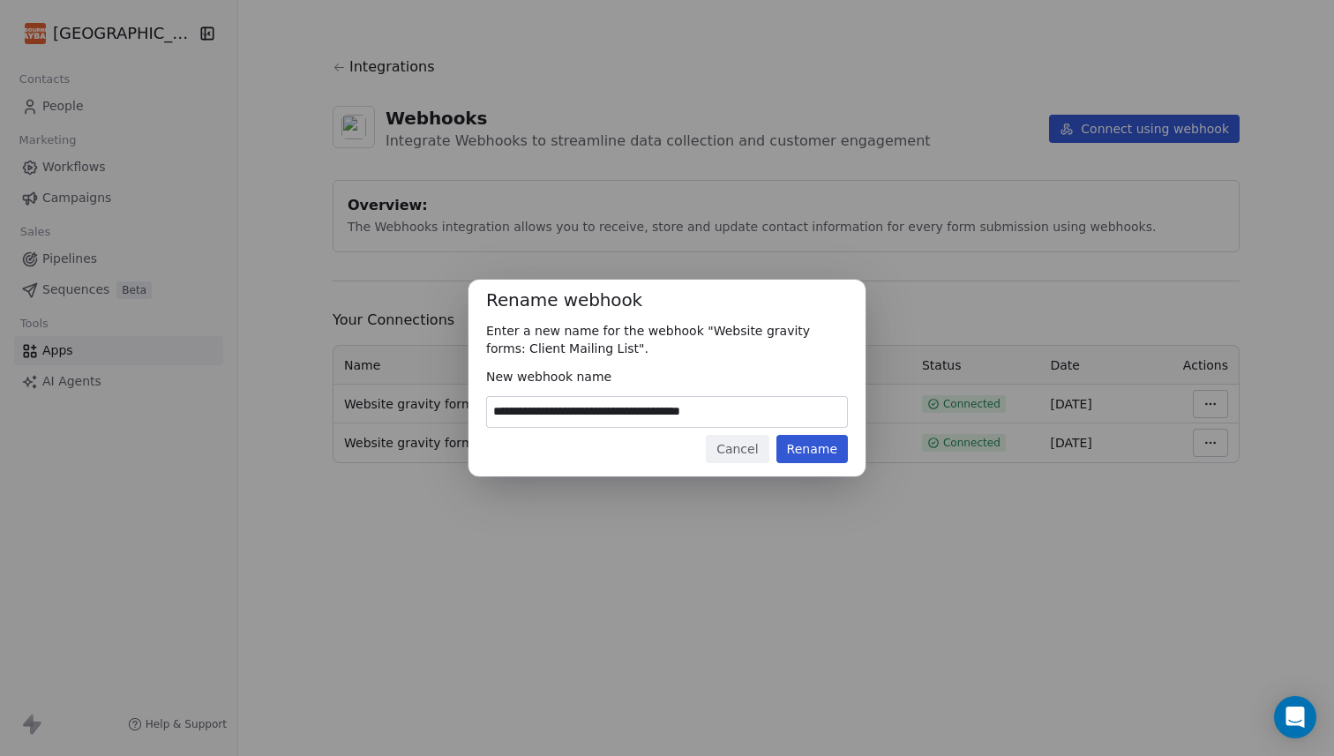
click at [737, 448] on button "Cancel" at bounding box center [737, 449] width 63 height 28
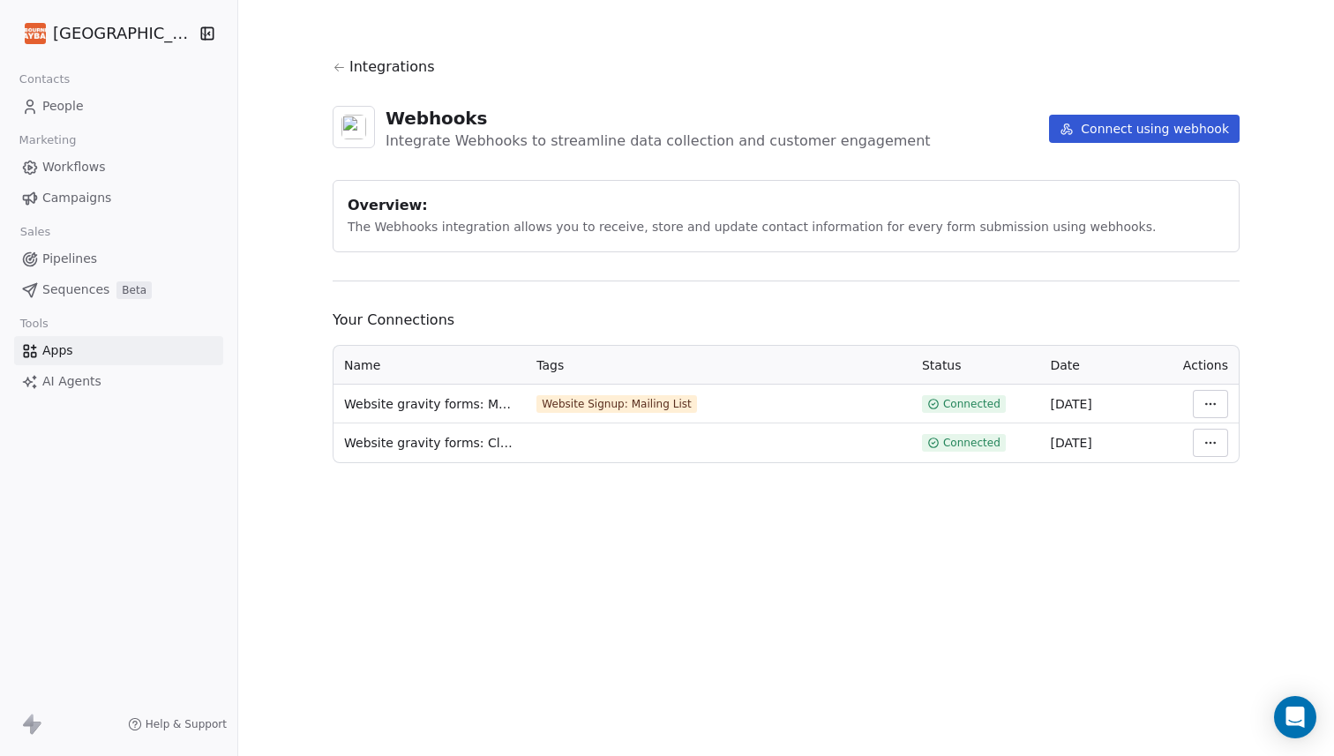
click at [564, 436] on td at bounding box center [718, 442] width 385 height 39
click at [1223, 442] on html "Melbourne Playback Theatre Contacts People Marketing Workflows Campaigns Sales …" at bounding box center [667, 378] width 1334 height 756
click at [1228, 571] on div "Manage Mapping" at bounding box center [1262, 566] width 127 height 28
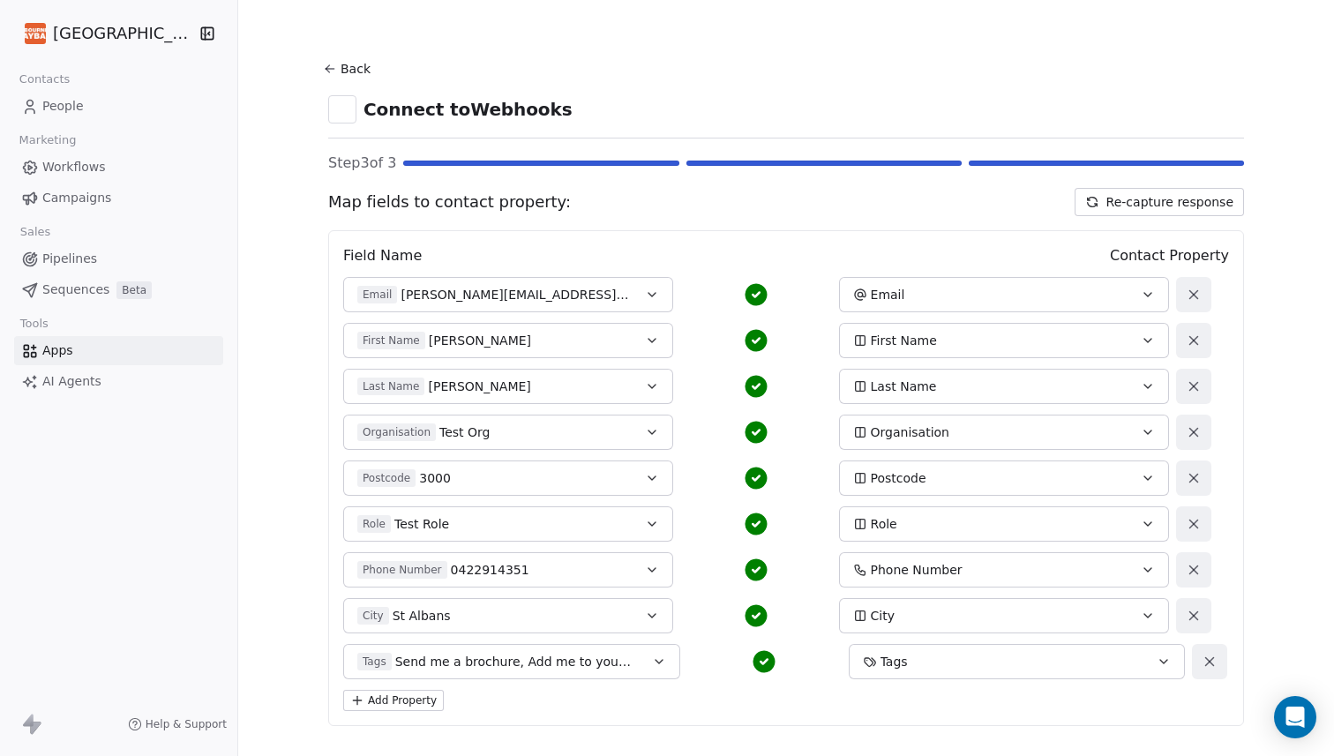
click at [355, 67] on button "Back" at bounding box center [349, 69] width 56 height 32
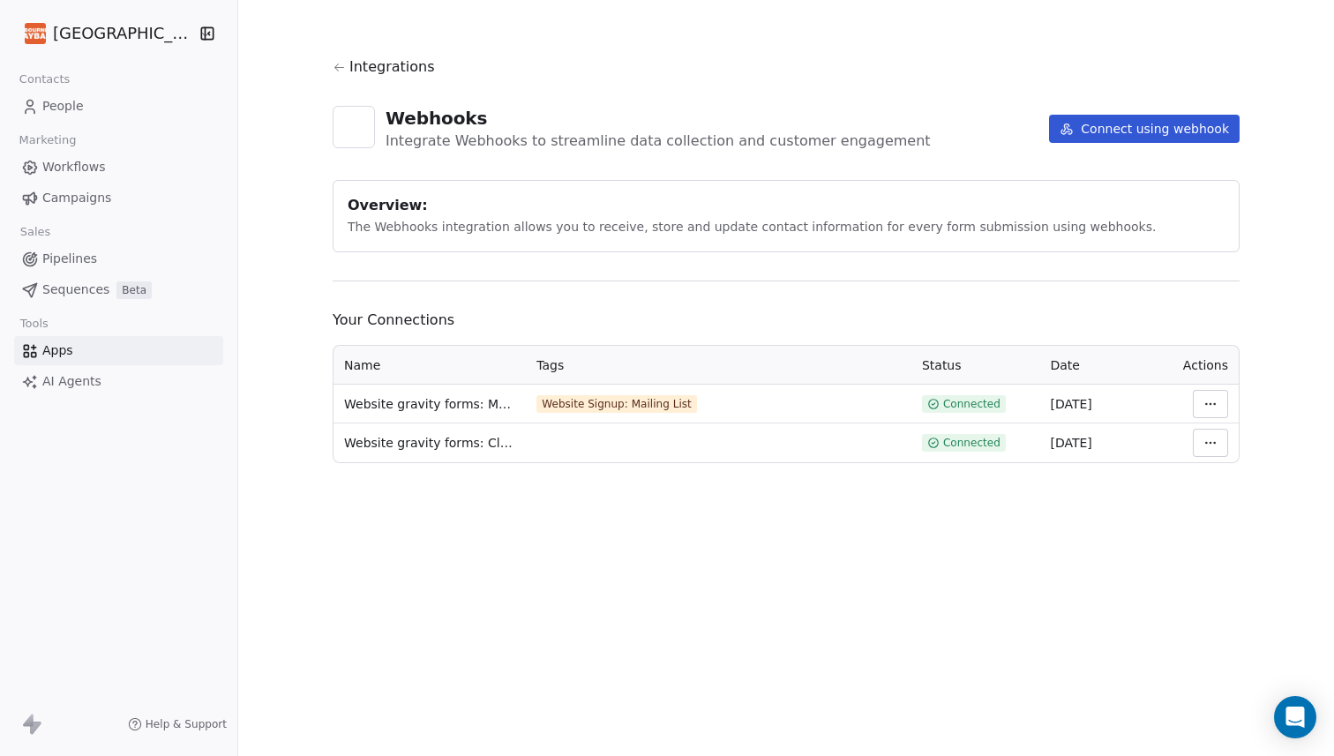
click at [1238, 445] on td at bounding box center [1203, 442] width 71 height 39
click at [1231, 444] on html "Melbourne Playback Theatre Contacts People Marketing Workflows Campaigns Sales …" at bounding box center [667, 378] width 1334 height 756
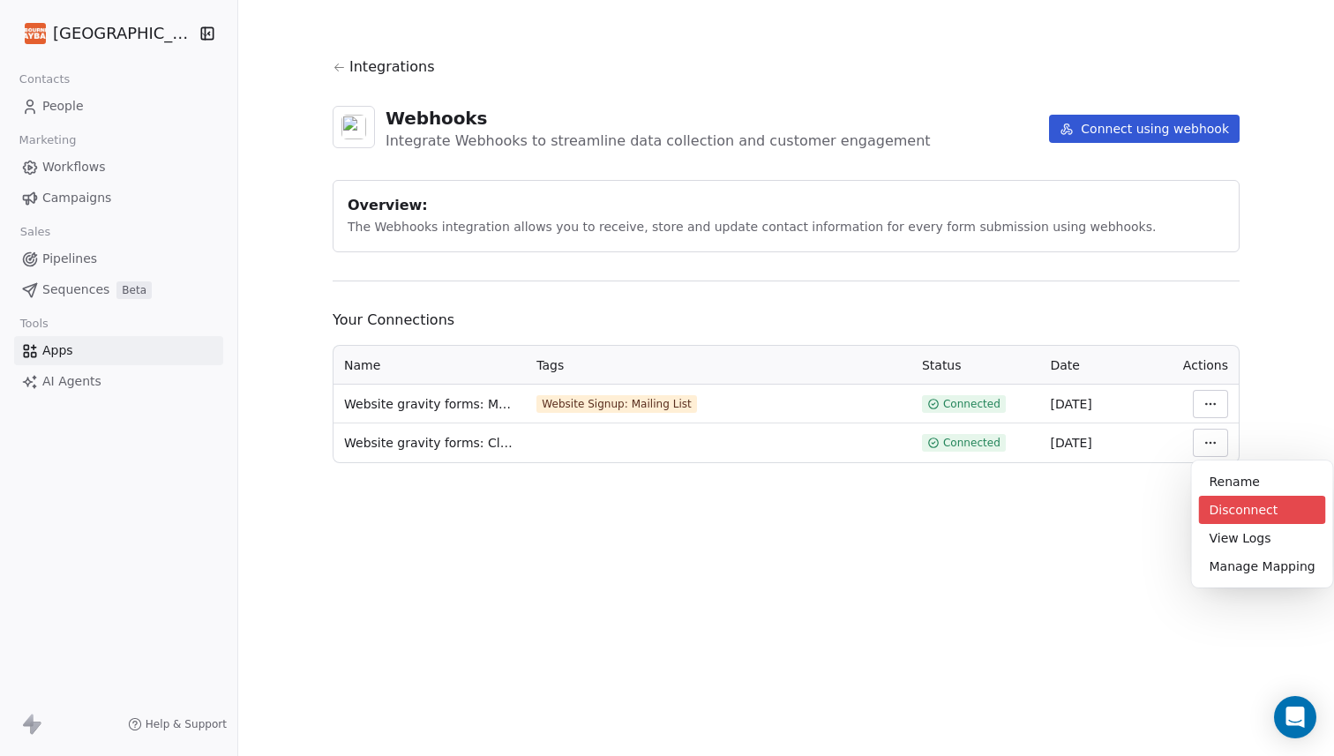
click at [1232, 511] on div "Disconnect" at bounding box center [1262, 510] width 127 height 28
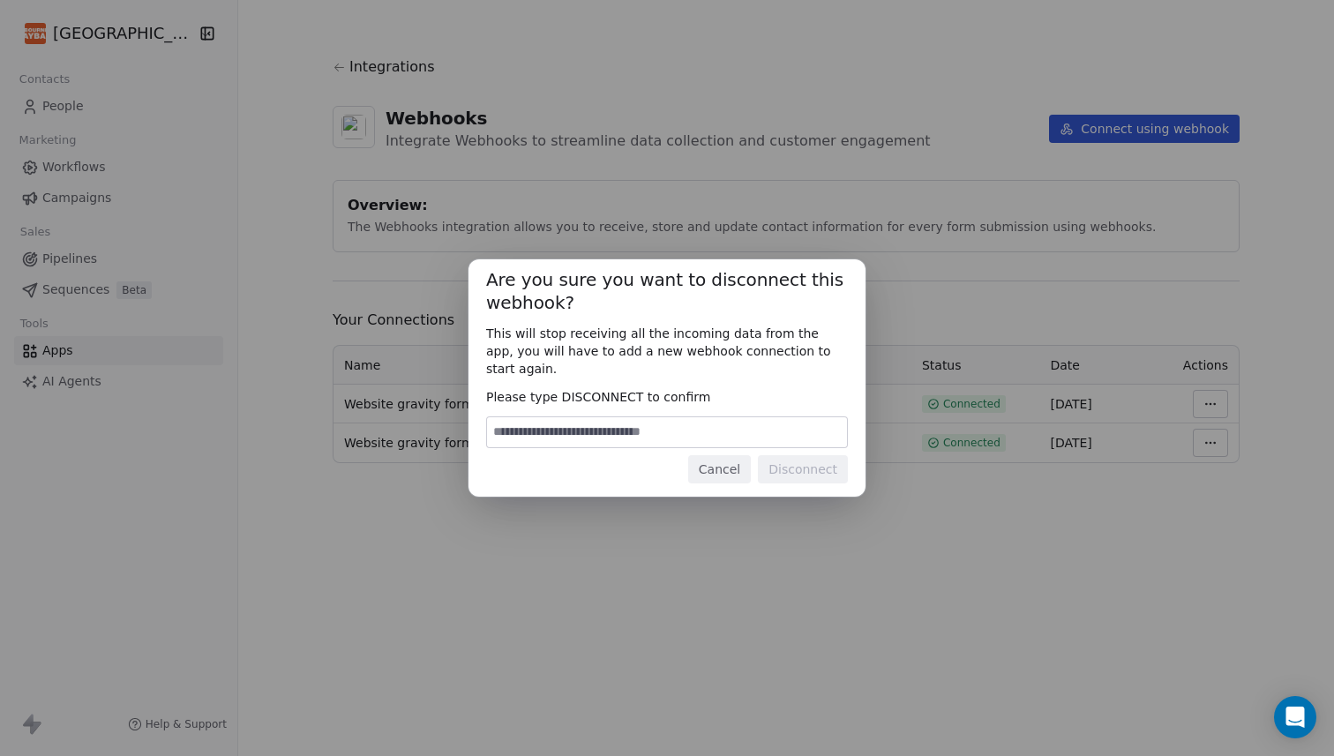
click at [689, 417] on input at bounding box center [667, 432] width 360 height 30
type input "**********"
click at [808, 463] on button "Disconnect" at bounding box center [803, 469] width 90 height 28
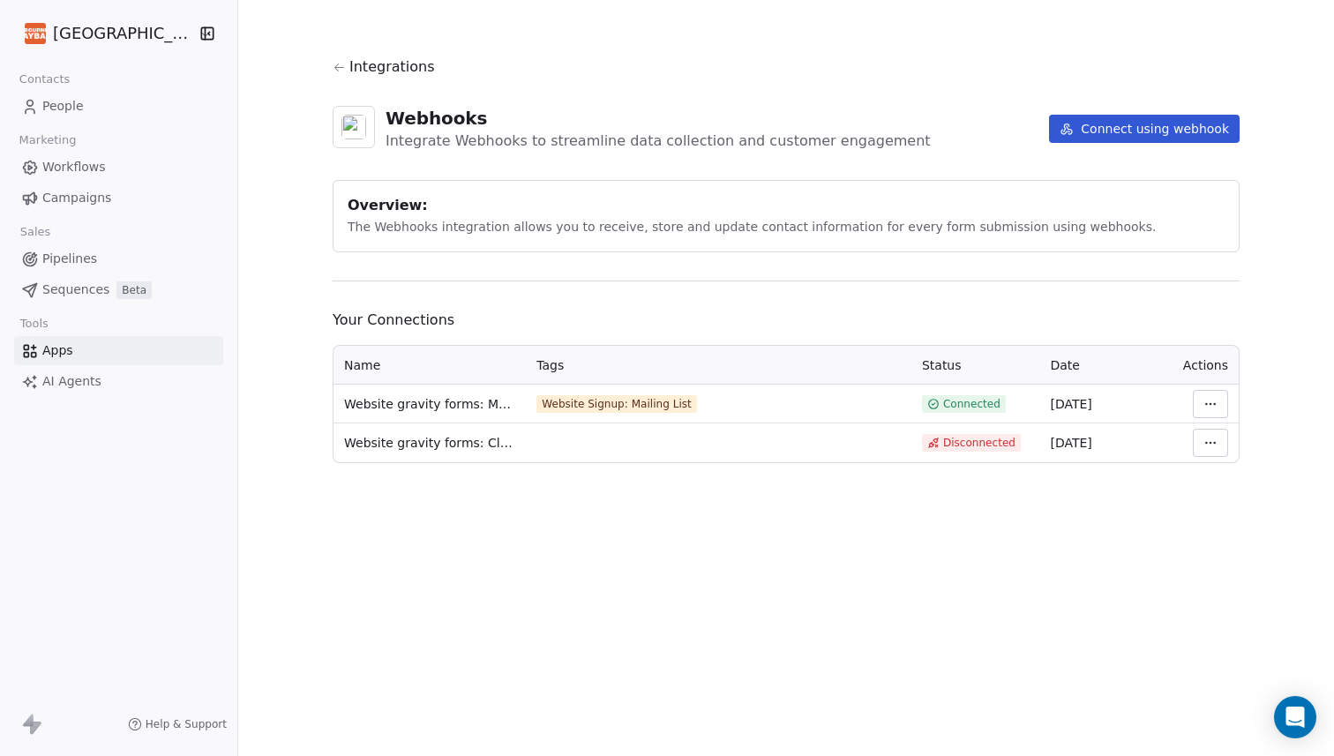
click at [1223, 432] on html "Melbourne Playback Theatre Contacts People Marketing Workflows Campaigns Sales …" at bounding box center [667, 378] width 1334 height 756
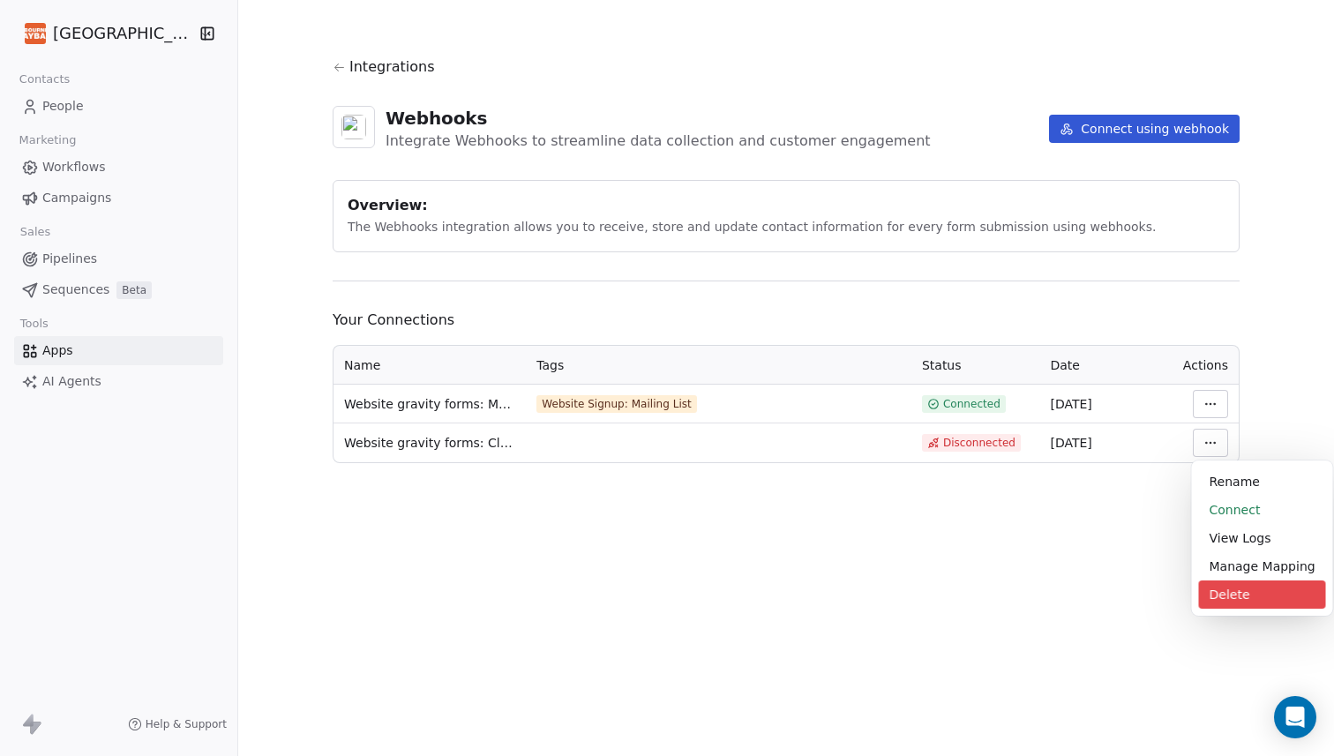
click at [1218, 594] on div "Delete" at bounding box center [1262, 594] width 127 height 28
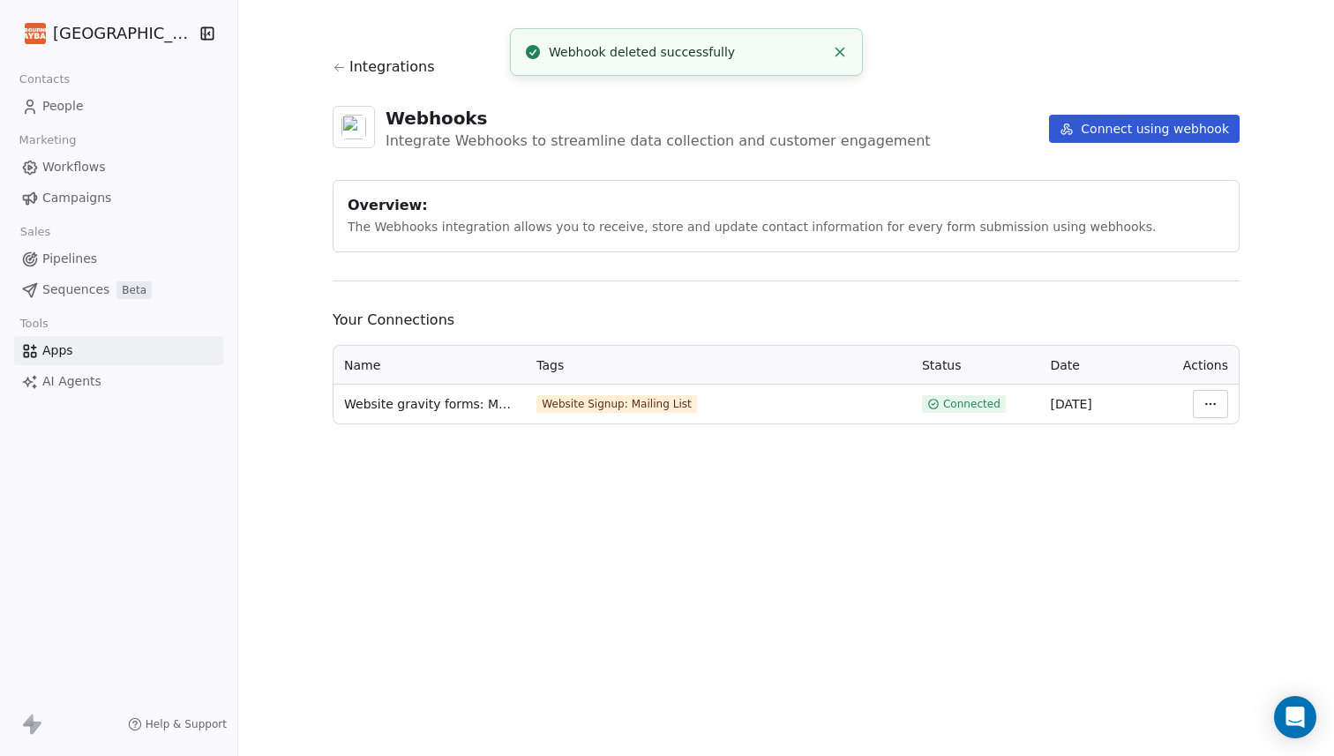
click at [1192, 129] on button "Connect using webhook" at bounding box center [1144, 129] width 191 height 28
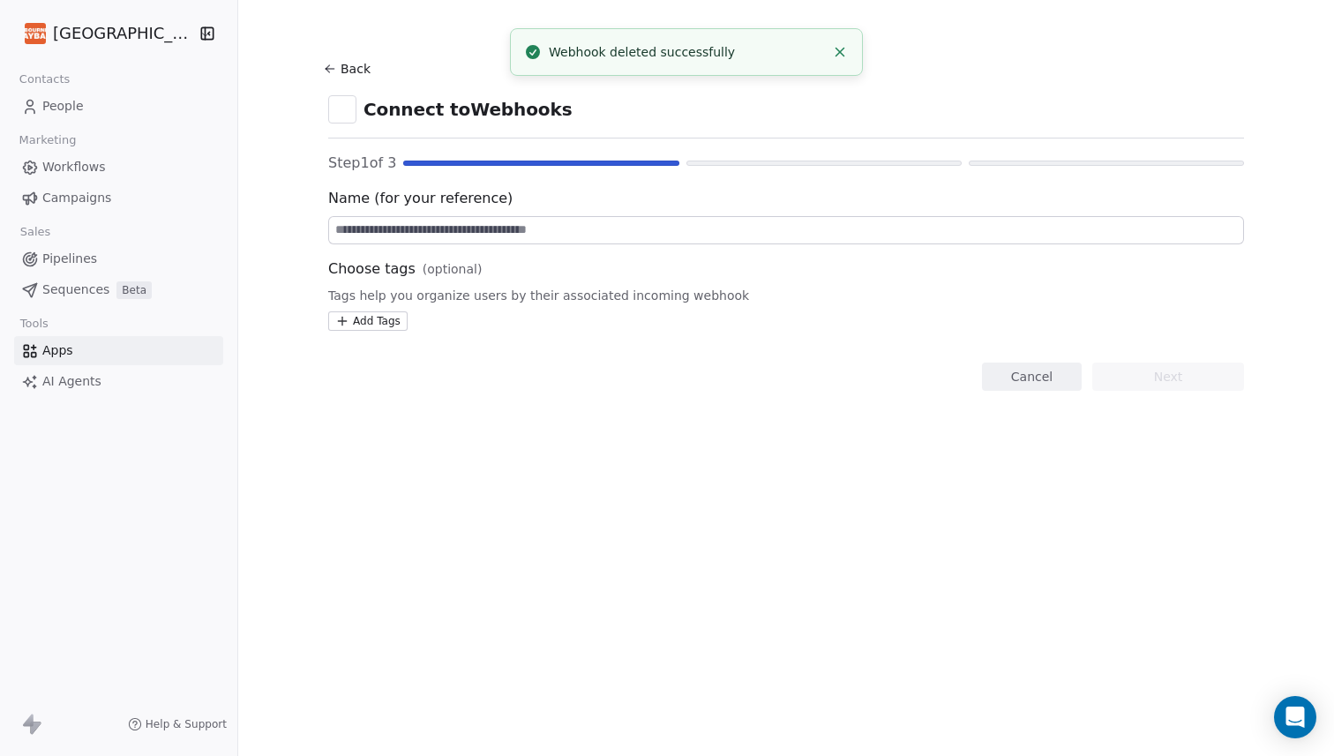
click at [461, 228] on input at bounding box center [786, 230] width 914 height 26
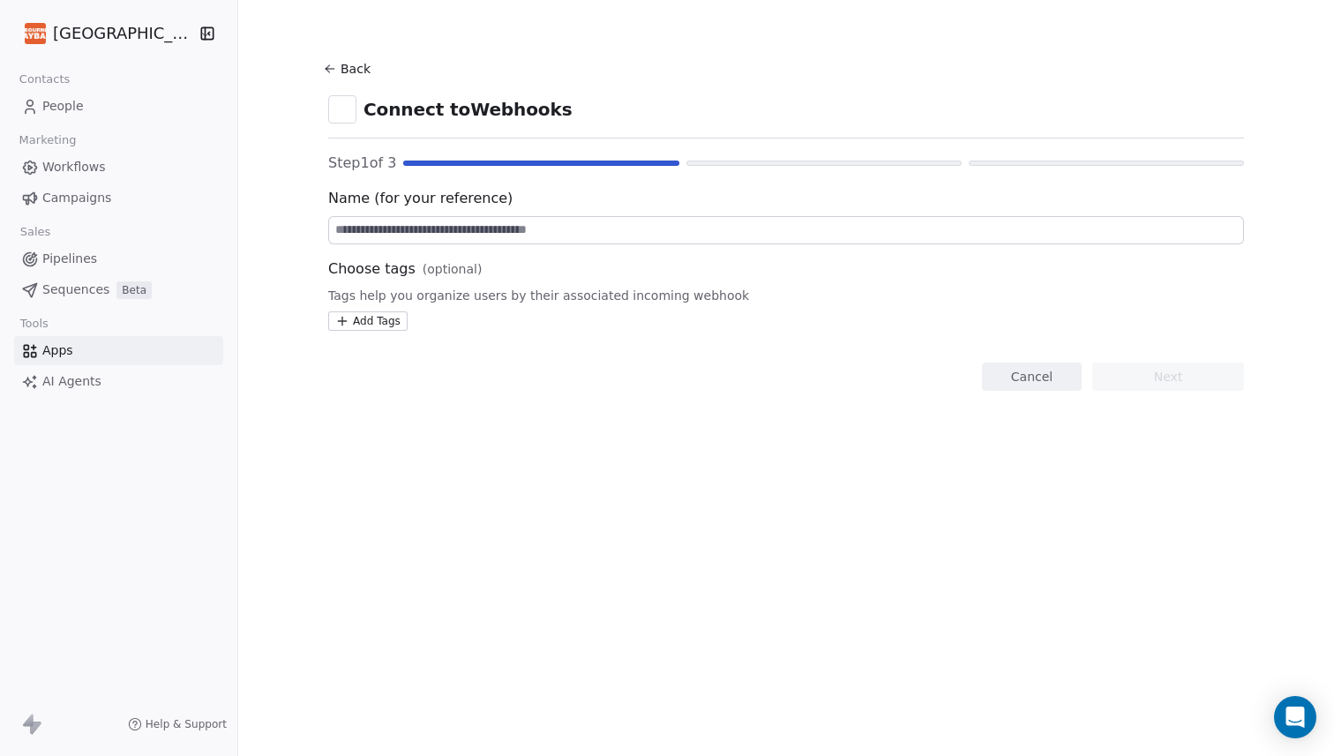
type input "*"
type input "*******"
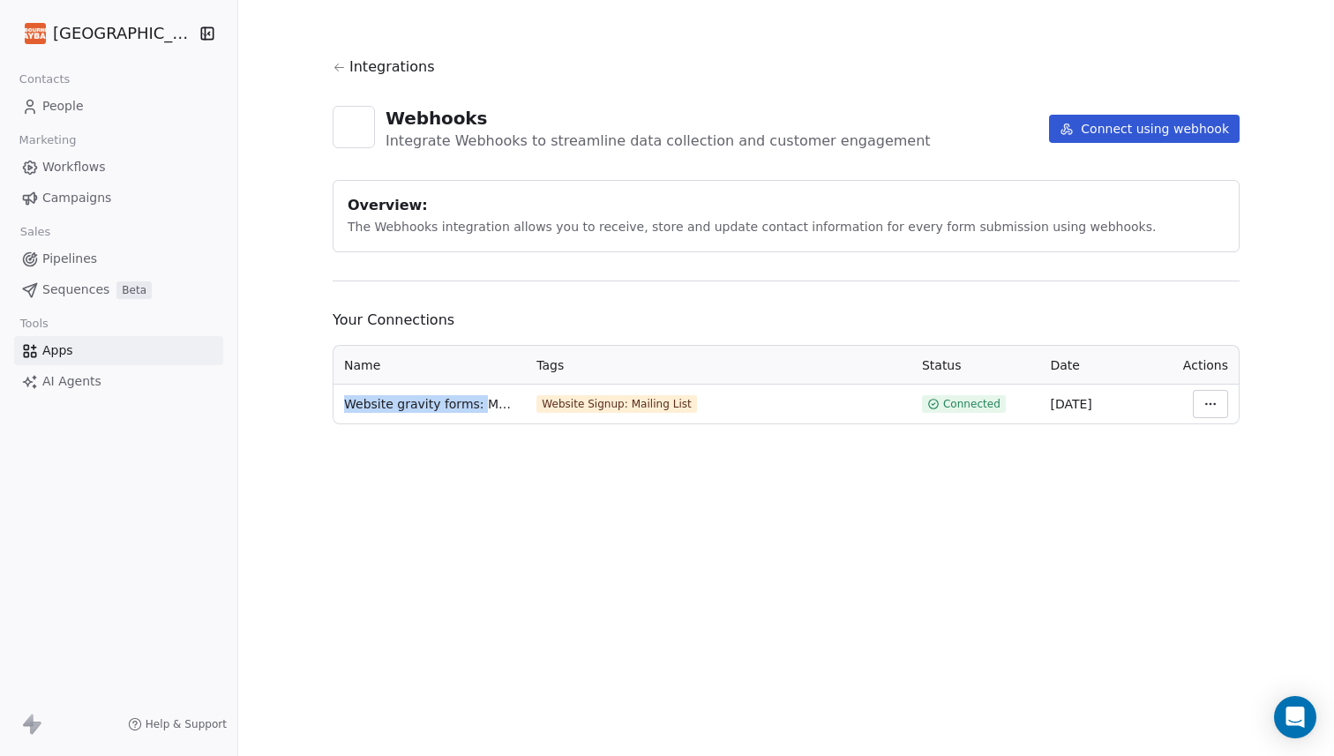
drag, startPoint x: 358, startPoint y: 406, endPoint x: 489, endPoint y: 404, distance: 130.6
click at [489, 404] on span "Website gravity forms: Mailing List" at bounding box center [429, 404] width 171 height 18
copy span "Website gravity forms:"
click at [1142, 127] on button "Connect using webhook" at bounding box center [1144, 129] width 191 height 28
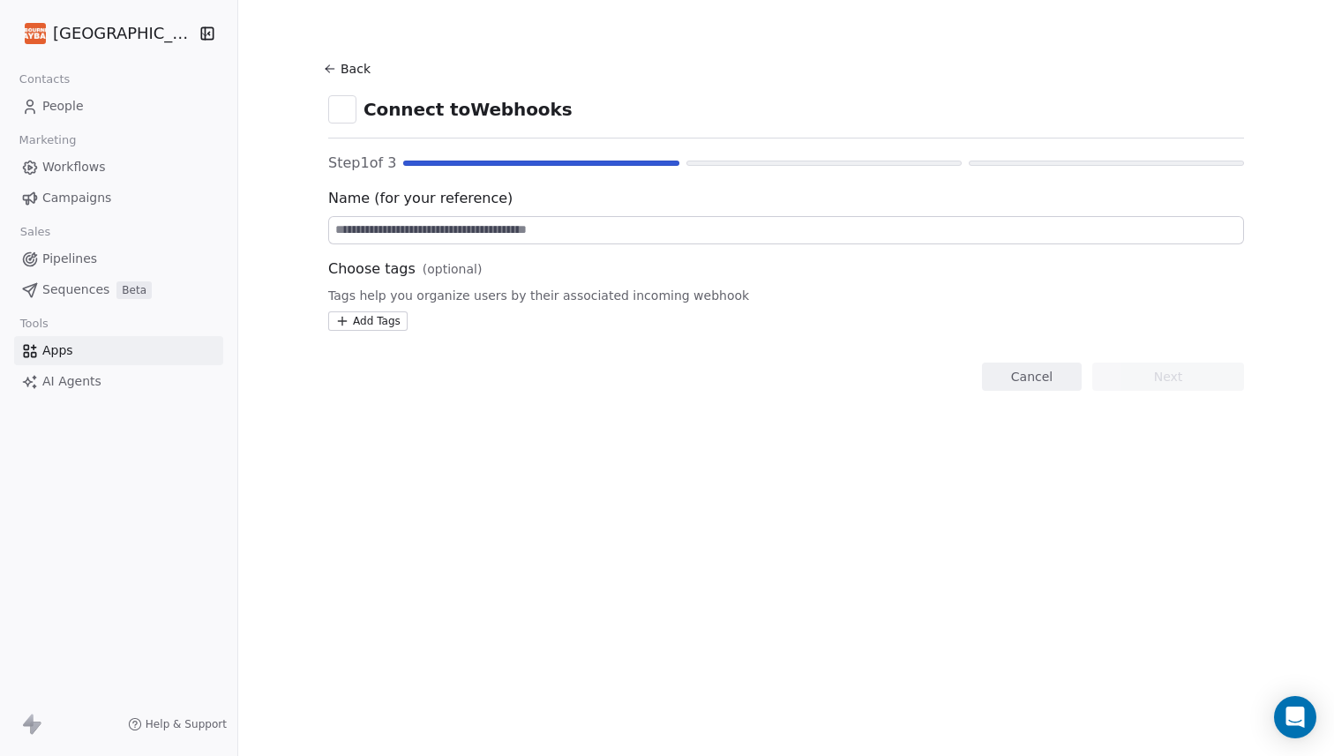
click at [505, 223] on input at bounding box center [786, 230] width 914 height 26
paste input "**********"
type input "**********"
click at [385, 319] on html "**********" at bounding box center [667, 378] width 1334 height 756
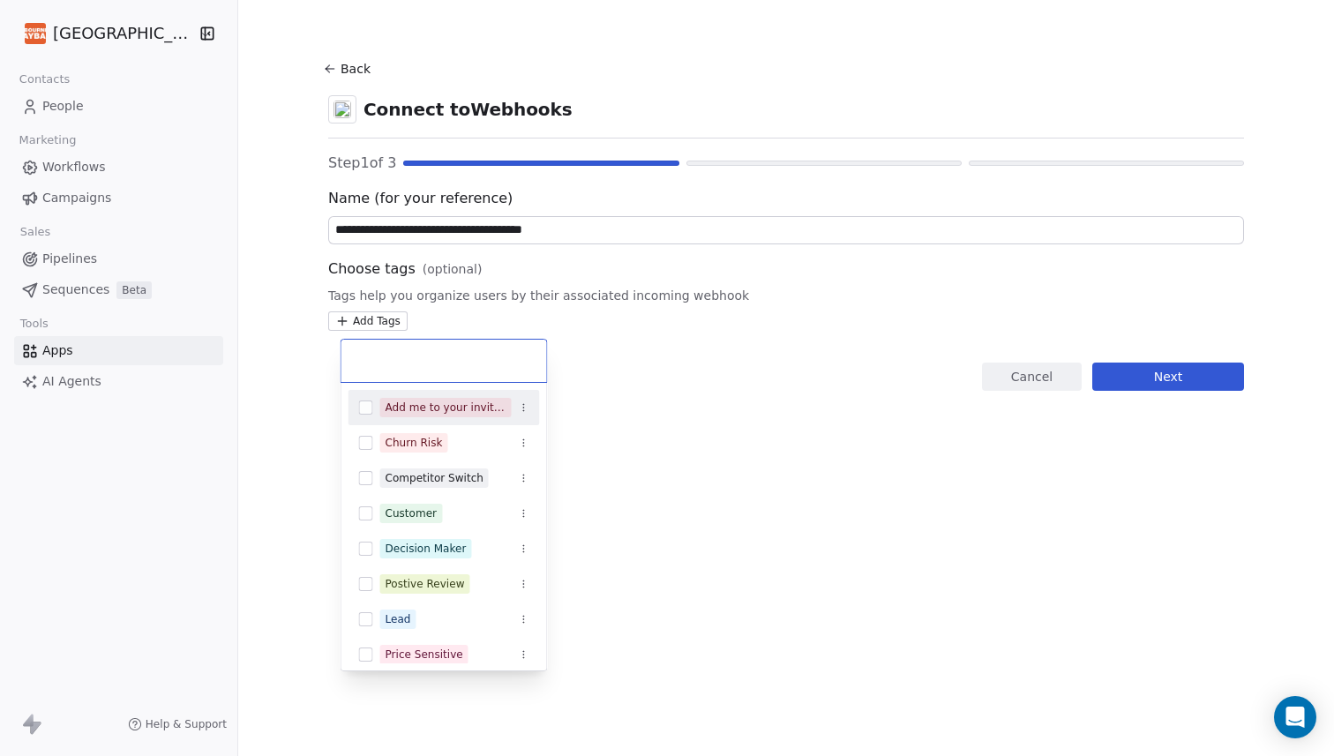
click at [468, 365] on input "text" at bounding box center [444, 360] width 184 height 19
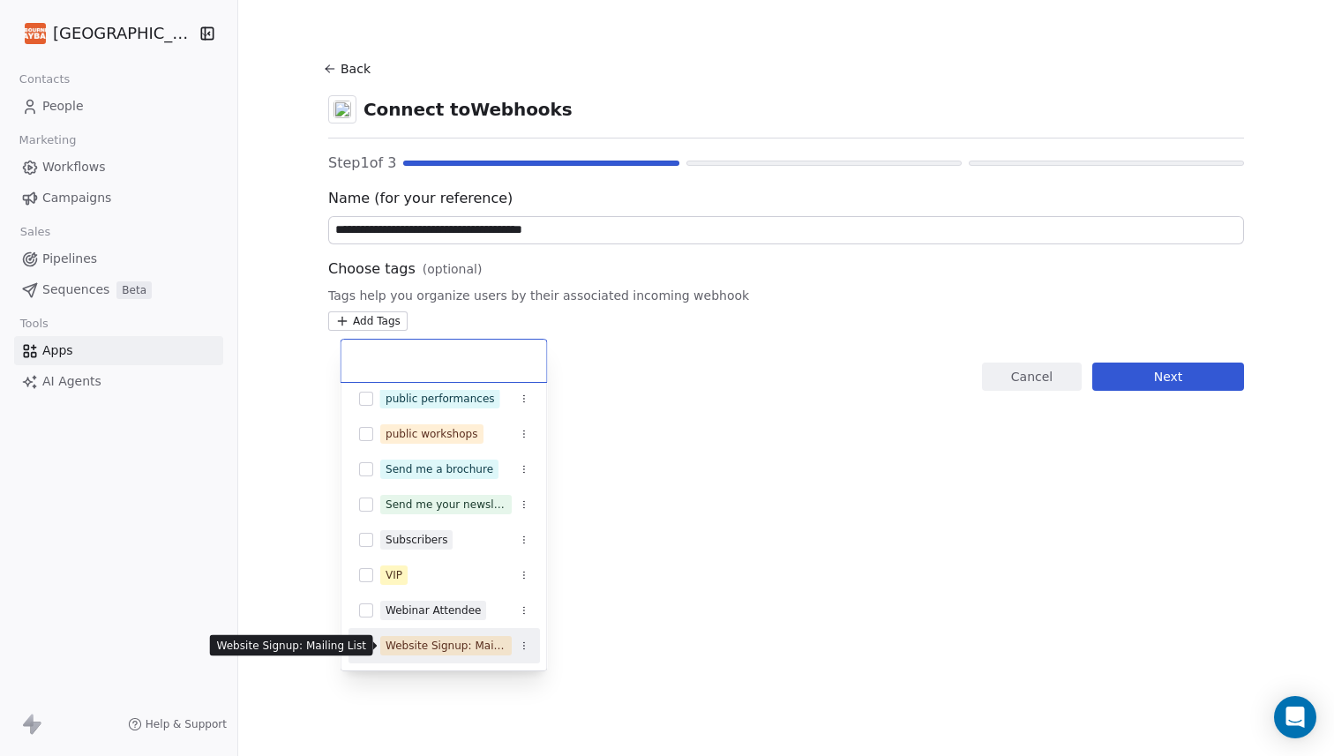
click at [425, 640] on div "Website Signup: Mailing List" at bounding box center [445, 646] width 121 height 16
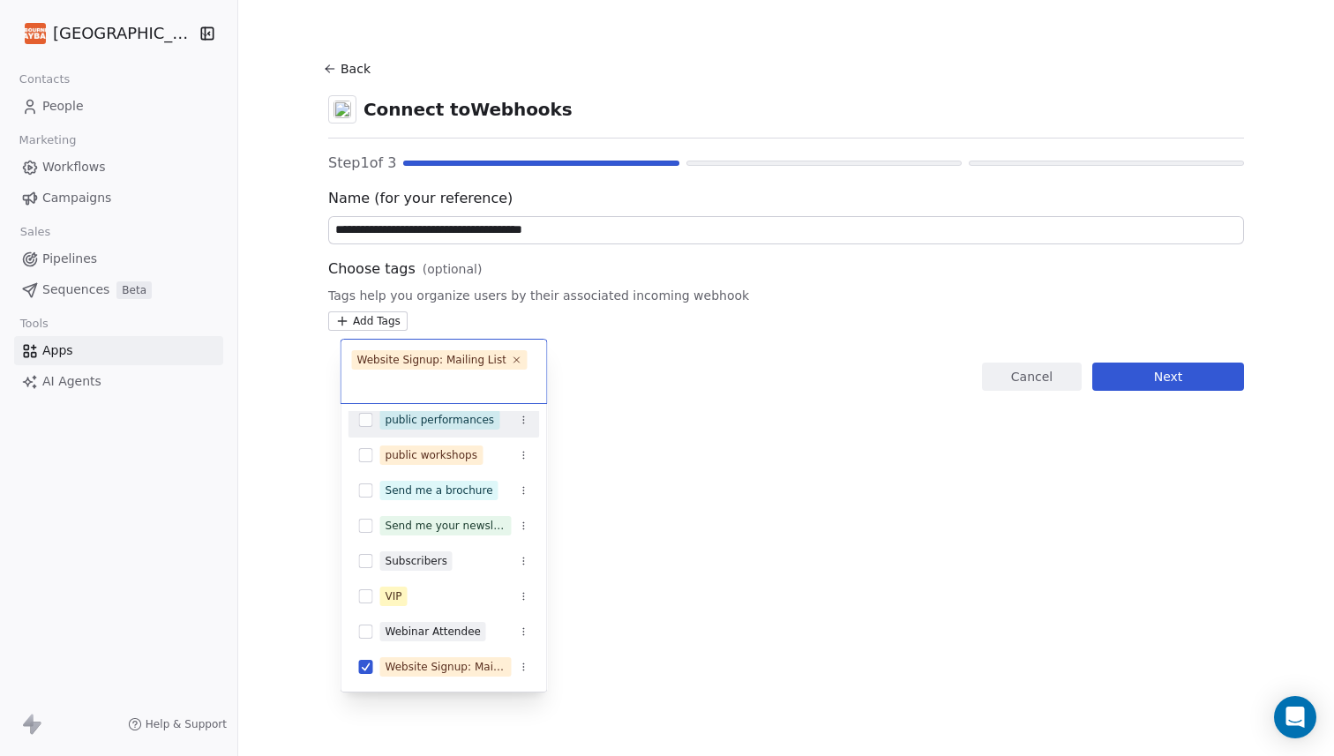
click at [518, 358] on span "Website Signup: Mailing List" at bounding box center [440, 359] width 176 height 19
click at [515, 358] on icon at bounding box center [516, 359] width 11 height 11
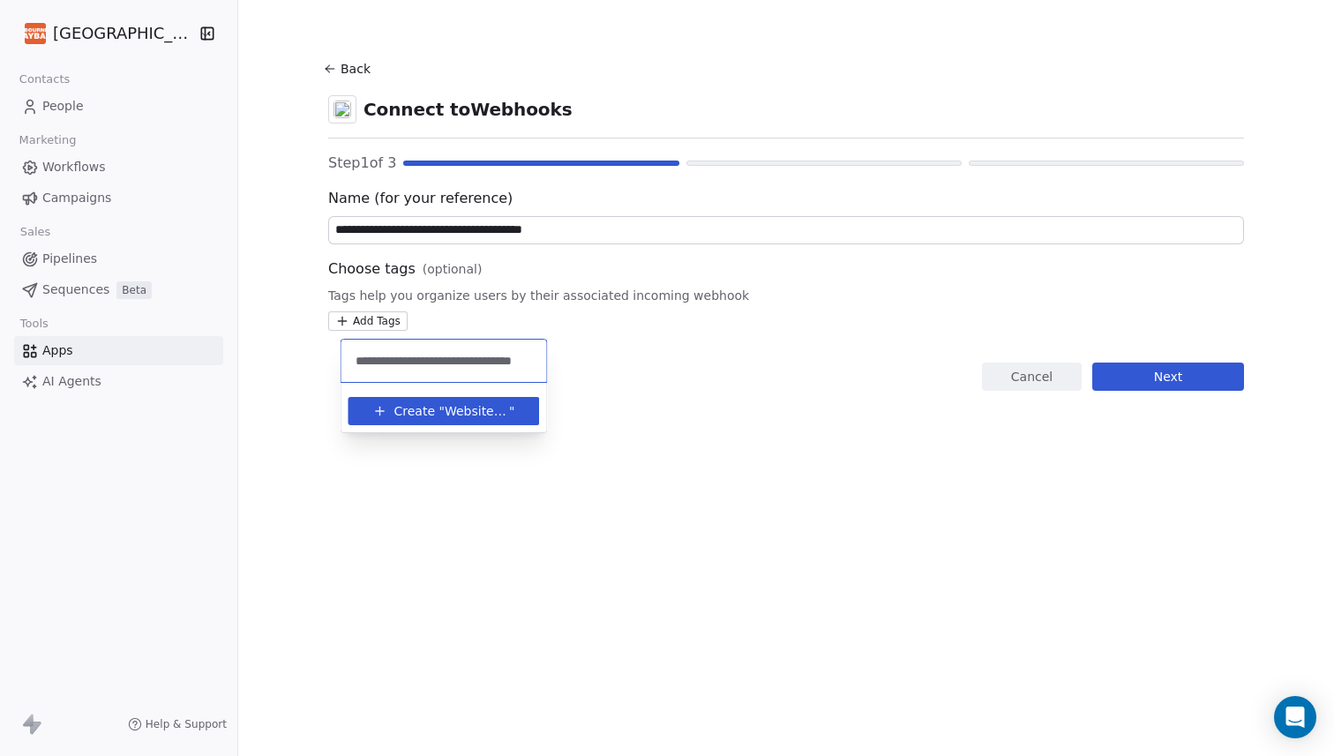
scroll to position [0, 19]
type input "**********"
click at [732, 440] on html "**********" at bounding box center [667, 378] width 1334 height 756
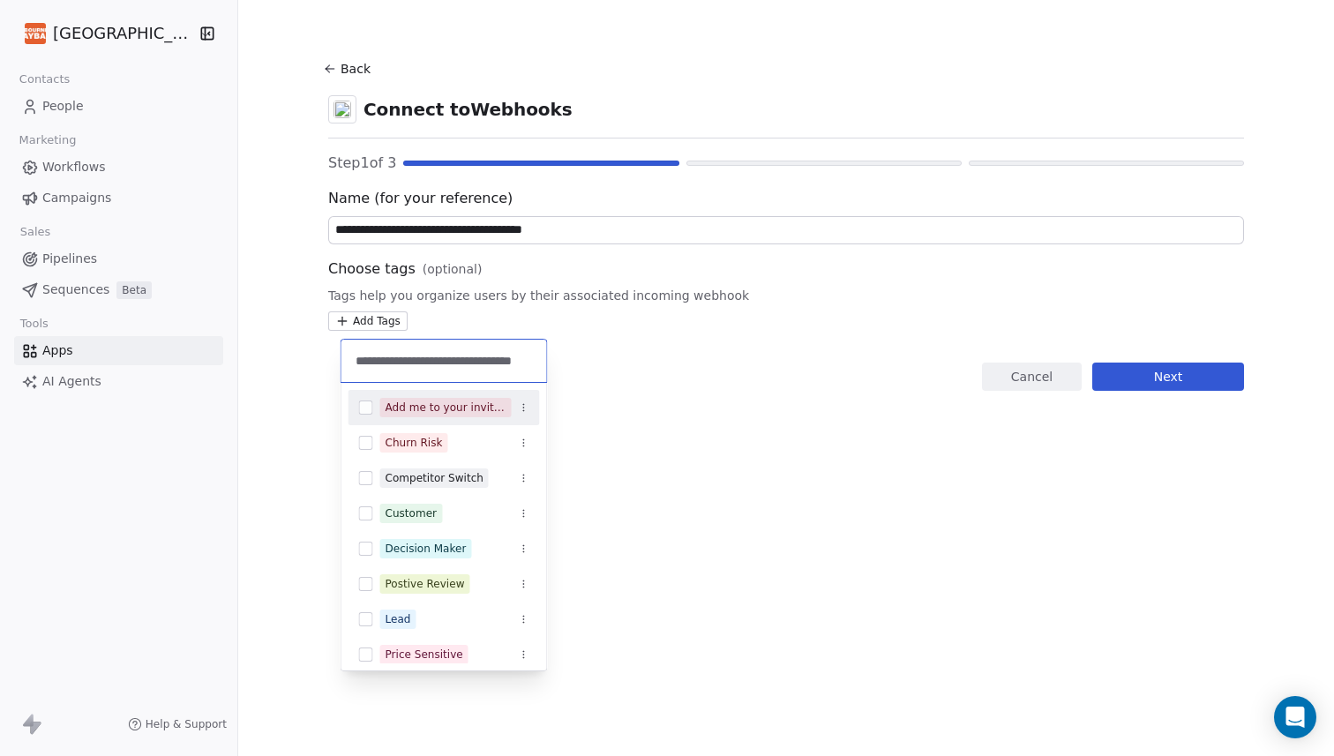
click at [392, 311] on html "**********" at bounding box center [667, 378] width 1334 height 756
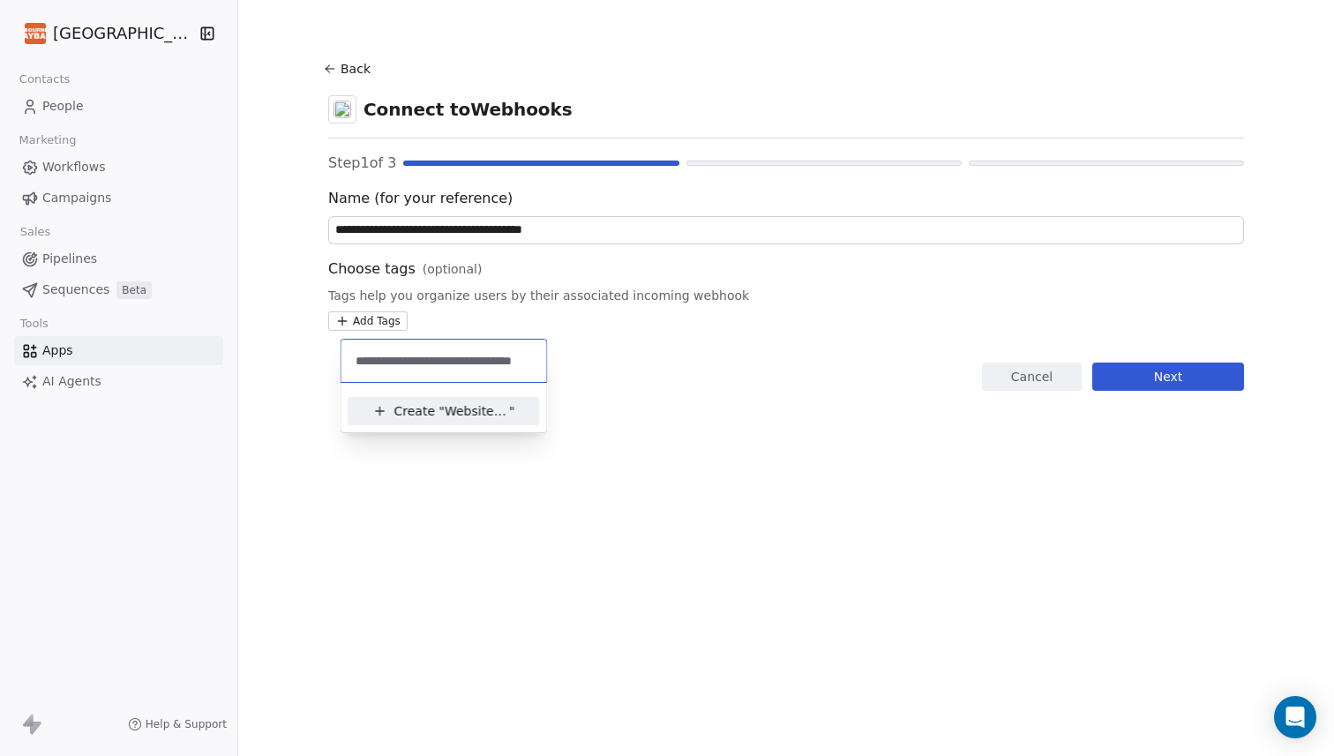
click at [470, 361] on input "**********" at bounding box center [444, 360] width 184 height 19
drag, startPoint x: 519, startPoint y: 361, endPoint x: 573, endPoint y: 361, distance: 54.7
click at [573, 361] on html "**********" at bounding box center [667, 378] width 1334 height 756
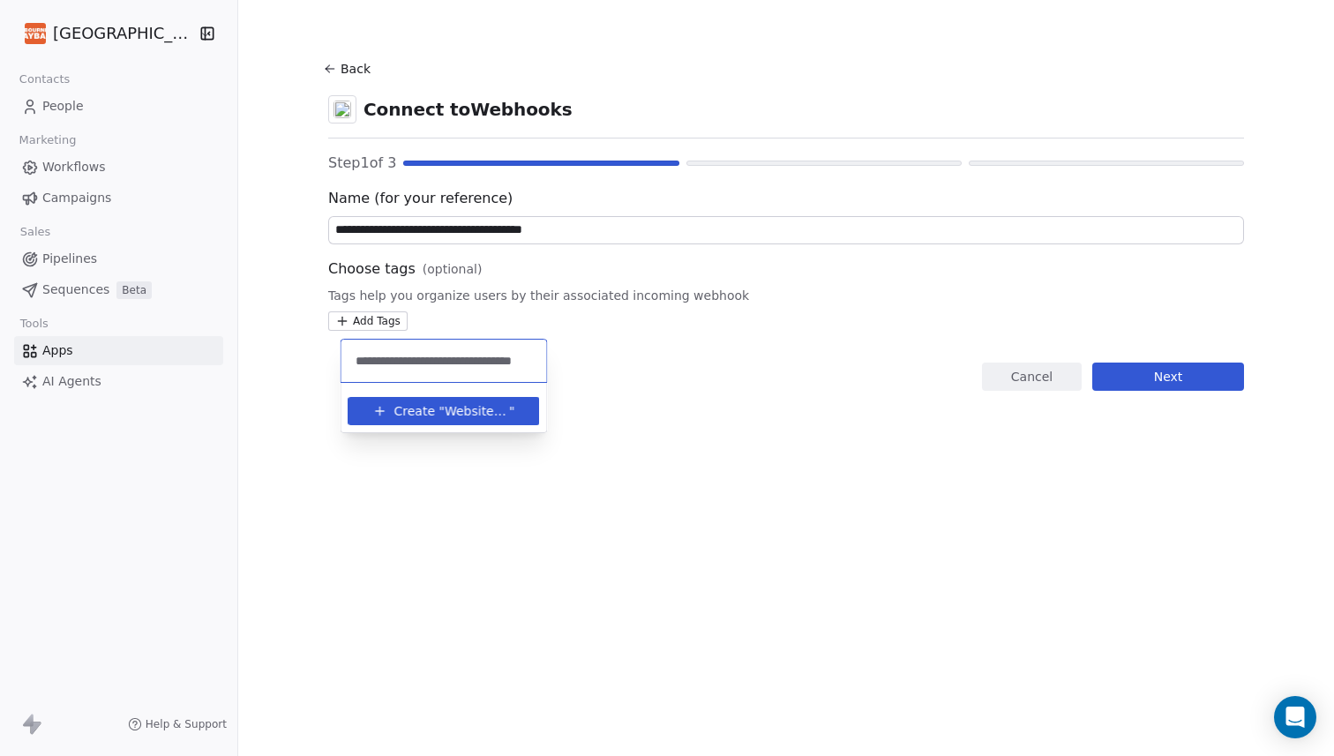
click at [445, 406] on span "Website Signup: Client Mailing List" at bounding box center [477, 411] width 64 height 19
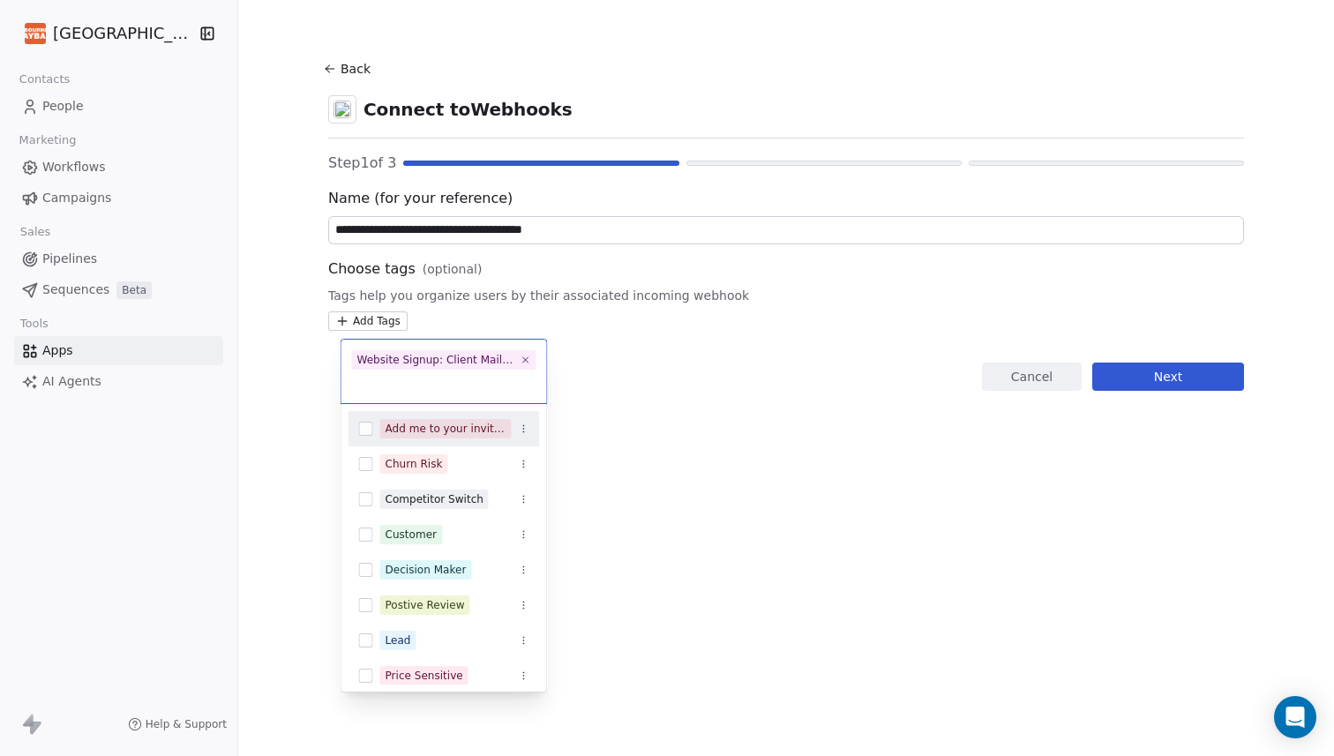
click at [771, 390] on html "**********" at bounding box center [667, 378] width 1334 height 756
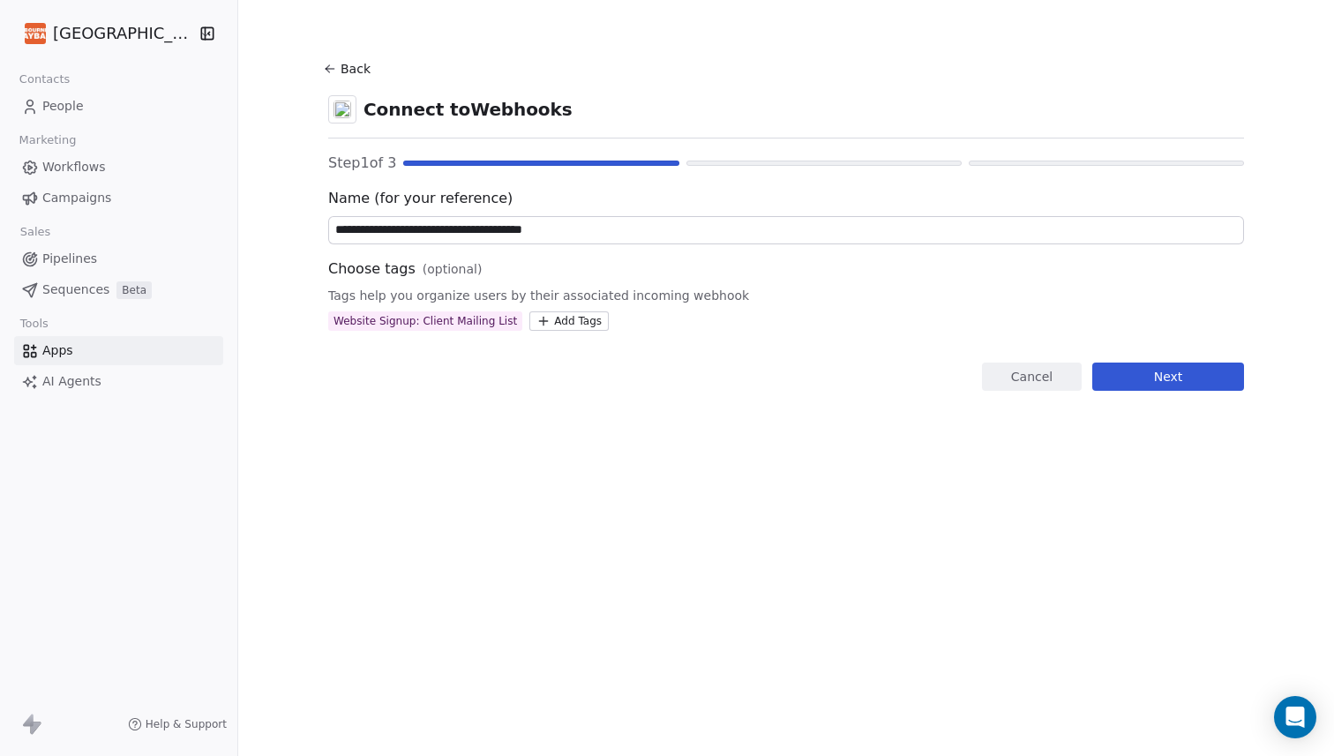
click at [1180, 374] on button "Next" at bounding box center [1168, 377] width 152 height 28
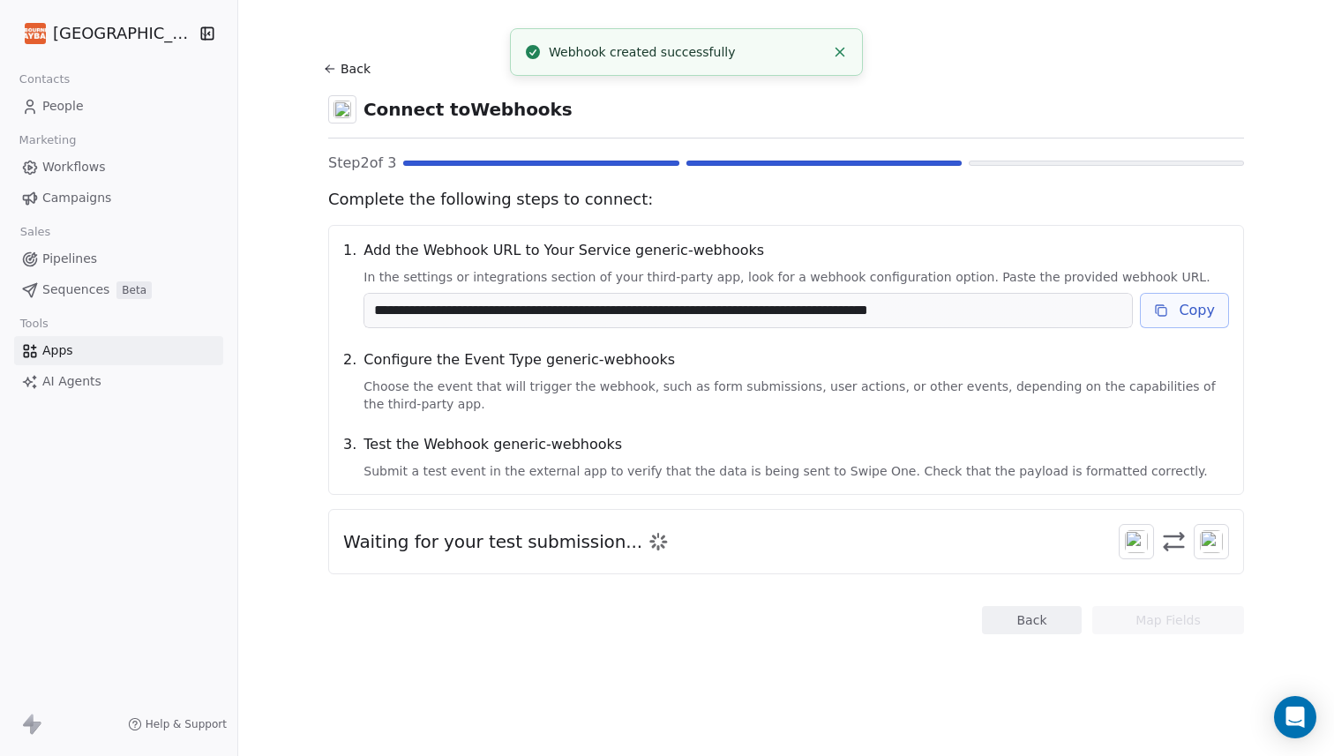
click at [1006, 315] on input "**********" at bounding box center [747, 311] width 767 height 34
click at [1196, 303] on button "Copy" at bounding box center [1184, 310] width 89 height 35
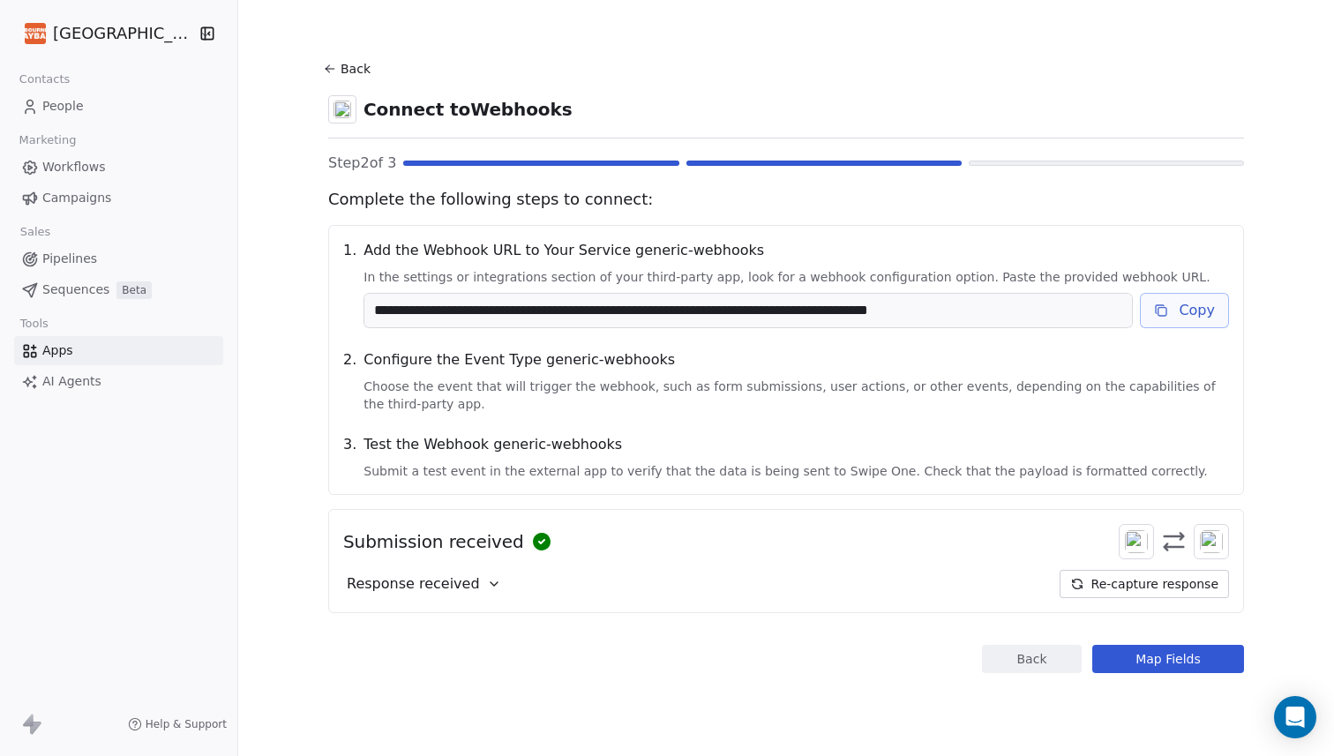
click at [1158, 662] on button "Map Fields" at bounding box center [1168, 659] width 152 height 28
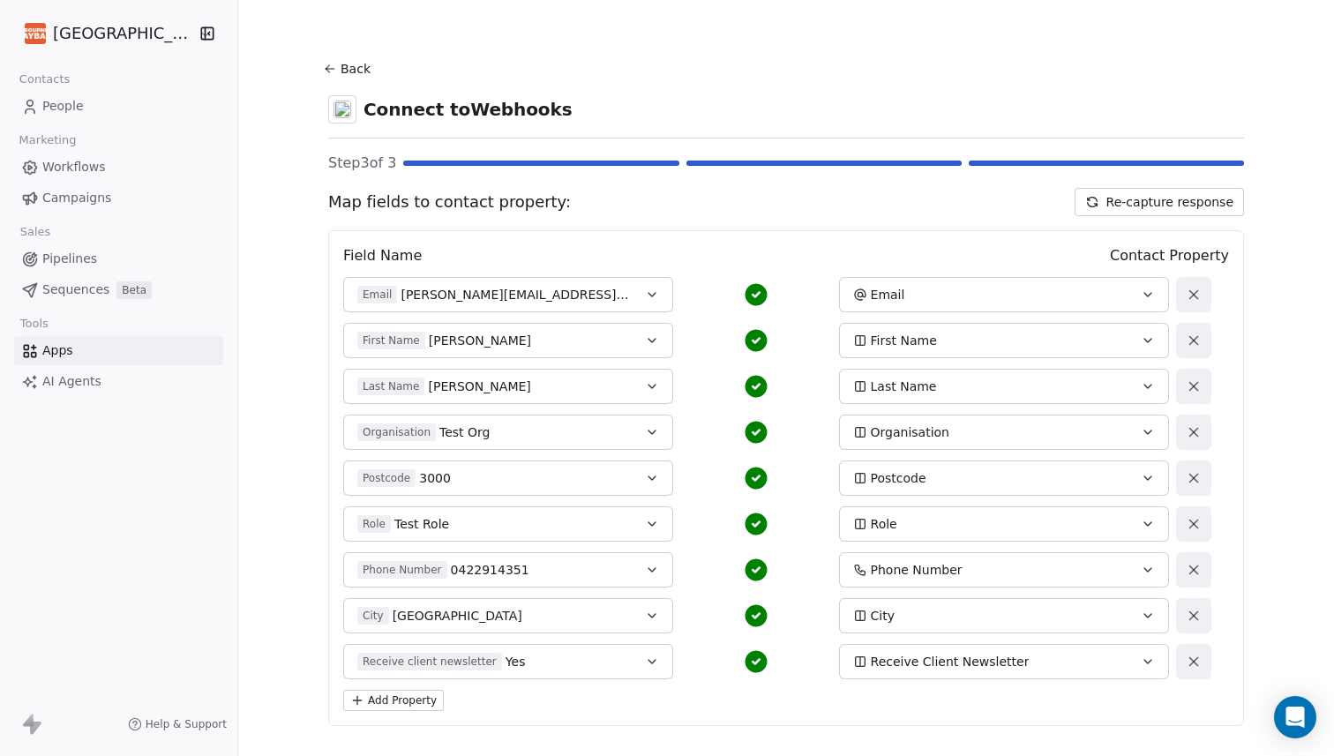
scroll to position [86, 0]
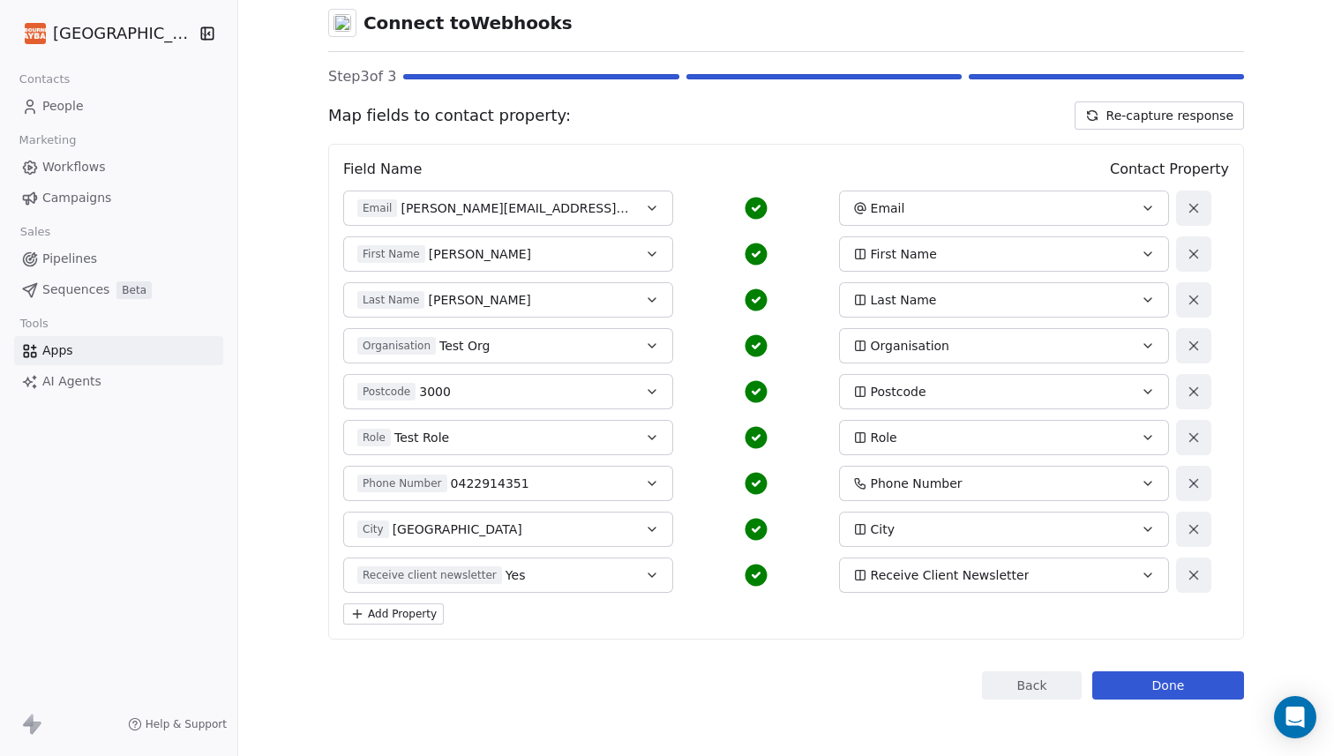
click at [415, 619] on button "Add Property" at bounding box center [393, 613] width 101 height 21
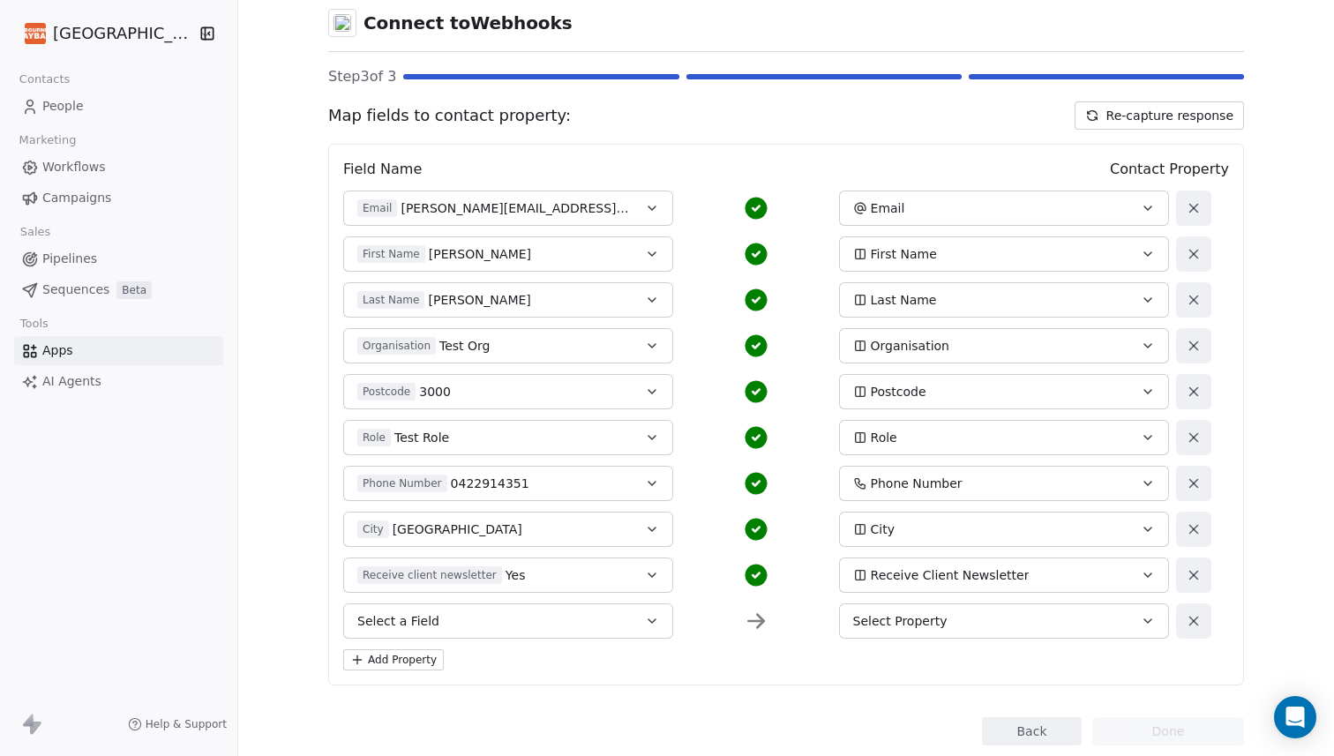
click at [438, 627] on span "Select a Field" at bounding box center [398, 621] width 82 height 18
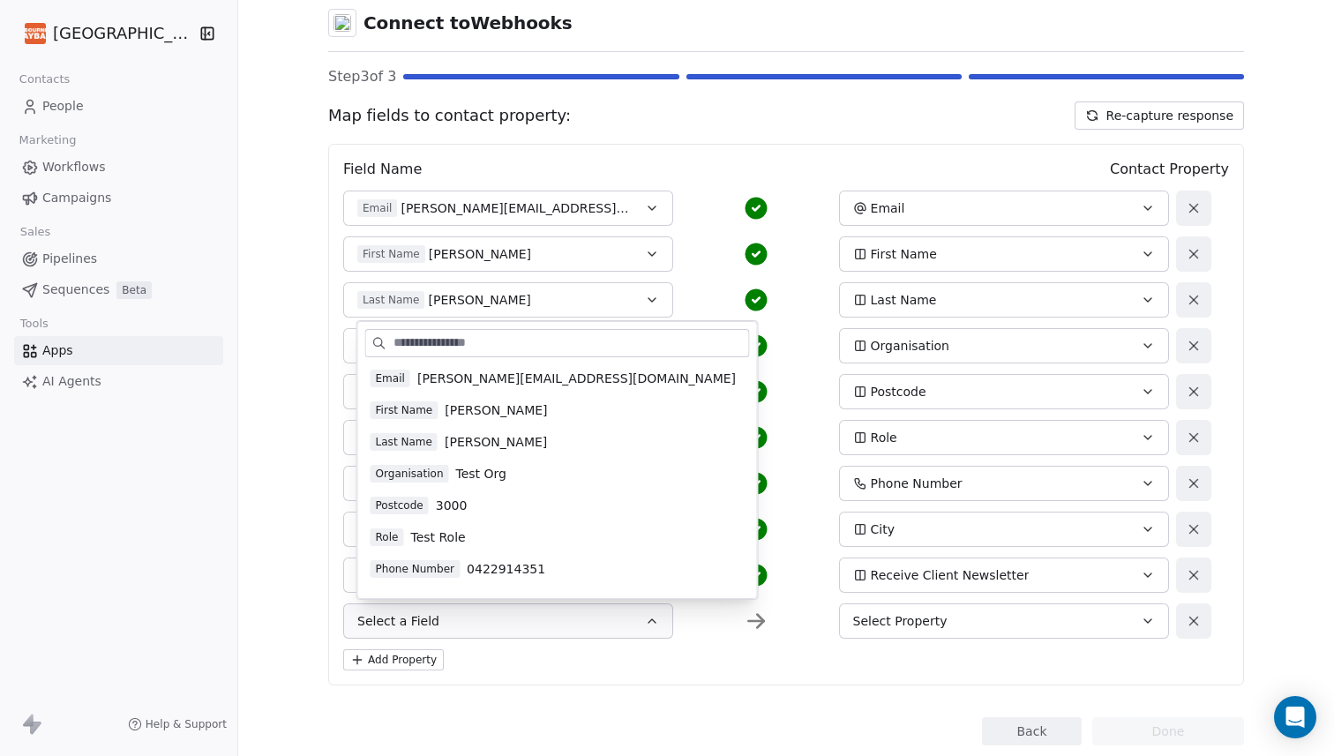
scroll to position [105, 0]
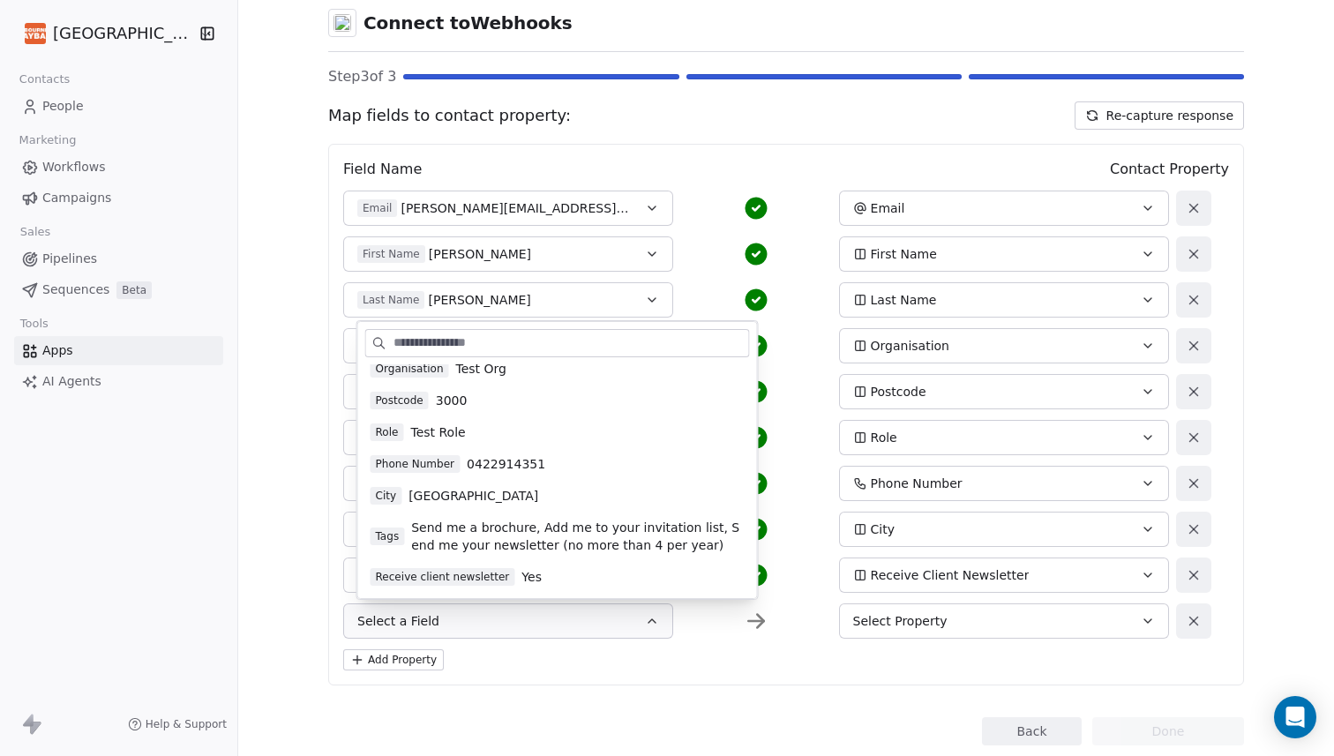
click at [442, 527] on span "Send me a brochure, Add me to your invitation list, Send me your newsletter (no…" at bounding box center [577, 536] width 333 height 35
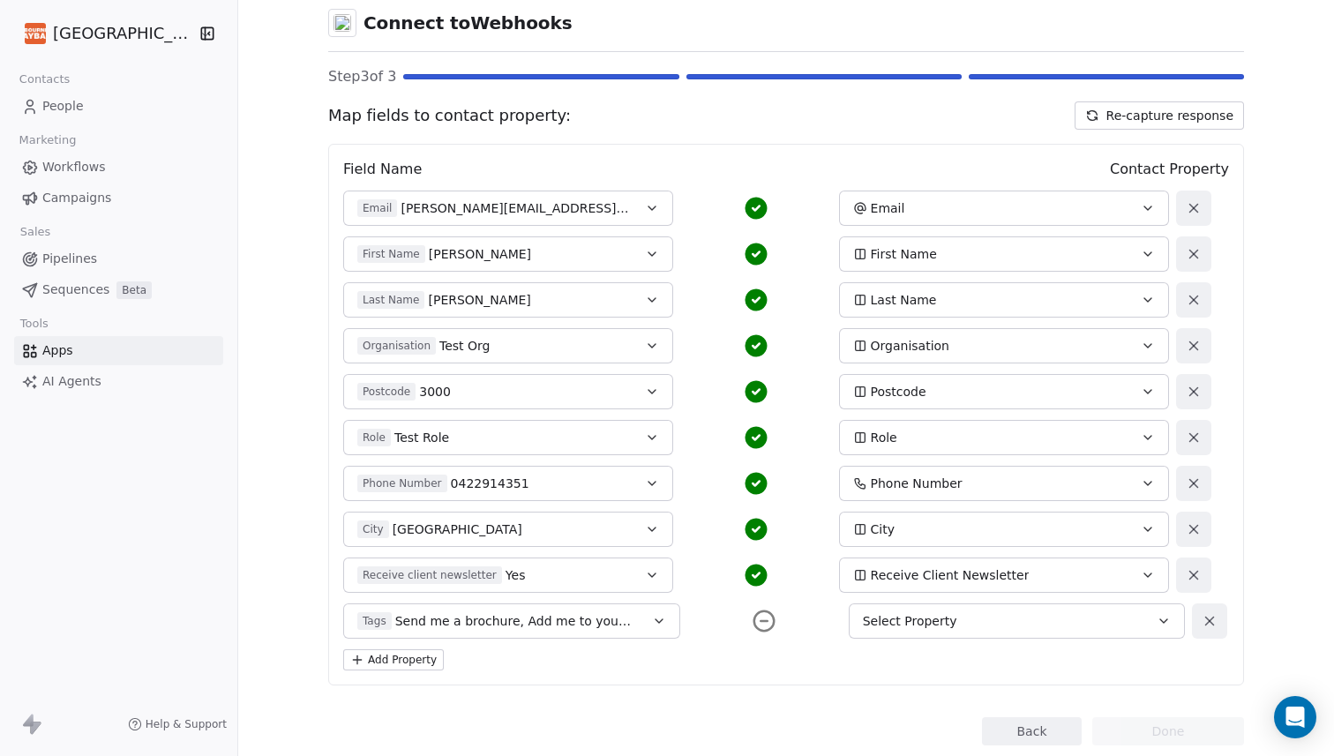
click at [1034, 631] on button "Select Property" at bounding box center [1017, 620] width 337 height 35
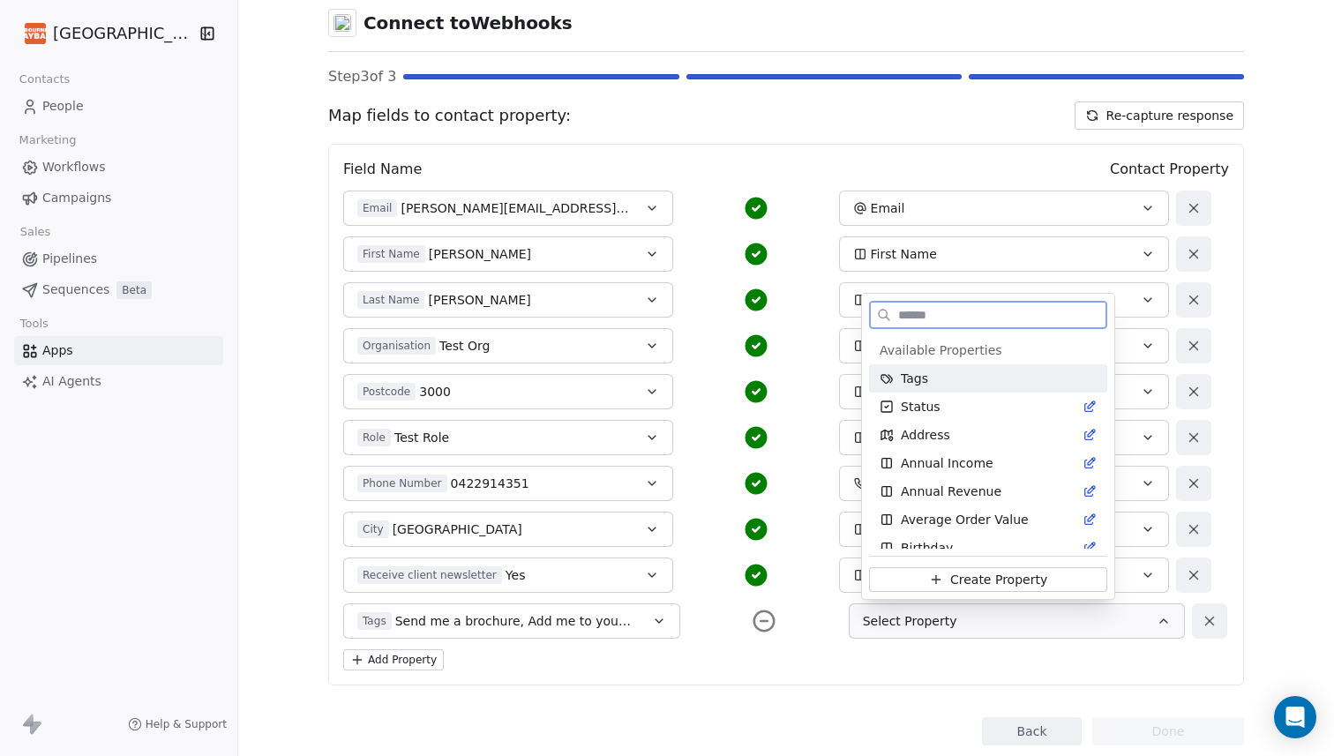
click at [931, 378] on div "Tags" at bounding box center [987, 379] width 217 height 18
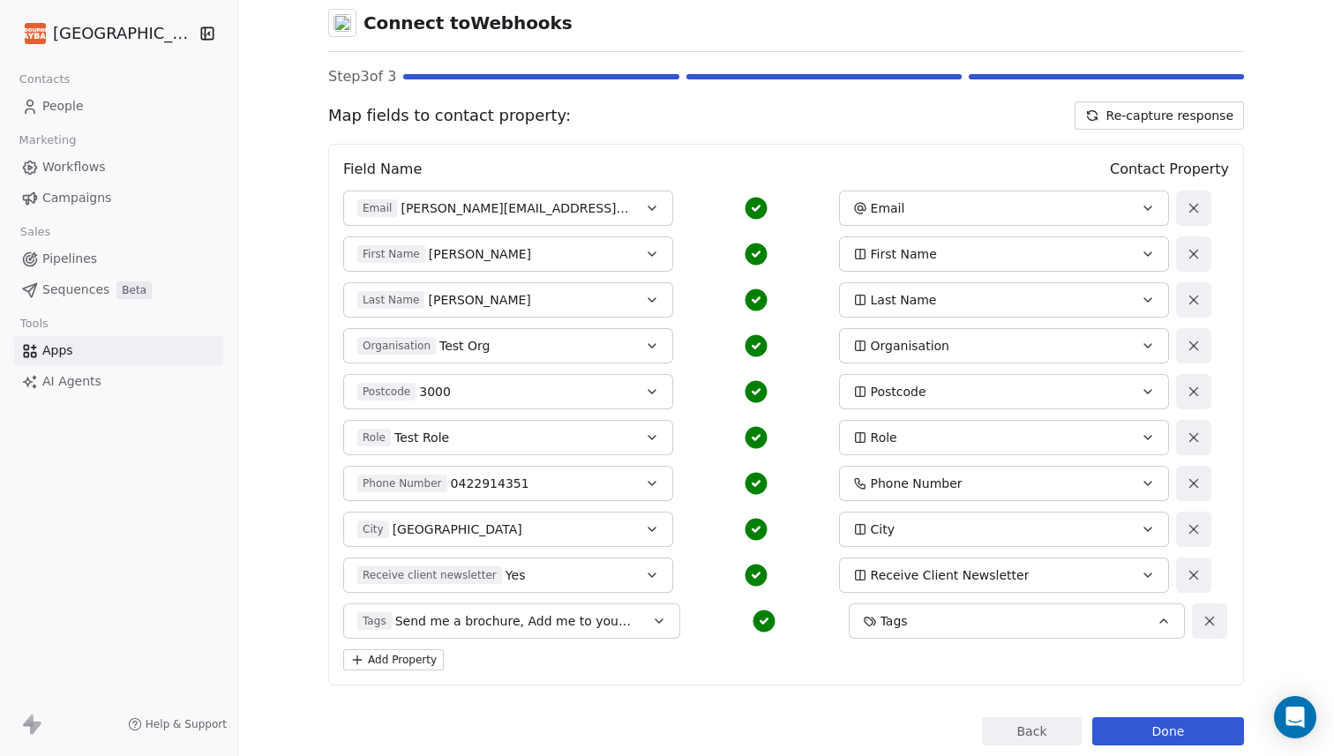
click at [920, 685] on div "Back Connect to Webhooks Step 3 of 3 Map fields to contact property: Re-capture…" at bounding box center [786, 357] width 916 height 775
click at [1195, 728] on button "Done" at bounding box center [1168, 731] width 152 height 28
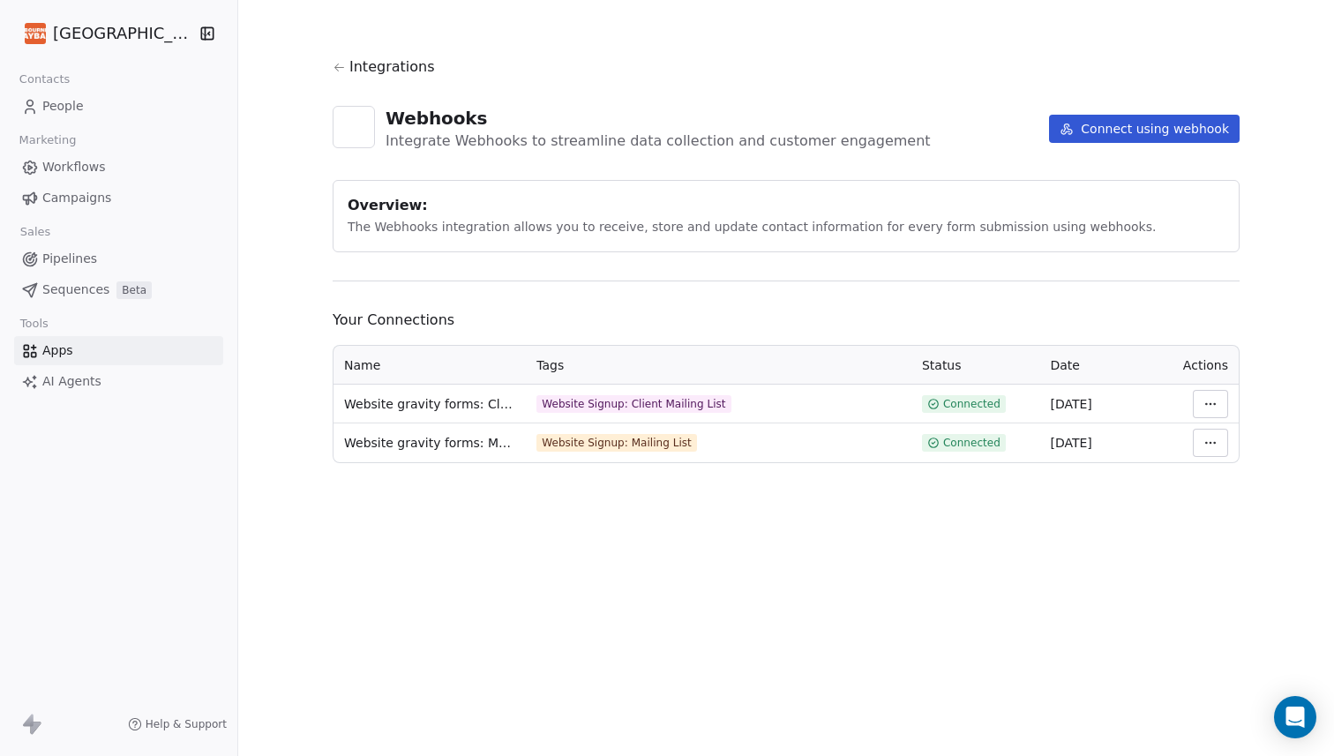
click at [642, 263] on div "Integrations Webhooks Integrate Webhooks to streamline data collection and cust…" at bounding box center [786, 259] width 907 height 407
click at [52, 114] on span "People" at bounding box center [62, 106] width 41 height 19
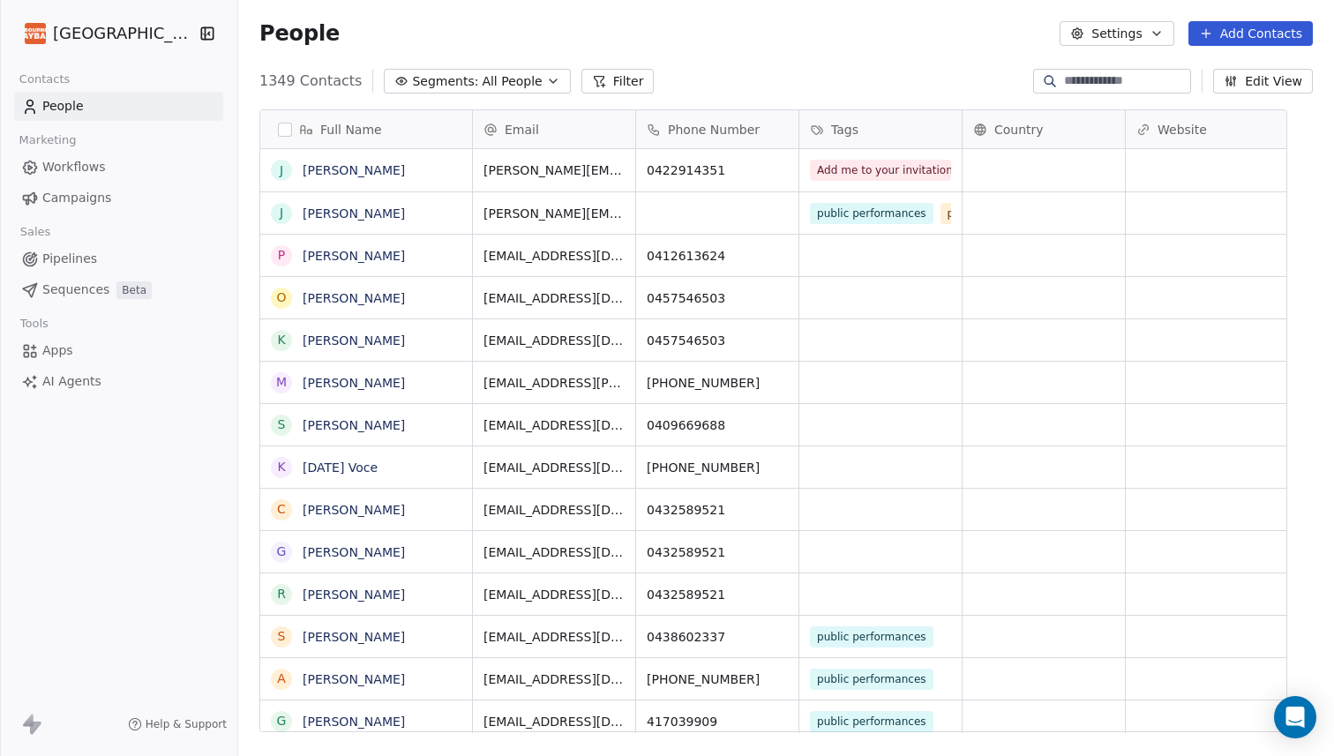
click at [738, 73] on div "1349 Contacts Segments: All People Filter Edit View" at bounding box center [786, 81] width 1096 height 28
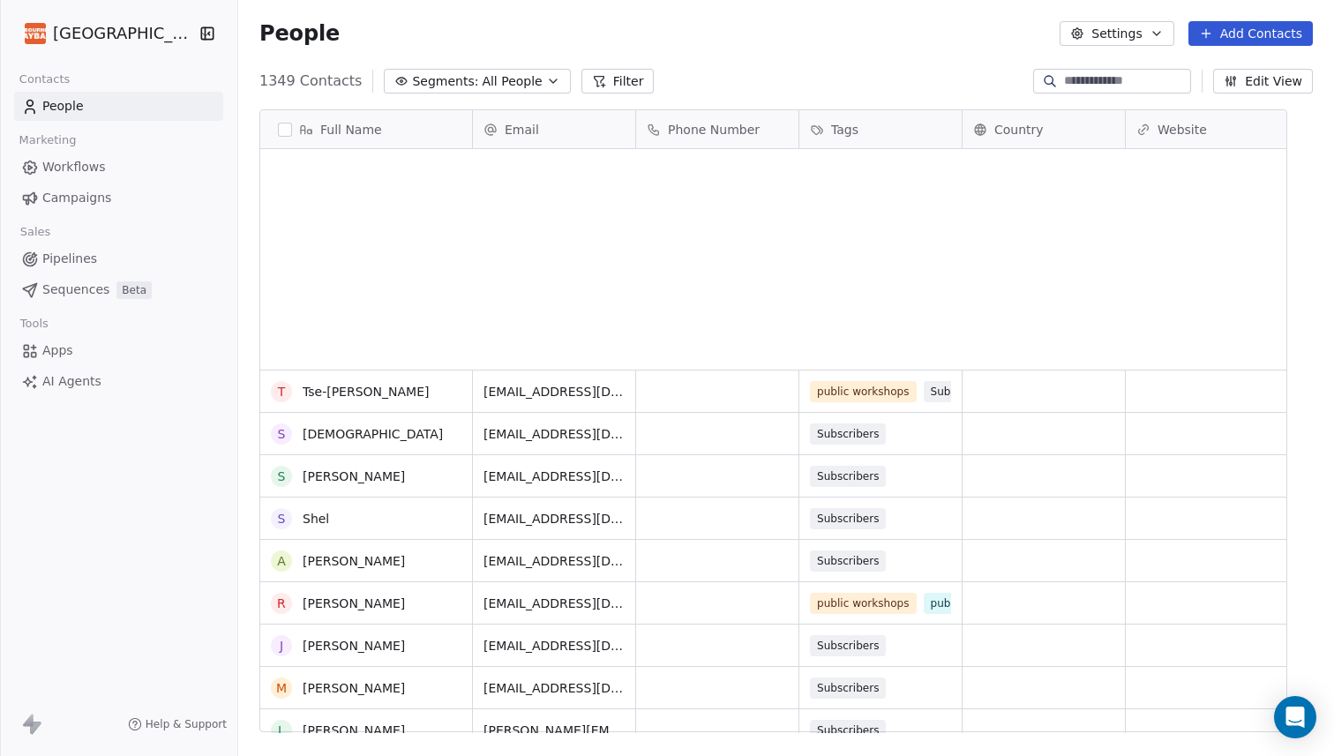
scroll to position [520, 0]
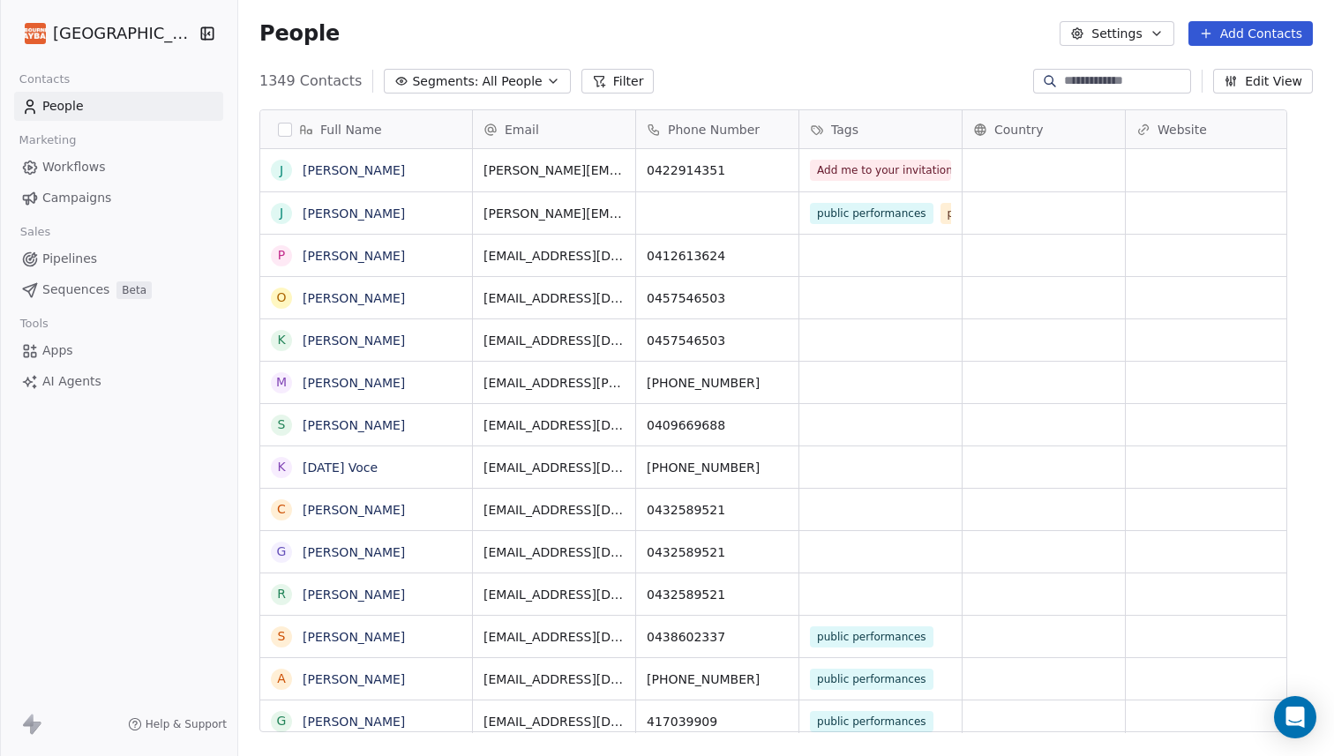
click at [863, 43] on div "People Settings Add Contacts" at bounding box center [785, 33] width 1053 height 25
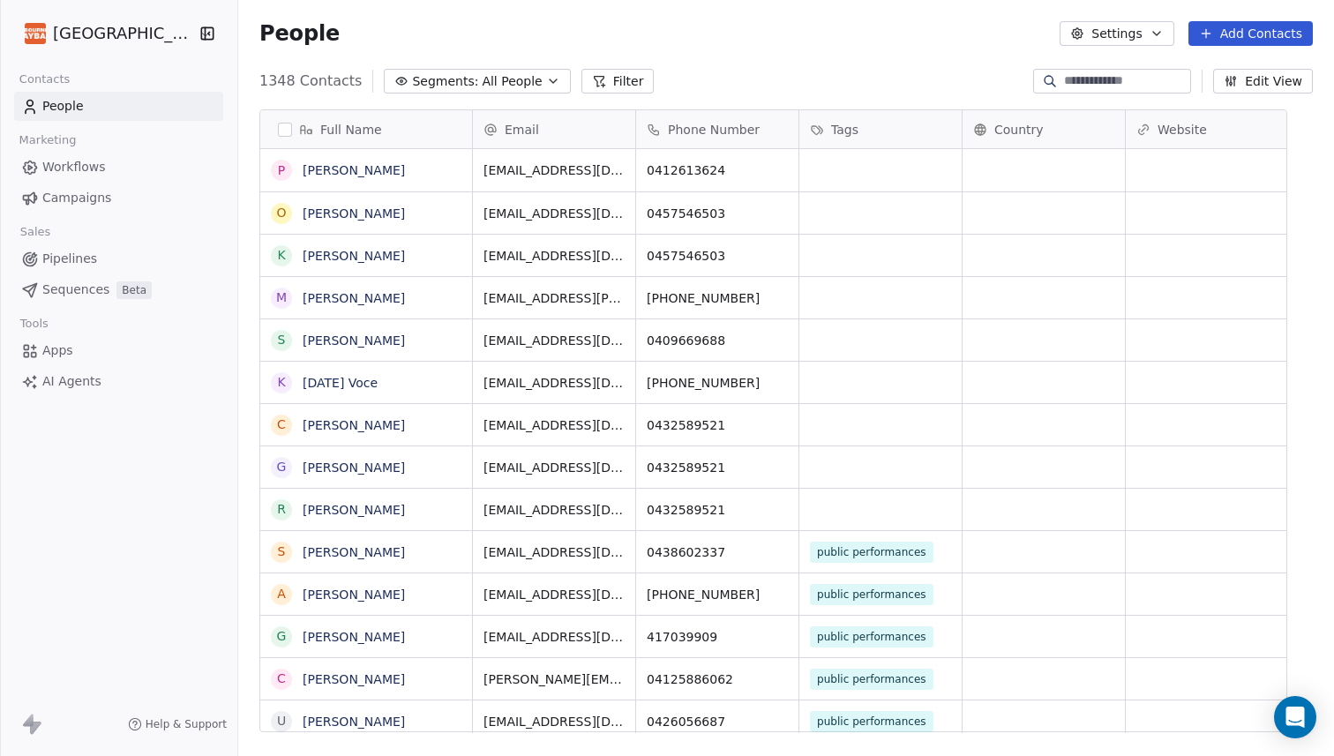
scroll to position [665, 1070]
click at [1160, 32] on icon "button" at bounding box center [1156, 34] width 7 height 4
click at [928, 31] on html "Melbourne Playback Theatre Contacts People Marketing Workflows Campaigns Sales …" at bounding box center [667, 378] width 1334 height 756
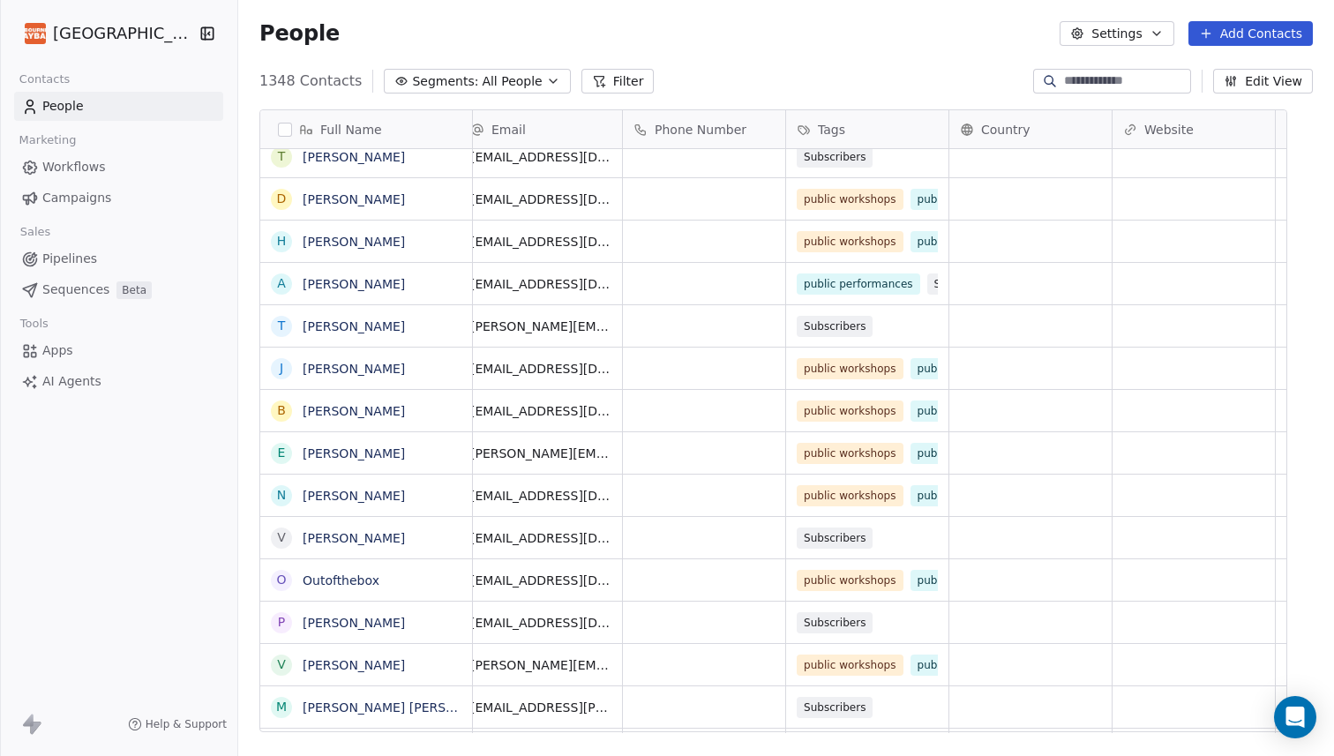
scroll to position [0, 0]
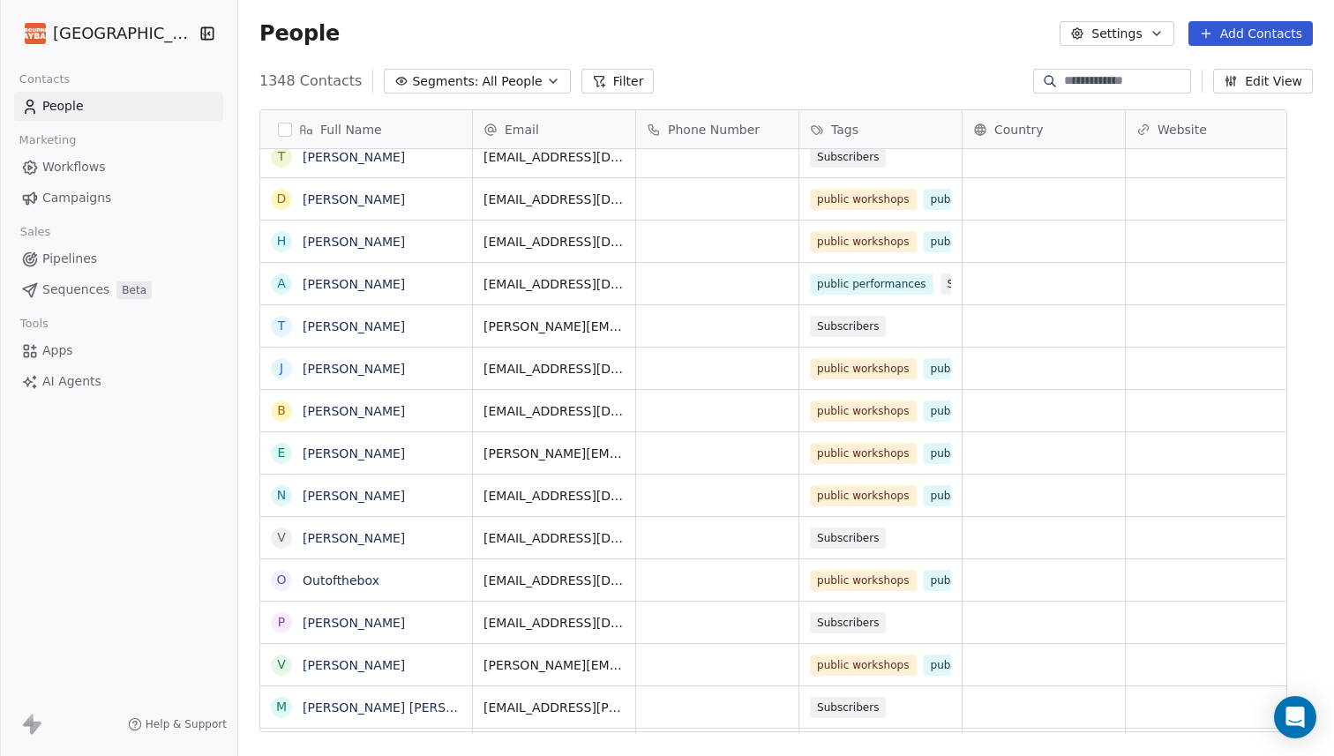
click at [858, 129] on span "Tags" at bounding box center [844, 130] width 27 height 18
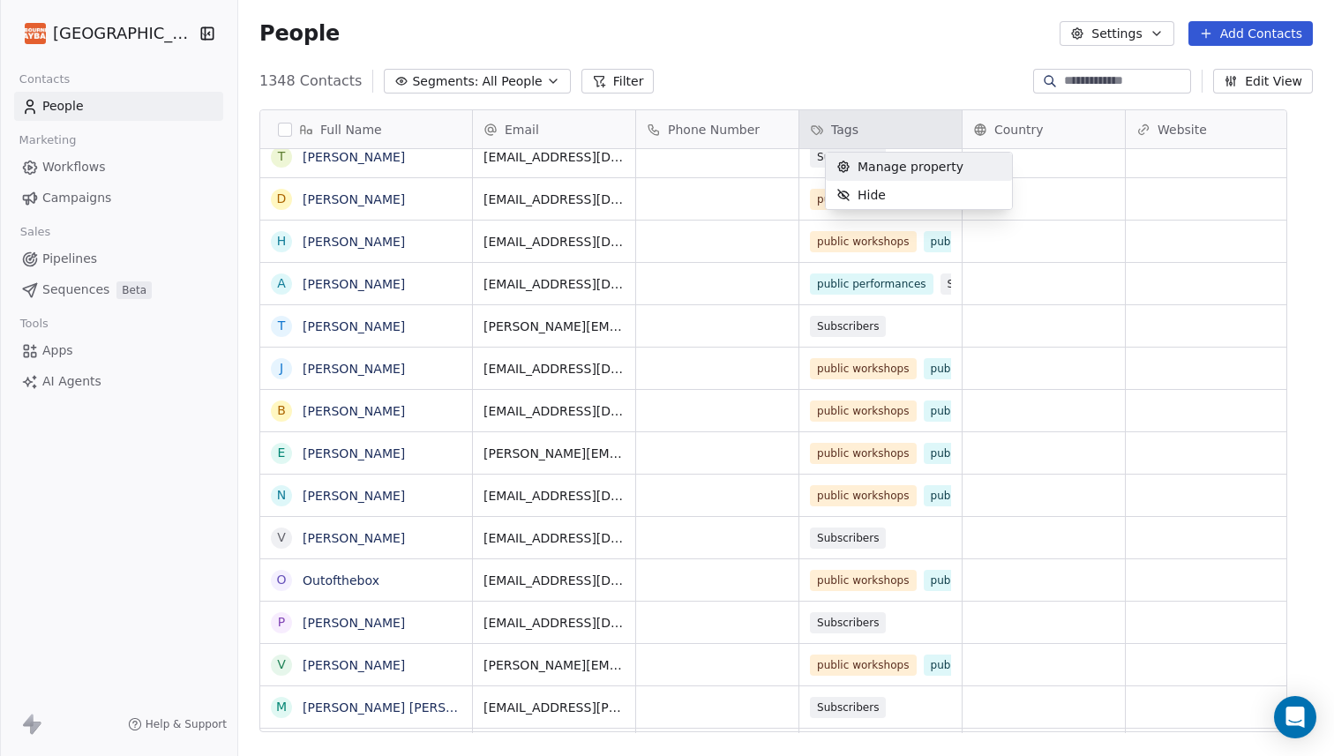
click at [868, 171] on span "Manage property" at bounding box center [910, 167] width 106 height 18
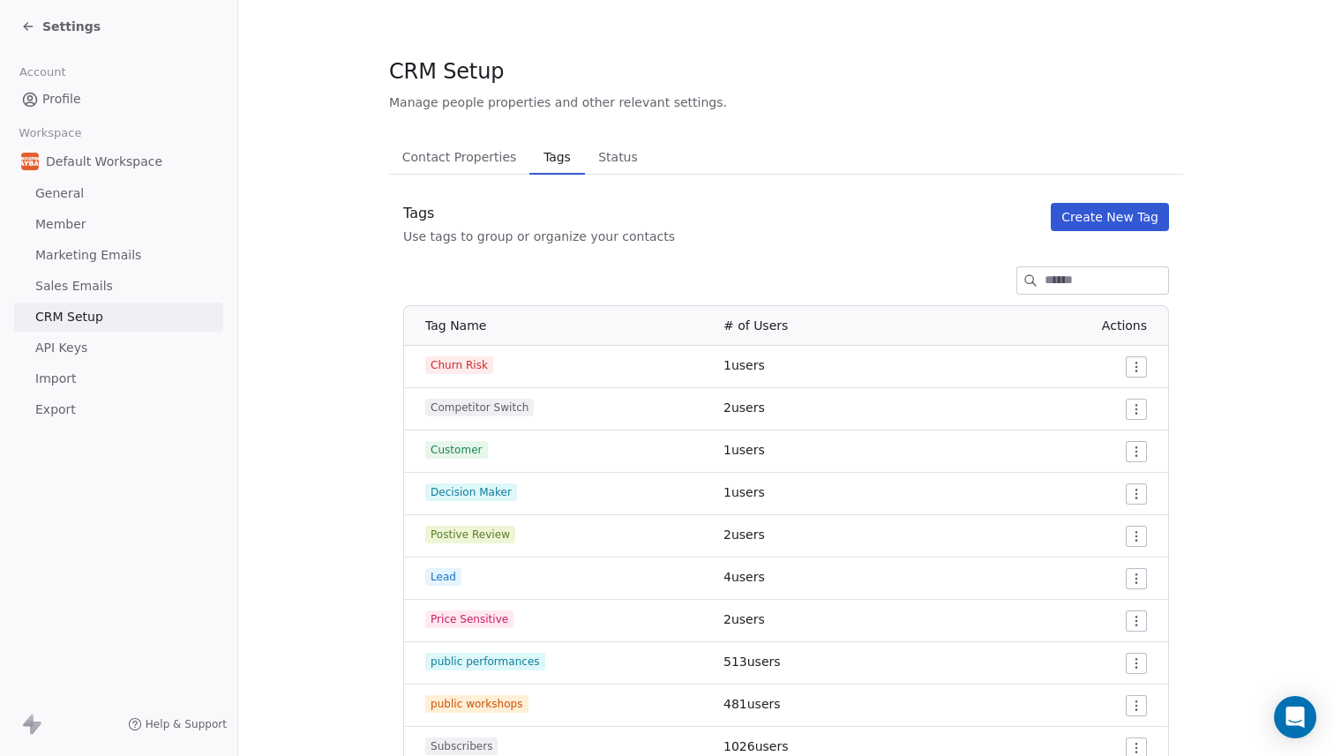
click at [483, 146] on span "Contact Properties" at bounding box center [459, 157] width 129 height 25
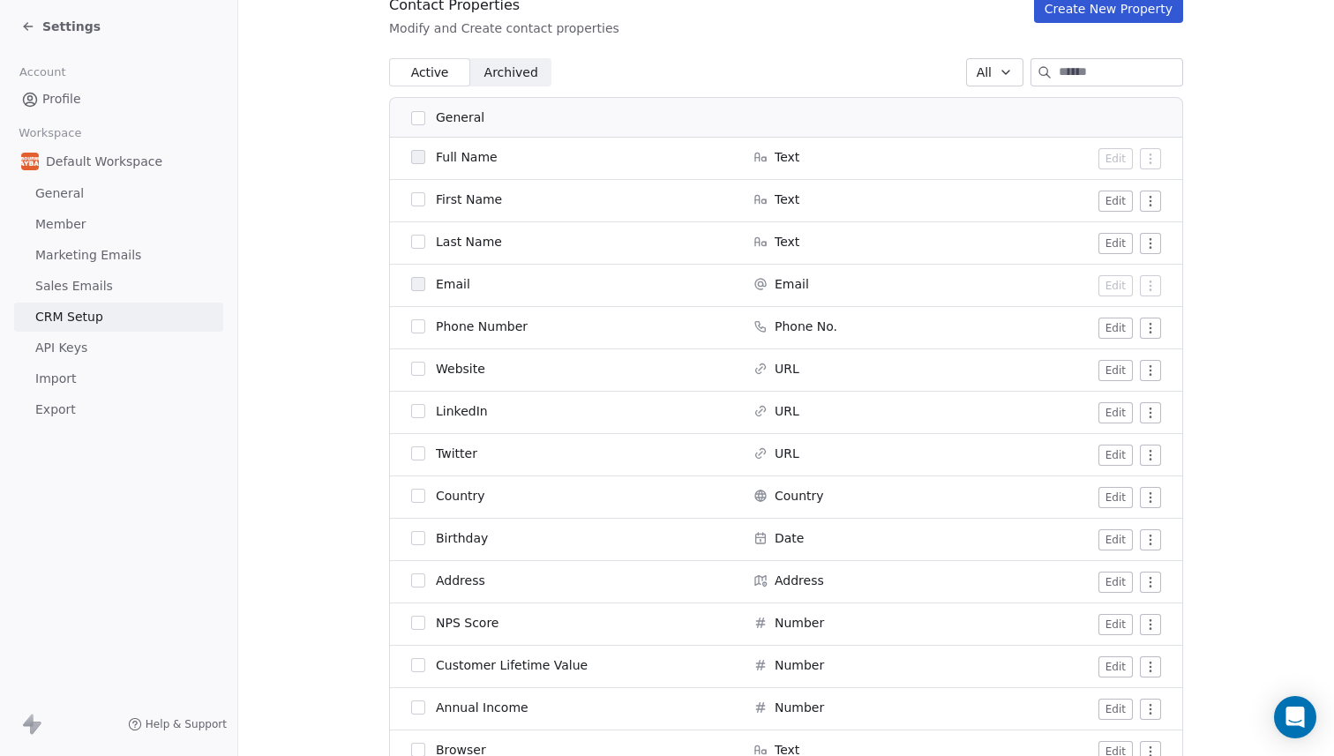
scroll to position [221, 0]
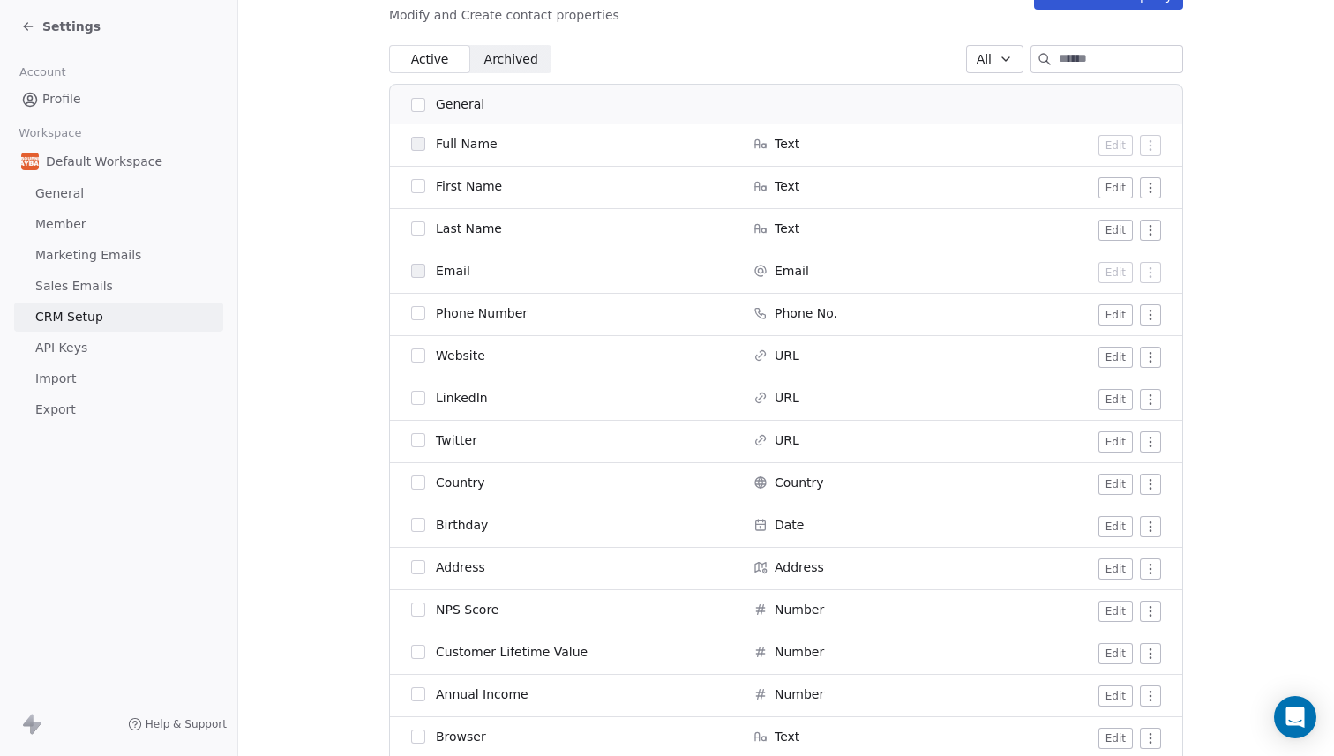
click at [417, 190] on button "button" at bounding box center [418, 186] width 14 height 14
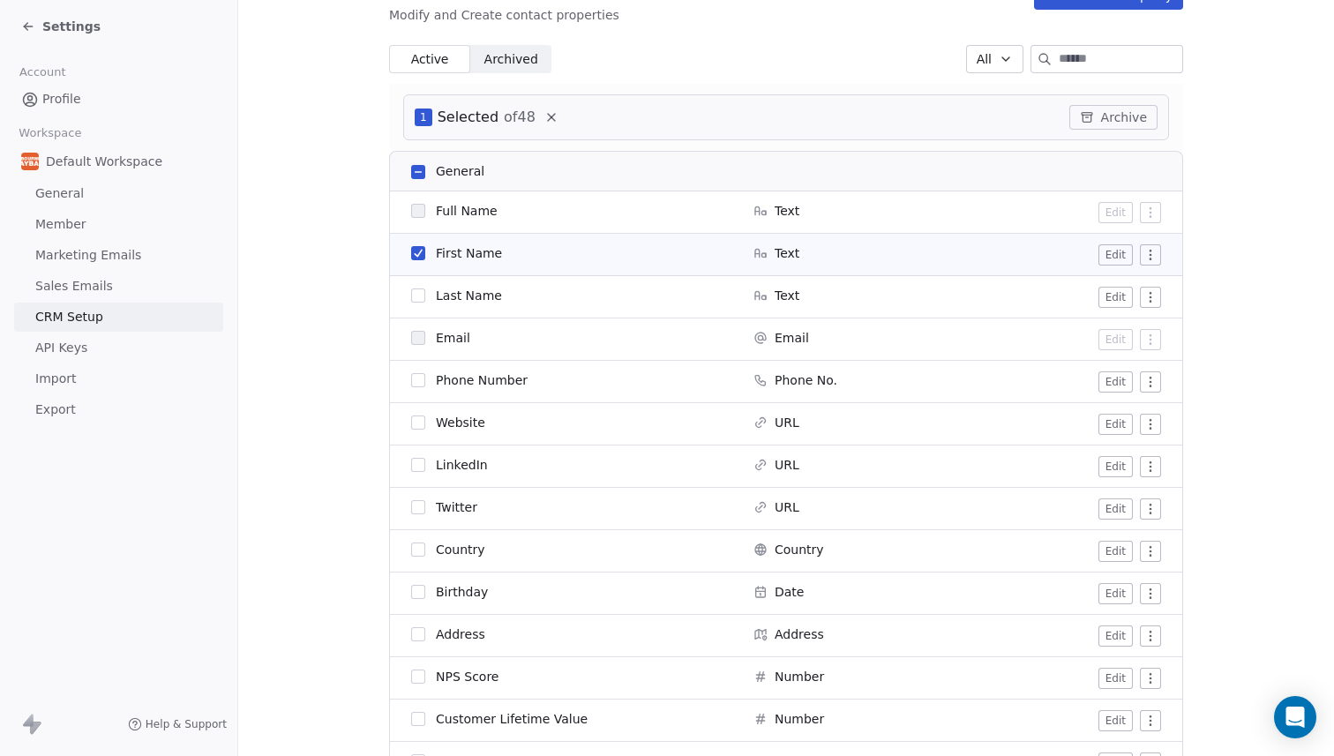
click at [418, 255] on button "button" at bounding box center [418, 253] width 14 height 14
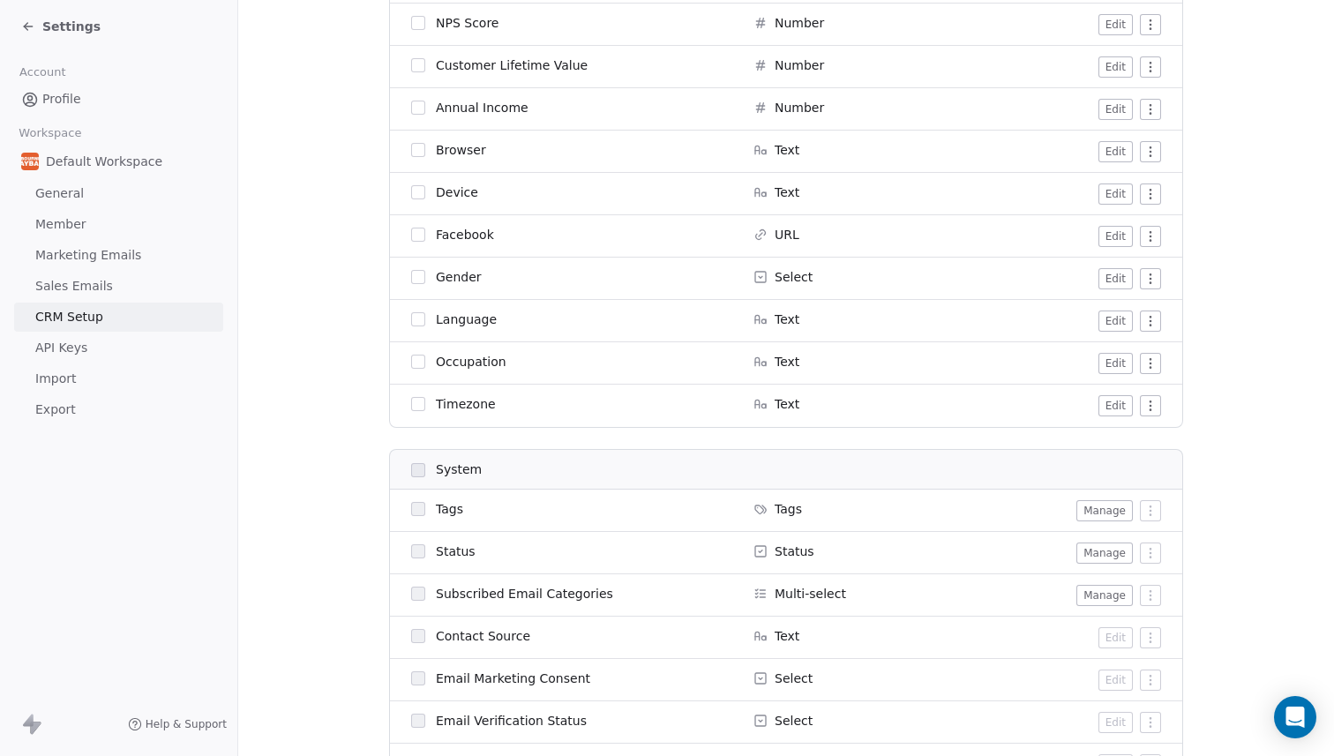
scroll to position [812, 0]
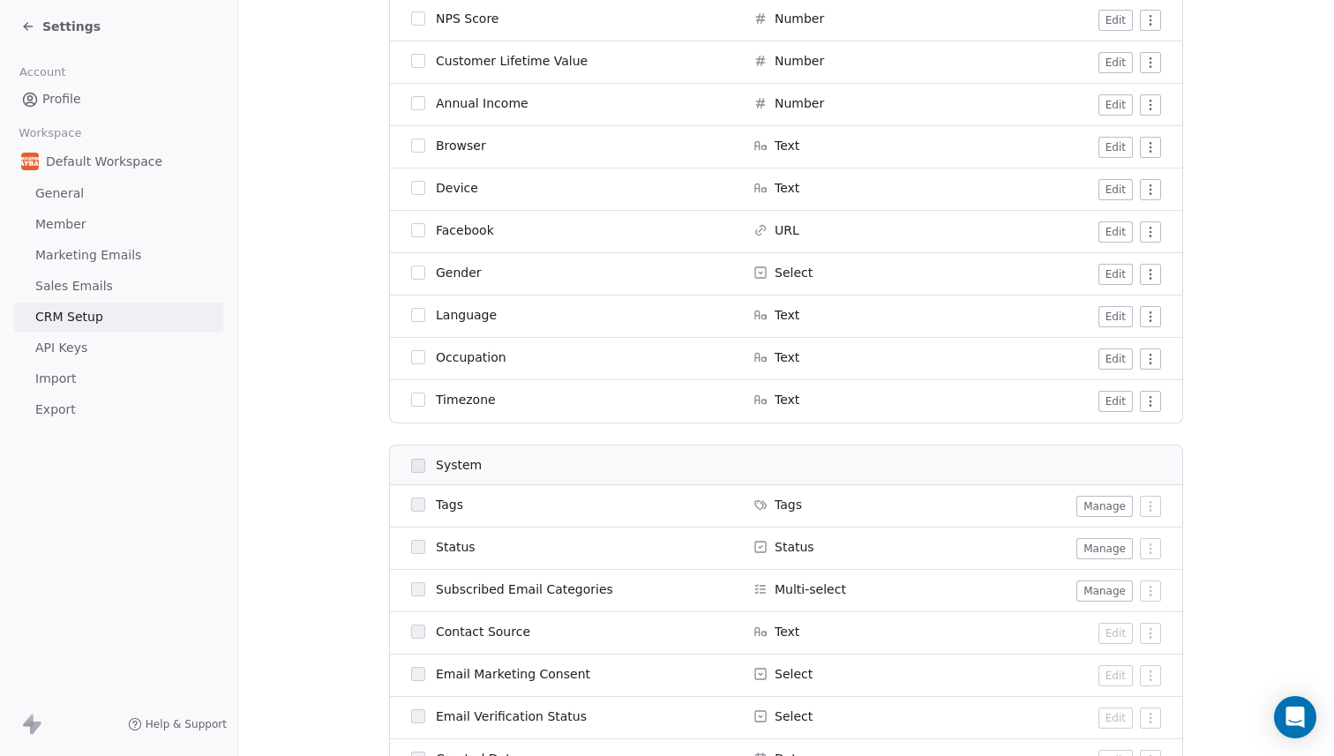
type button "on"
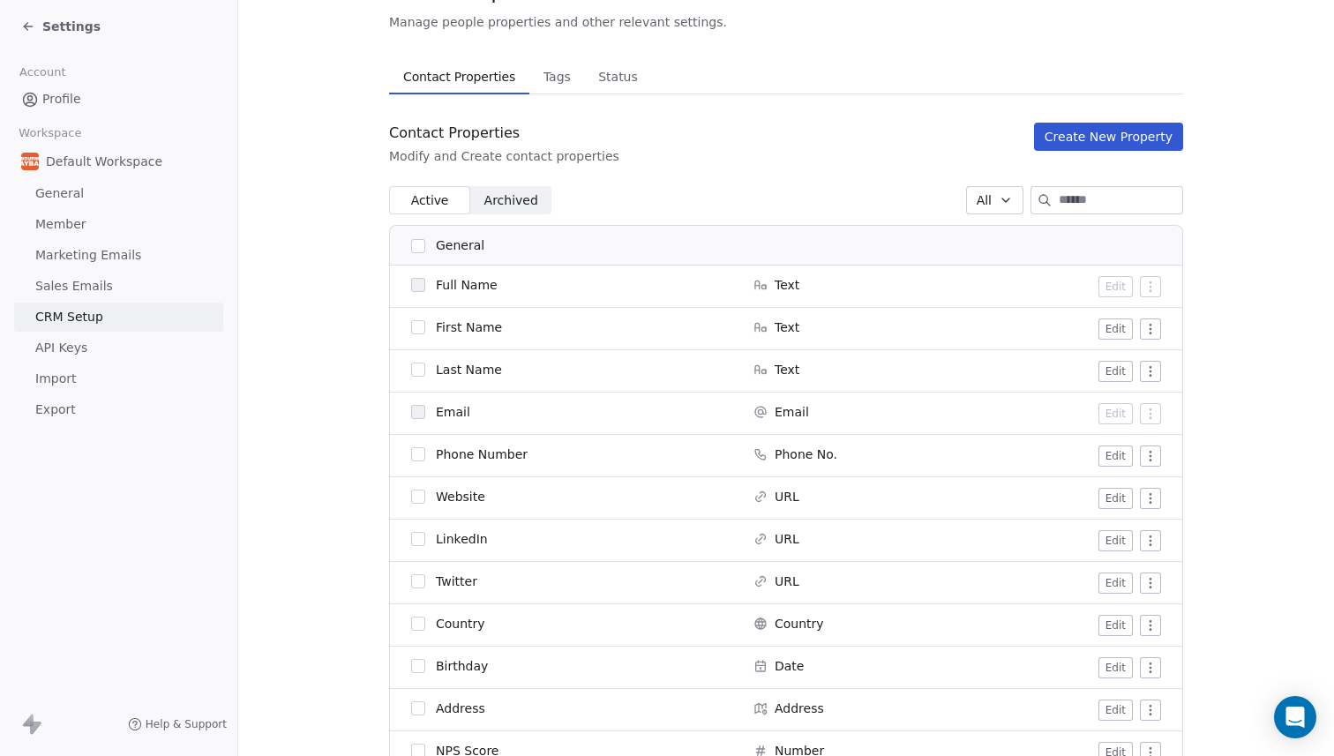
scroll to position [68, 0]
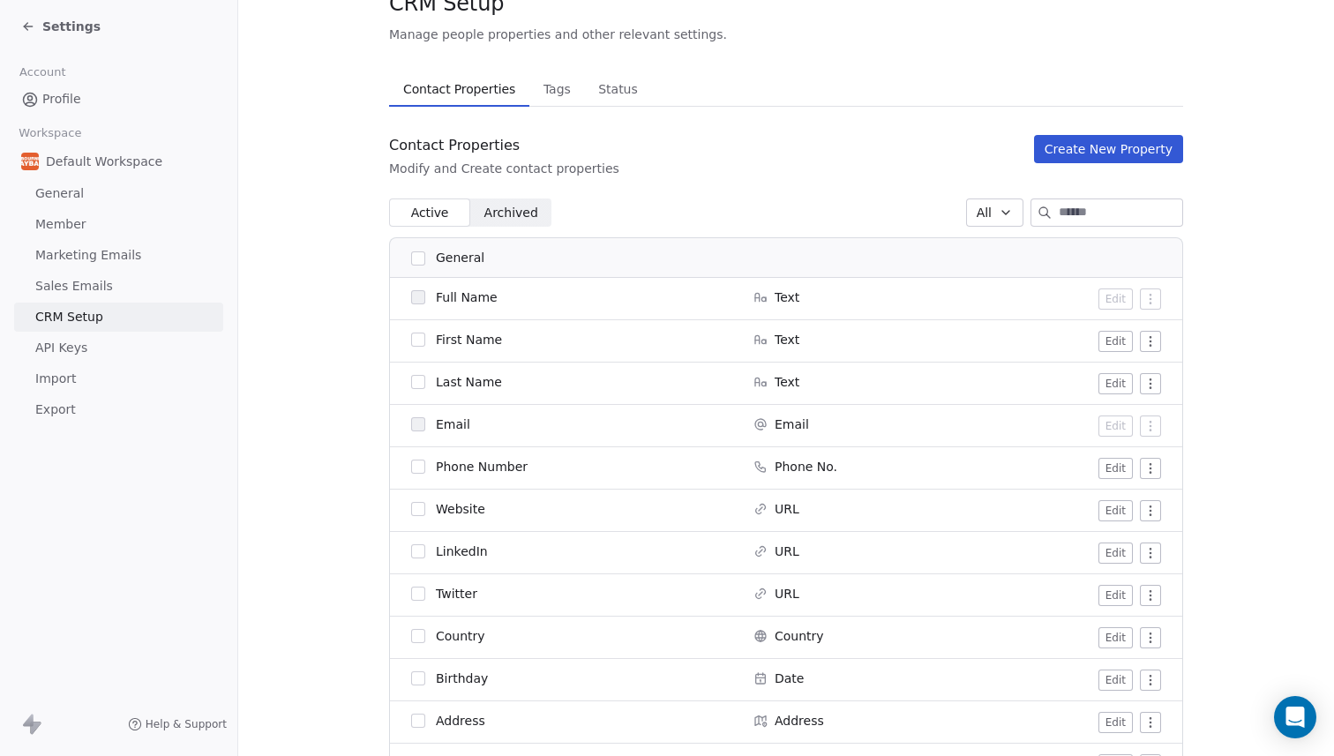
click at [1100, 154] on button "Create New Property" at bounding box center [1108, 149] width 149 height 28
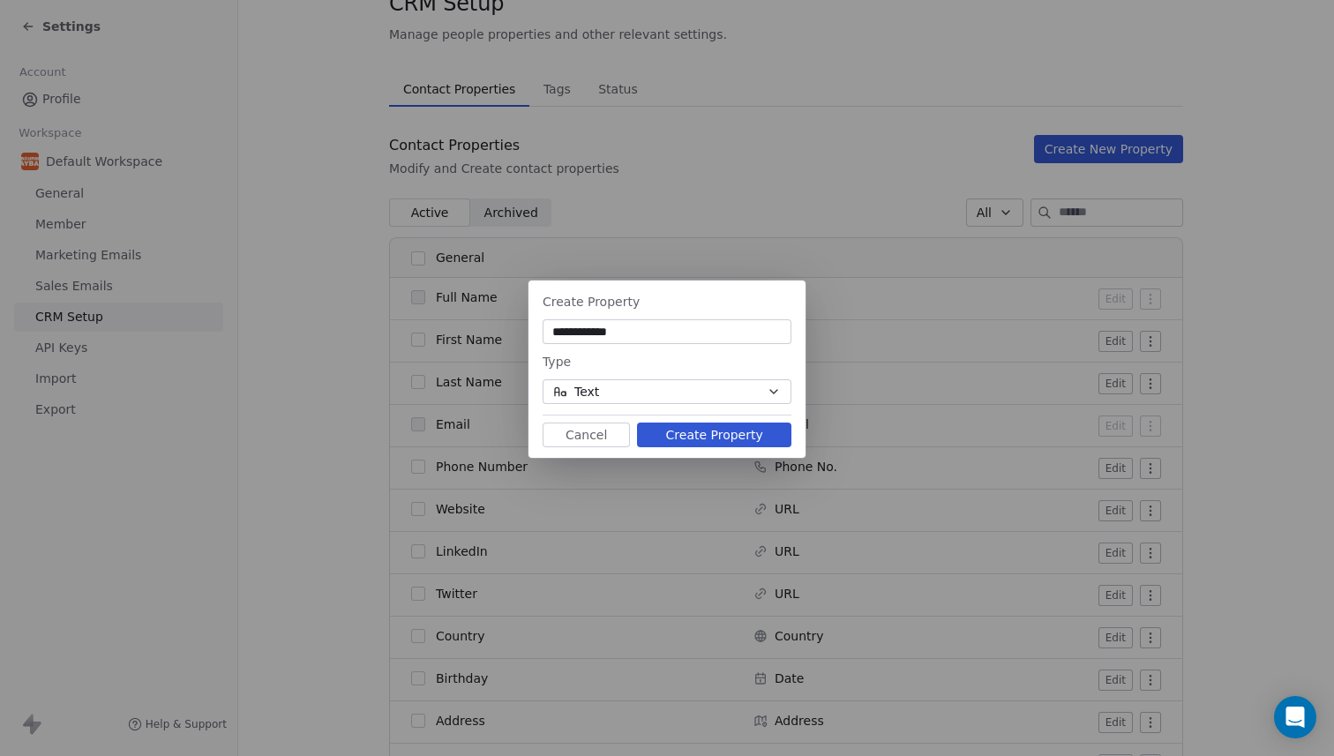
type input "**********"
click at [696, 436] on button "Create Property" at bounding box center [714, 435] width 154 height 25
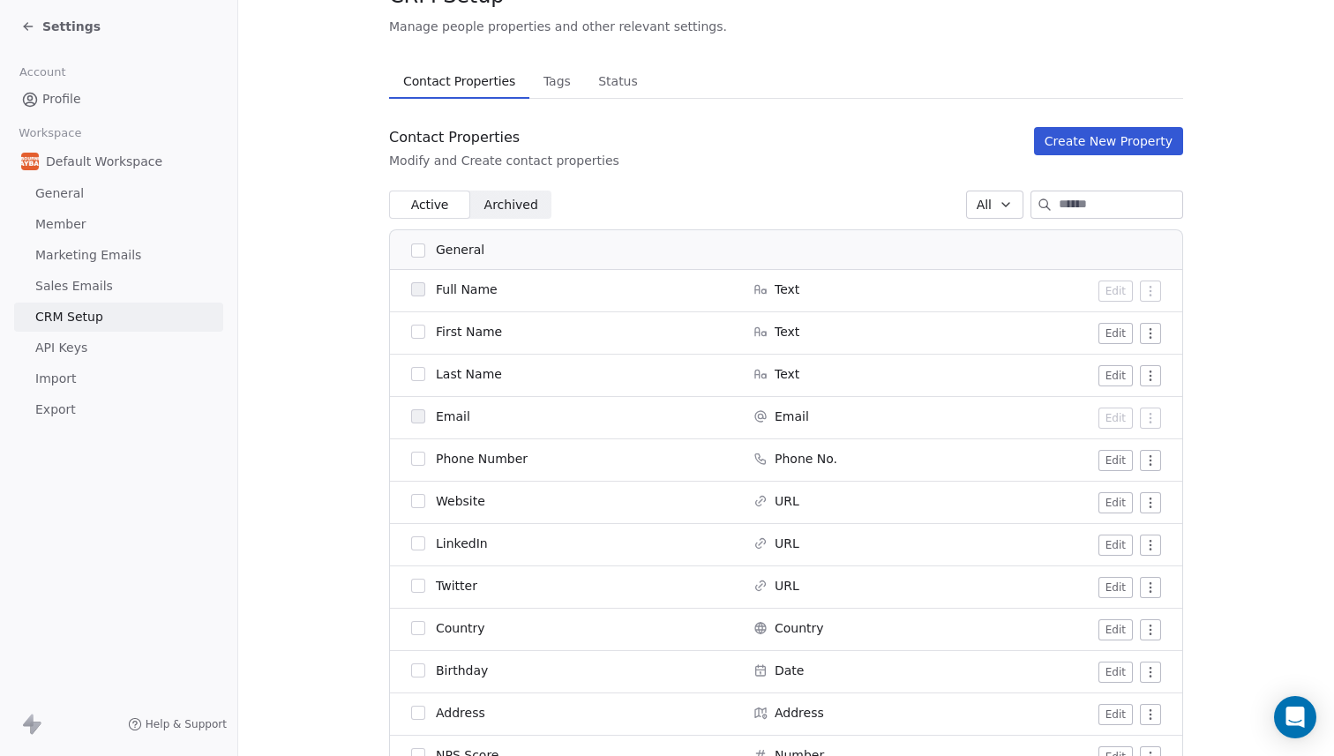
scroll to position [0, 0]
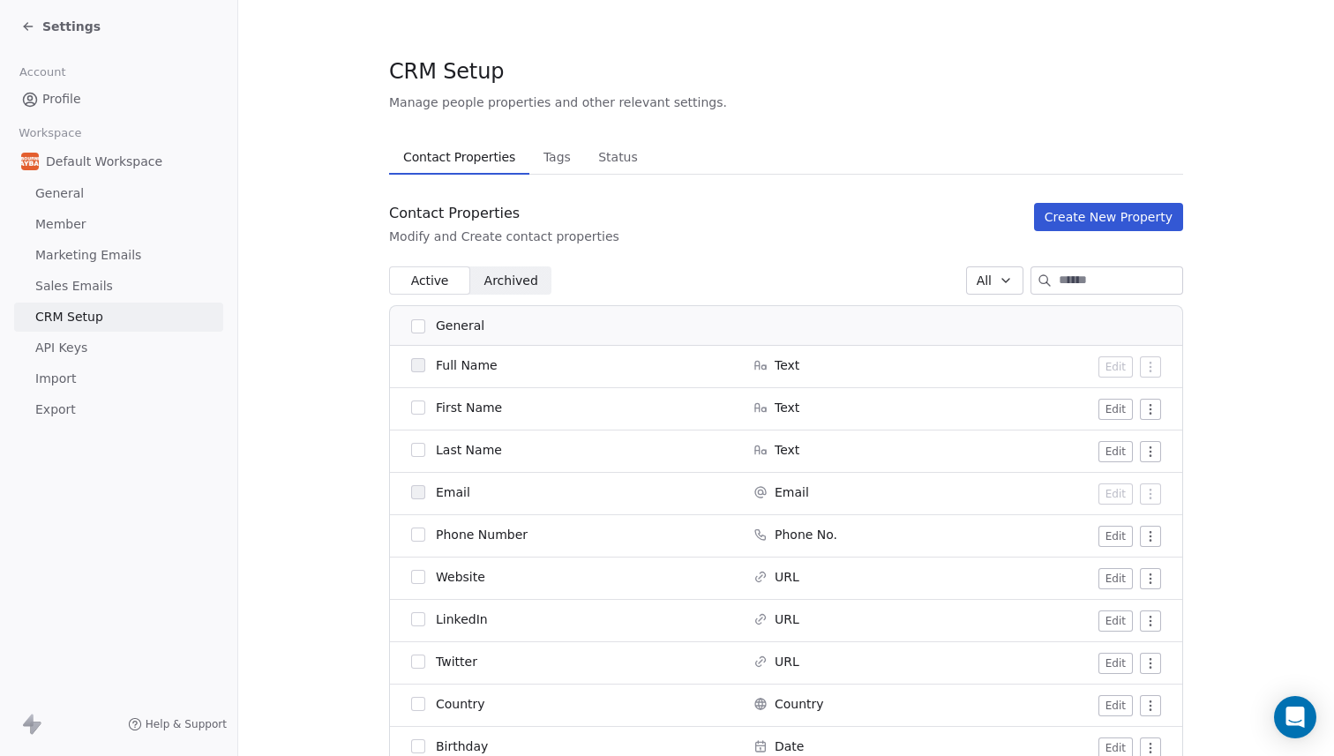
click at [1116, 203] on button "Create New Property" at bounding box center [1108, 217] width 149 height 28
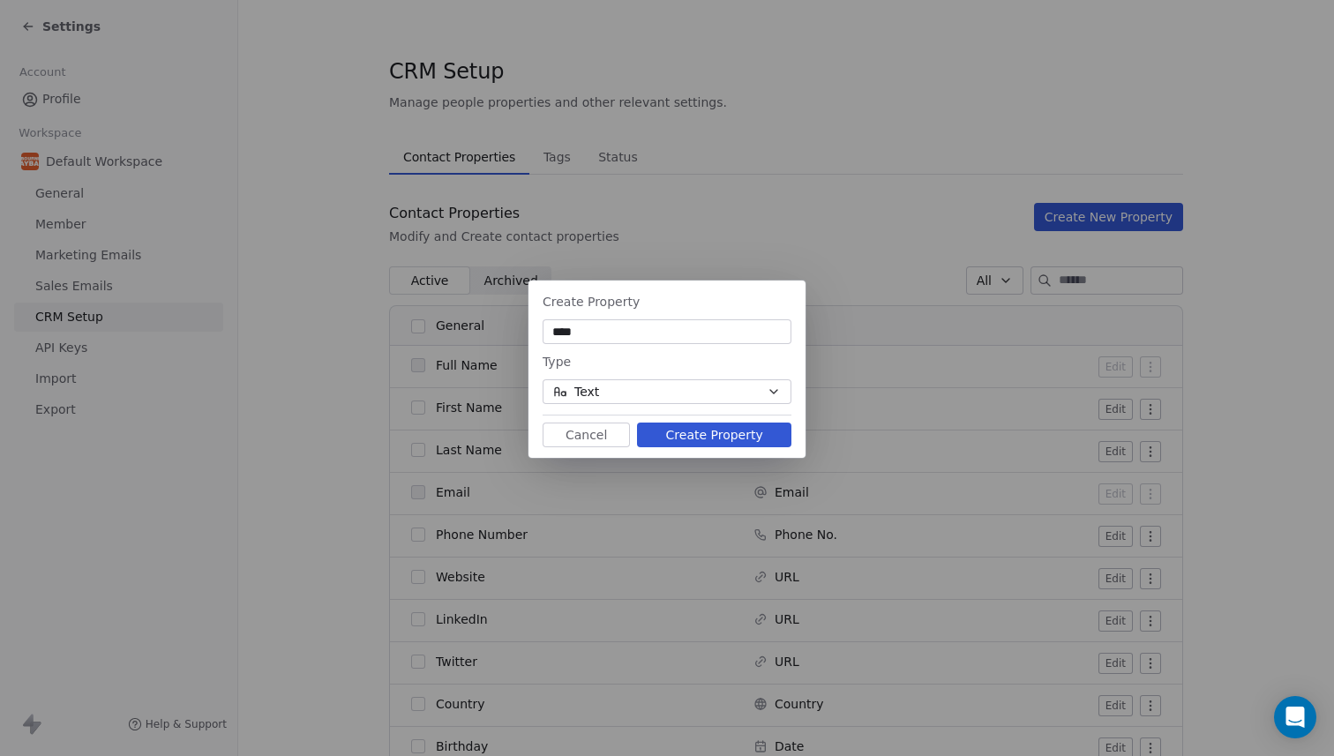
type input "****"
click at [663, 430] on button "Create Property" at bounding box center [714, 435] width 154 height 25
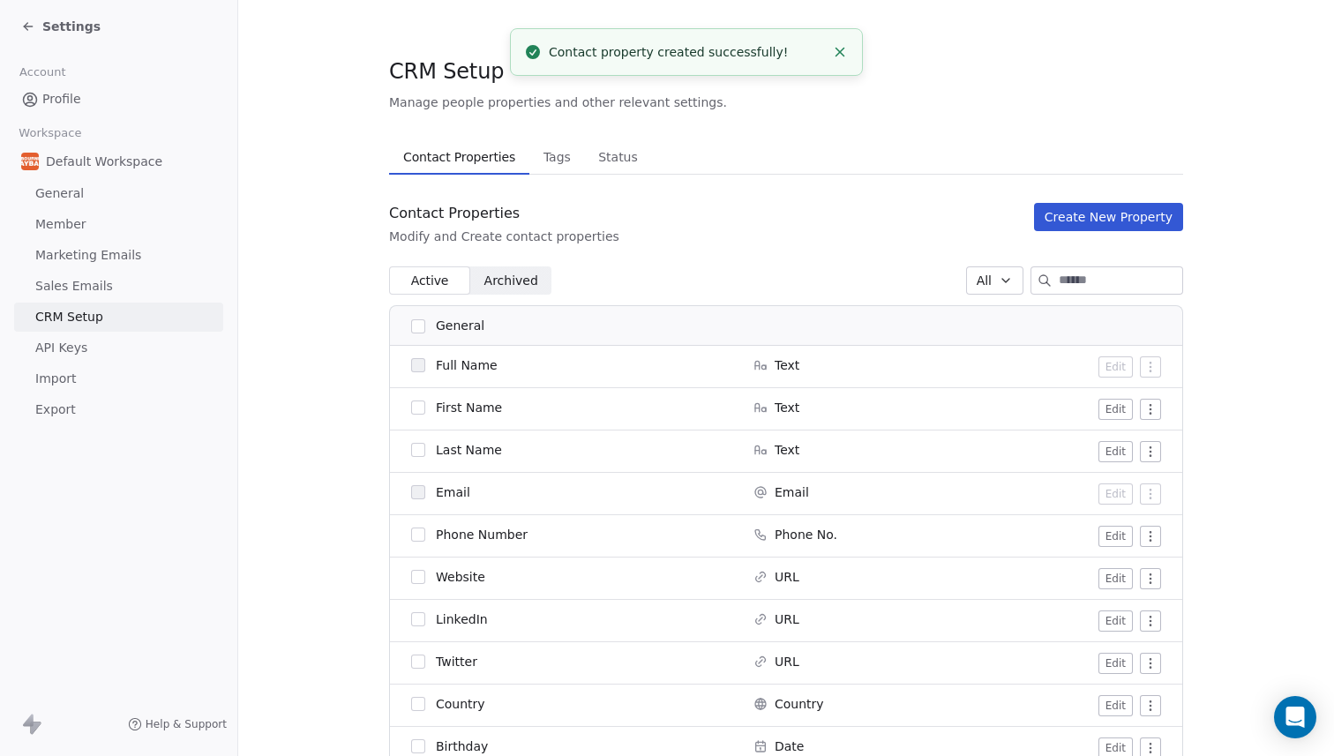
click at [1098, 214] on button "Create New Property" at bounding box center [1108, 217] width 149 height 28
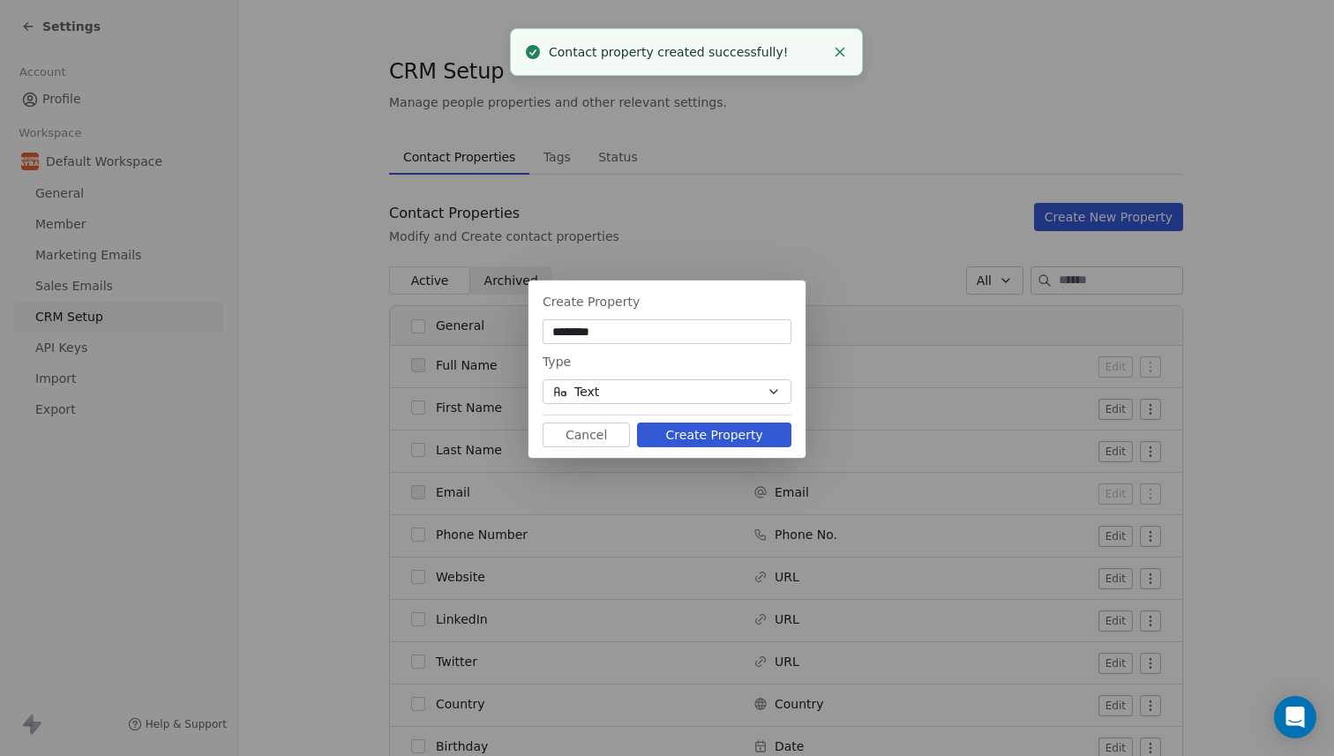
type input "********"
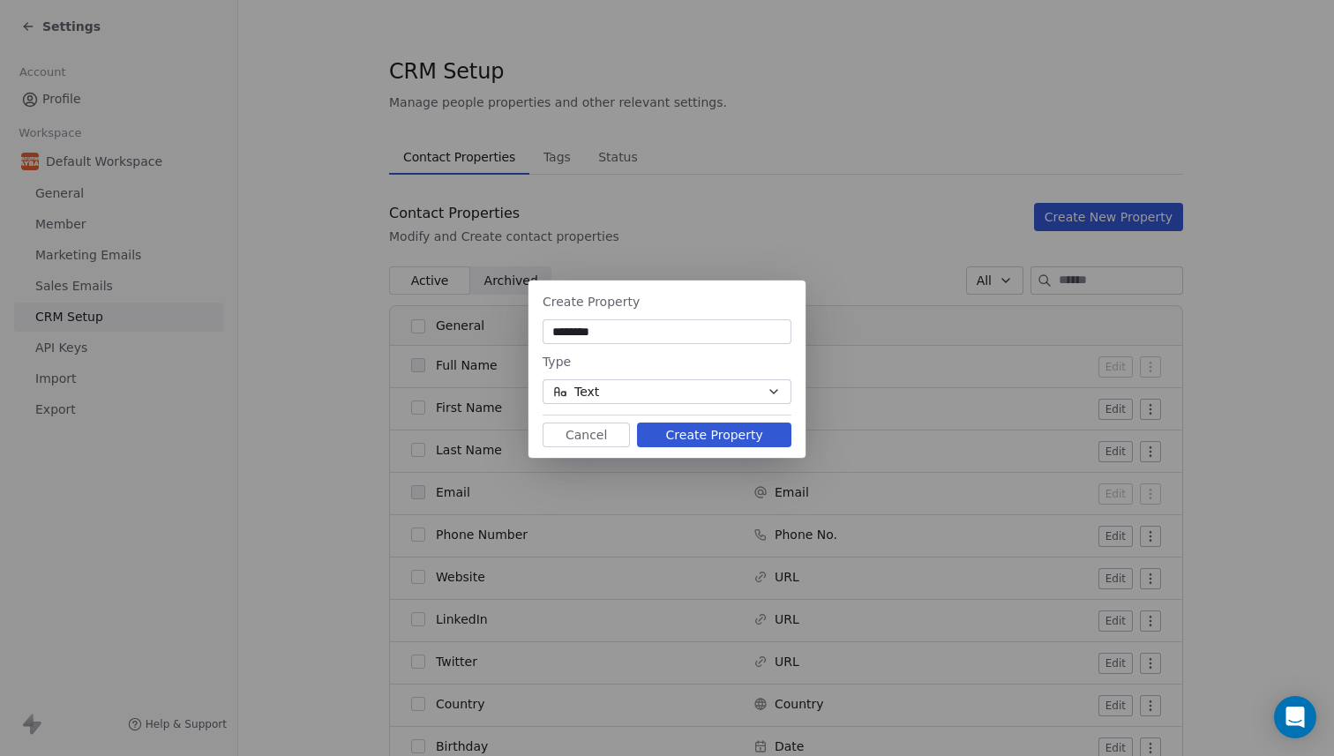
click at [666, 435] on button "Create Property" at bounding box center [714, 435] width 154 height 25
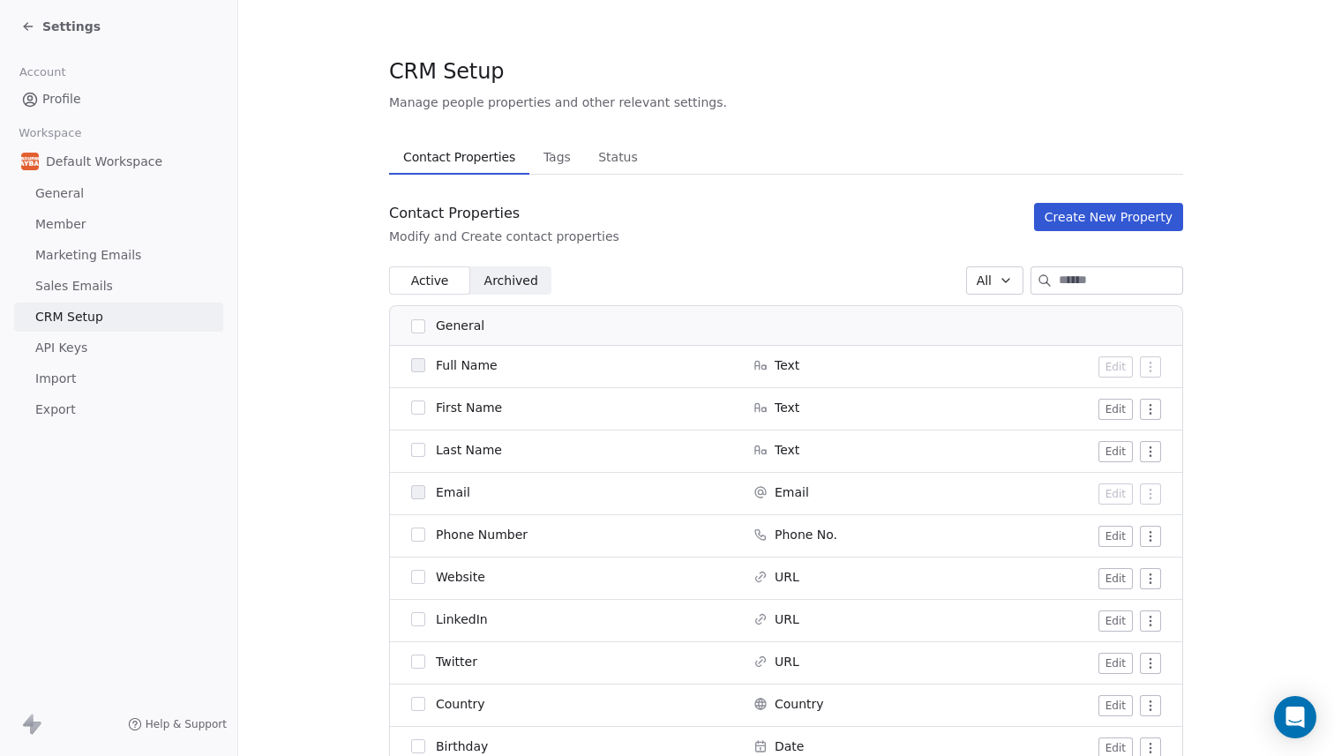
scroll to position [26, 0]
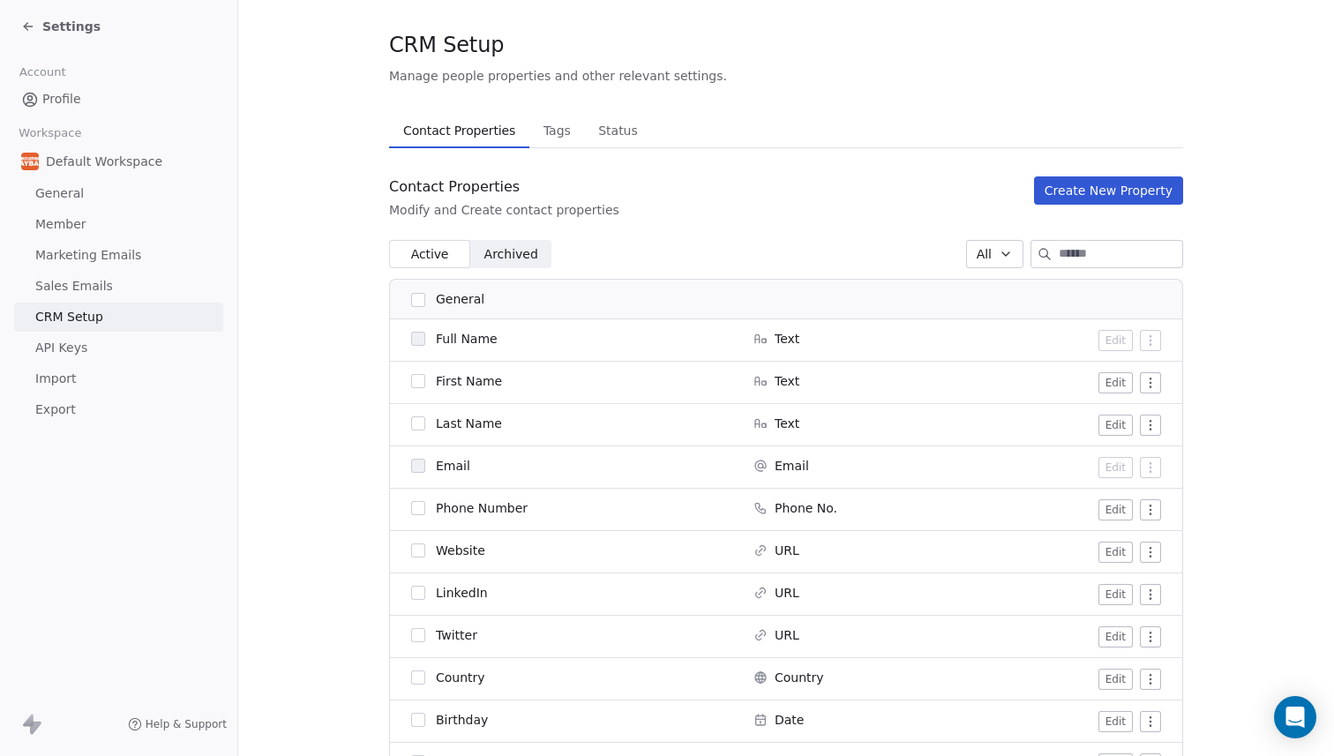
click at [1085, 188] on button "Create New Property" at bounding box center [1108, 190] width 149 height 28
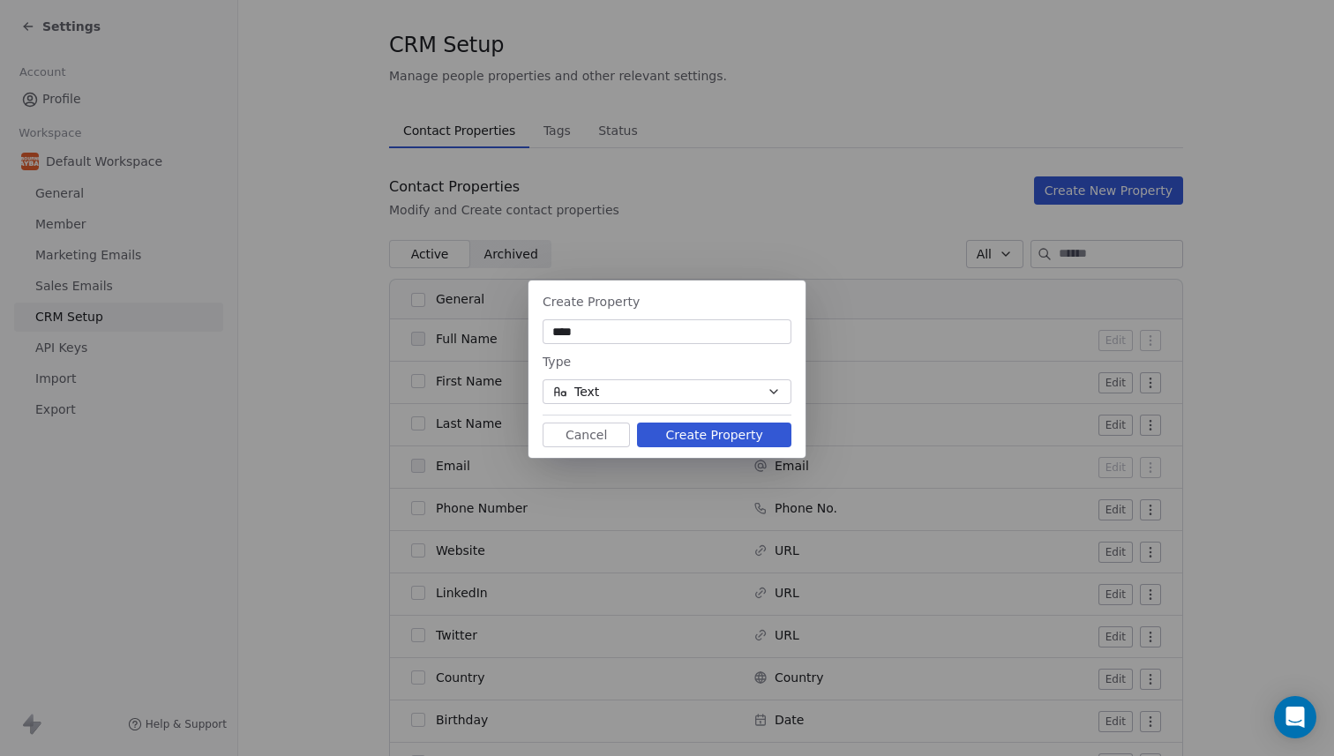
type input "****"
click at [707, 434] on button "Create Property" at bounding box center [714, 435] width 154 height 25
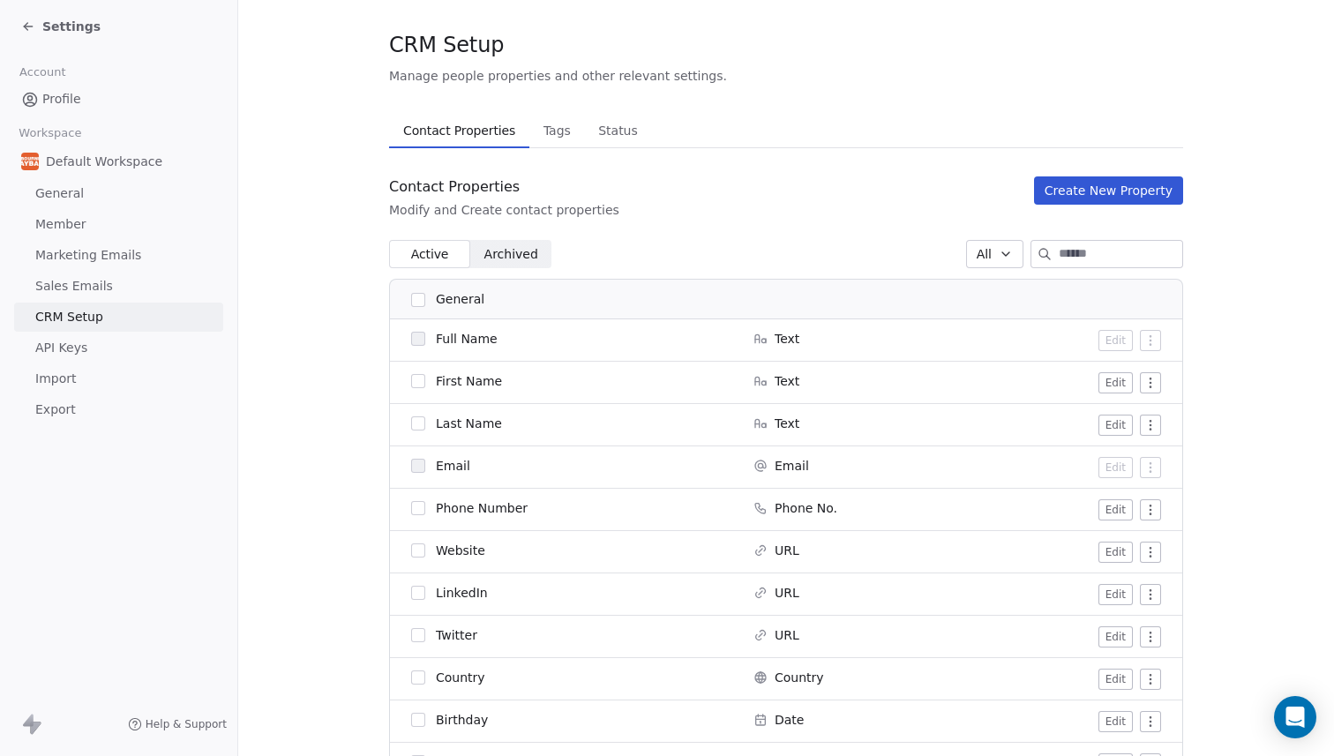
click at [60, 222] on span "Member" at bounding box center [60, 224] width 51 height 19
click at [62, 192] on span "General" at bounding box center [59, 193] width 49 height 19
click at [73, 286] on span "Sales Emails" at bounding box center [74, 286] width 78 height 19
click at [79, 258] on span "Marketing Emails" at bounding box center [88, 255] width 106 height 19
click at [559, 130] on span "Tags" at bounding box center [556, 130] width 41 height 25
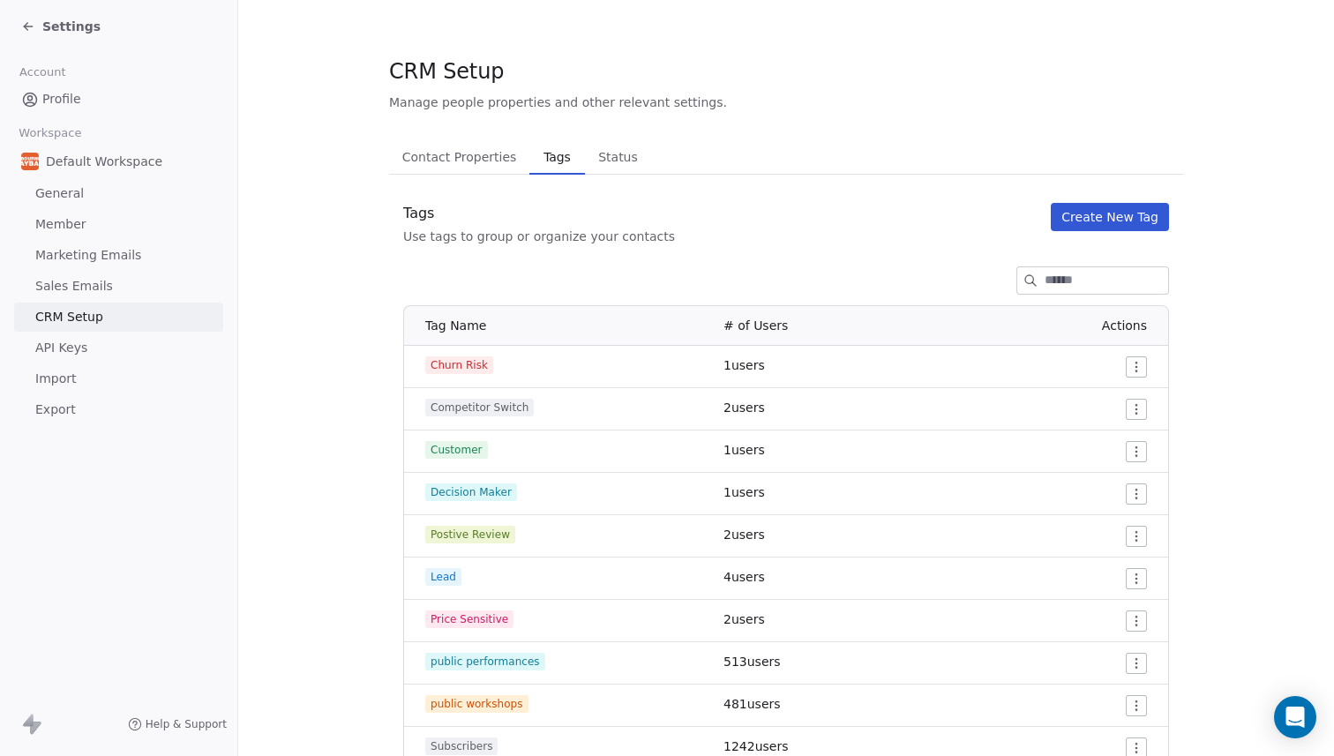
click at [70, 314] on span "CRM Setup" at bounding box center [69, 317] width 68 height 19
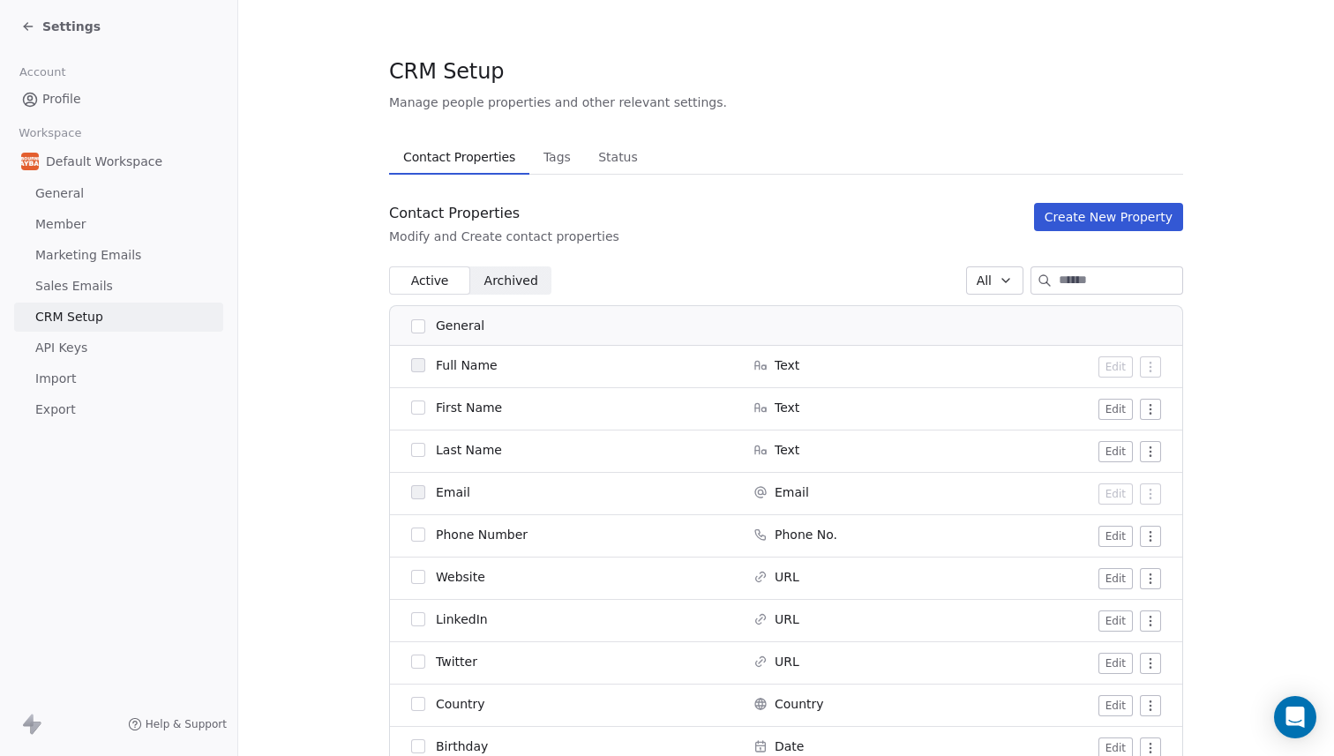
click at [550, 156] on span "Tags" at bounding box center [556, 157] width 41 height 25
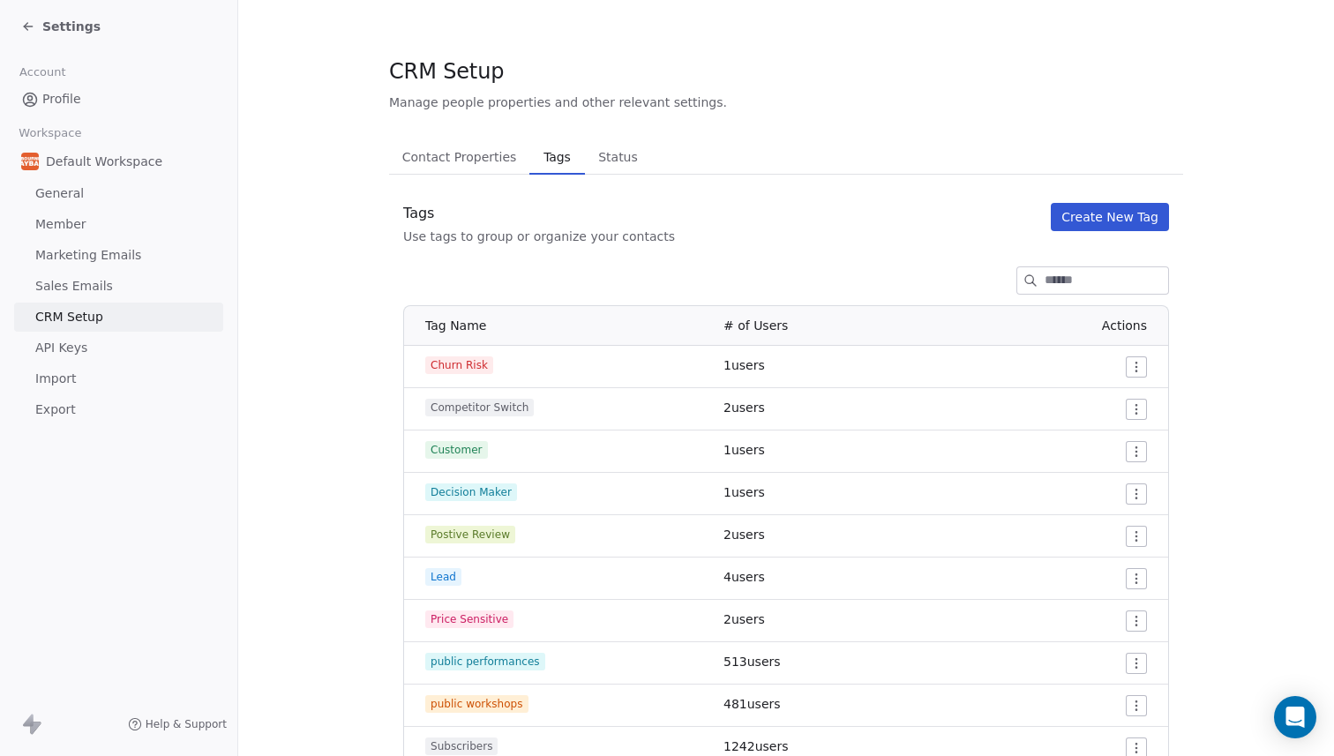
click at [609, 156] on span "Status" at bounding box center [618, 157] width 54 height 25
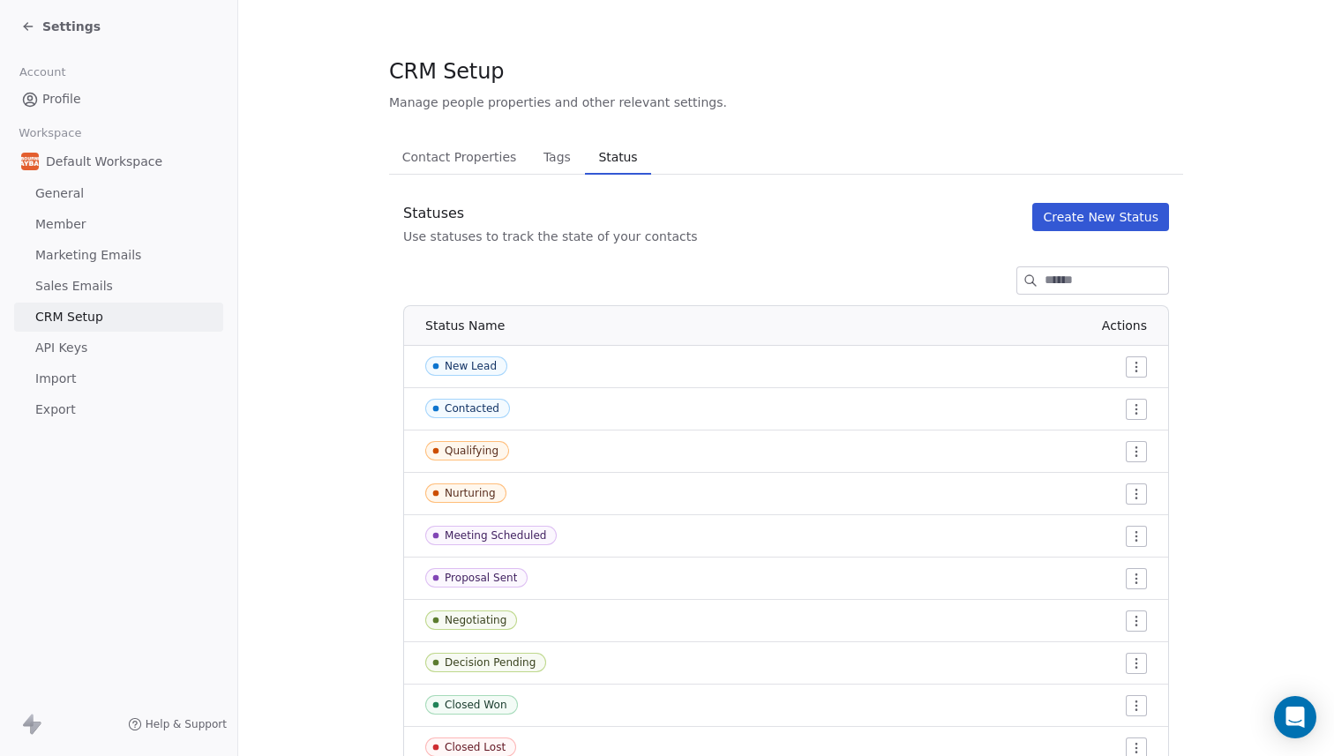
scroll to position [113, 0]
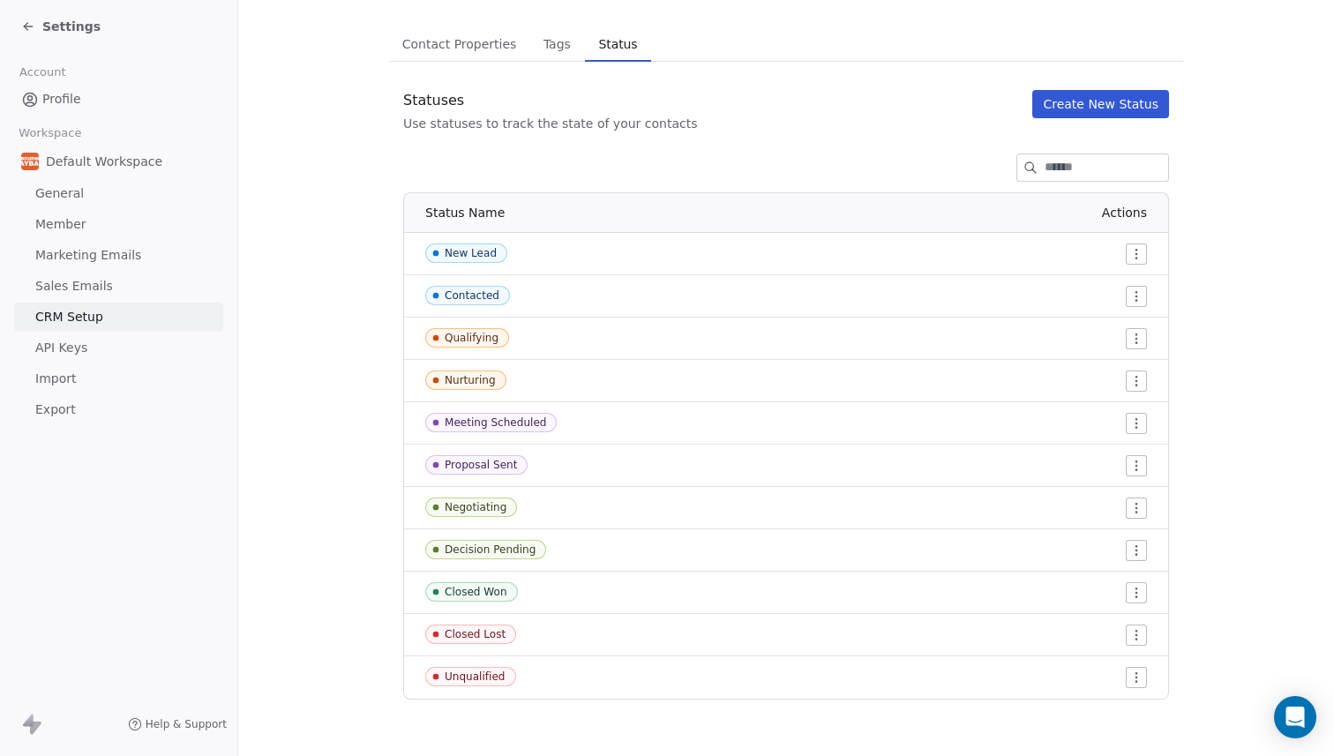
click at [446, 51] on span "Contact Properties" at bounding box center [459, 44] width 129 height 25
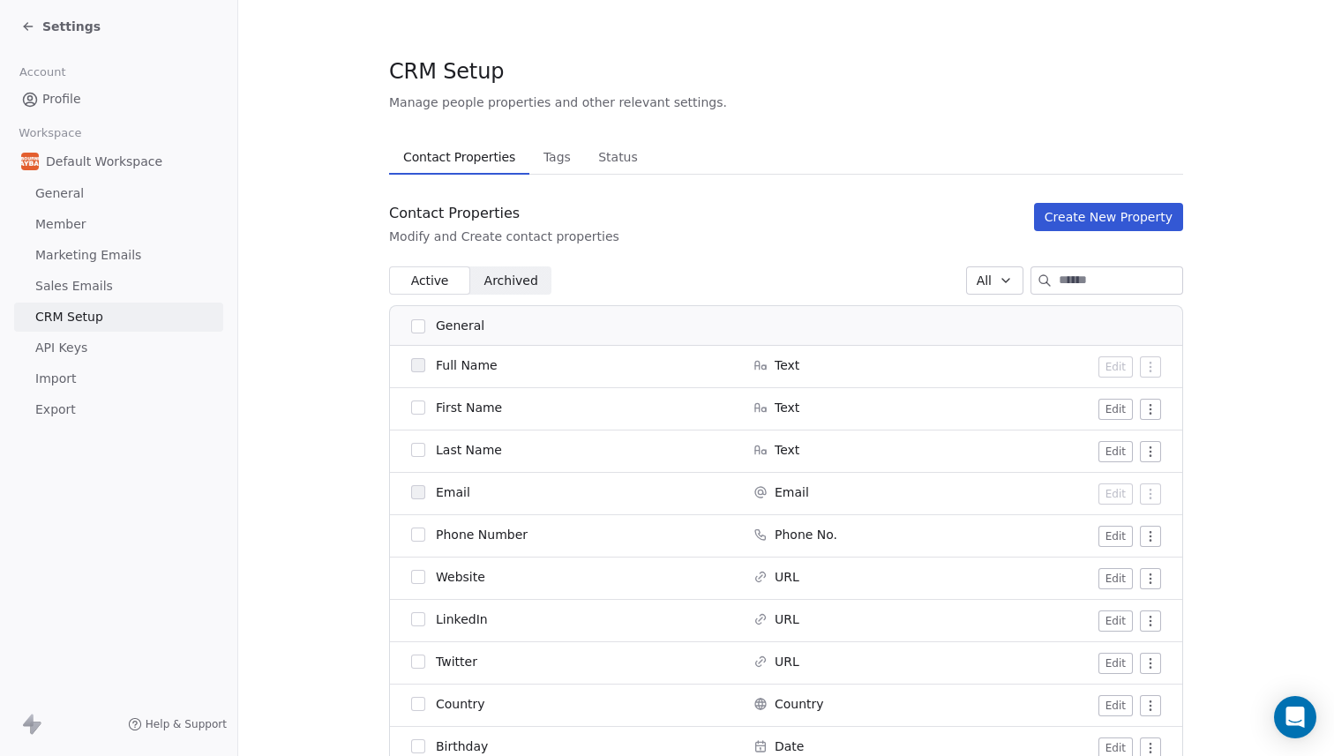
click at [561, 151] on span "Tags" at bounding box center [556, 157] width 41 height 25
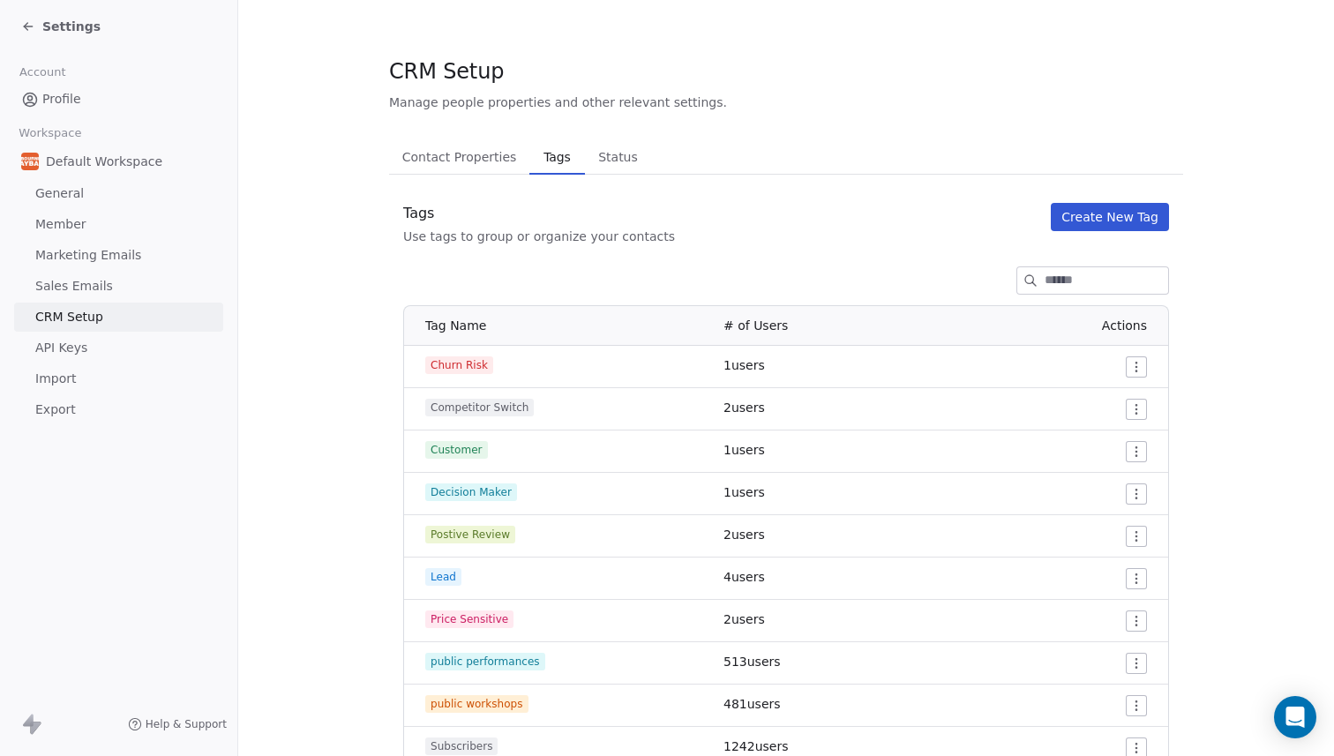
click at [71, 26] on span "Settings" at bounding box center [71, 27] width 58 height 18
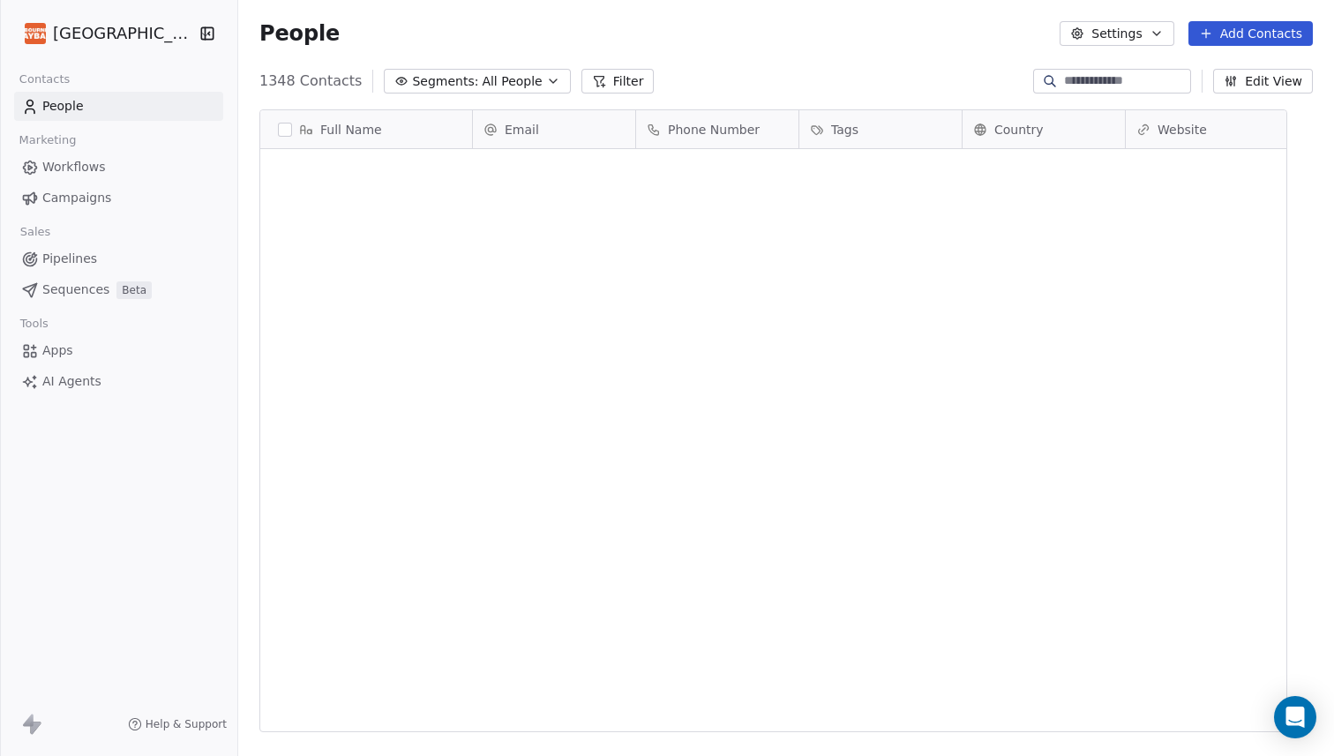
scroll to position [665, 1070]
click at [538, 78] on span "All People" at bounding box center [512, 81] width 60 height 19
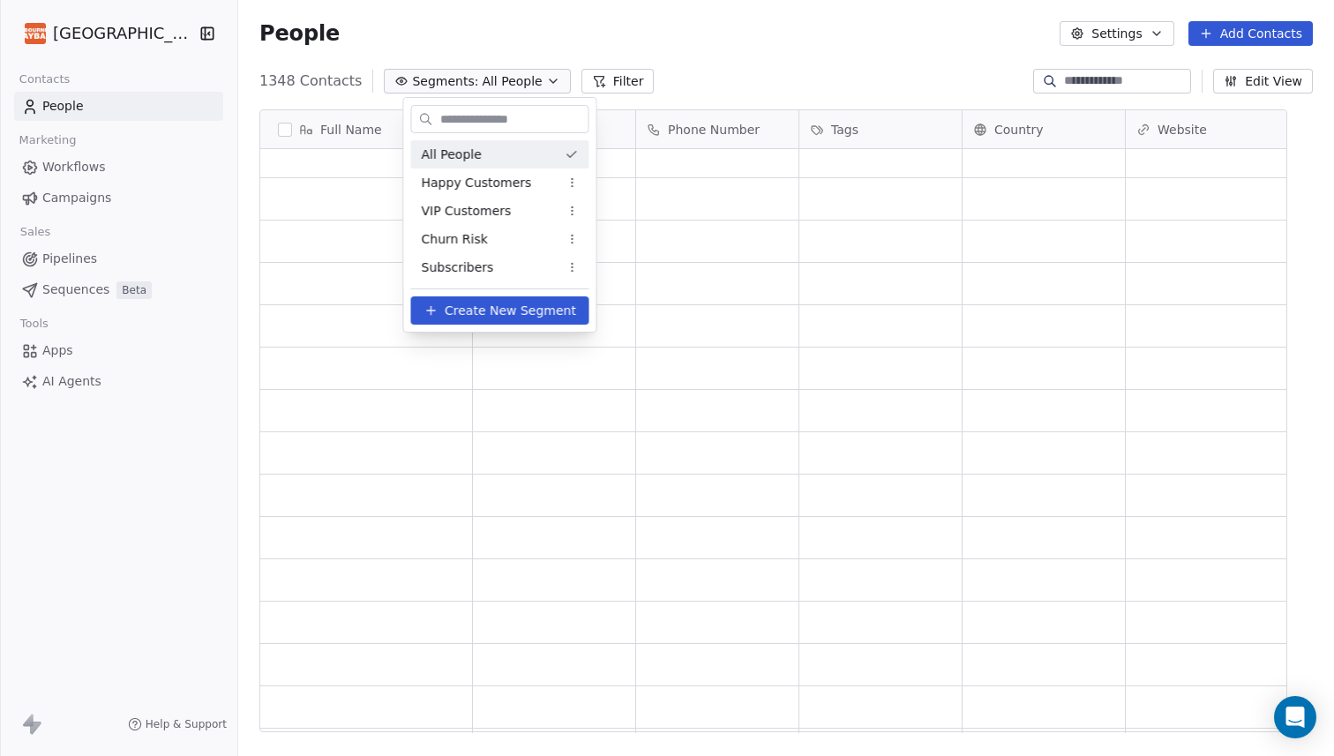
click at [526, 34] on html "Melbourne Playback Theatre Contacts People Marketing Workflows Campaigns Sales …" at bounding box center [667, 378] width 1334 height 756
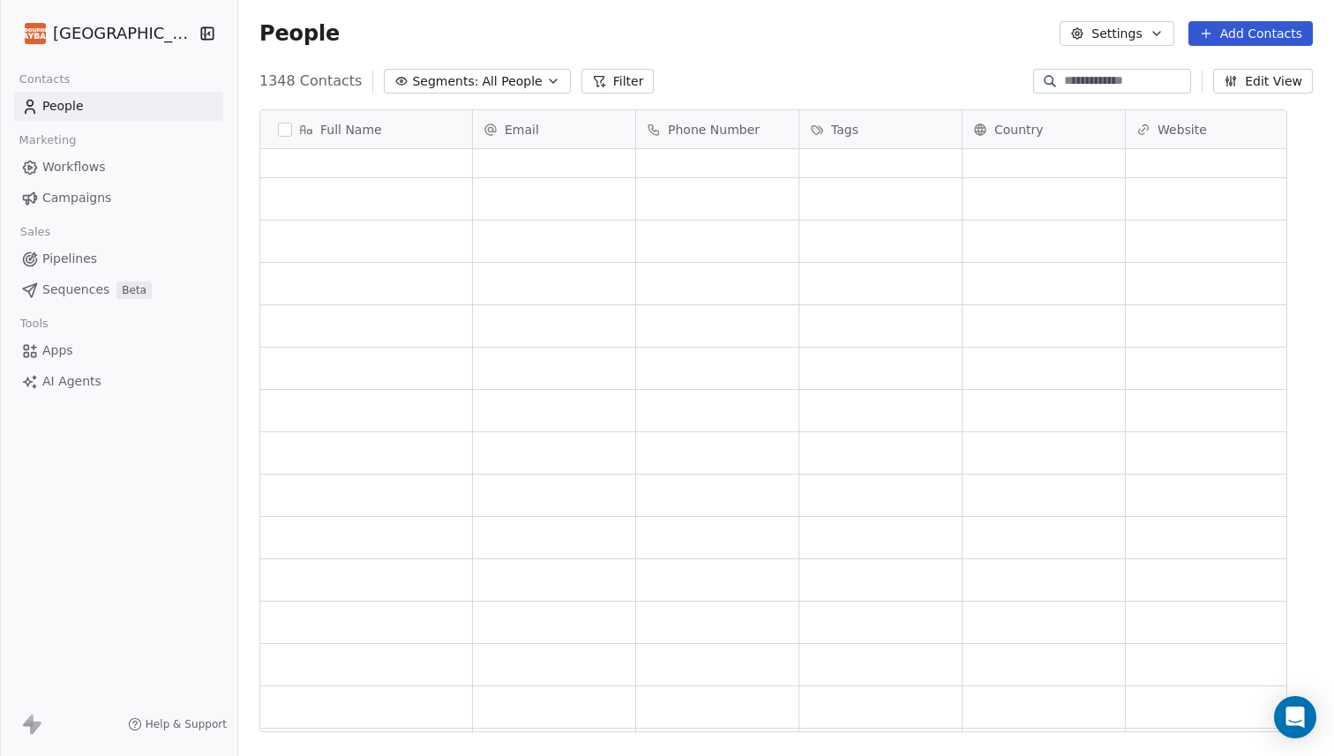
click at [1116, 41] on button "Settings" at bounding box center [1116, 33] width 114 height 25
click at [1124, 71] on span "Contact Properties" at bounding box center [1162, 72] width 115 height 19
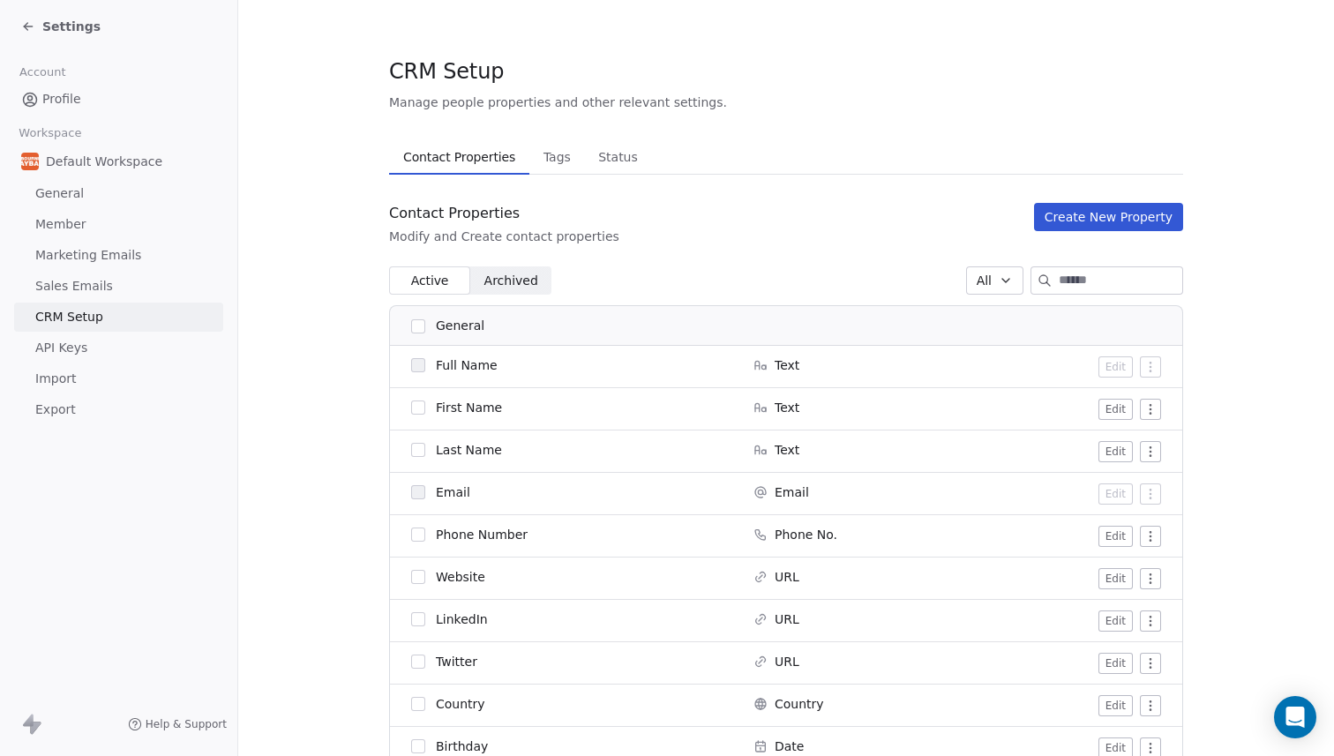
click at [603, 155] on span "Status" at bounding box center [618, 157] width 54 height 25
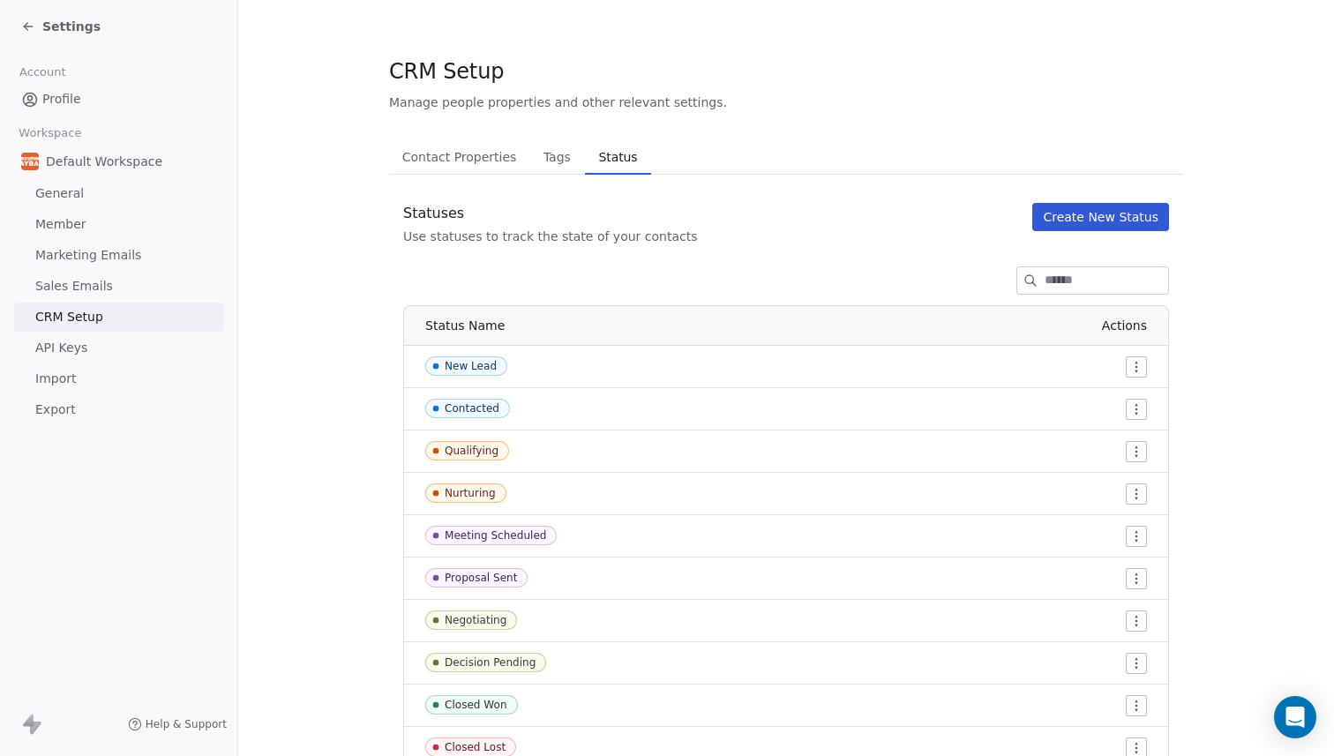
click at [551, 151] on span "Tags" at bounding box center [556, 157] width 41 height 25
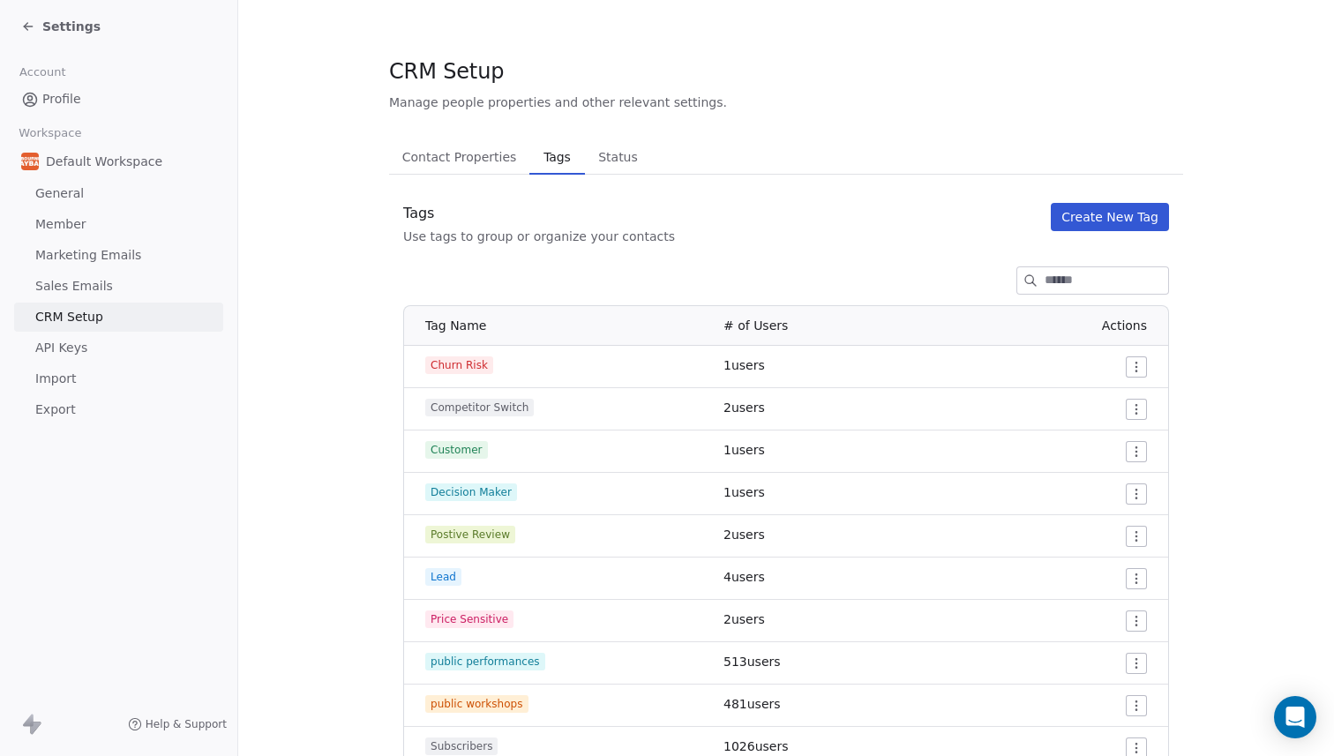
click at [483, 160] on span "Contact Properties" at bounding box center [459, 157] width 129 height 25
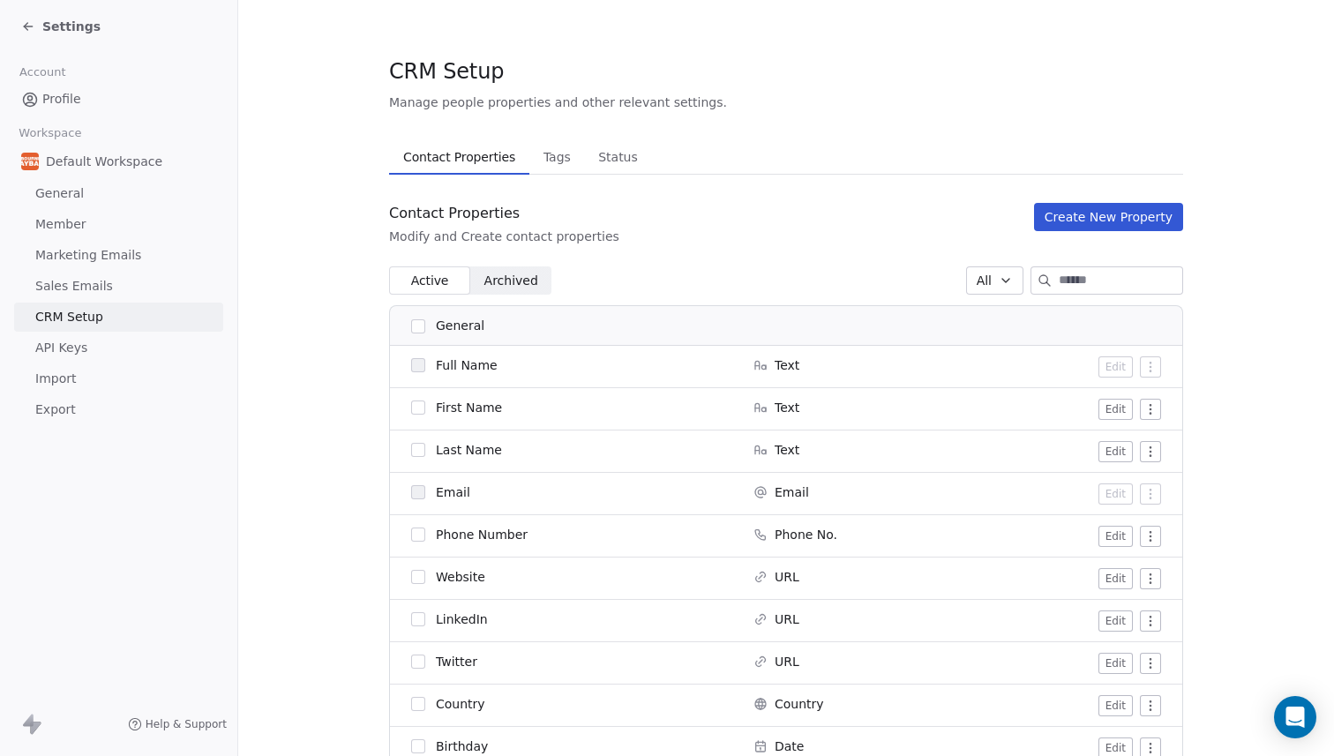
click at [31, 24] on icon at bounding box center [28, 26] width 14 height 14
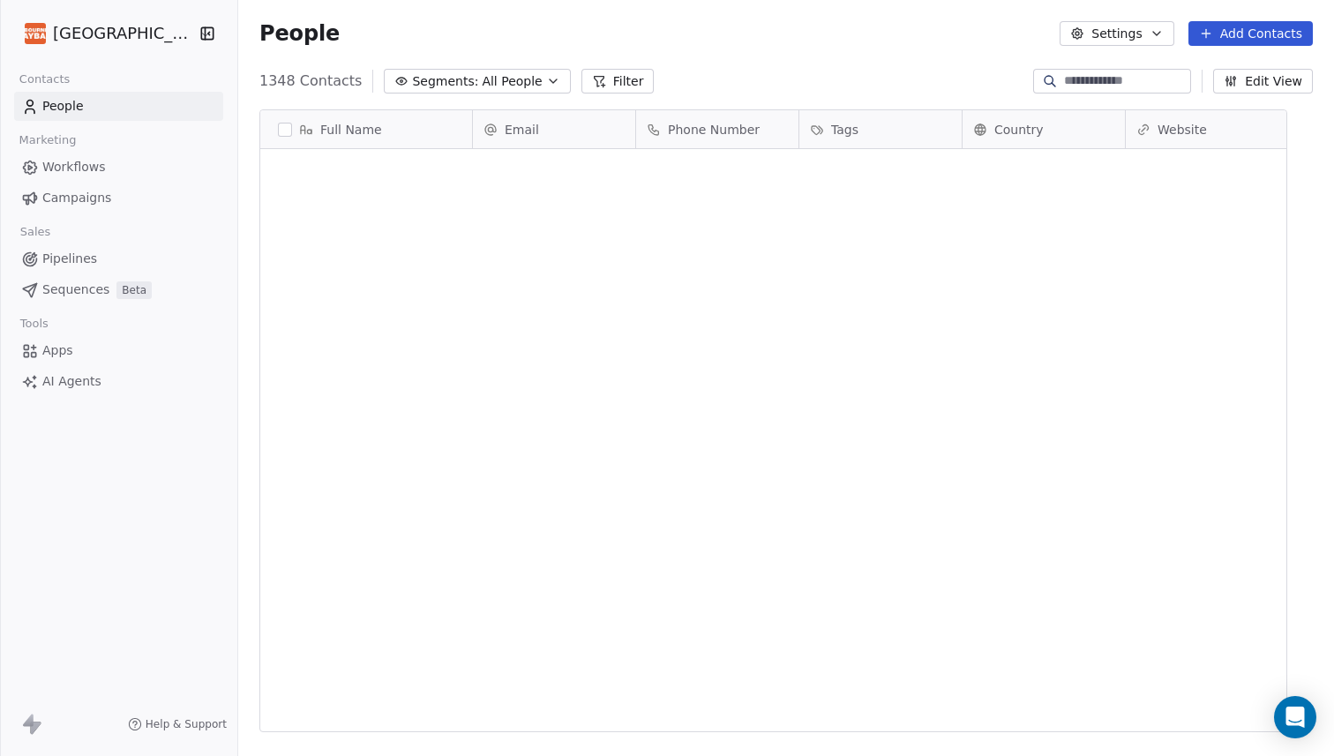
scroll to position [665, 1070]
click at [625, 83] on button "Filter" at bounding box center [617, 81] width 73 height 25
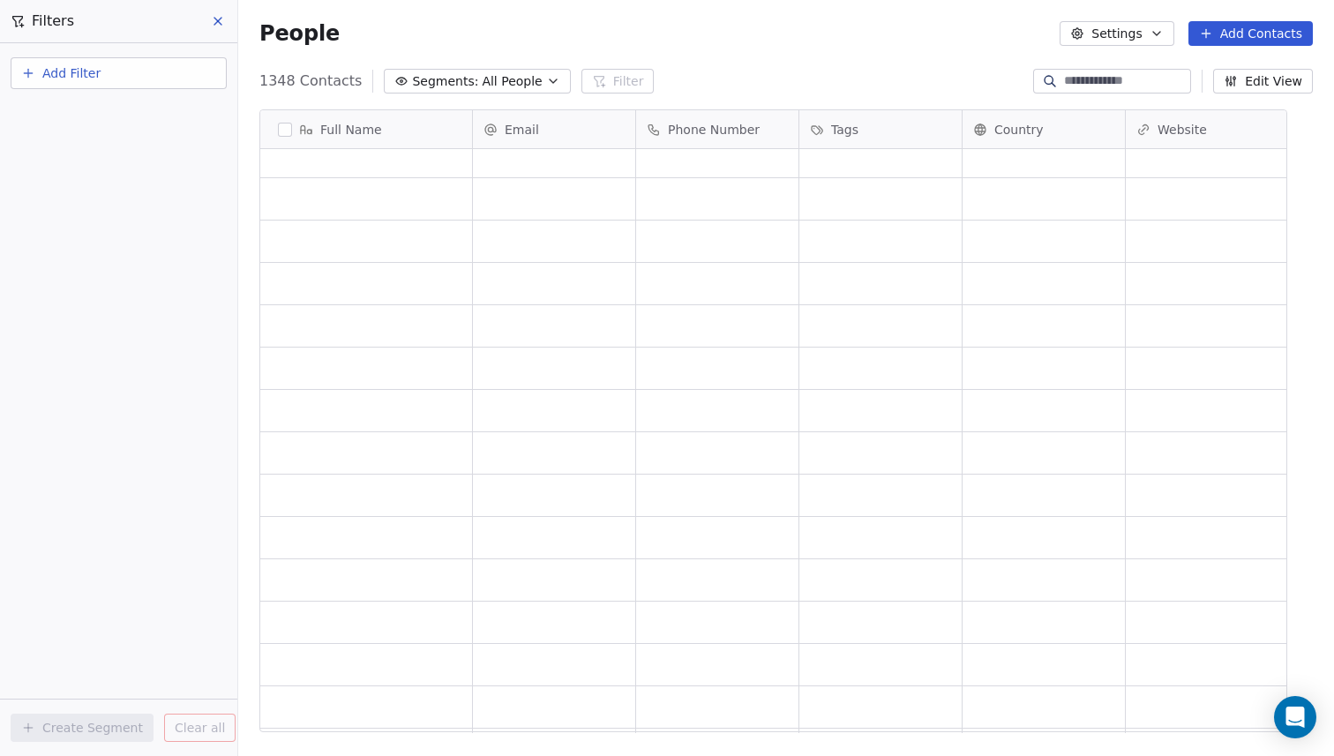
click at [79, 71] on span "Add Filter" at bounding box center [71, 73] width 58 height 19
click at [79, 111] on span "Contact properties" at bounding box center [86, 115] width 115 height 19
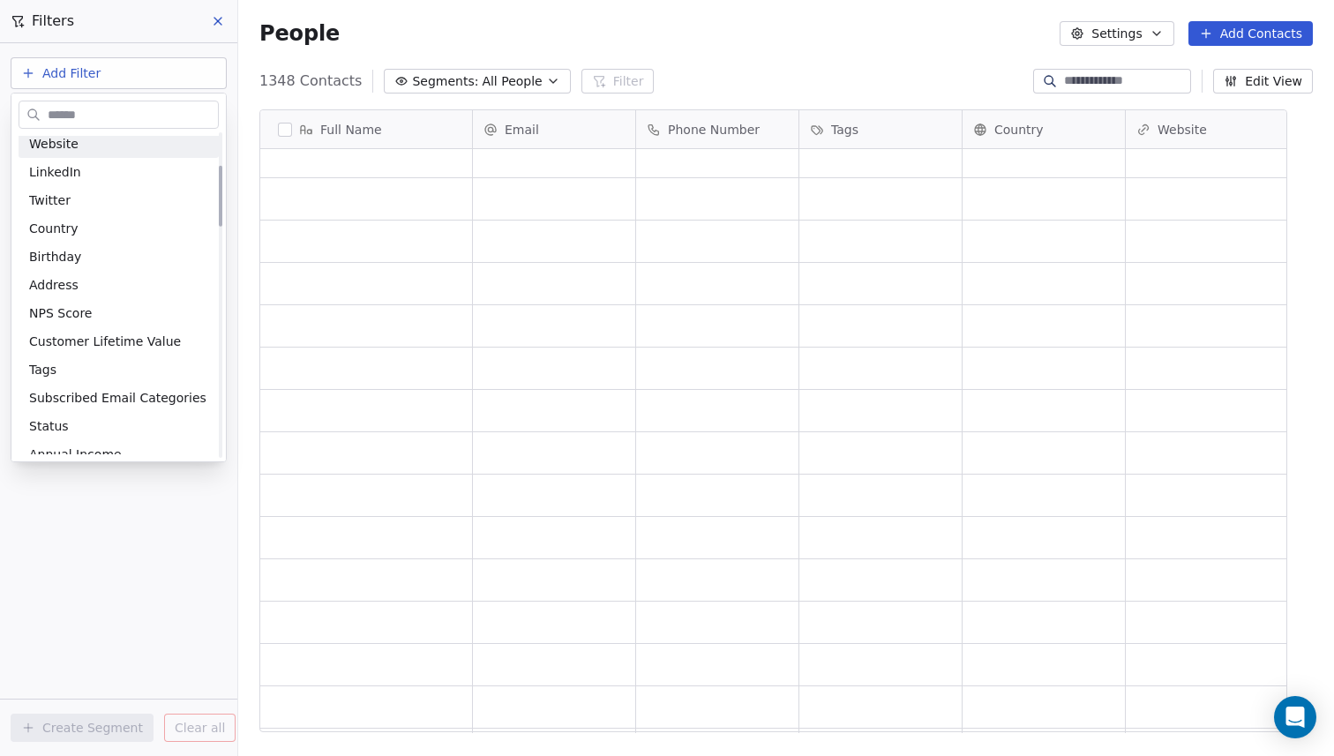
scroll to position [191, 0]
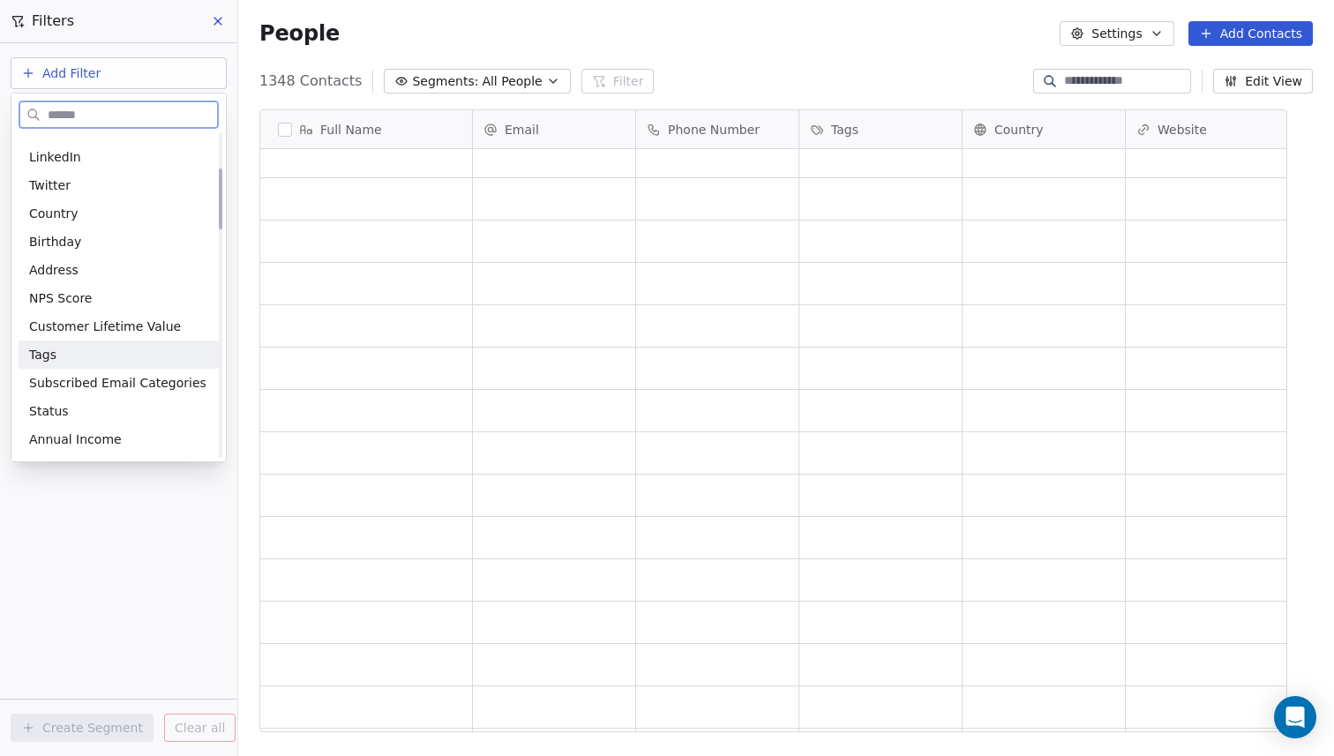
click at [65, 359] on div "Tags" at bounding box center [118, 355] width 179 height 18
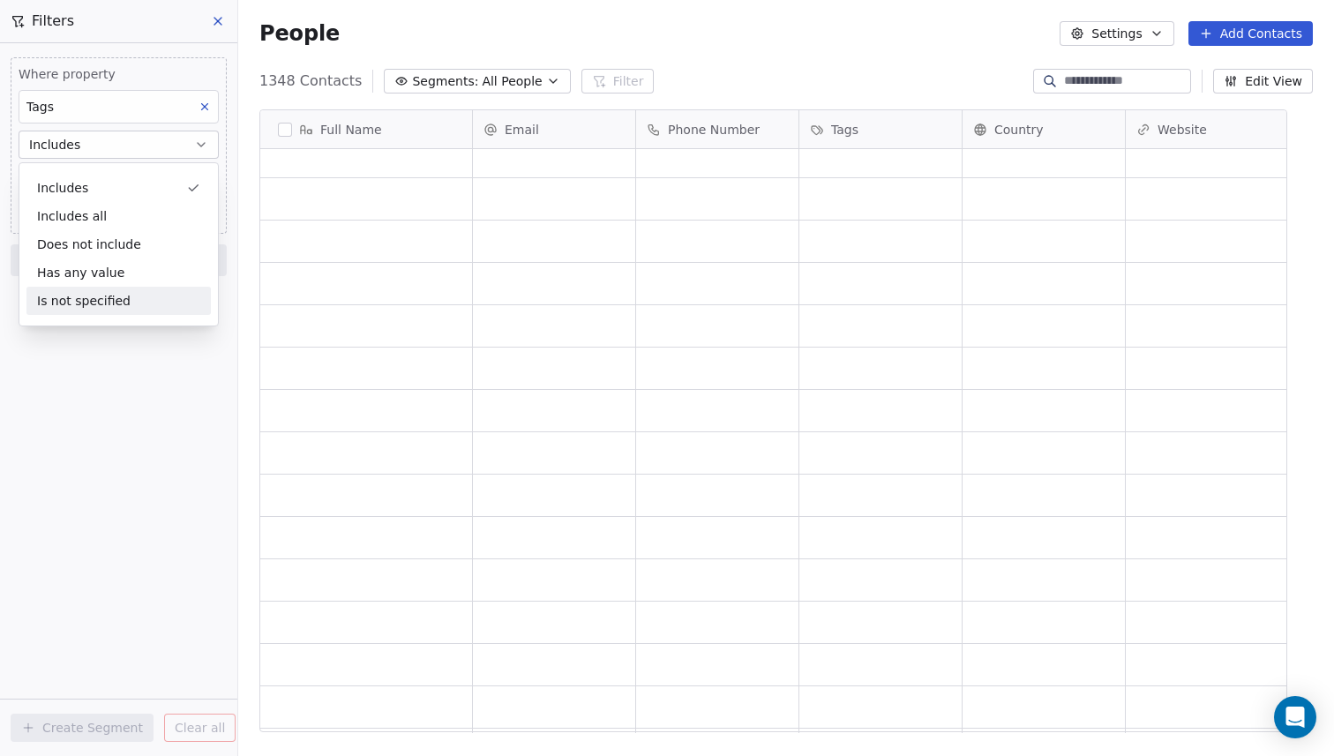
click at [121, 388] on div "Where property Tags Includes Select Tags Add filter to this group Add another f…" at bounding box center [118, 399] width 237 height 713
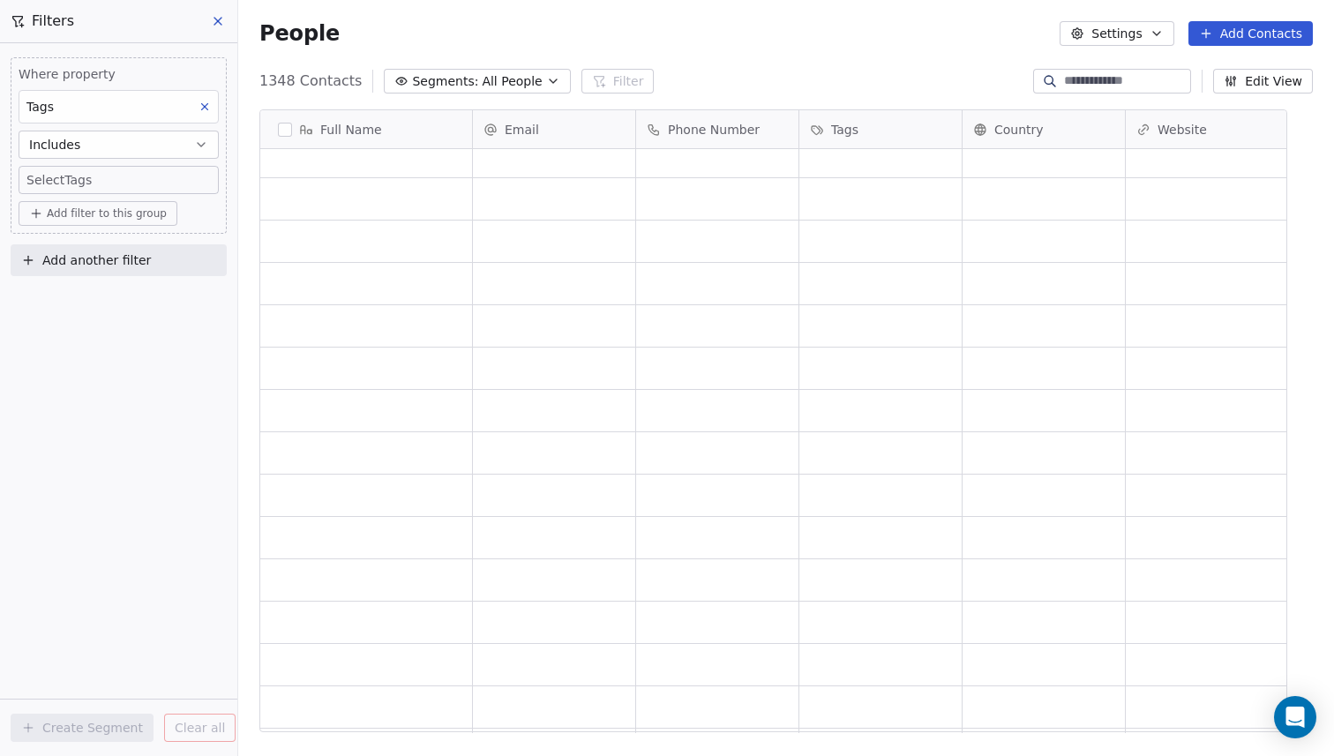
click at [212, 22] on icon at bounding box center [218, 21] width 14 height 14
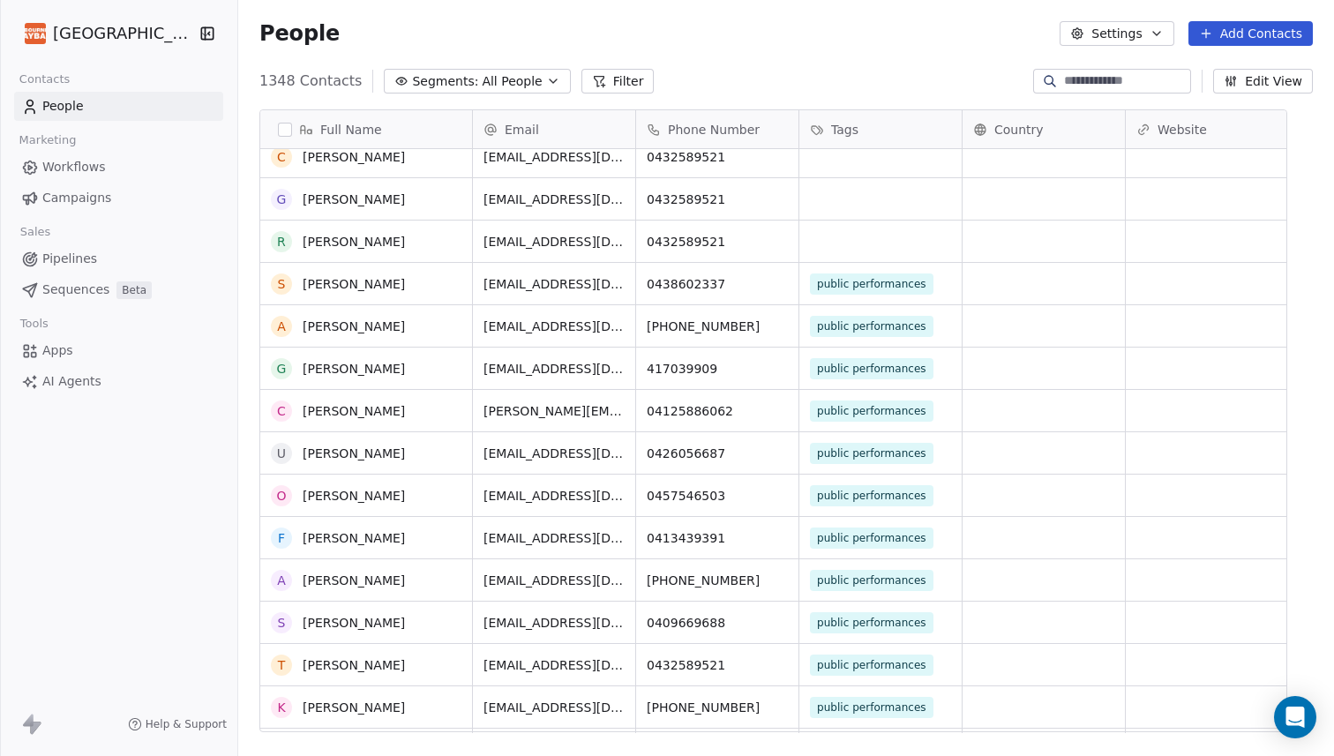
scroll to position [0, 0]
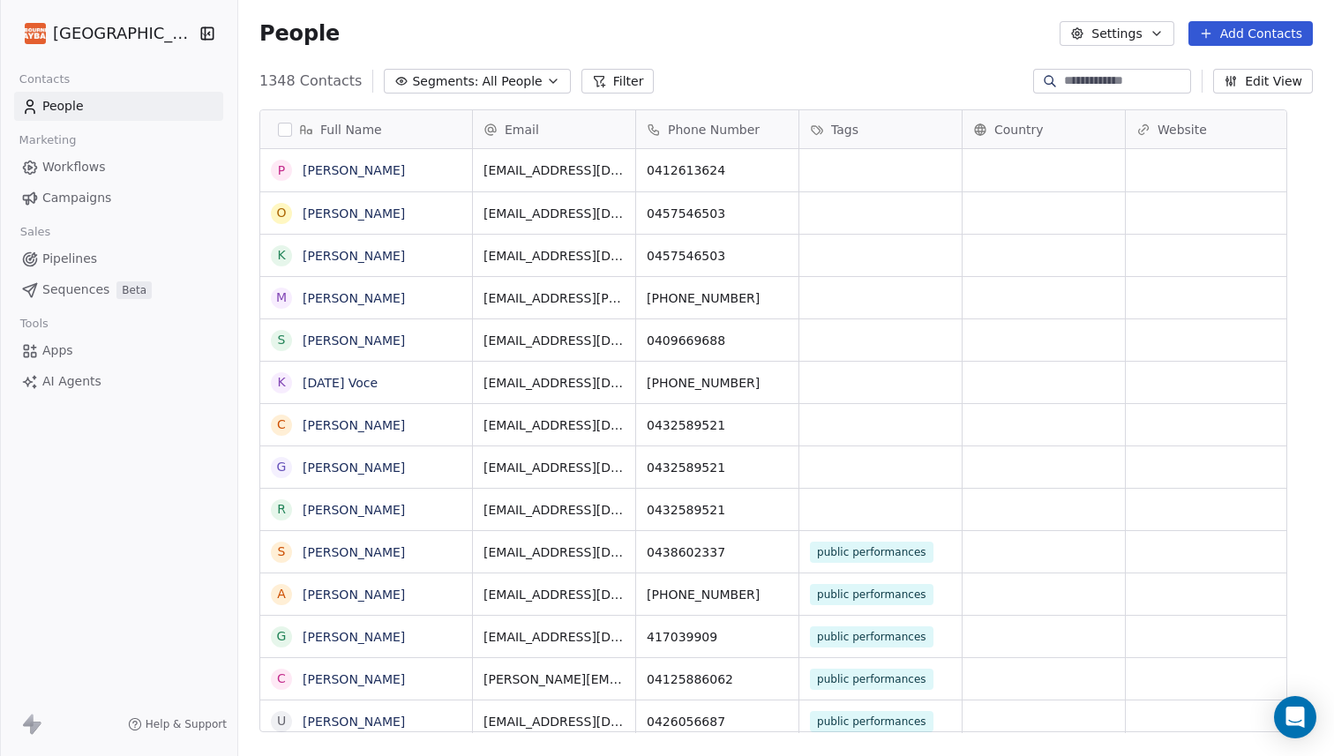
click at [1108, 86] on input at bounding box center [1125, 81] width 123 height 18
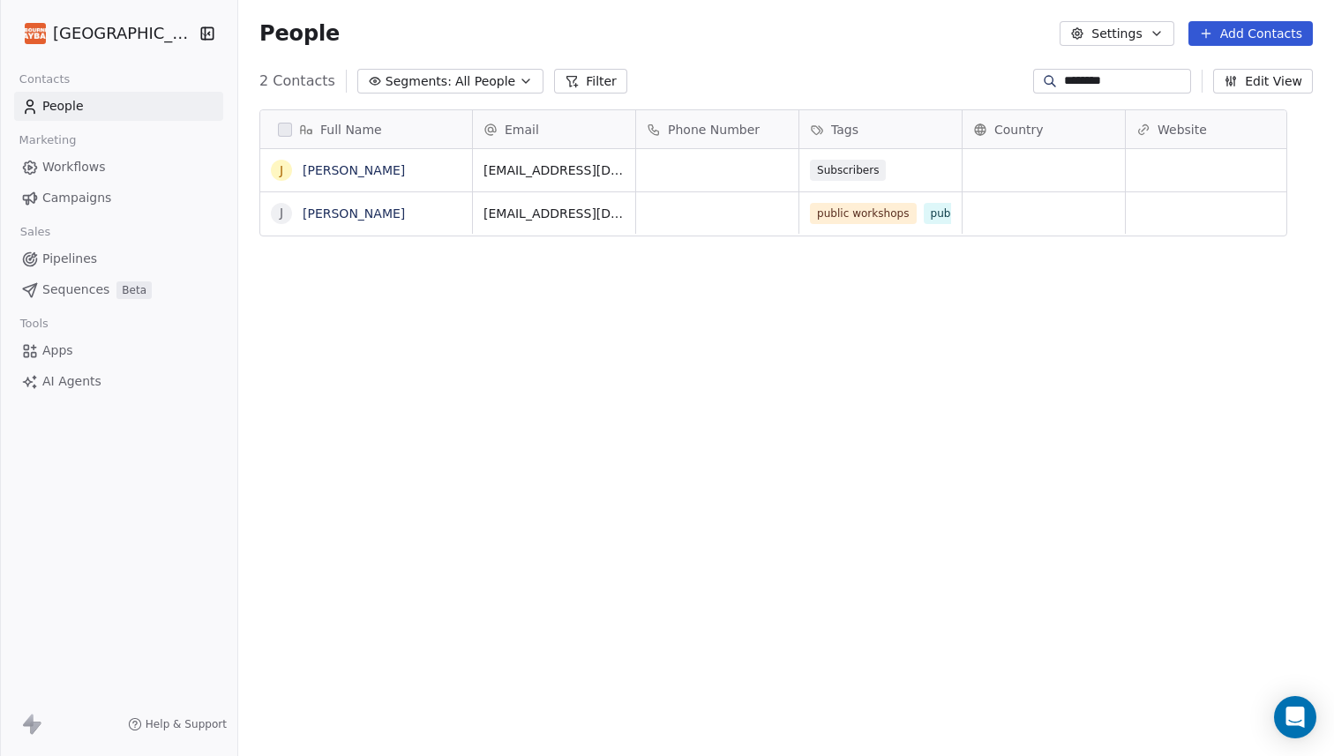
scroll to position [665, 1070]
type input "*"
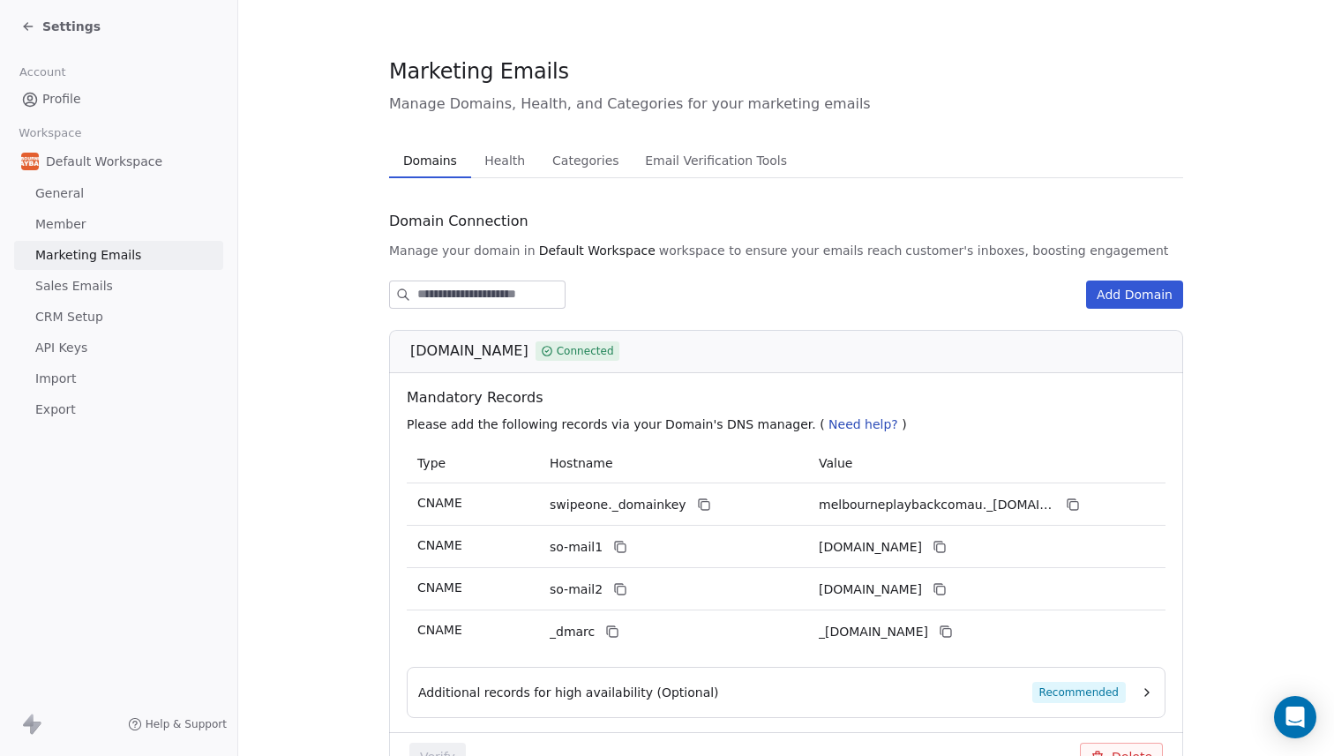
click at [579, 164] on span "Categories" at bounding box center [585, 160] width 80 height 25
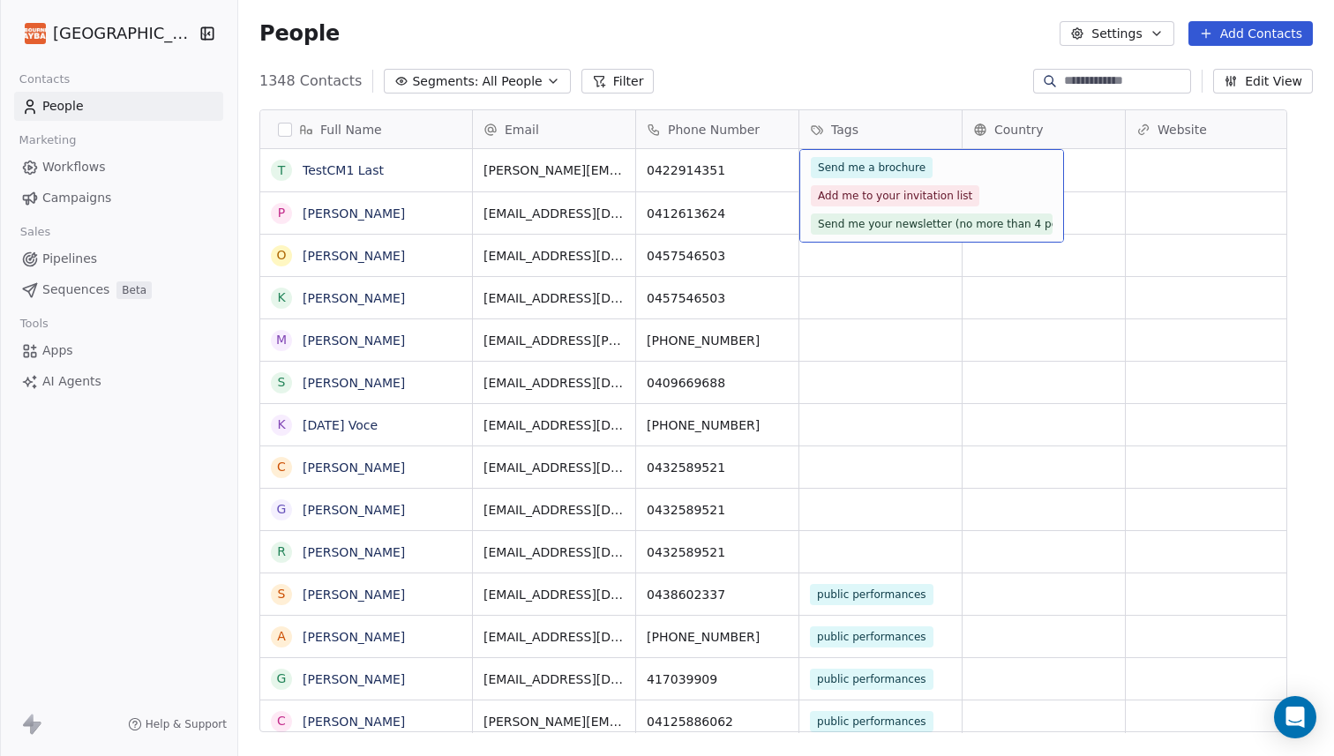
drag, startPoint x: 965, startPoint y: 170, endPoint x: 999, endPoint y: 169, distance: 33.5
click at [953, 77] on div "1348 Contacts Segments: All People Filter Edit View" at bounding box center [786, 81] width 1096 height 28
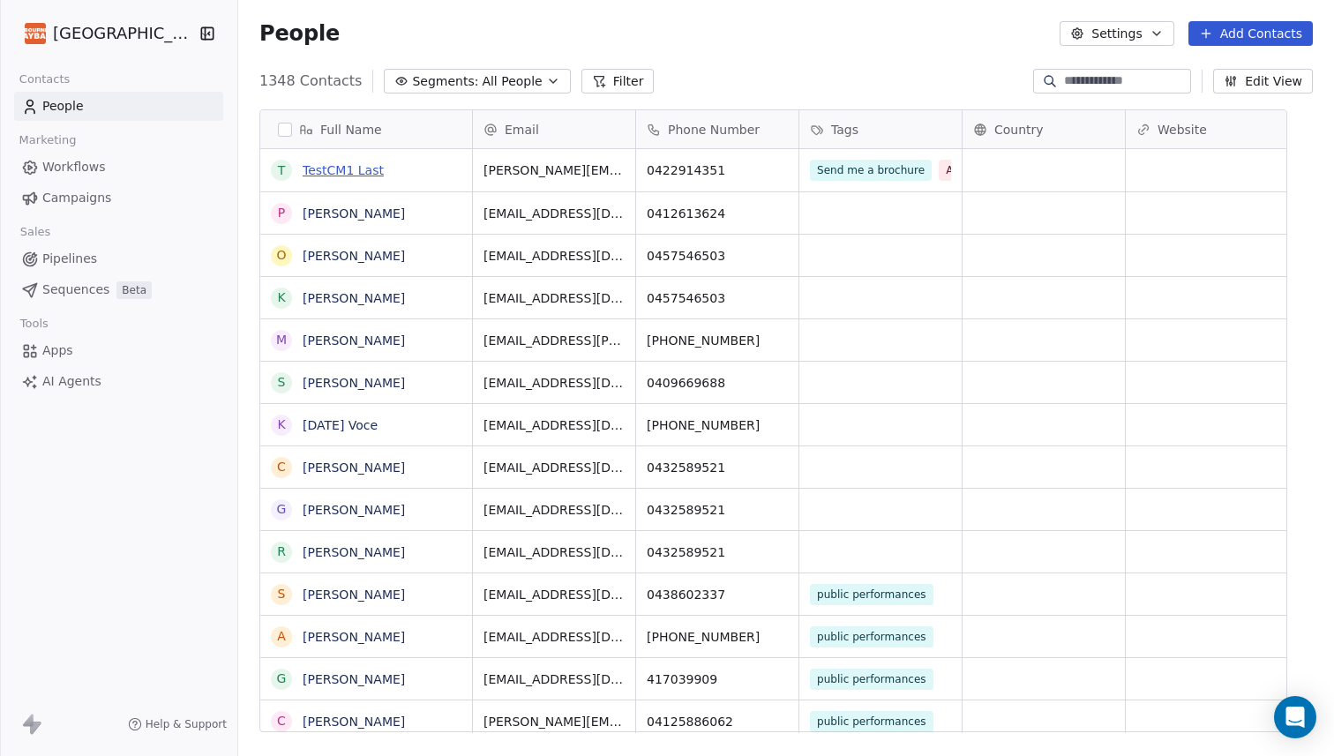
click at [352, 169] on link "TestCM1 Last" at bounding box center [343, 170] width 81 height 14
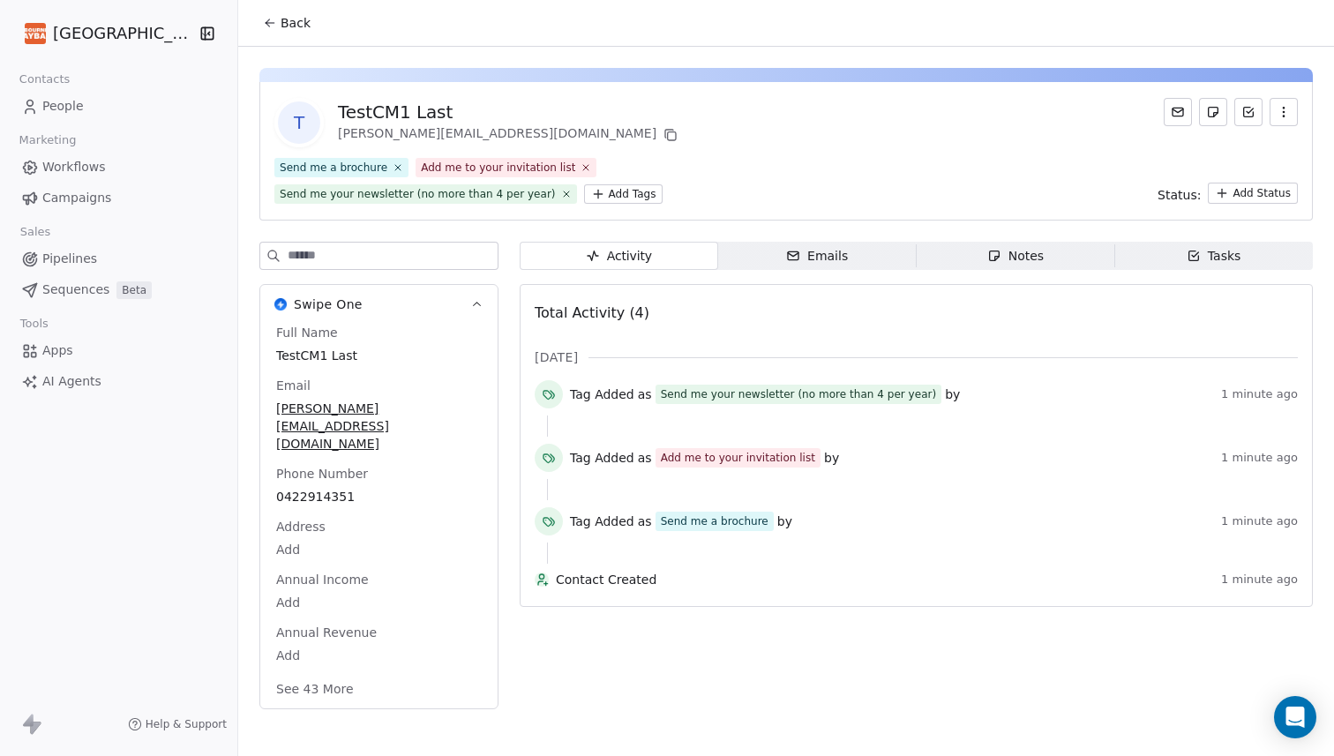
click at [359, 673] on button "See 43 More" at bounding box center [315, 689] width 99 height 32
click at [74, 103] on span "People" at bounding box center [62, 106] width 41 height 19
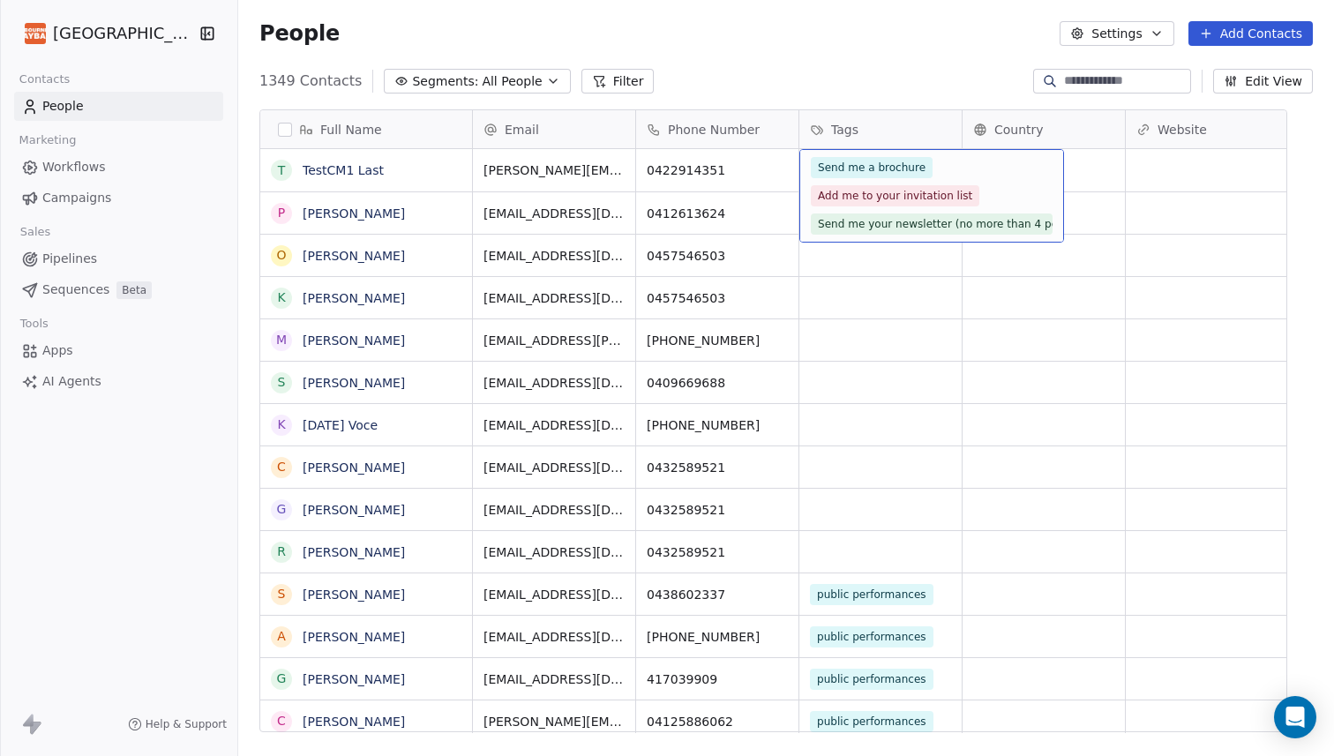
click at [901, 99] on div "Full Name T TestCM1 Last P Pippa Monckton O Ophelia Wass K Kimberley Davenport …" at bounding box center [786, 427] width 1096 height 665
click at [895, 83] on div "1349 Contacts Segments: All People Filter Edit View" at bounding box center [786, 81] width 1096 height 28
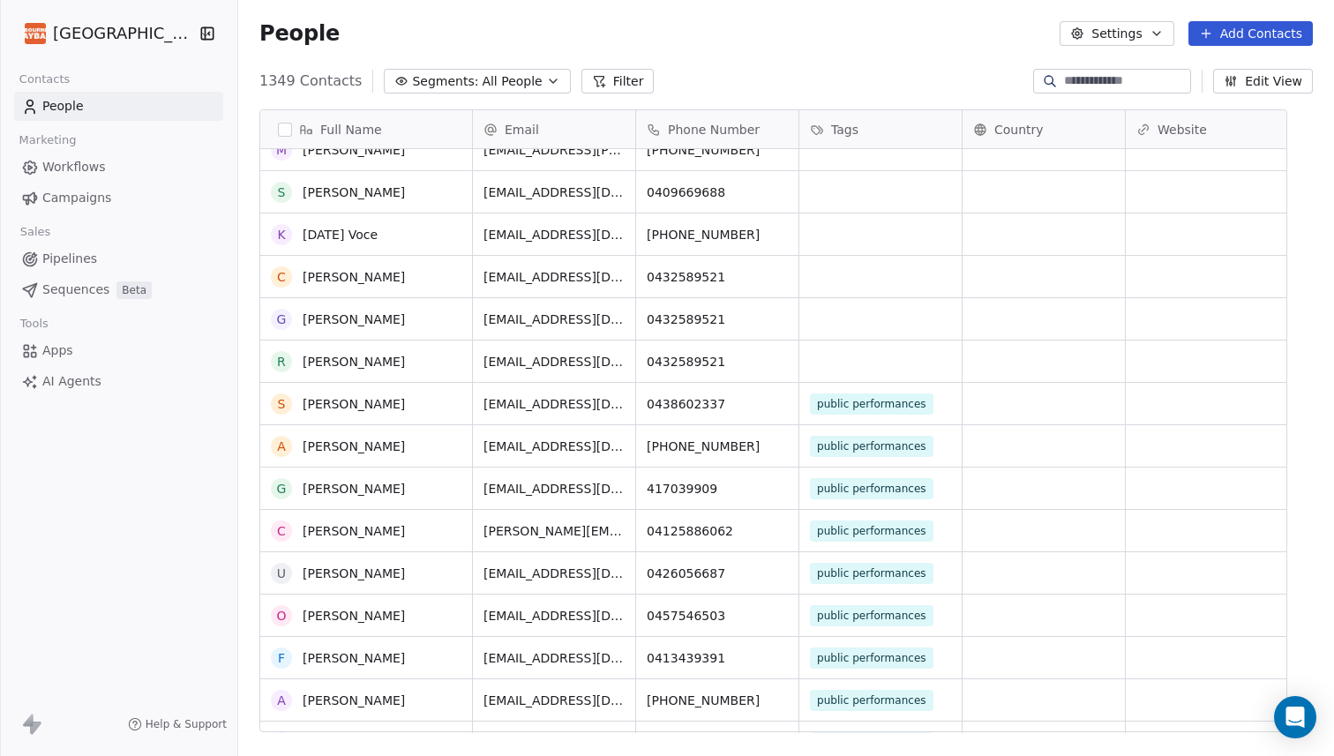
scroll to position [194, 0]
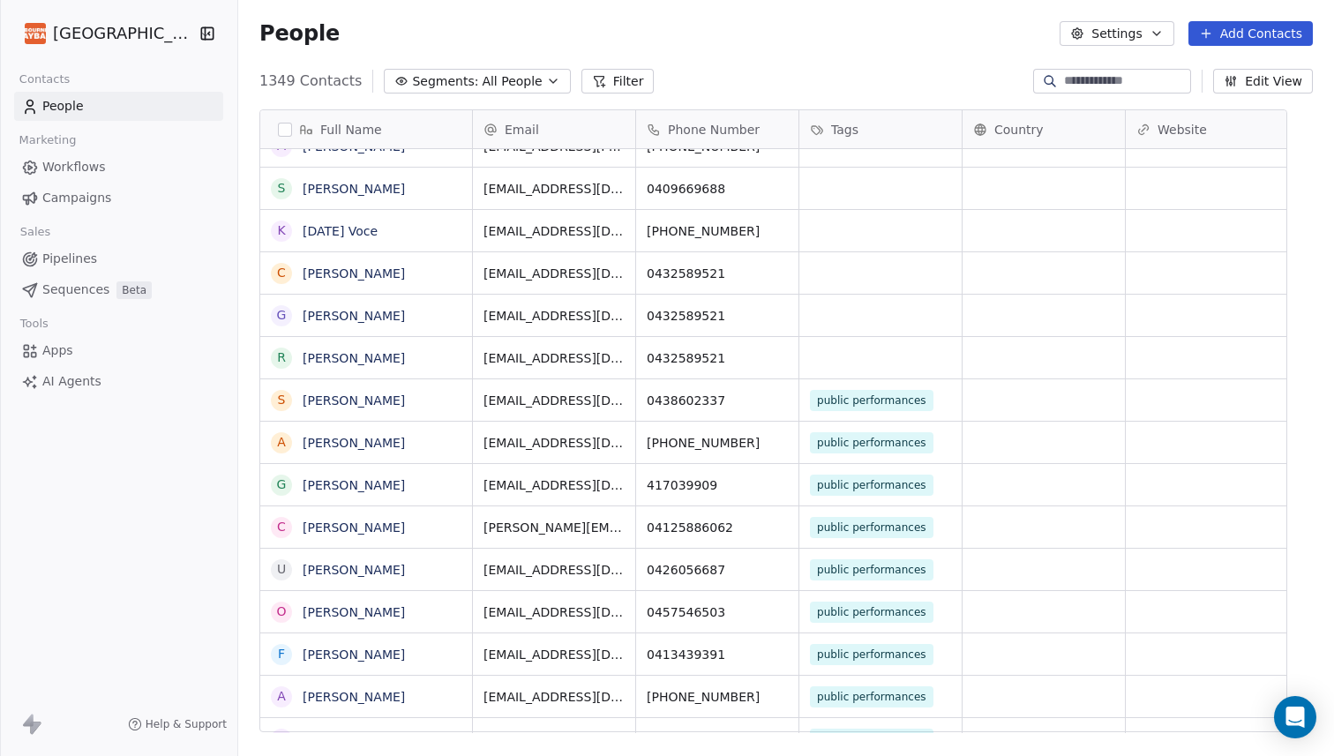
click at [1097, 33] on button "Settings" at bounding box center [1116, 33] width 114 height 25
click at [1127, 76] on span "Contact Properties" at bounding box center [1162, 72] width 115 height 19
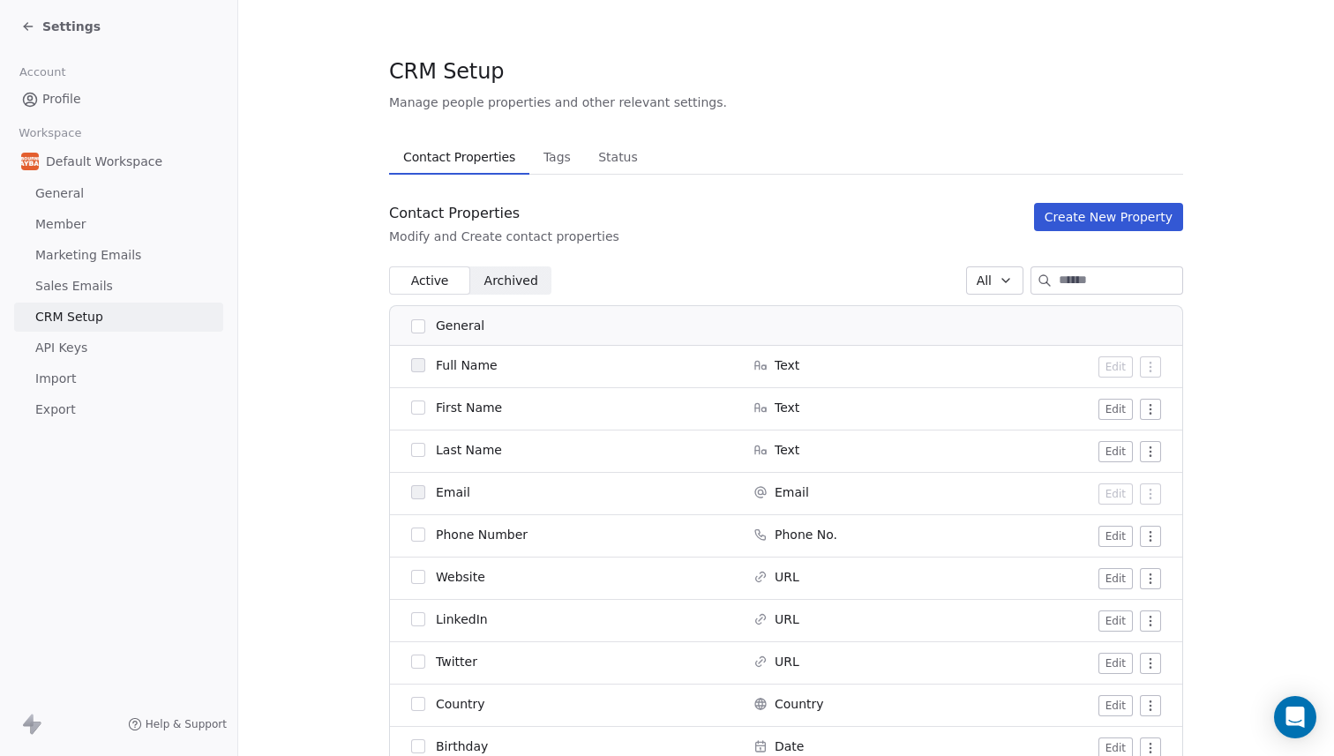
click at [1106, 219] on button "Create New Property" at bounding box center [1108, 217] width 149 height 28
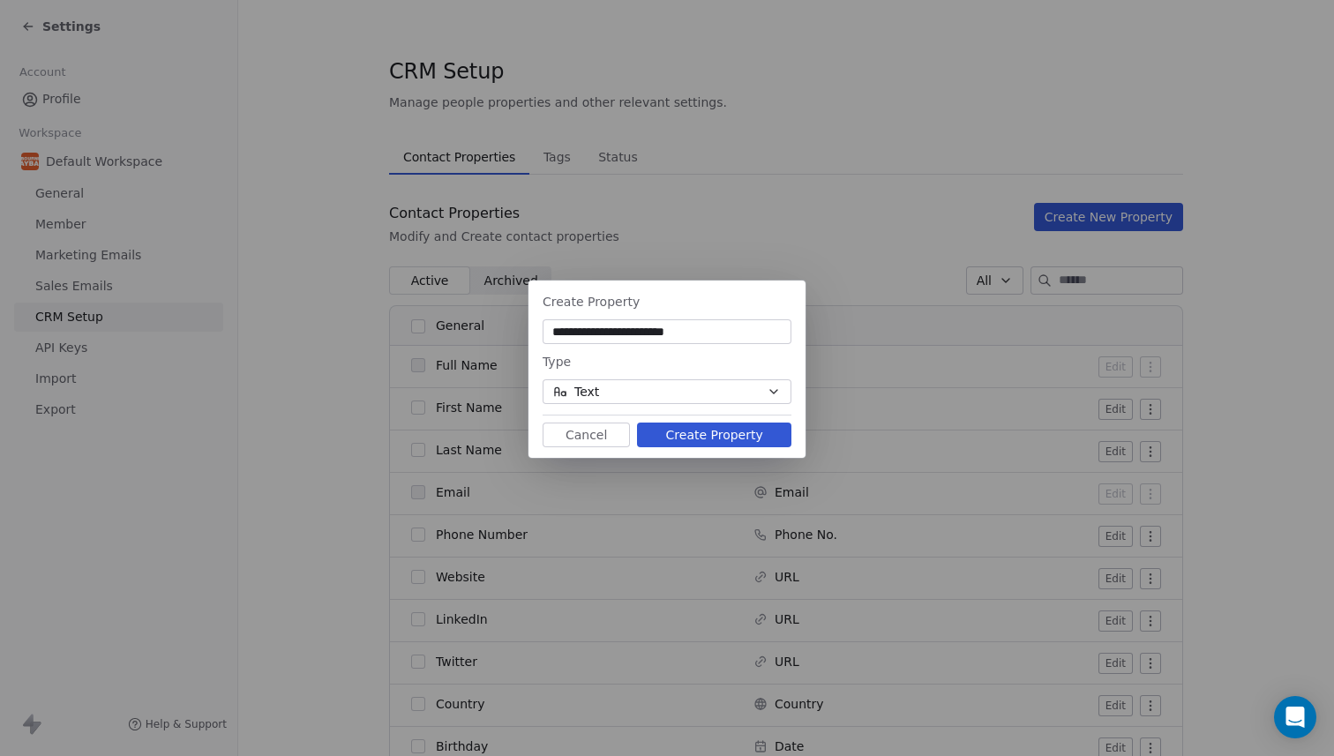
type input "**********"
click at [770, 390] on icon "button" at bounding box center [773, 392] width 7 height 4
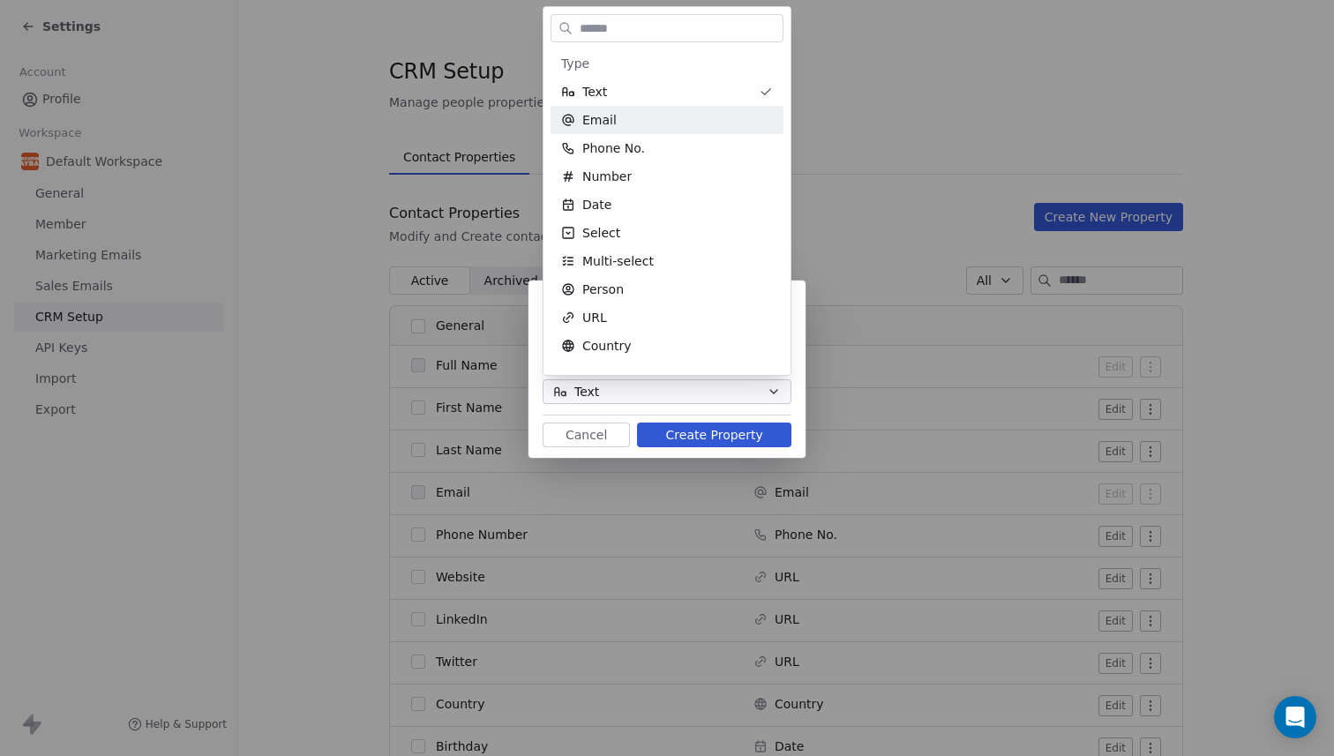
click at [831, 151] on div "**********" at bounding box center [667, 378] width 1334 height 756
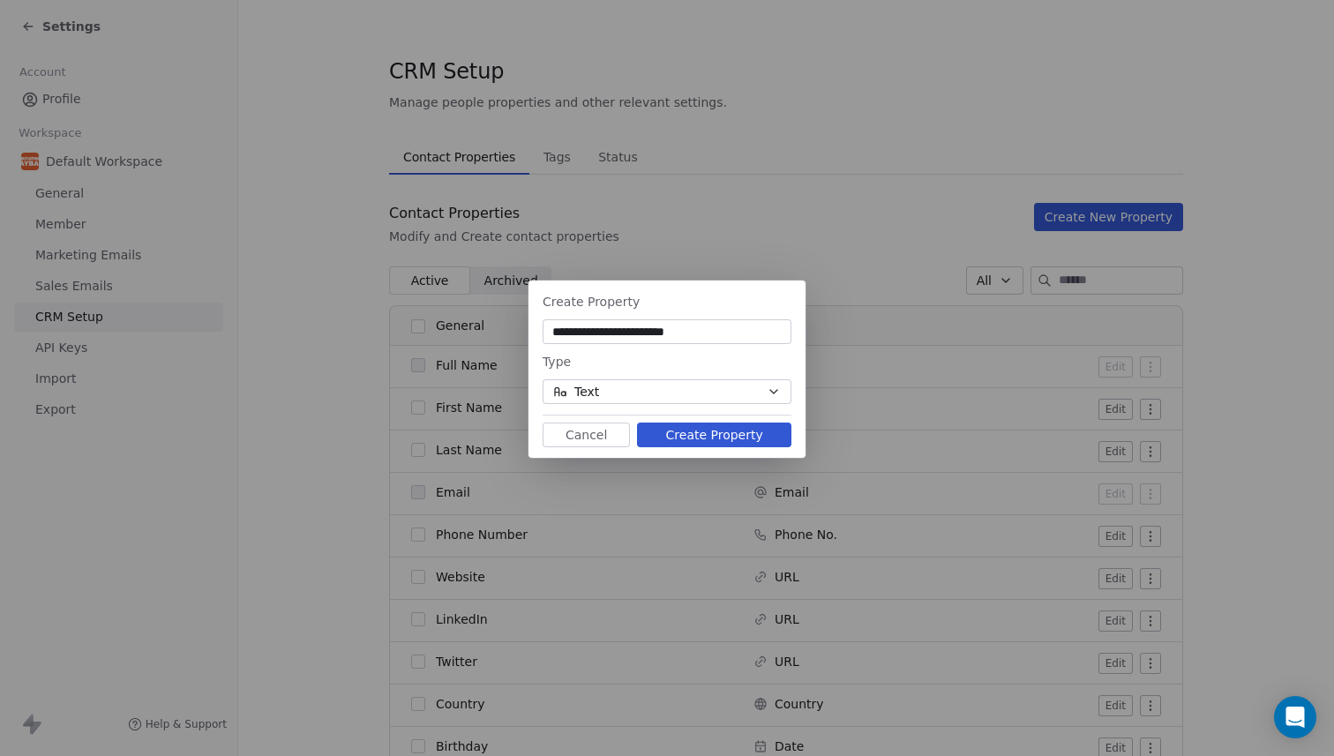
click at [689, 438] on button "Create Property" at bounding box center [714, 435] width 154 height 25
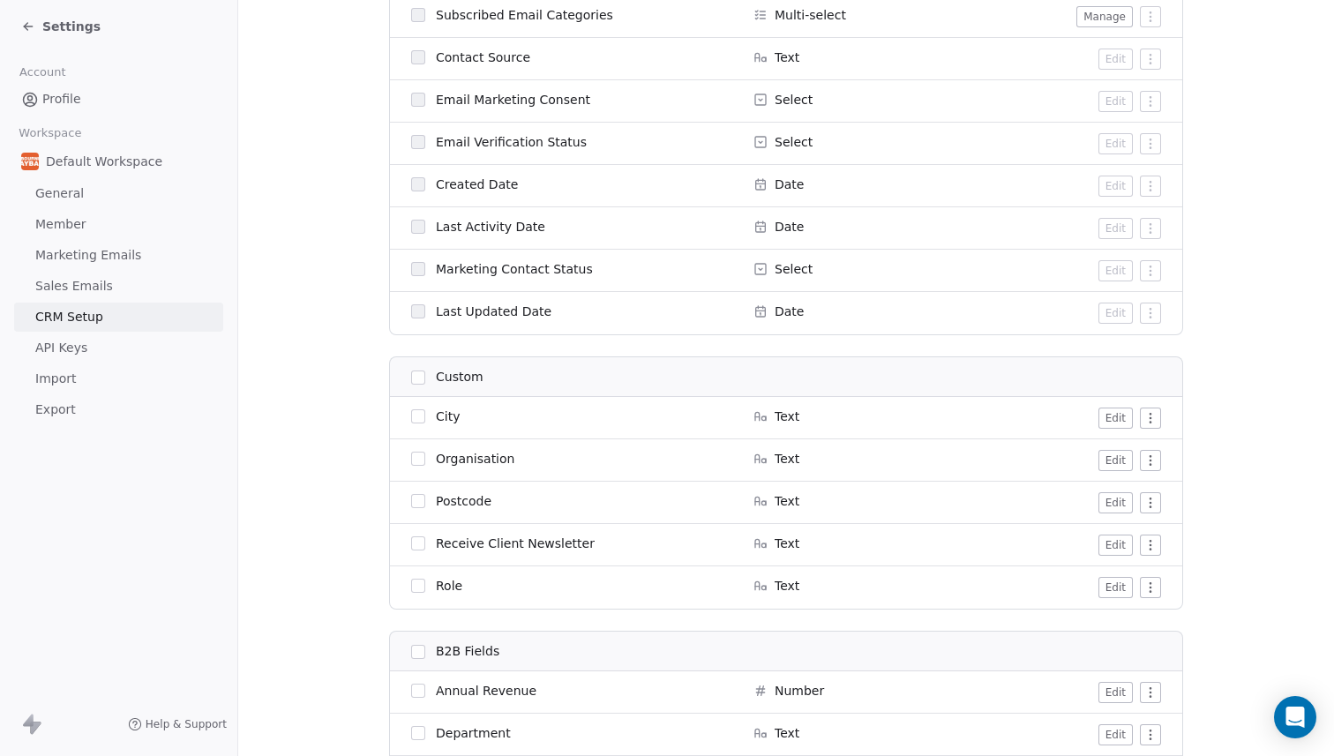
scroll to position [1362, 0]
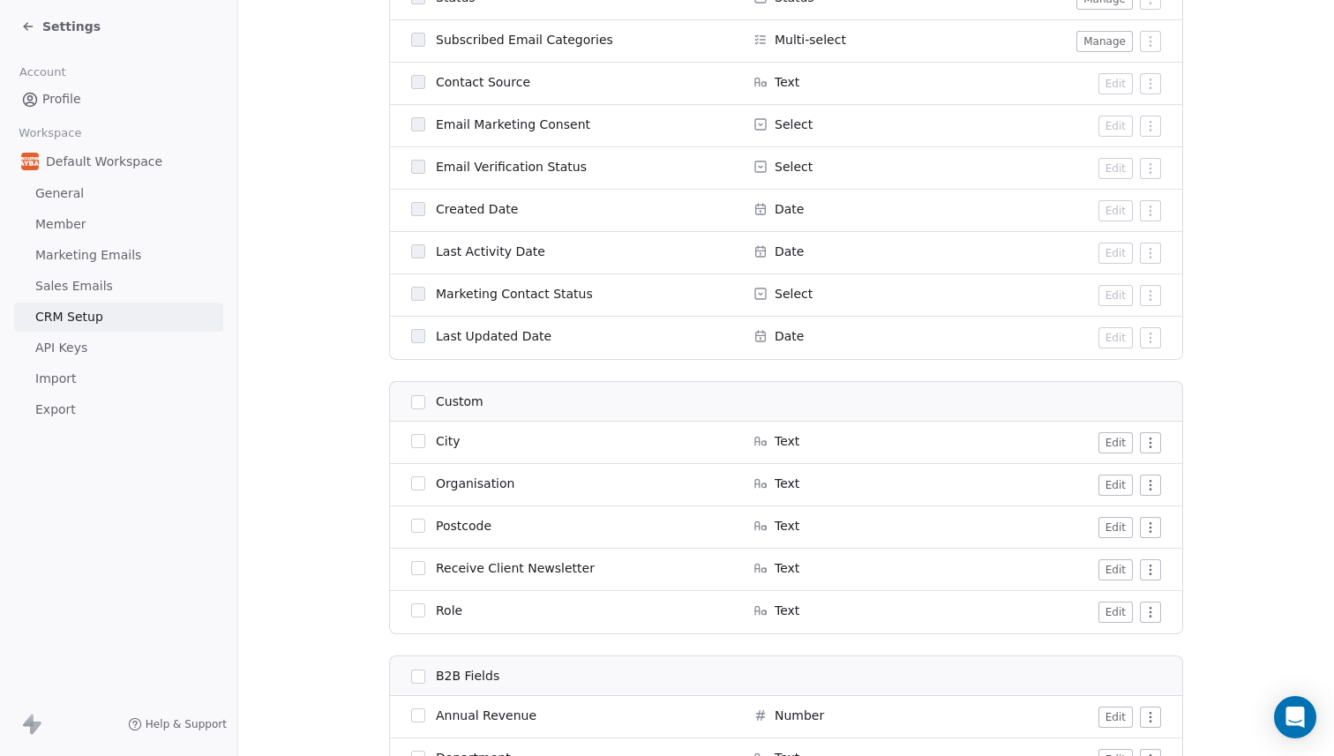
click at [1149, 563] on html "Settings Account Profile Workspace Default Workspace General Member Marketing E…" at bounding box center [667, 378] width 1334 height 756
click at [1119, 569] on html "Settings Account Profile Workspace Default Workspace General Member Marketing E…" at bounding box center [667, 378] width 1334 height 756
click at [1108, 569] on button "Edit" at bounding box center [1115, 569] width 34 height 21
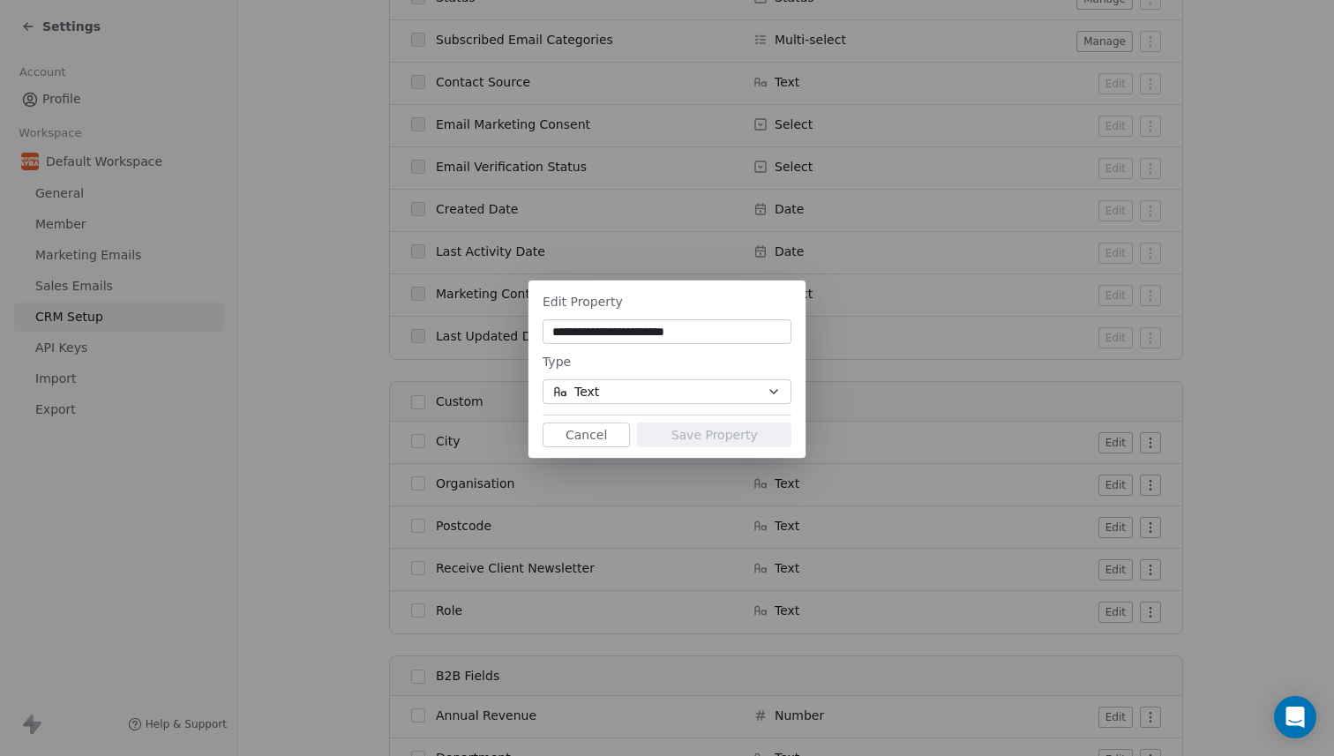
click at [595, 437] on button "Cancel" at bounding box center [585, 435] width 87 height 25
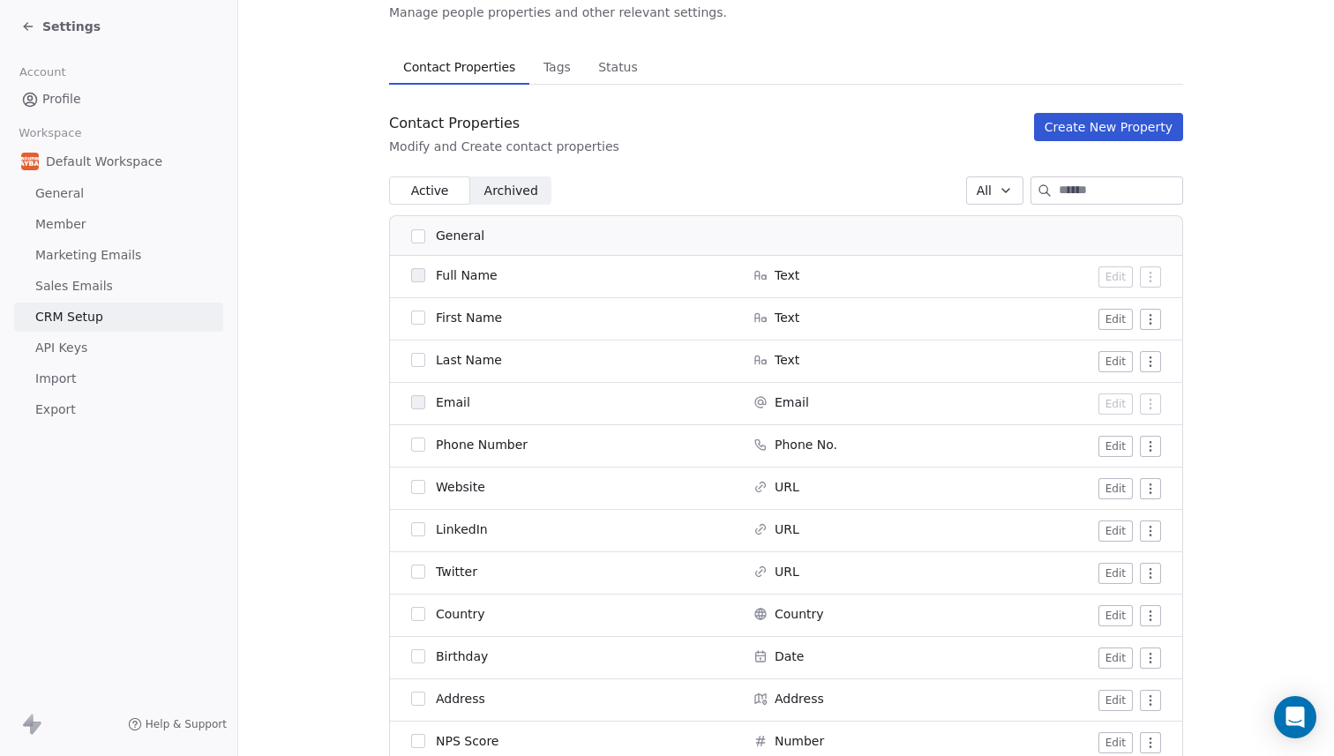
scroll to position [0, 0]
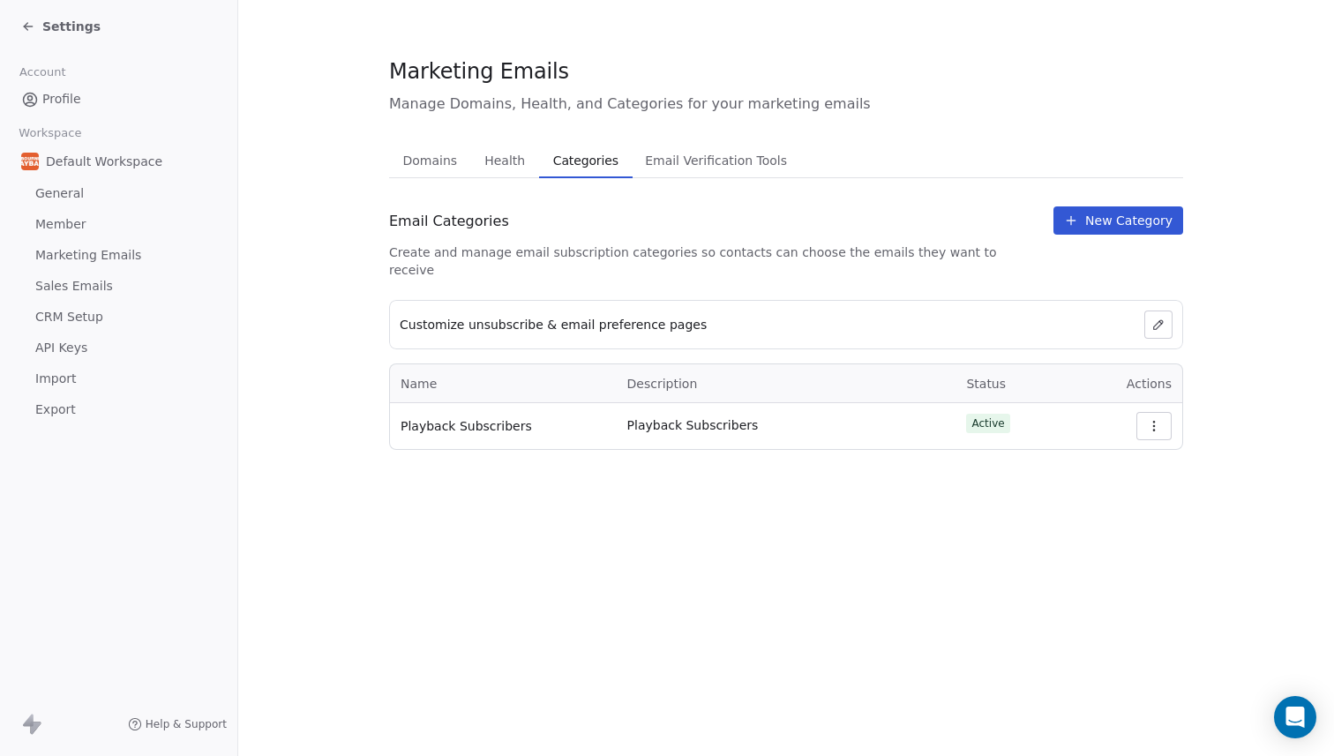
click at [32, 21] on icon at bounding box center [28, 26] width 14 height 14
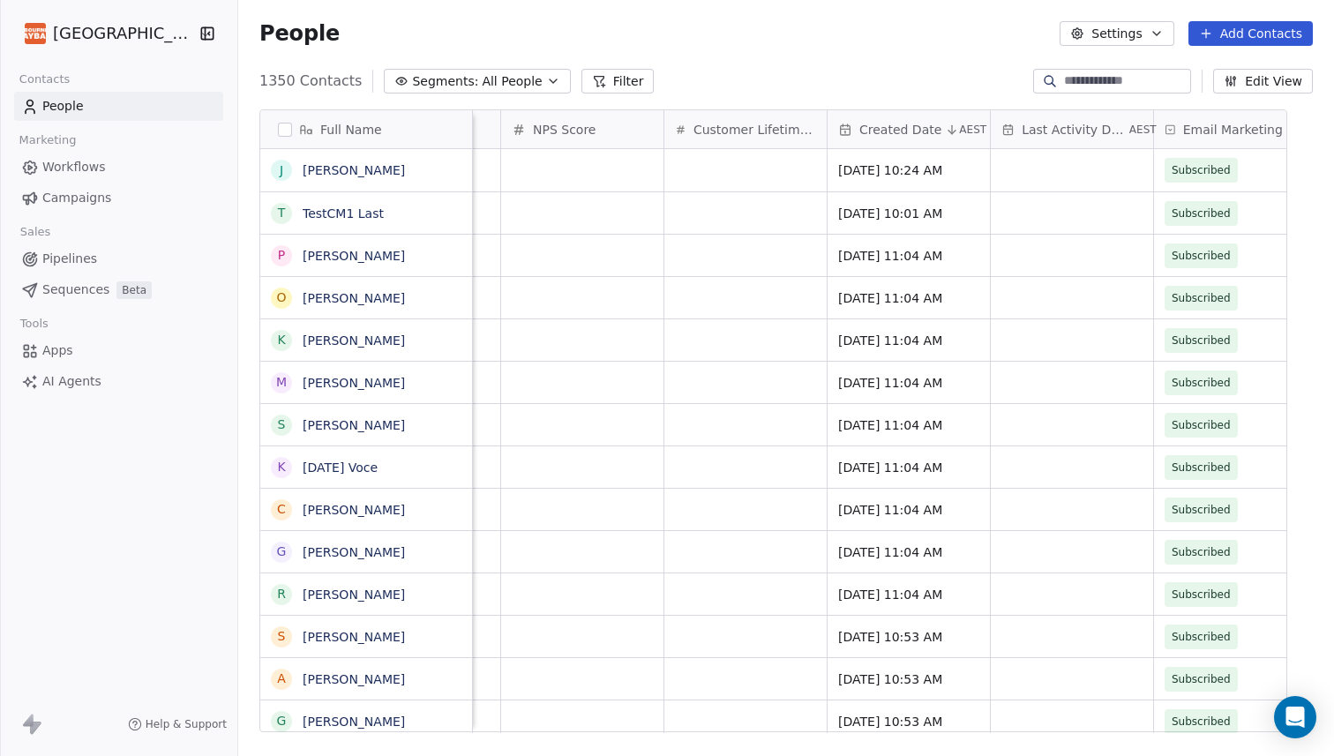
scroll to position [0, 1514]
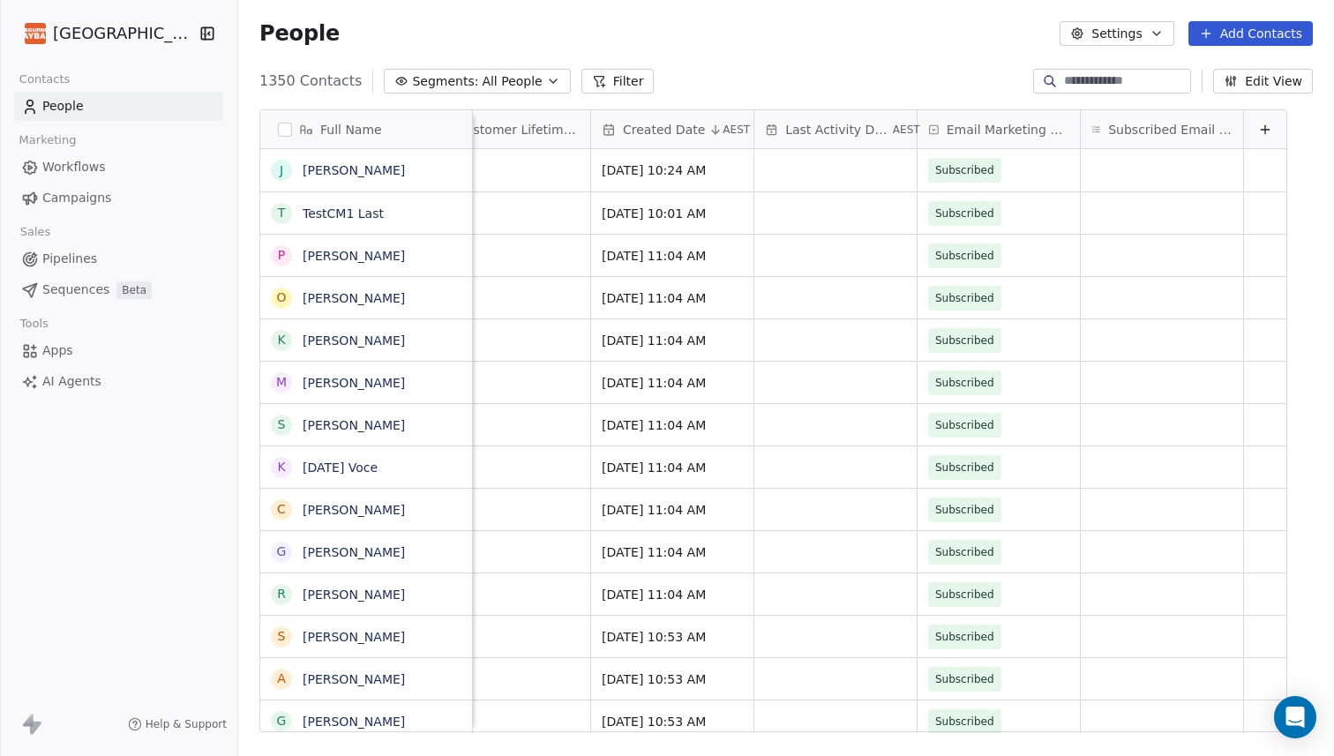
click at [1272, 125] on icon at bounding box center [1265, 130] width 14 height 14
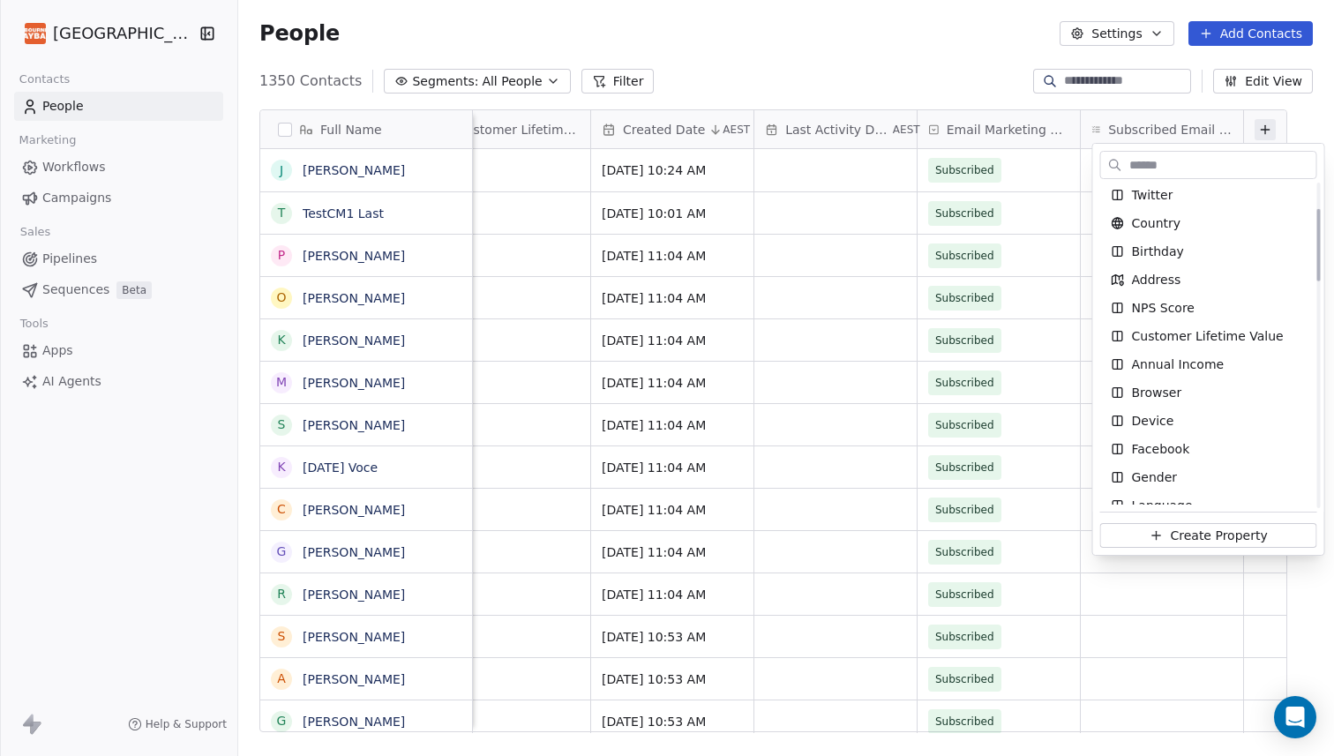
scroll to position [0, 0]
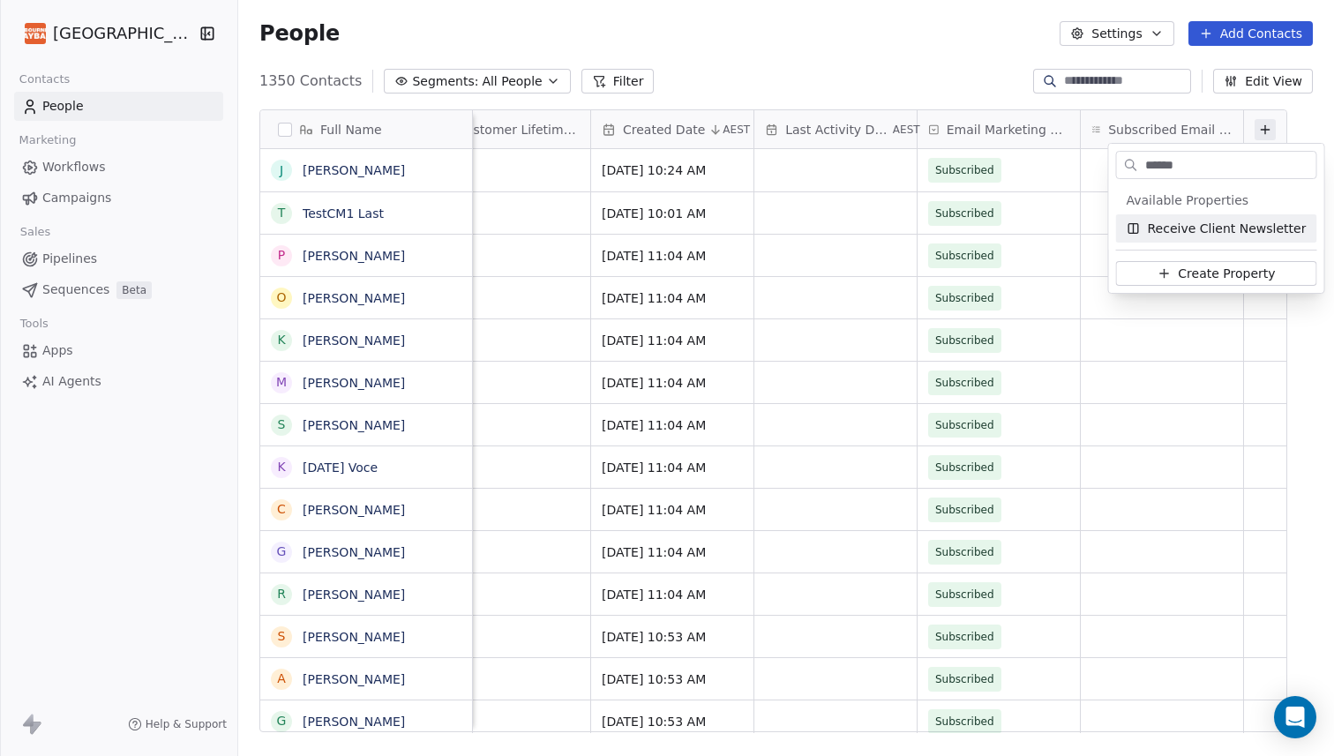
type input "******"
click at [1186, 228] on span "Receive Client Newsletter" at bounding box center [1227, 229] width 159 height 18
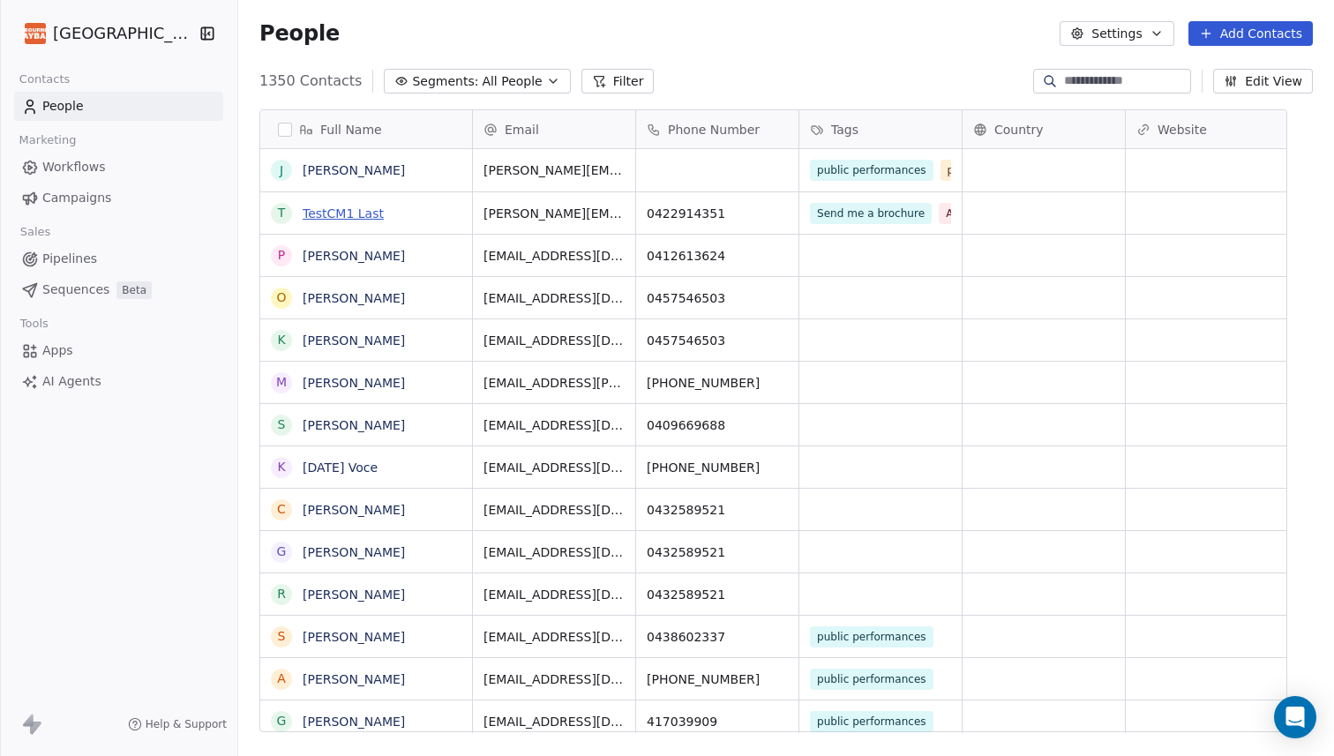
click at [368, 217] on link "TestCM1 Last" at bounding box center [343, 213] width 81 height 14
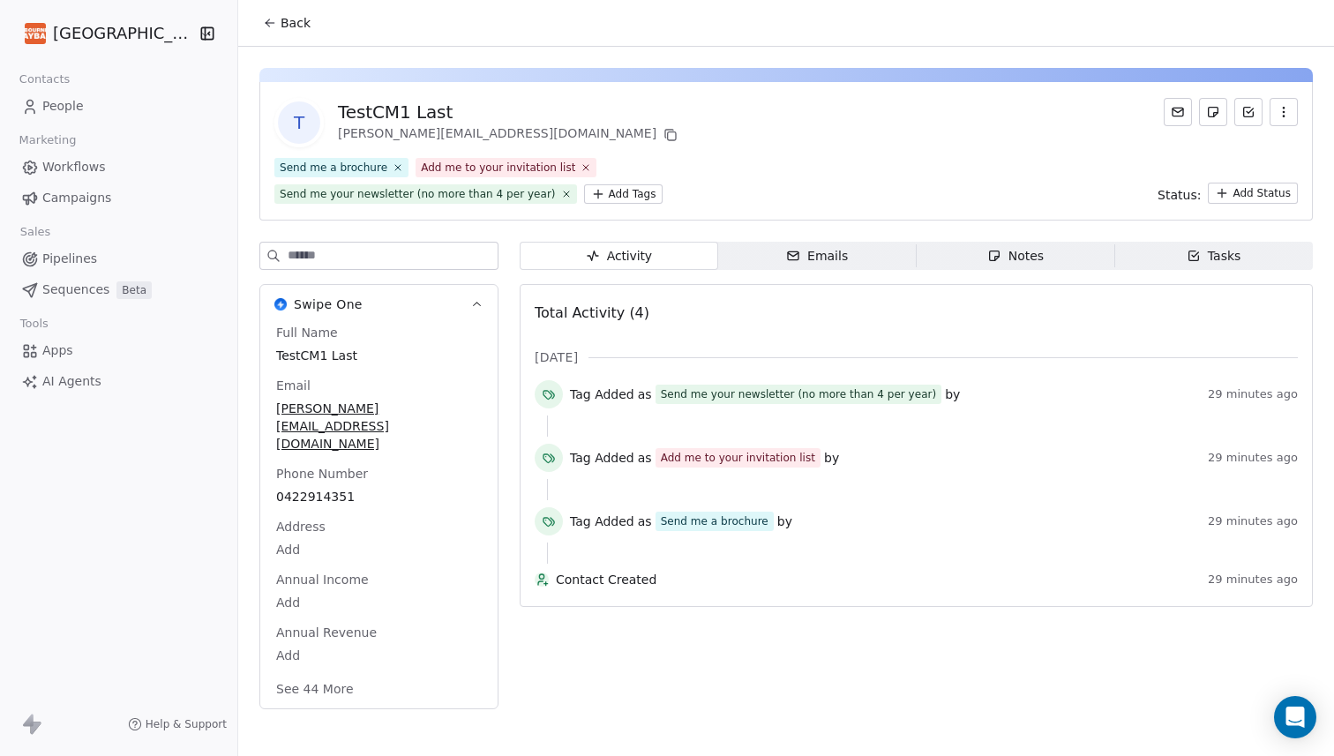
click at [1285, 114] on icon "button" at bounding box center [1283, 112] width 14 height 14
click at [1242, 147] on div "Delete" at bounding box center [1259, 151] width 118 height 28
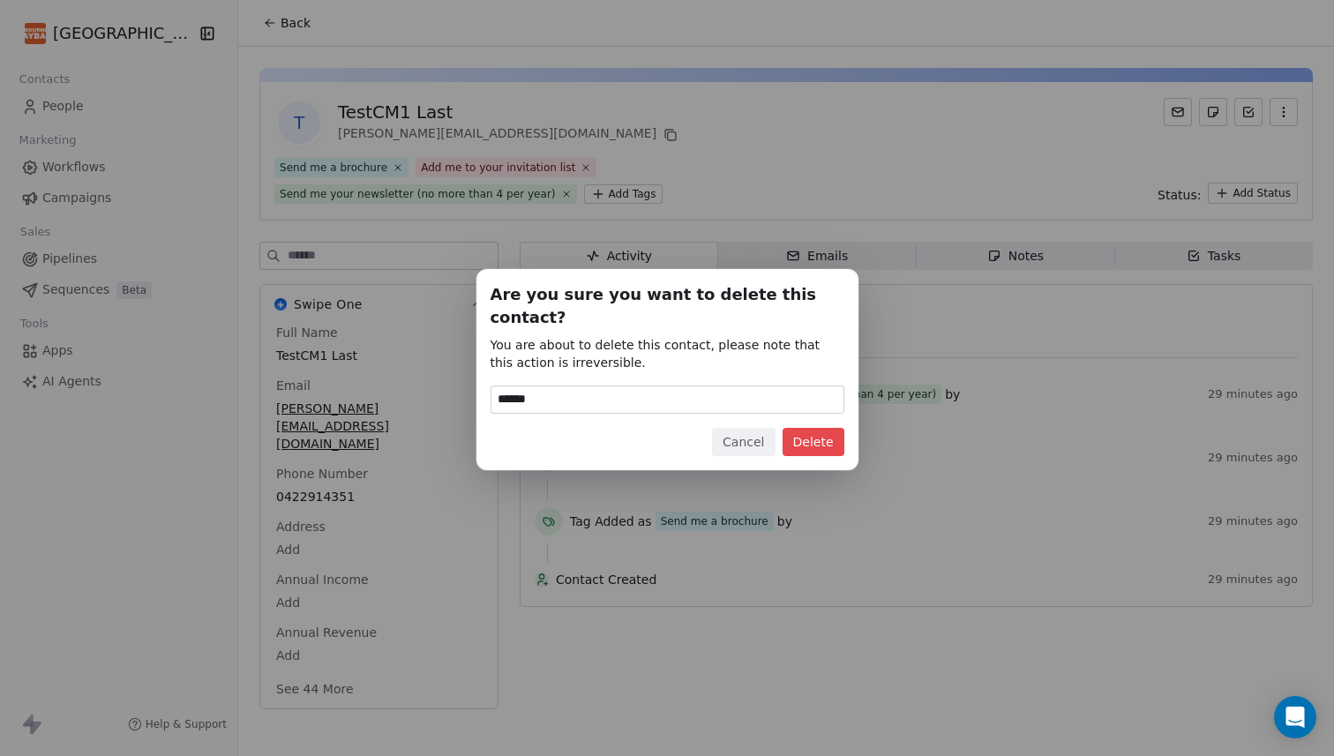
type input "******"
click at [810, 428] on button "Delete" at bounding box center [813, 442] width 62 height 28
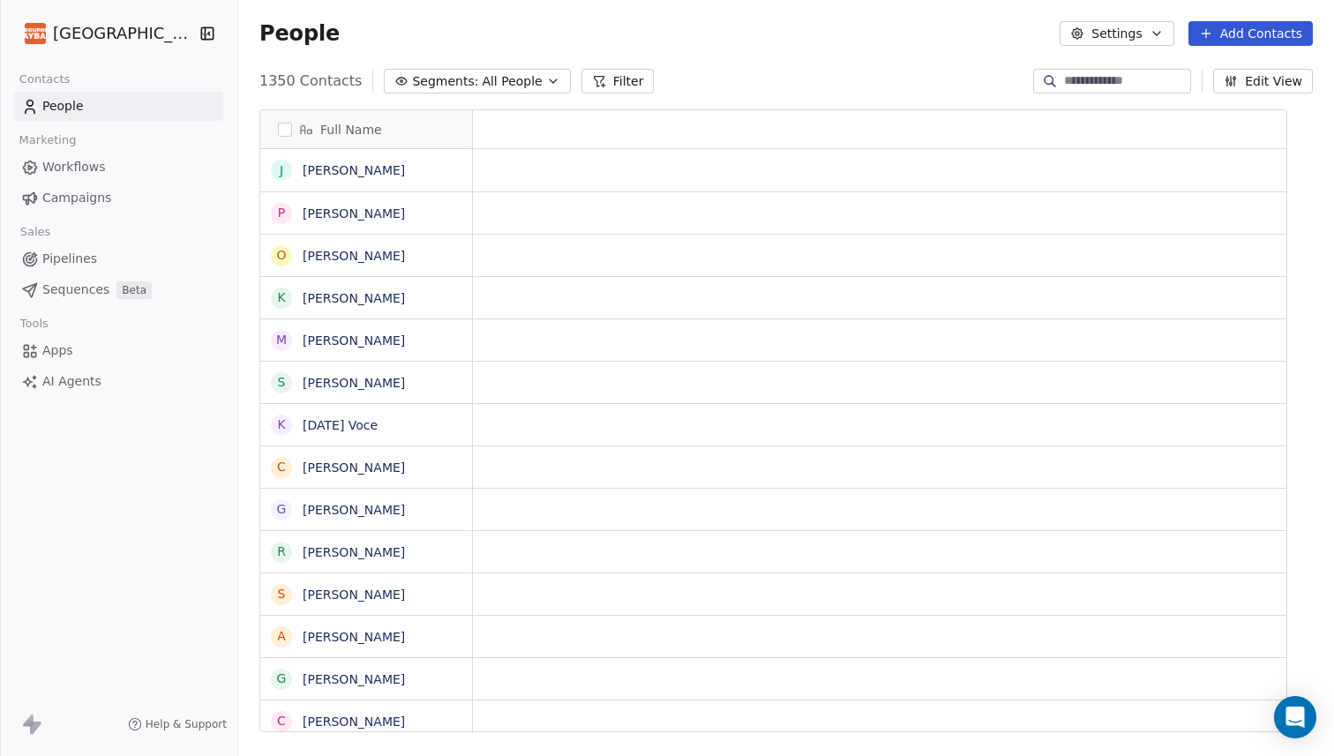
scroll to position [1, 1]
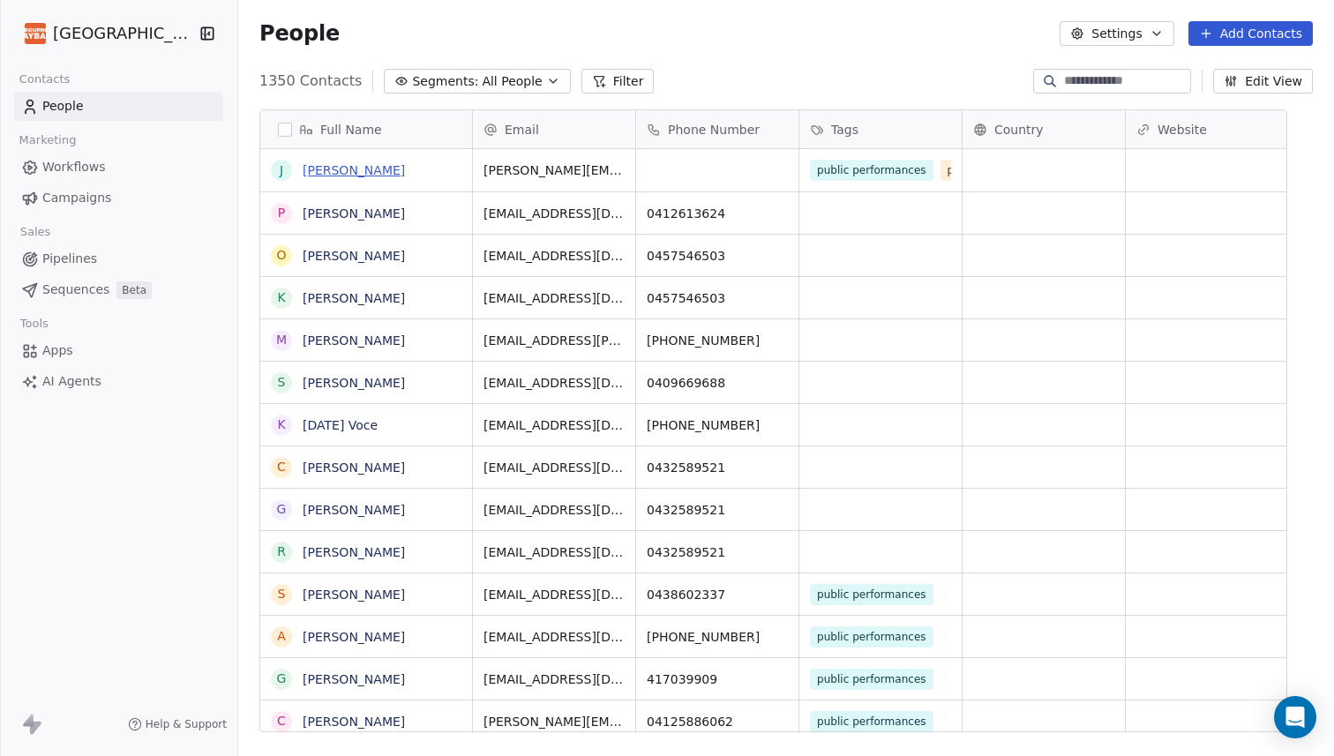
click at [364, 170] on link "[PERSON_NAME]" at bounding box center [354, 170] width 102 height 14
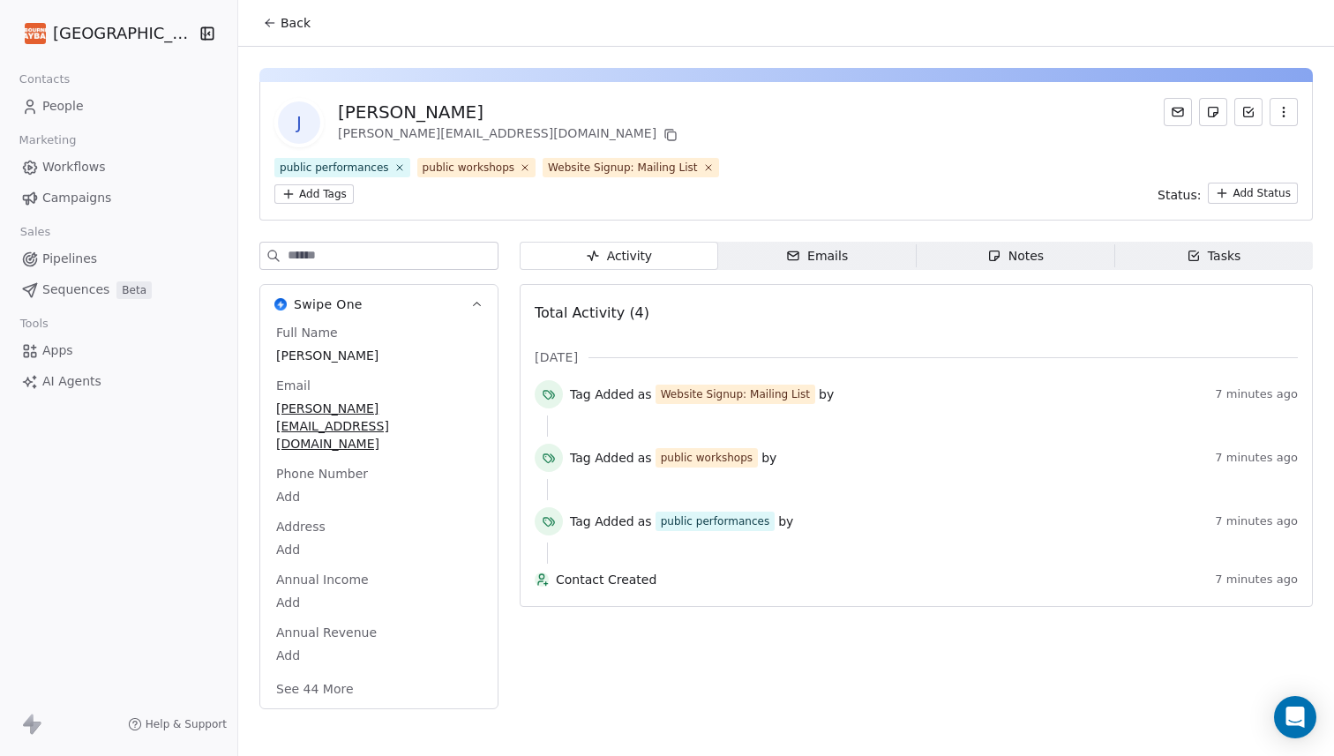
click at [341, 673] on button "See 44 More" at bounding box center [315, 689] width 99 height 32
click at [56, 108] on span "People" at bounding box center [62, 106] width 41 height 19
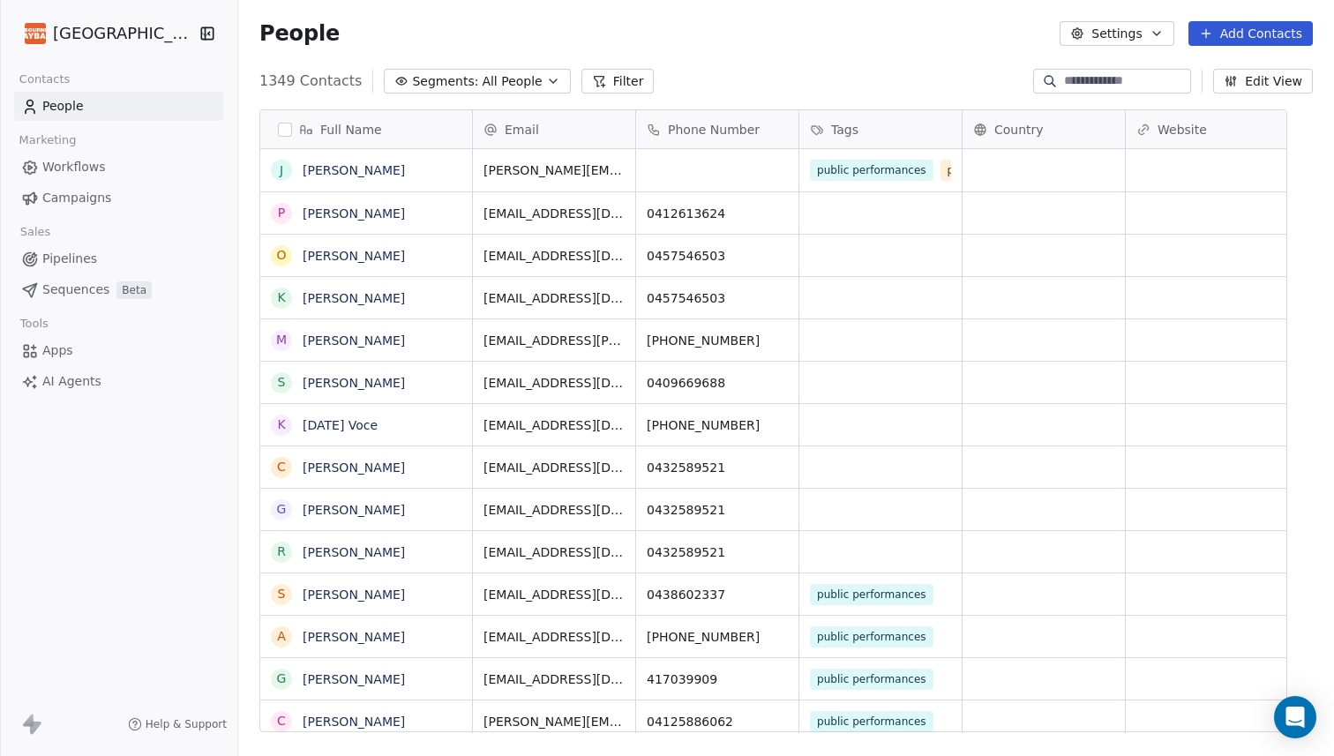
scroll to position [665, 1070]
click at [560, 79] on icon "button" at bounding box center [553, 81] width 14 height 14
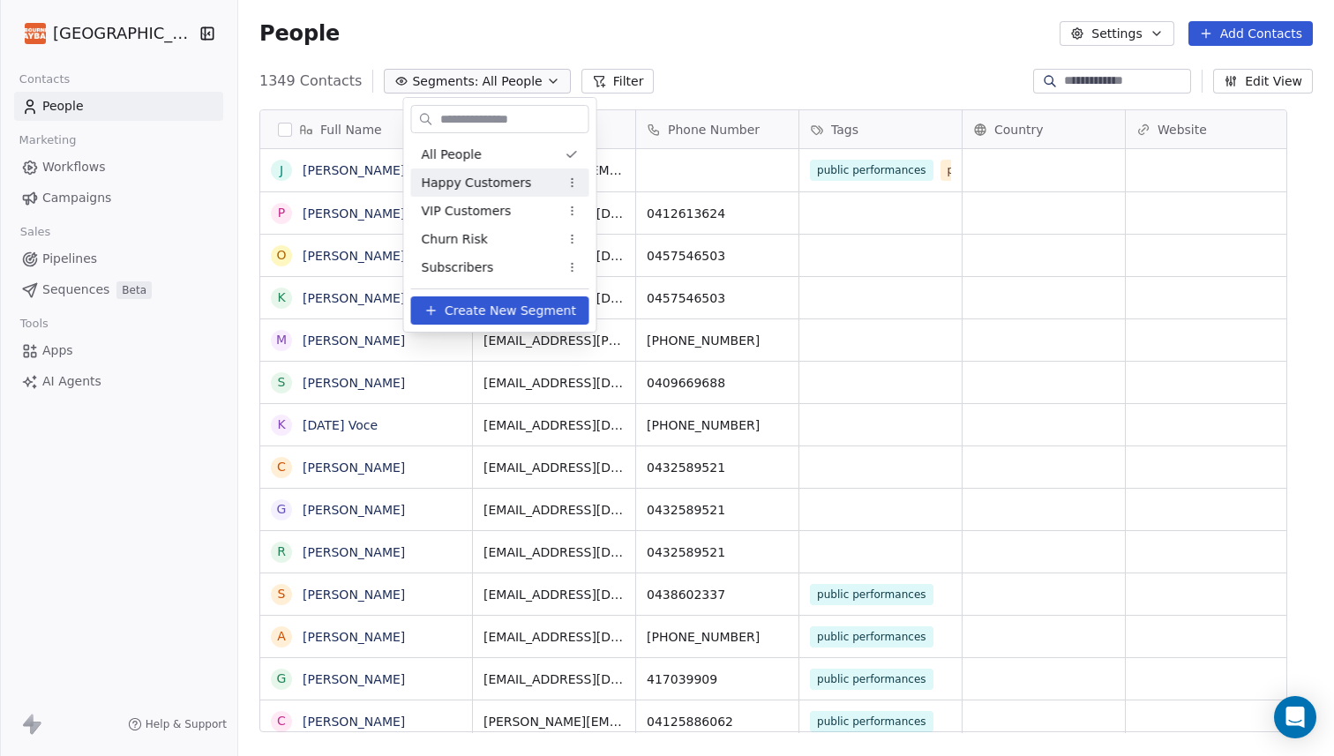
click at [763, 51] on html "Melbourne Playback Theatre Contacts People Marketing Workflows Campaigns Sales …" at bounding box center [667, 378] width 1334 height 756
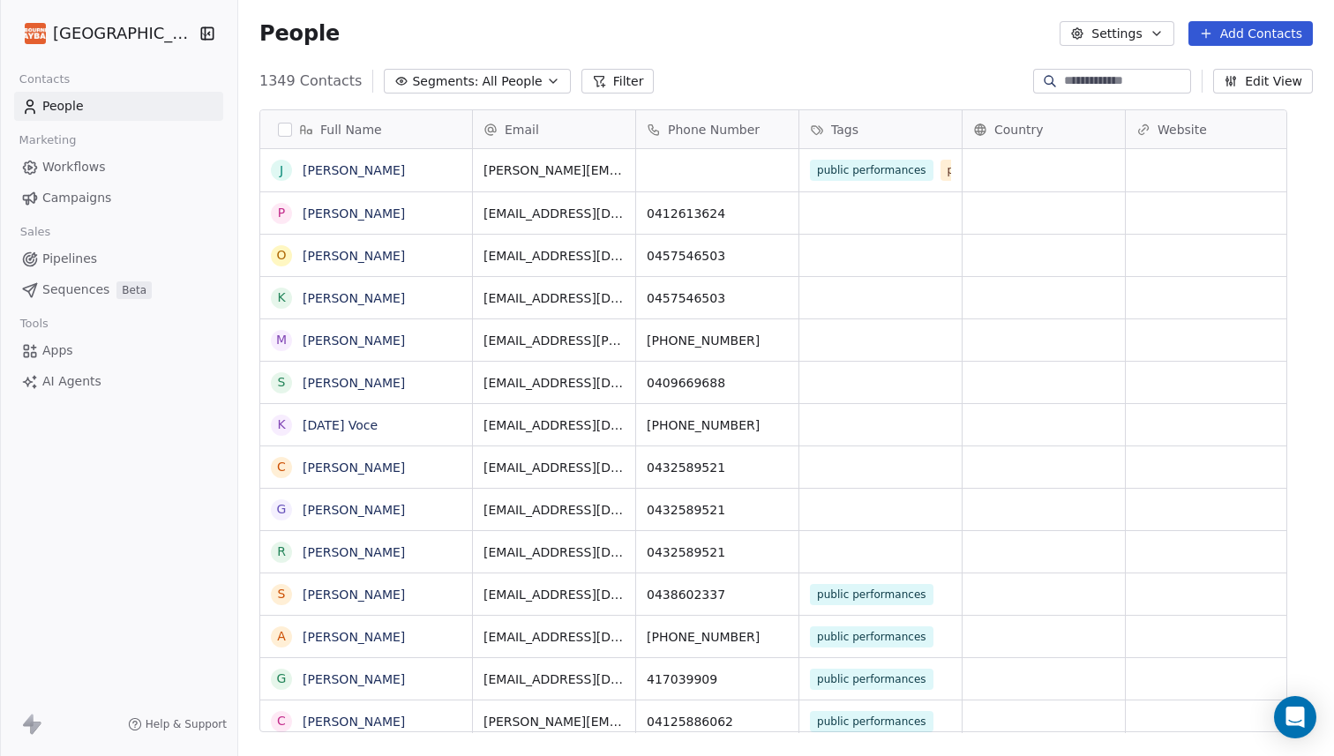
click at [1064, 86] on input at bounding box center [1125, 81] width 123 height 18
type input "********"
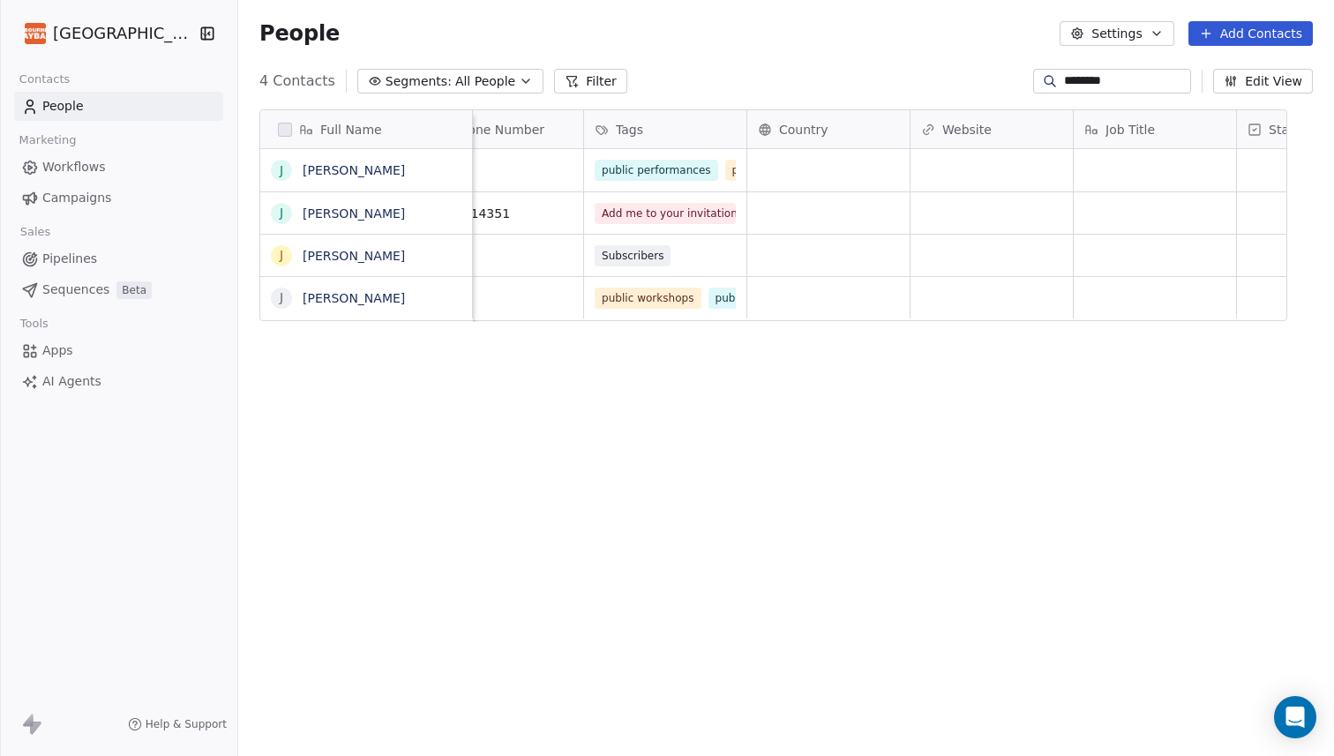
scroll to position [0, 0]
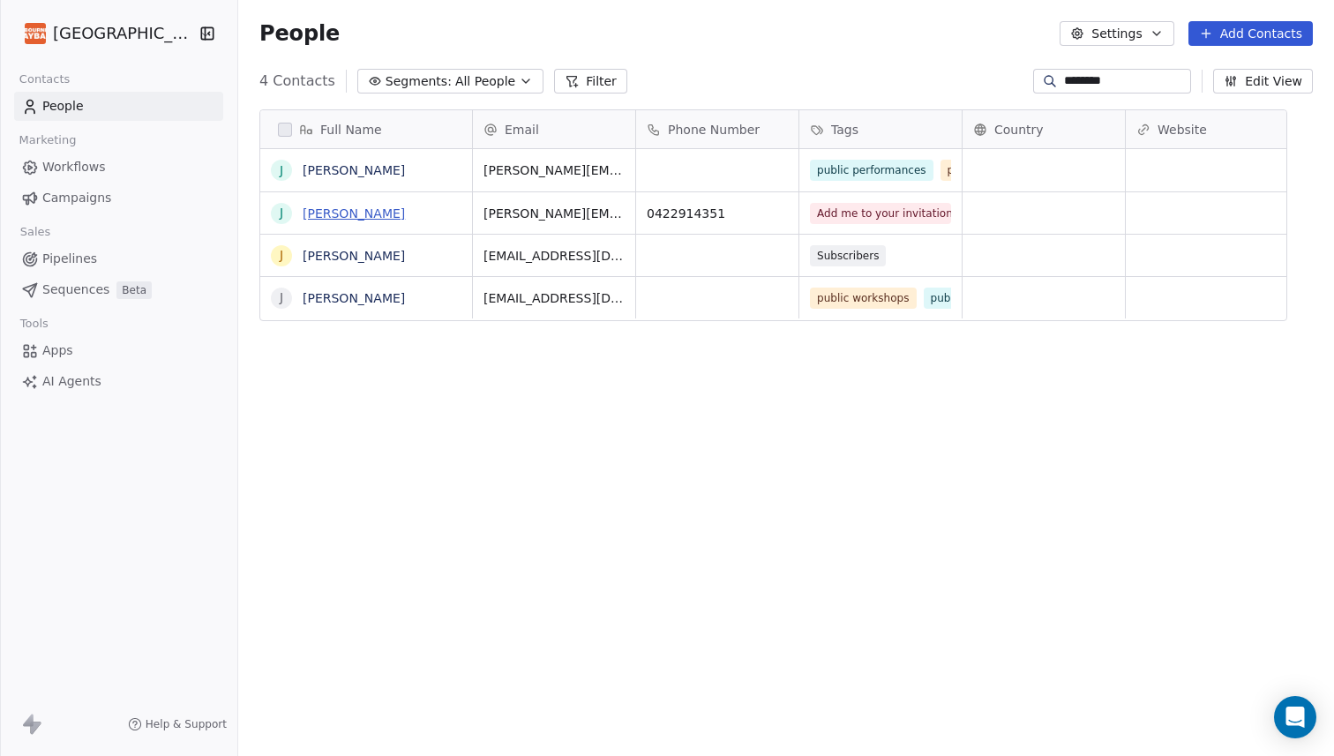
click at [350, 218] on link "[PERSON_NAME]" at bounding box center [354, 213] width 102 height 14
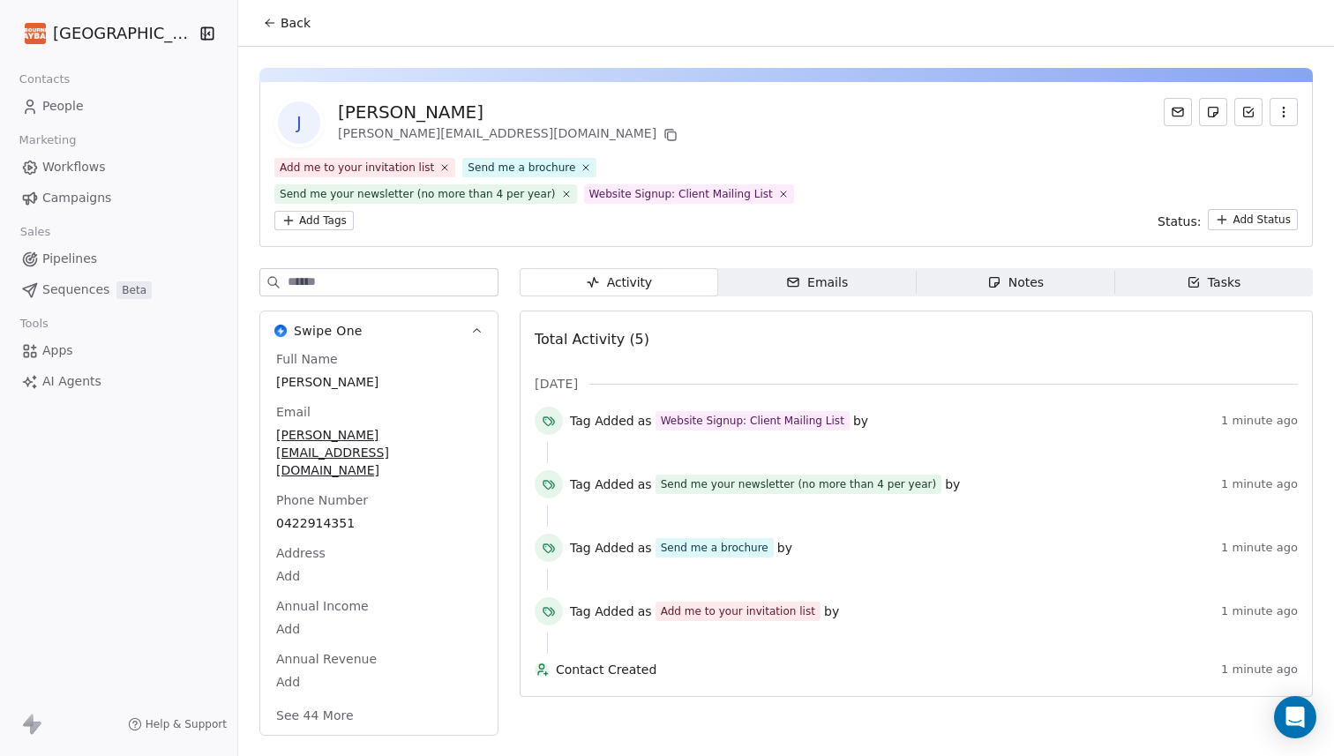
click at [64, 105] on span "People" at bounding box center [62, 106] width 41 height 19
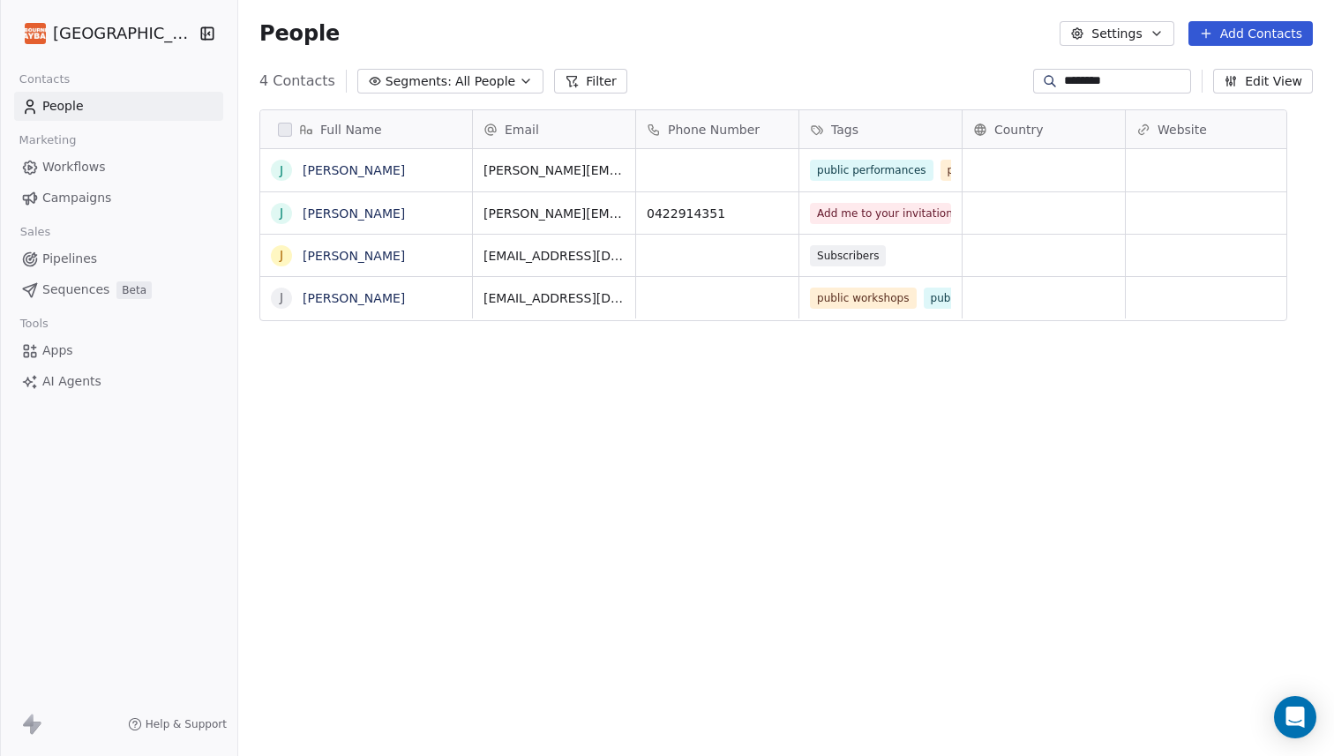
scroll to position [665, 1070]
drag, startPoint x: 1148, startPoint y: 78, endPoint x: 1037, endPoint y: 78, distance: 111.1
click at [1037, 78] on div "********" at bounding box center [1112, 81] width 158 height 25
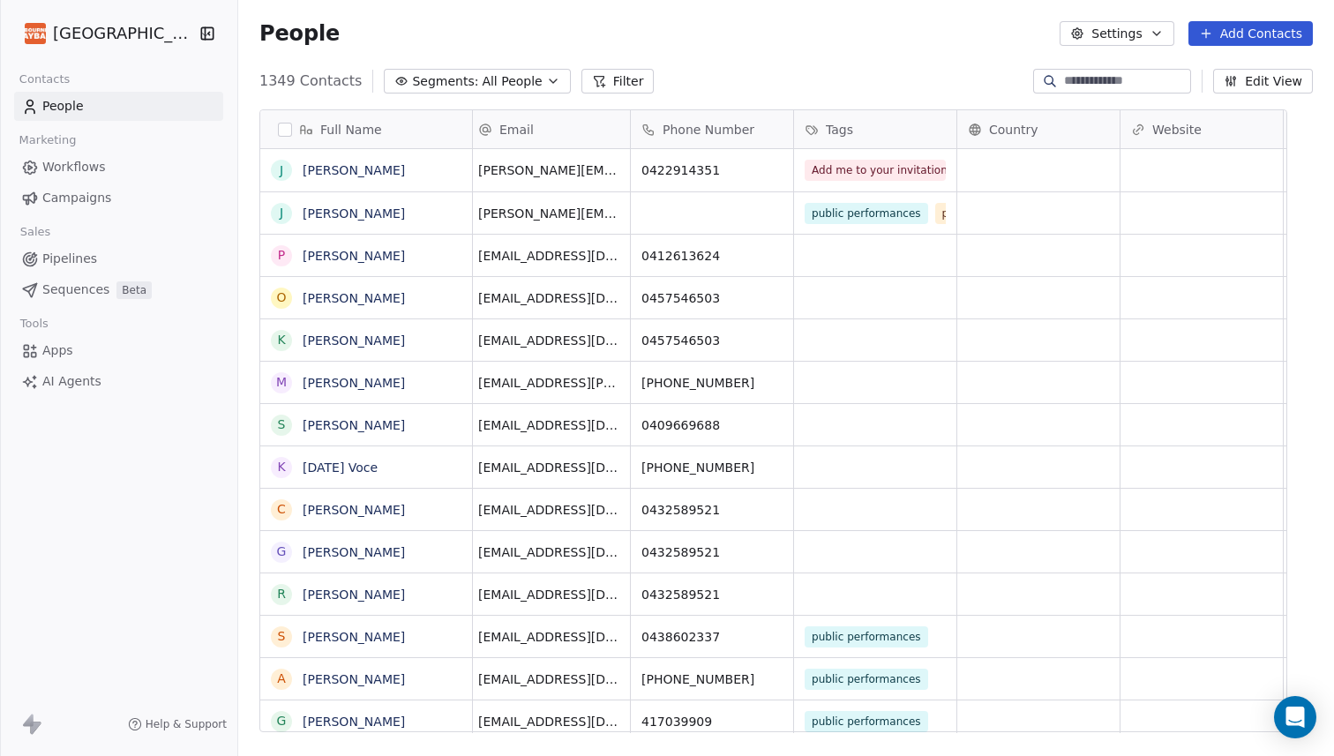
scroll to position [0, 0]
click at [370, 216] on link "[PERSON_NAME]" at bounding box center [354, 213] width 102 height 14
